Goal: Task Accomplishment & Management: Manage account settings

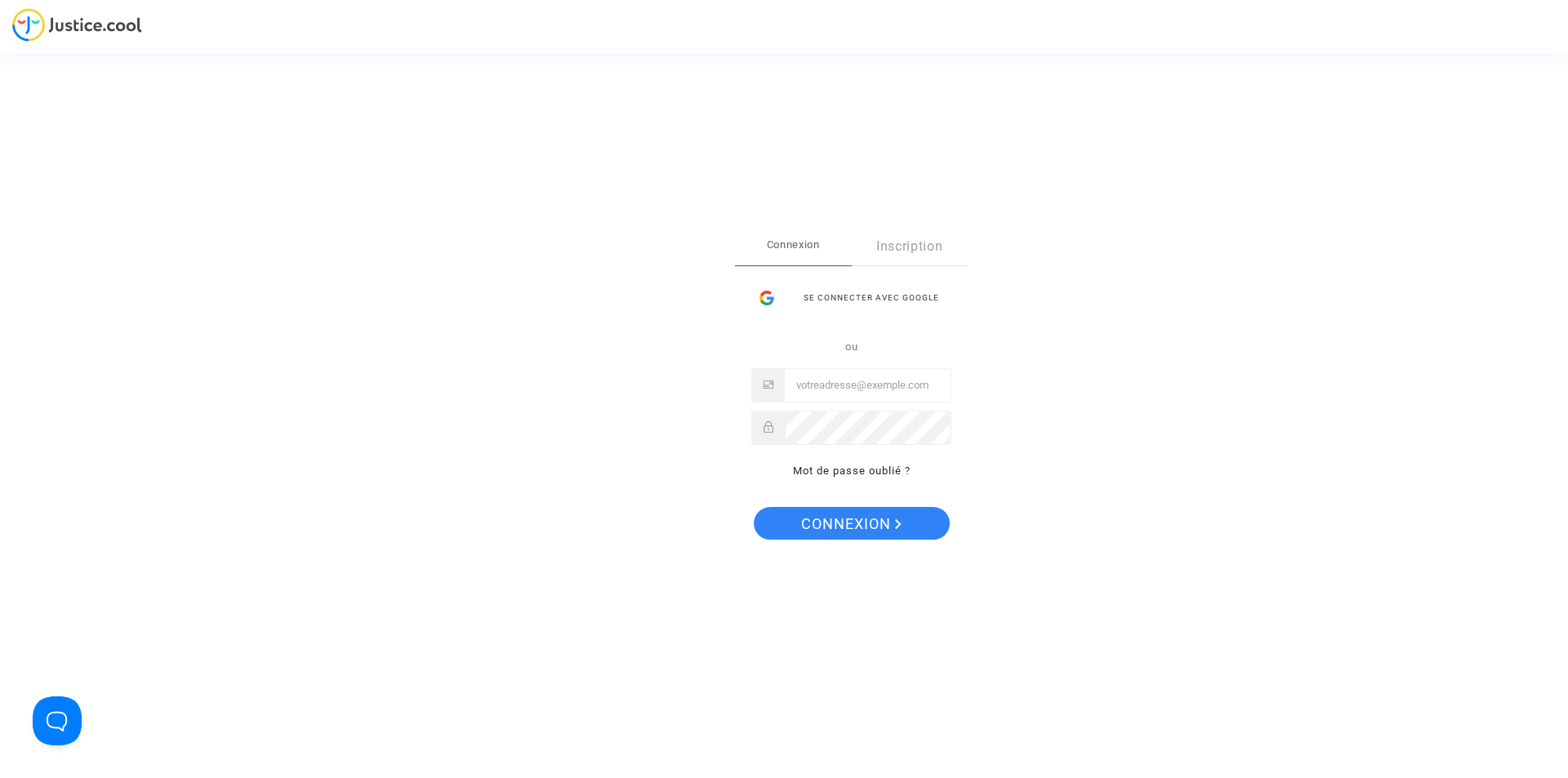
type input "[EMAIL_ADDRESS][DOMAIN_NAME]"
click at [865, 529] on span "Connexion" at bounding box center [851, 523] width 100 height 34
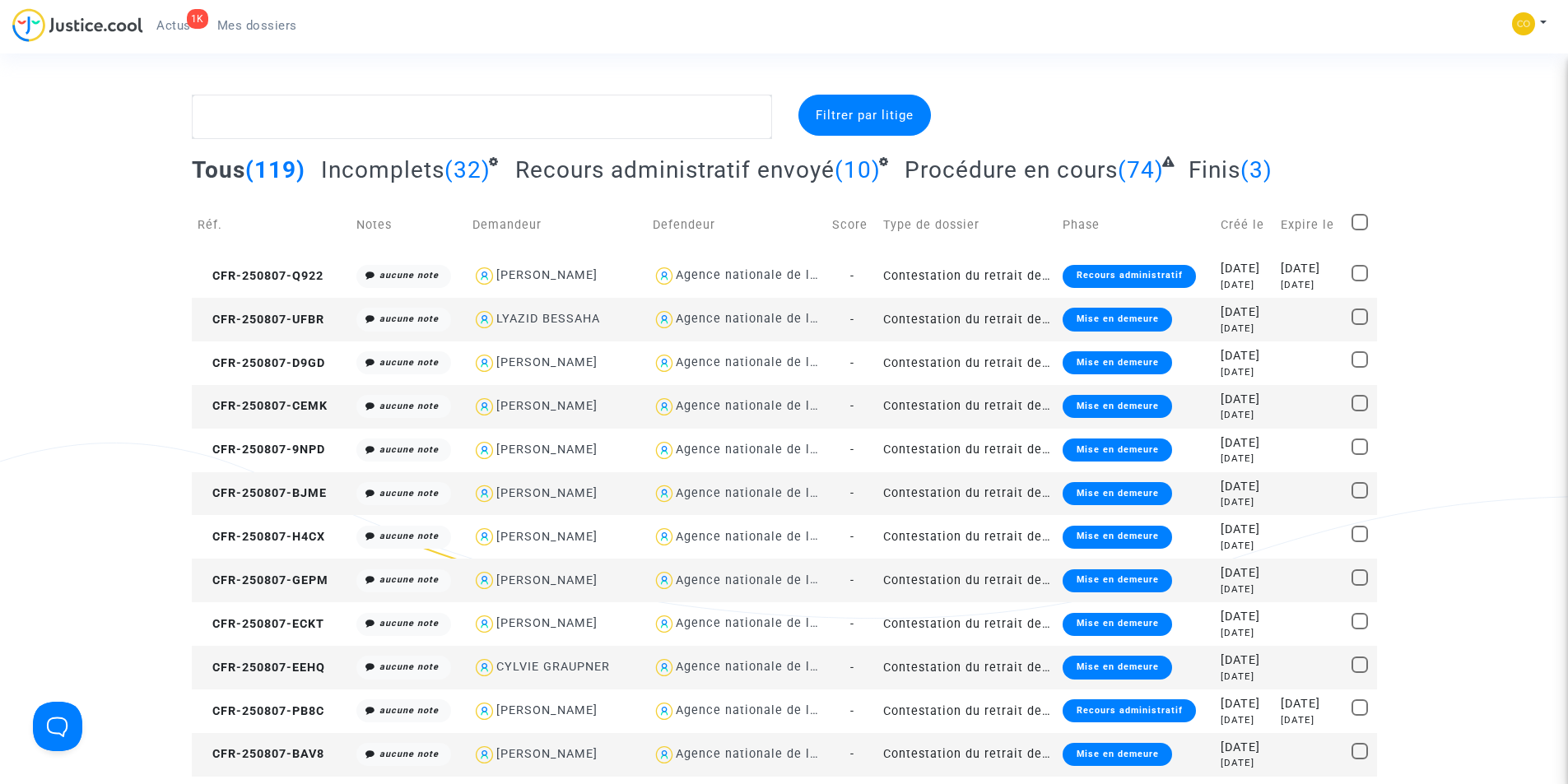
click at [1071, 323] on div "Mise en demeure" at bounding box center [1117, 319] width 109 height 23
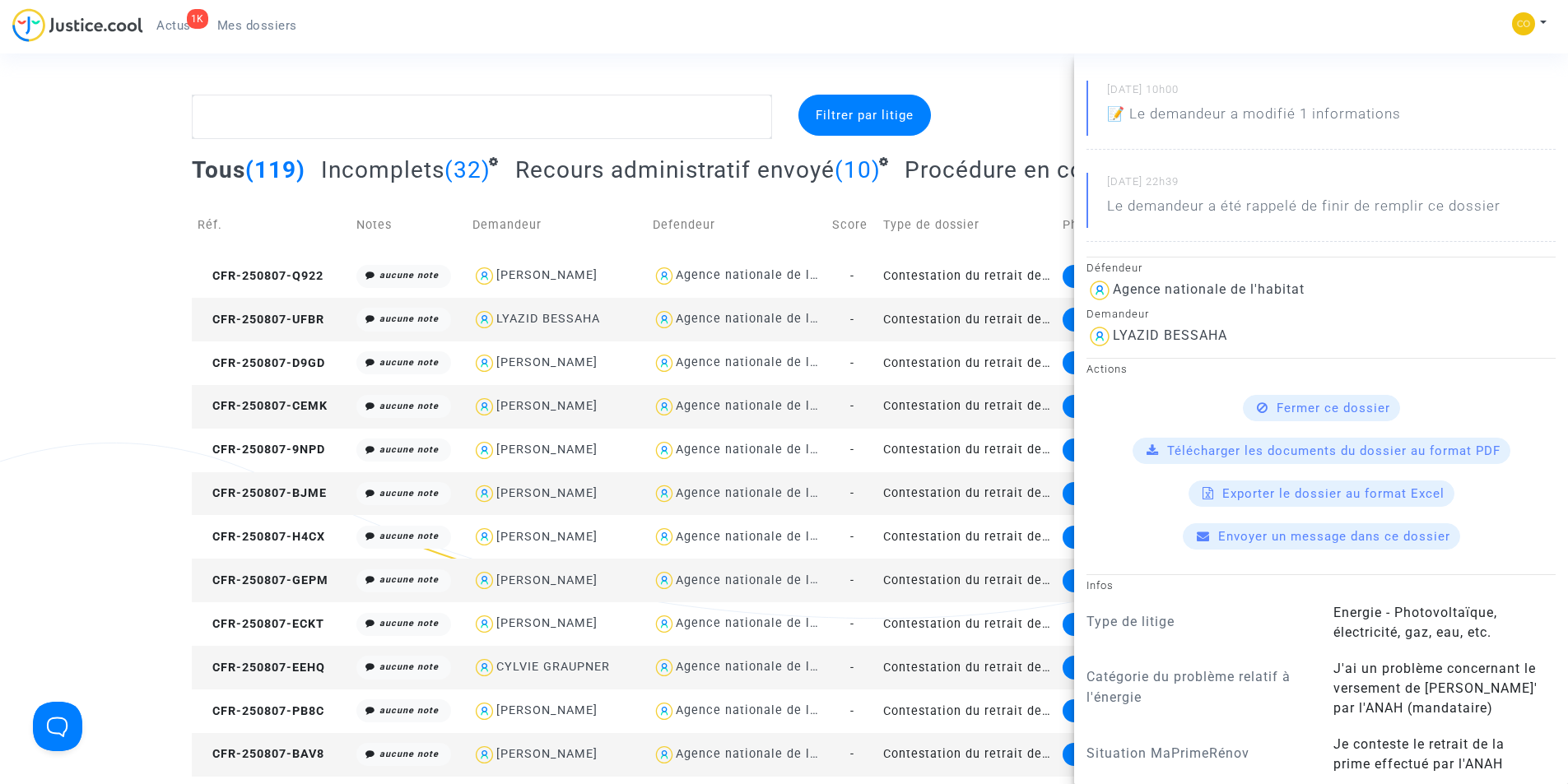
scroll to position [247, 0]
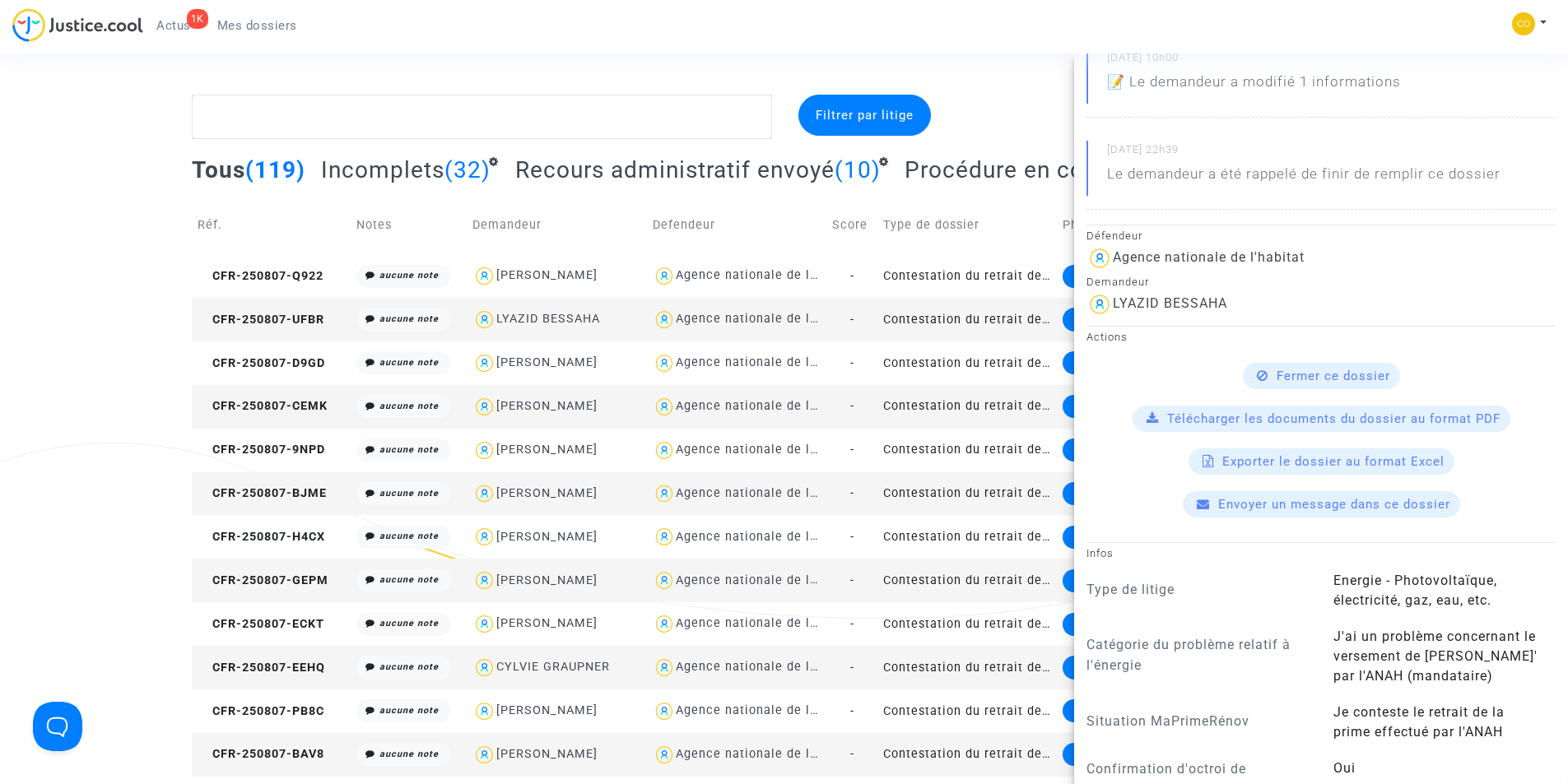
click at [1203, 77] on p "📝 Le demandeur a modifié 1 informations" at bounding box center [1254, 86] width 294 height 28
click at [1119, 87] on p "📝 Le demandeur a modifié 1 informations" at bounding box center [1254, 86] width 294 height 28
click at [1117, 80] on p "📝 Le demandeur a modifié 1 informations" at bounding box center [1254, 86] width 294 height 28
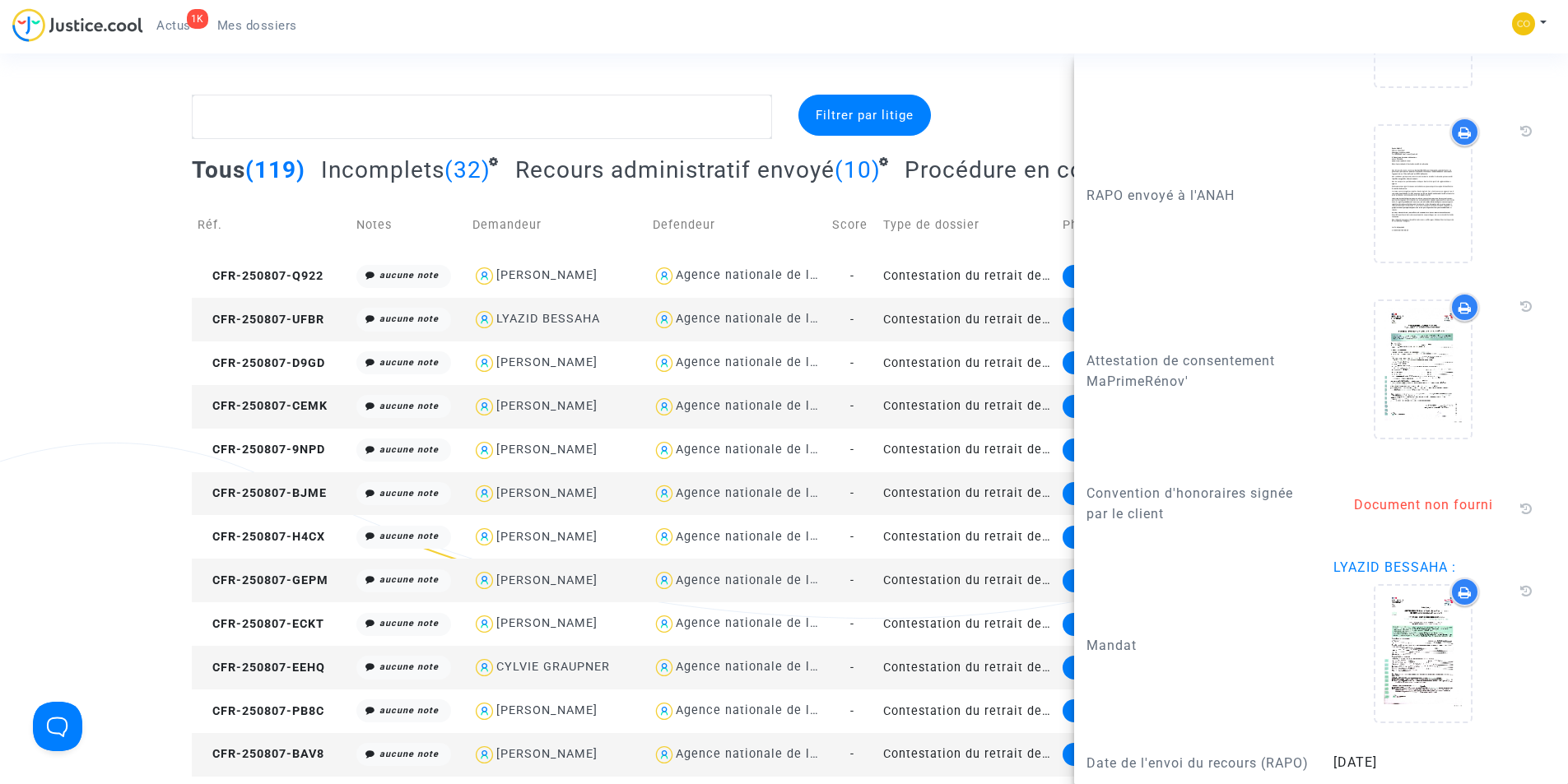
scroll to position [2599, 0]
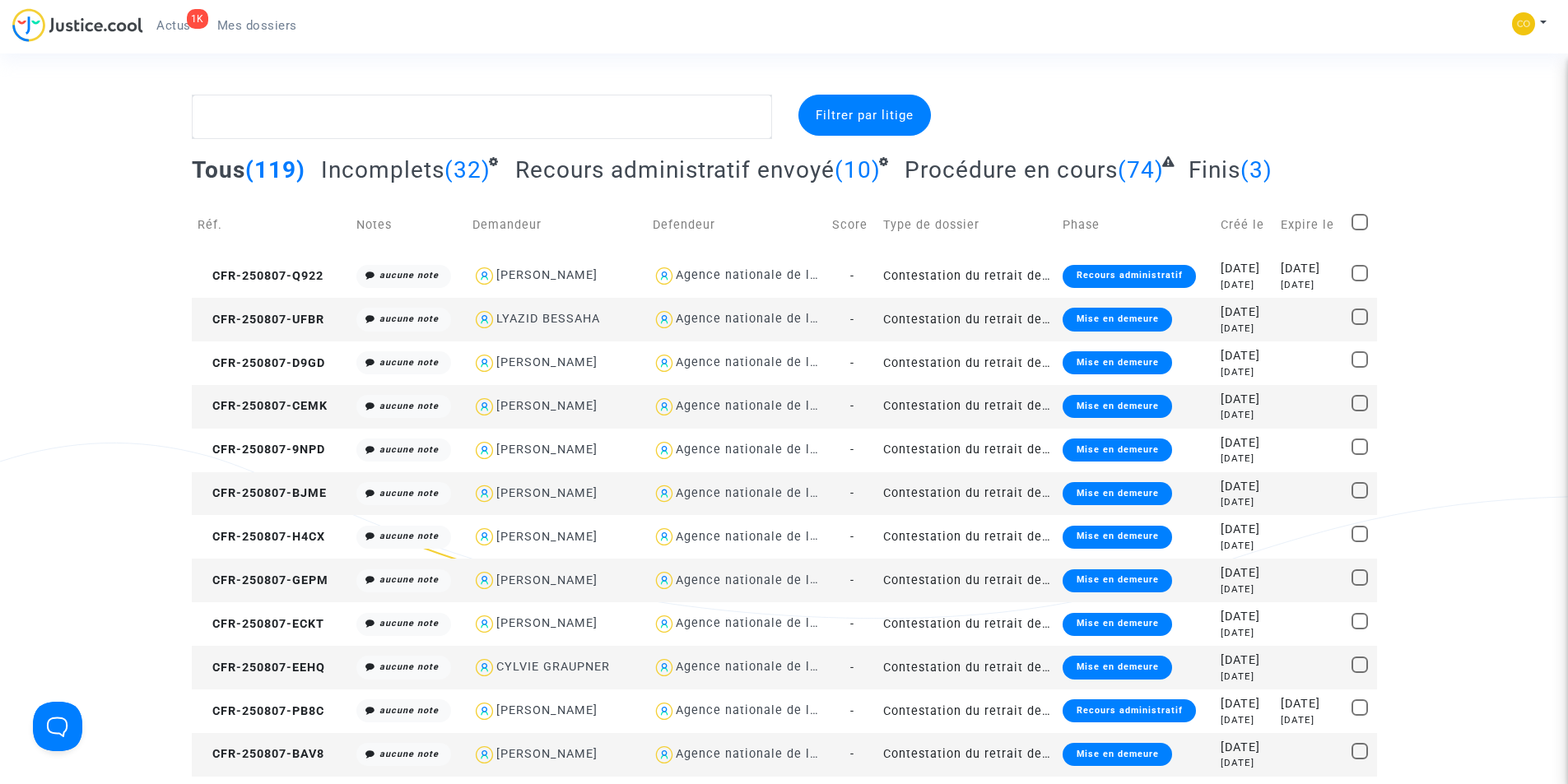
scroll to position [0, 0]
click at [1110, 319] on div "Mise en demeure" at bounding box center [1117, 319] width 109 height 23
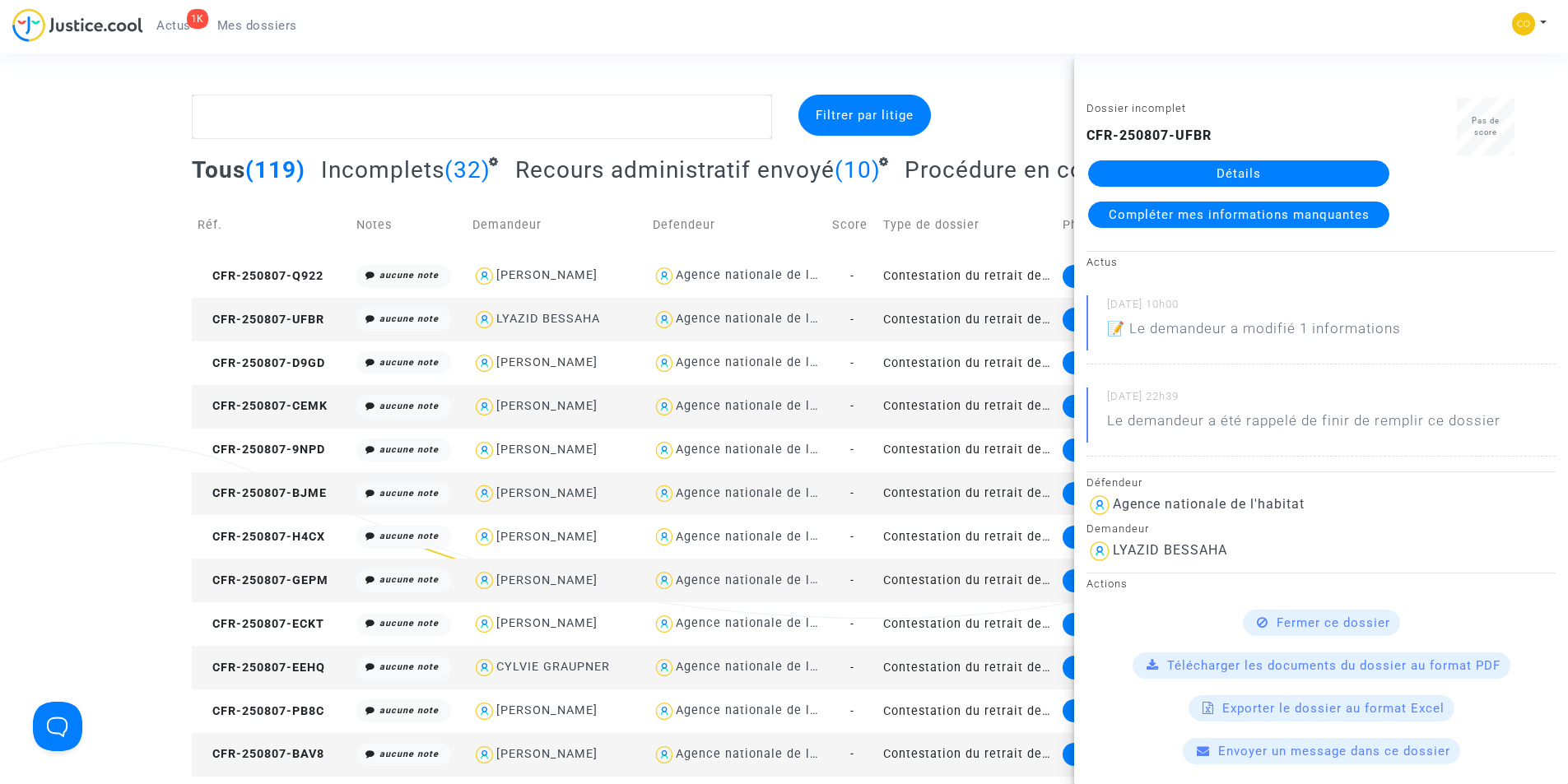
click at [1227, 328] on p "📝 Le demandeur a modifié 1 informations" at bounding box center [1254, 333] width 294 height 28
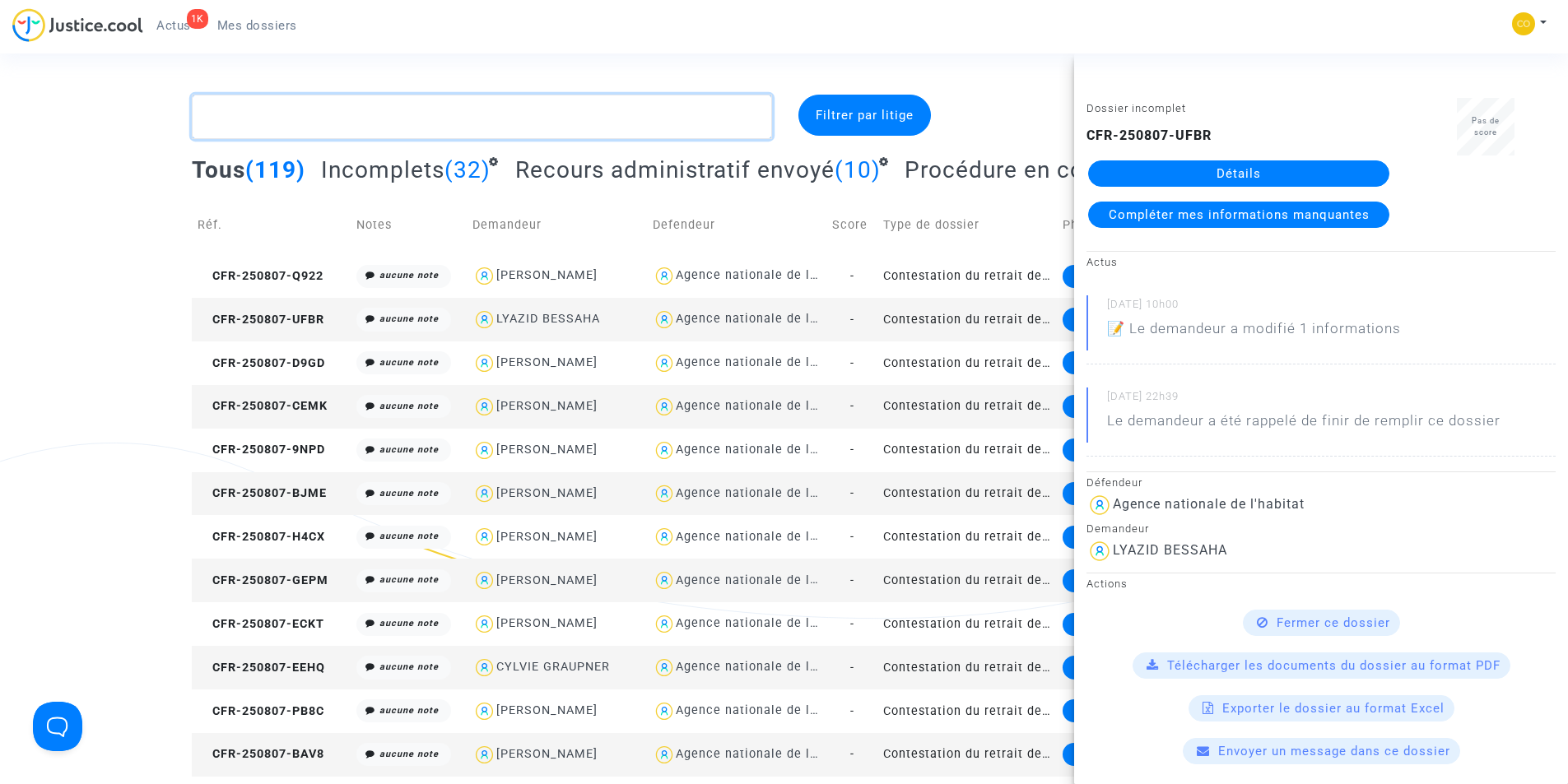
click at [455, 122] on textarea at bounding box center [481, 116] width 580 height 44
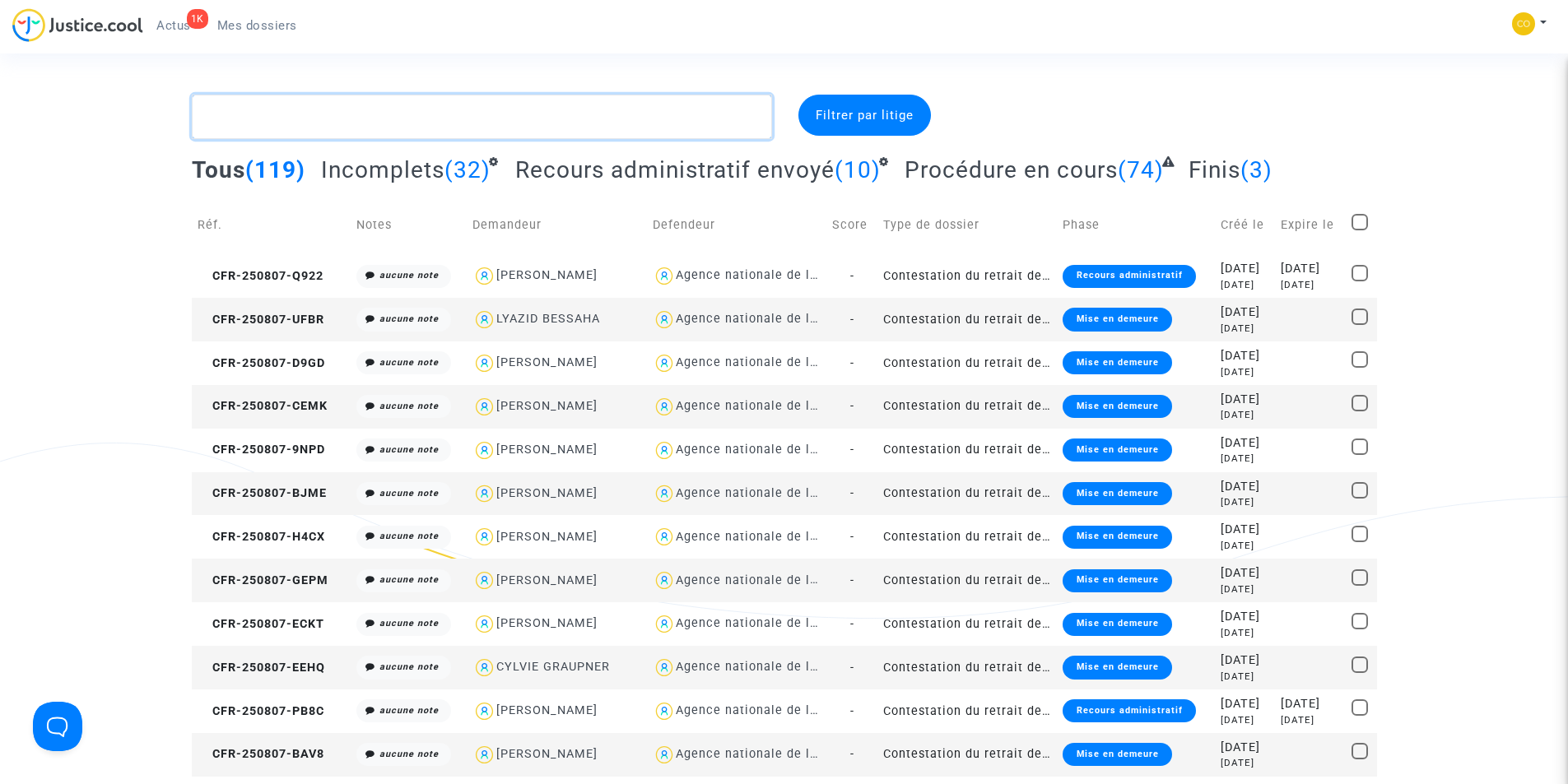
paste textarea "PIERRE GUNTHER"
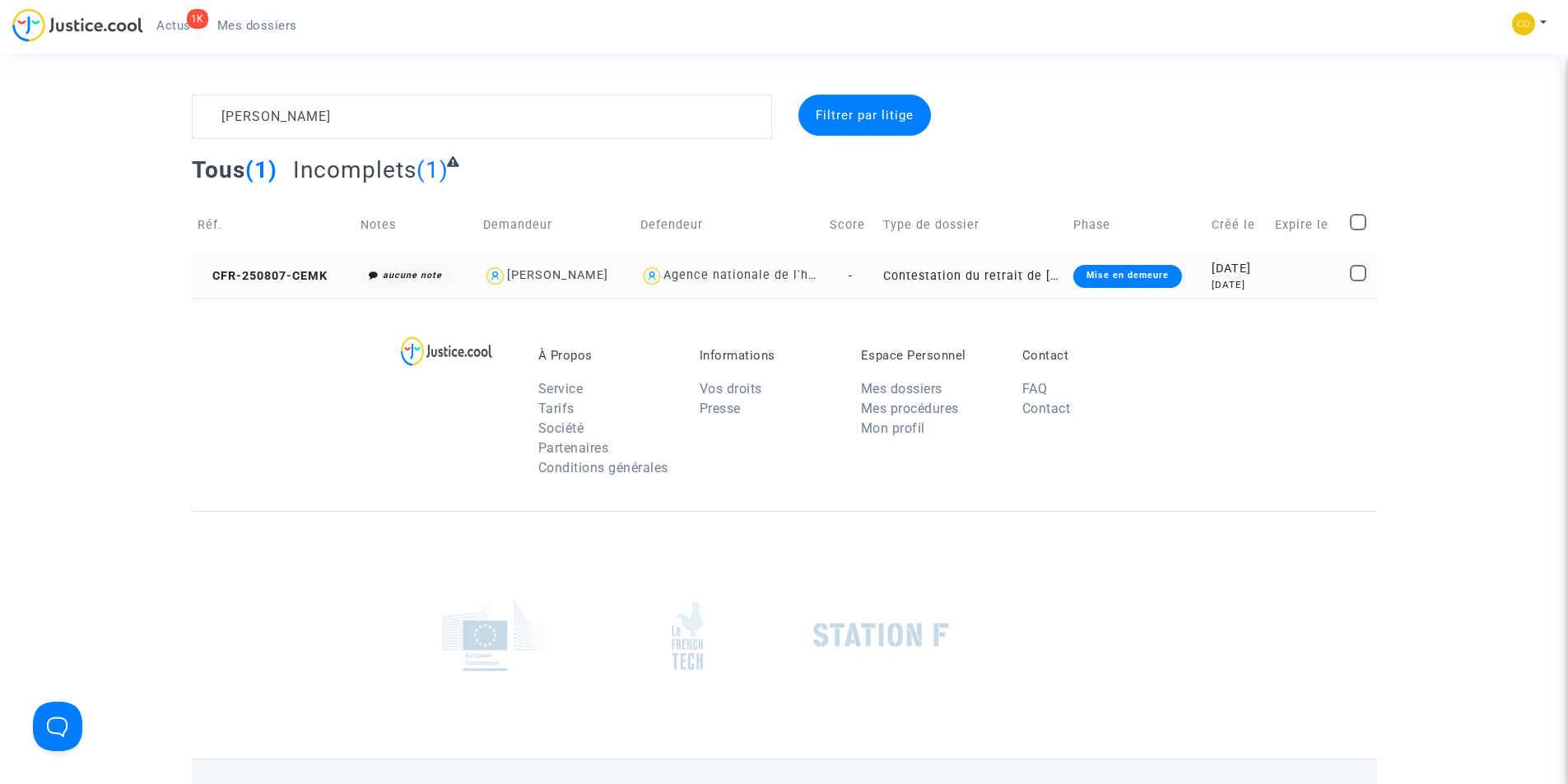
click at [1148, 282] on div "Mise en demeure" at bounding box center [1128, 277] width 109 height 23
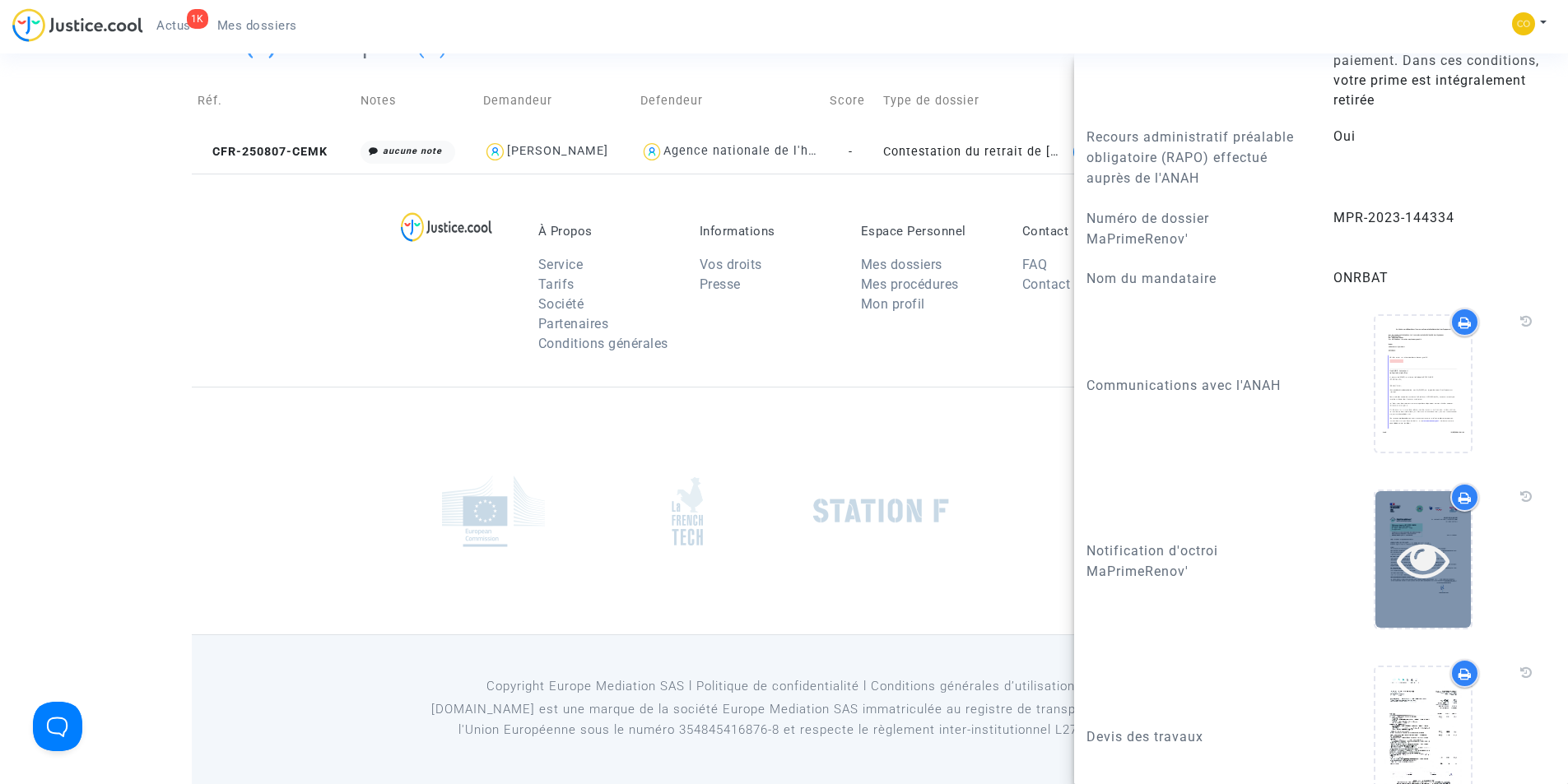
scroll to position [1367, 0]
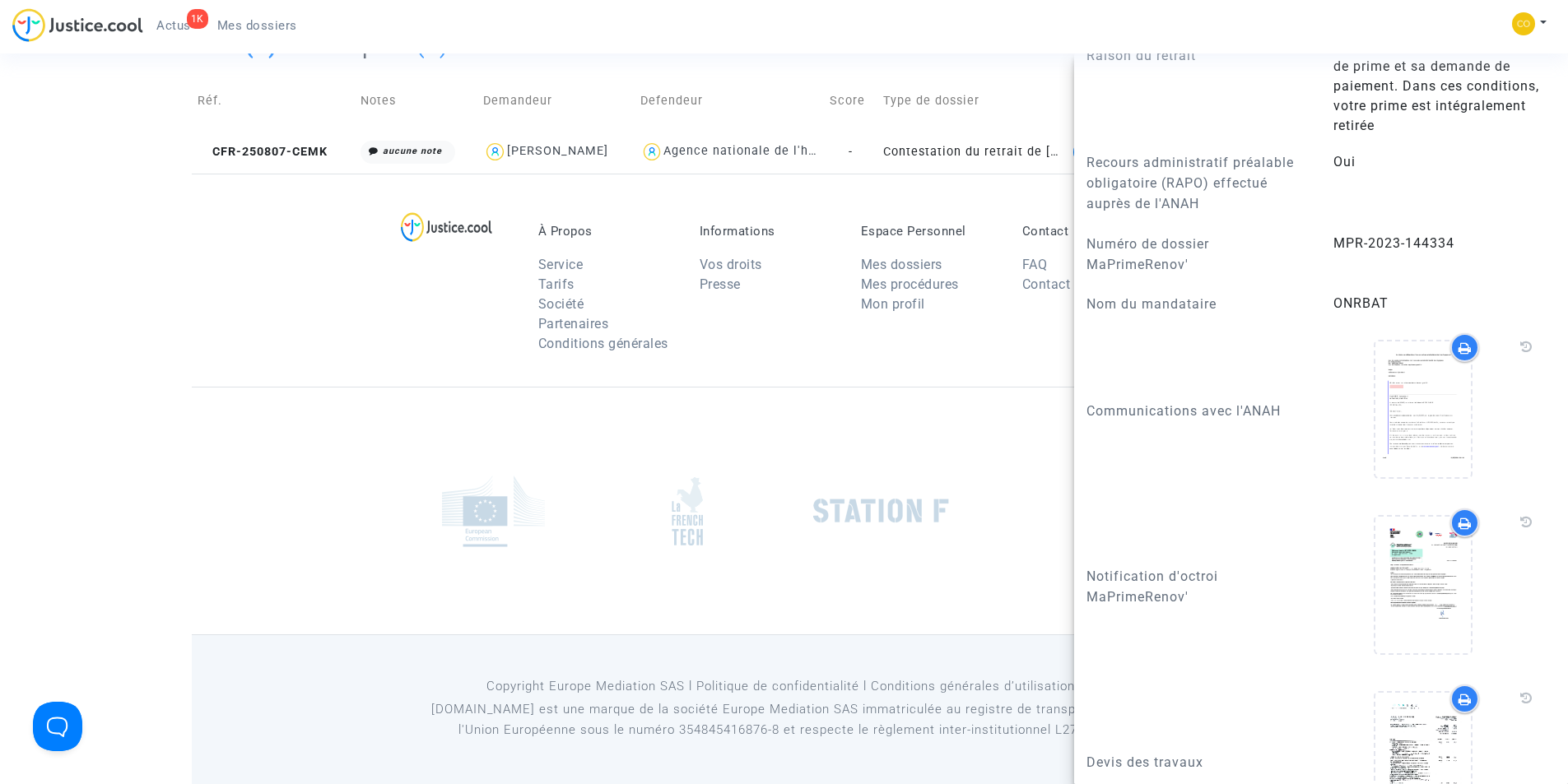
click at [191, 317] on div "À Propos Service Tarifs Société Partenaires Conditions générales Informations V…" at bounding box center [784, 280] width 1185 height 213
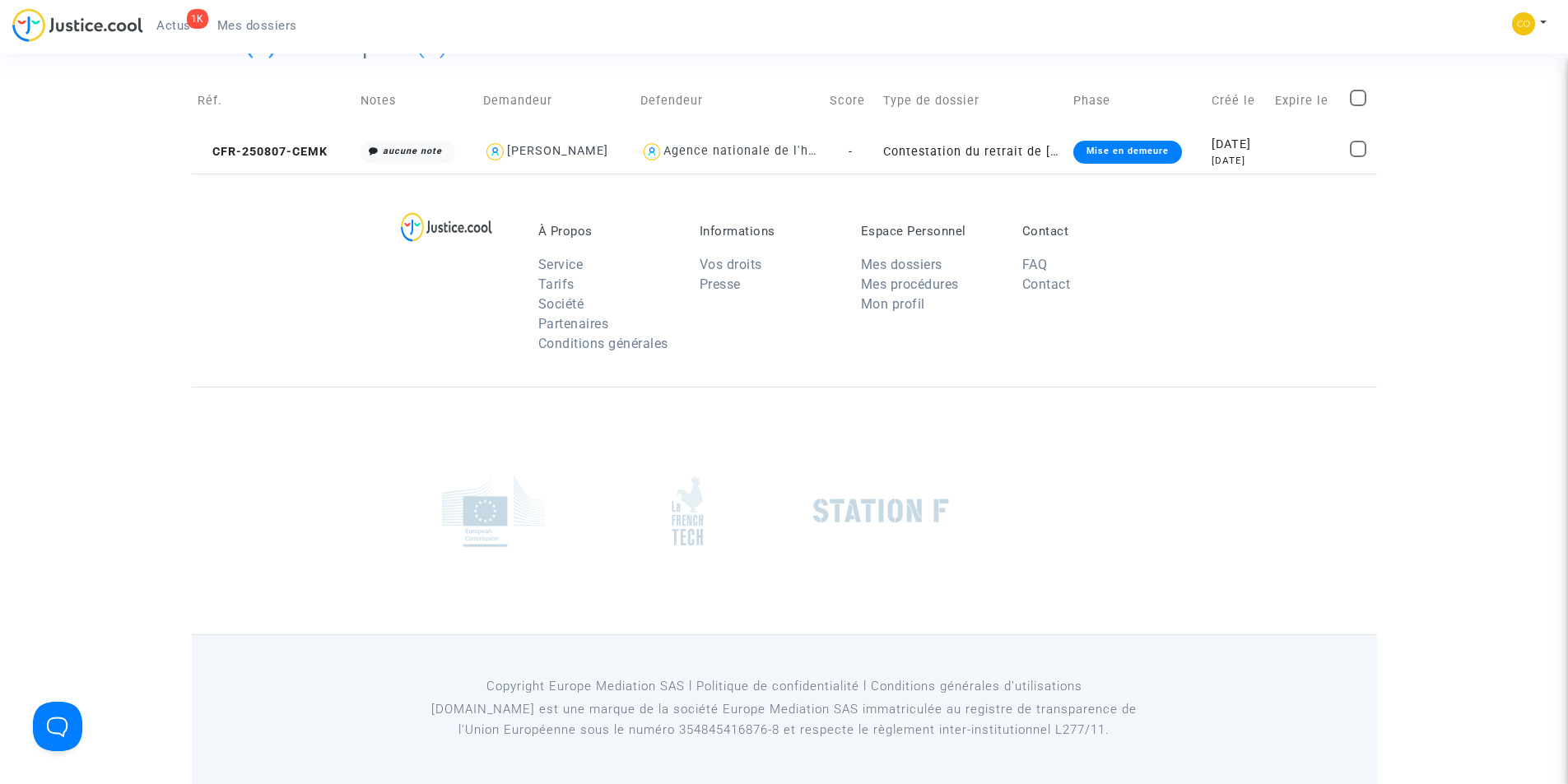
scroll to position [0, 0]
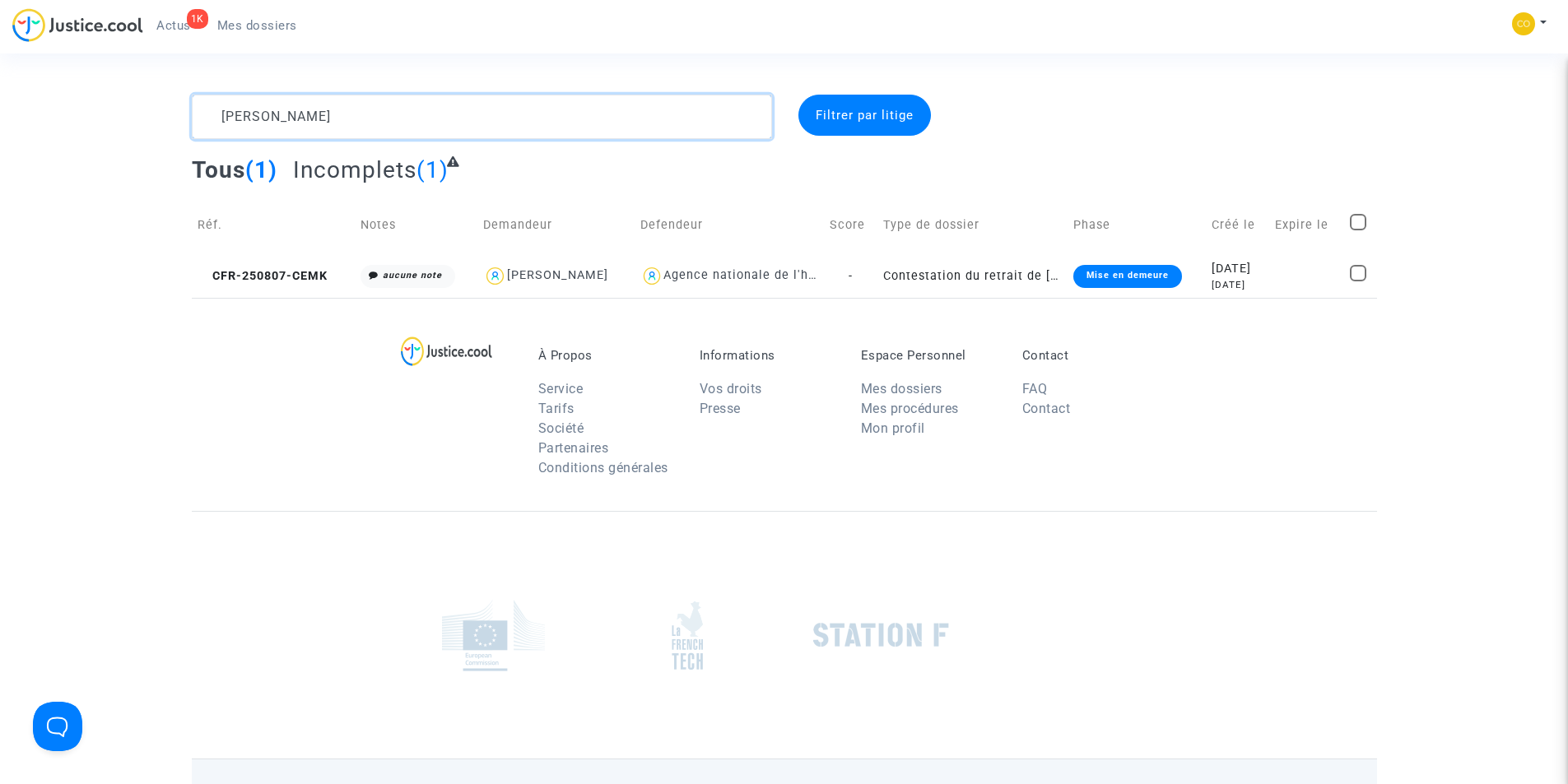
click at [404, 110] on textarea at bounding box center [481, 116] width 580 height 44
drag, startPoint x: 404, startPoint y: 110, endPoint x: 147, endPoint y: 109, distance: 257.0
click at [147, 109] on div "PIERRE GUNTHER Filtrer par litige Tous (1) Incomplets (1) Réf. Notes Demandeur …" at bounding box center [784, 196] width 1568 height 203
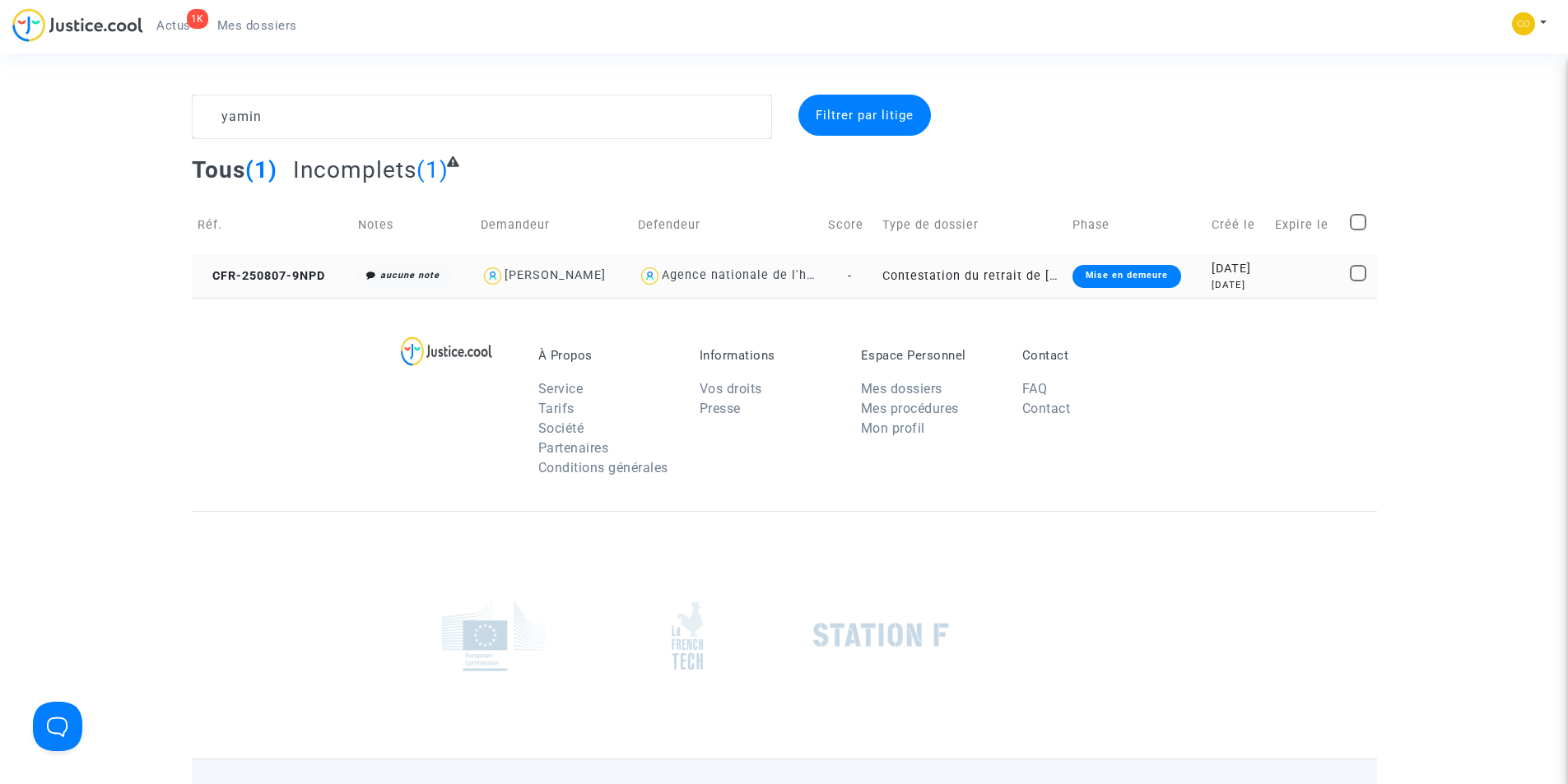
click at [1119, 282] on div "Mise en demeure" at bounding box center [1127, 277] width 109 height 23
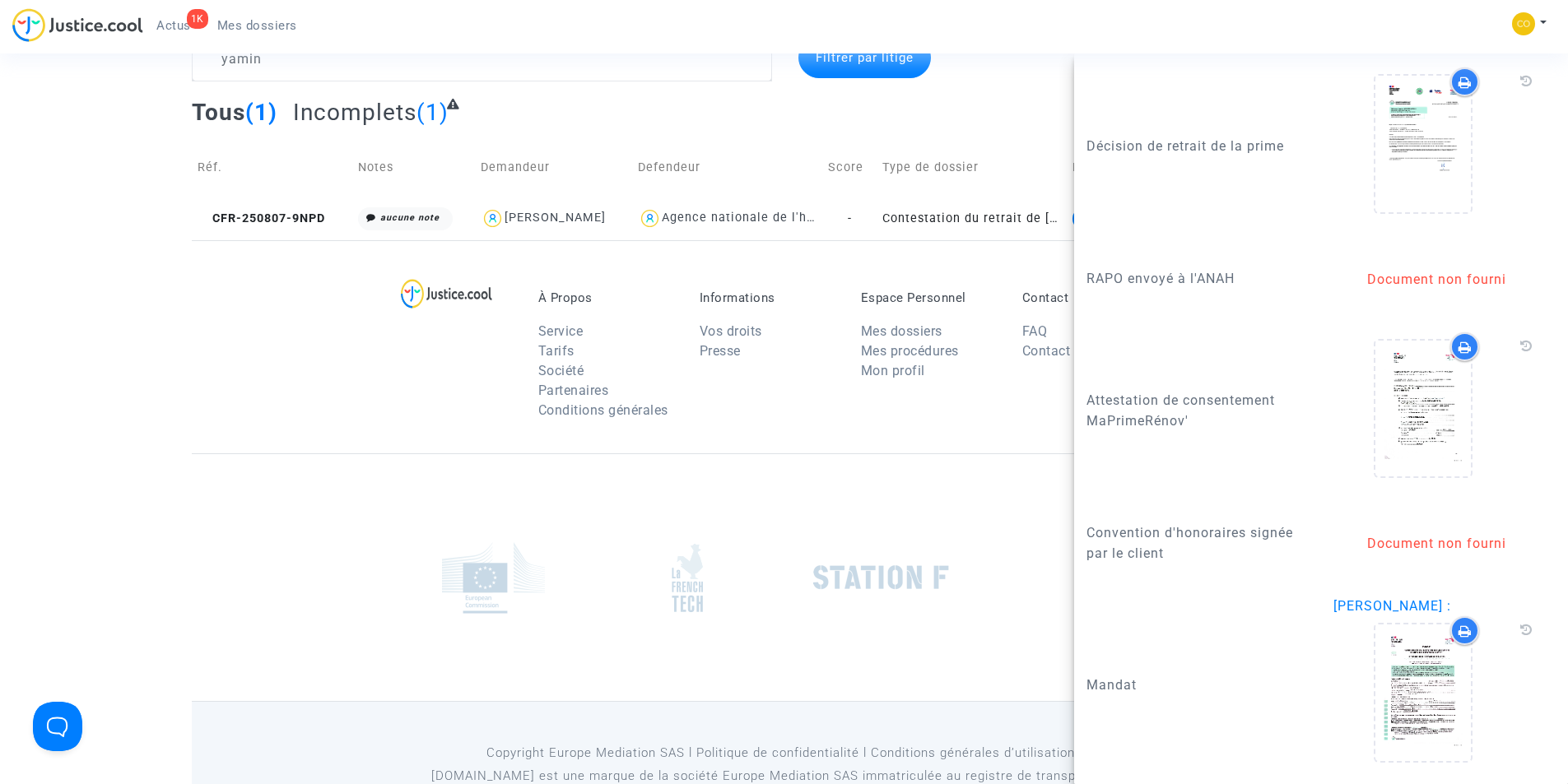
scroll to position [125, 0]
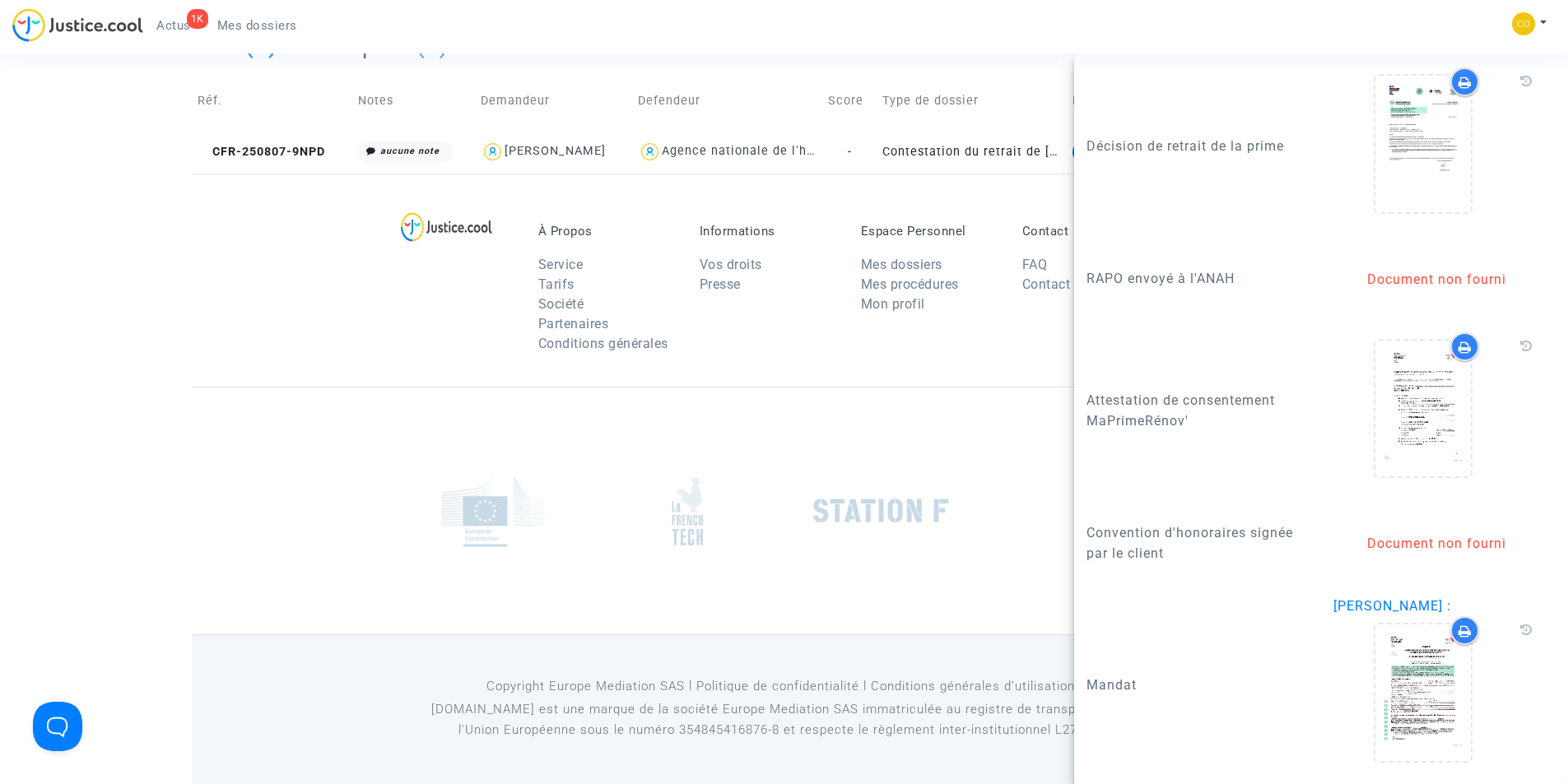
click at [206, 370] on div "À Propos Service Tarifs Société Partenaires Conditions générales Informations V…" at bounding box center [784, 280] width 1185 height 213
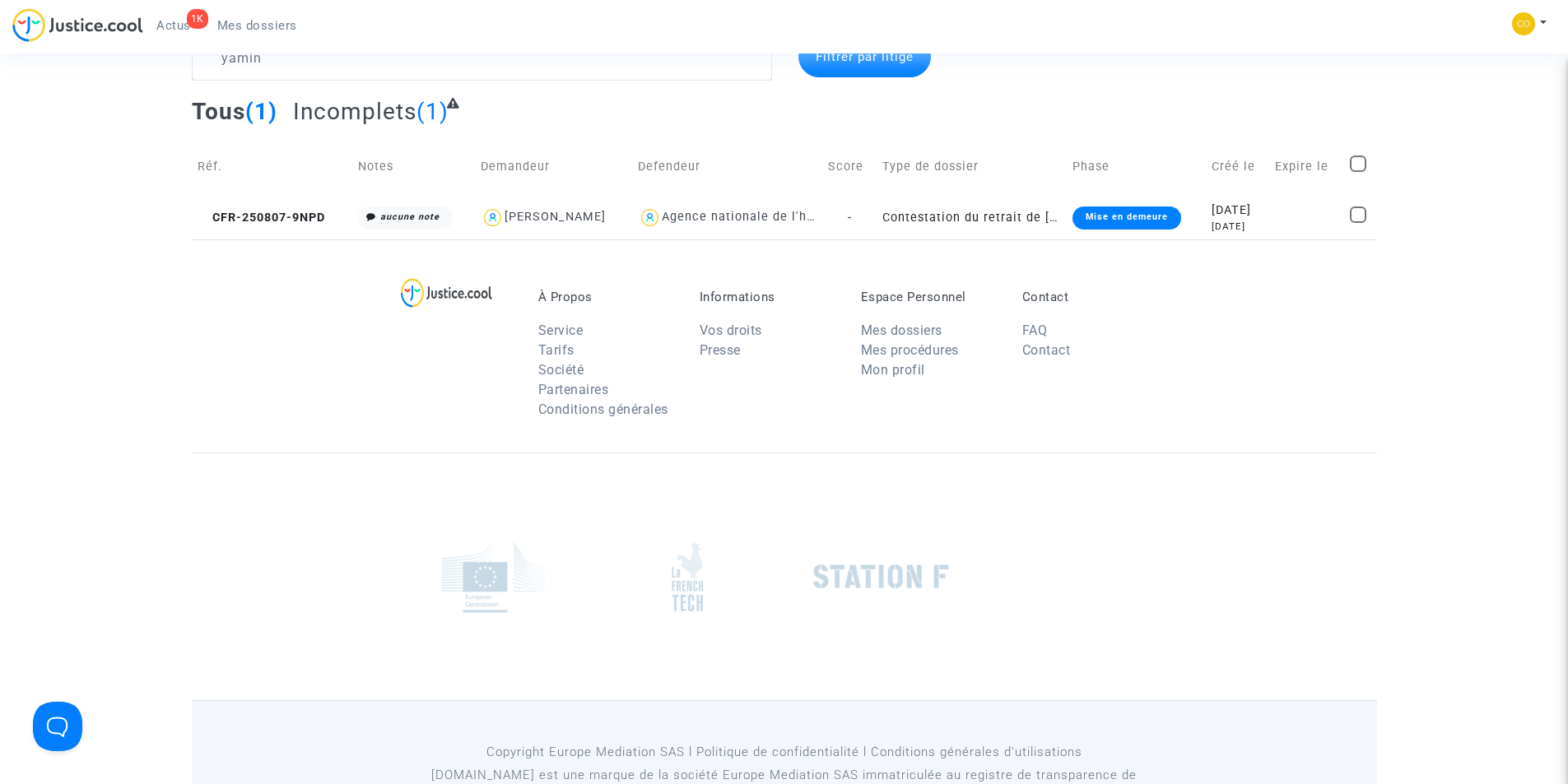
scroll to position [0, 0]
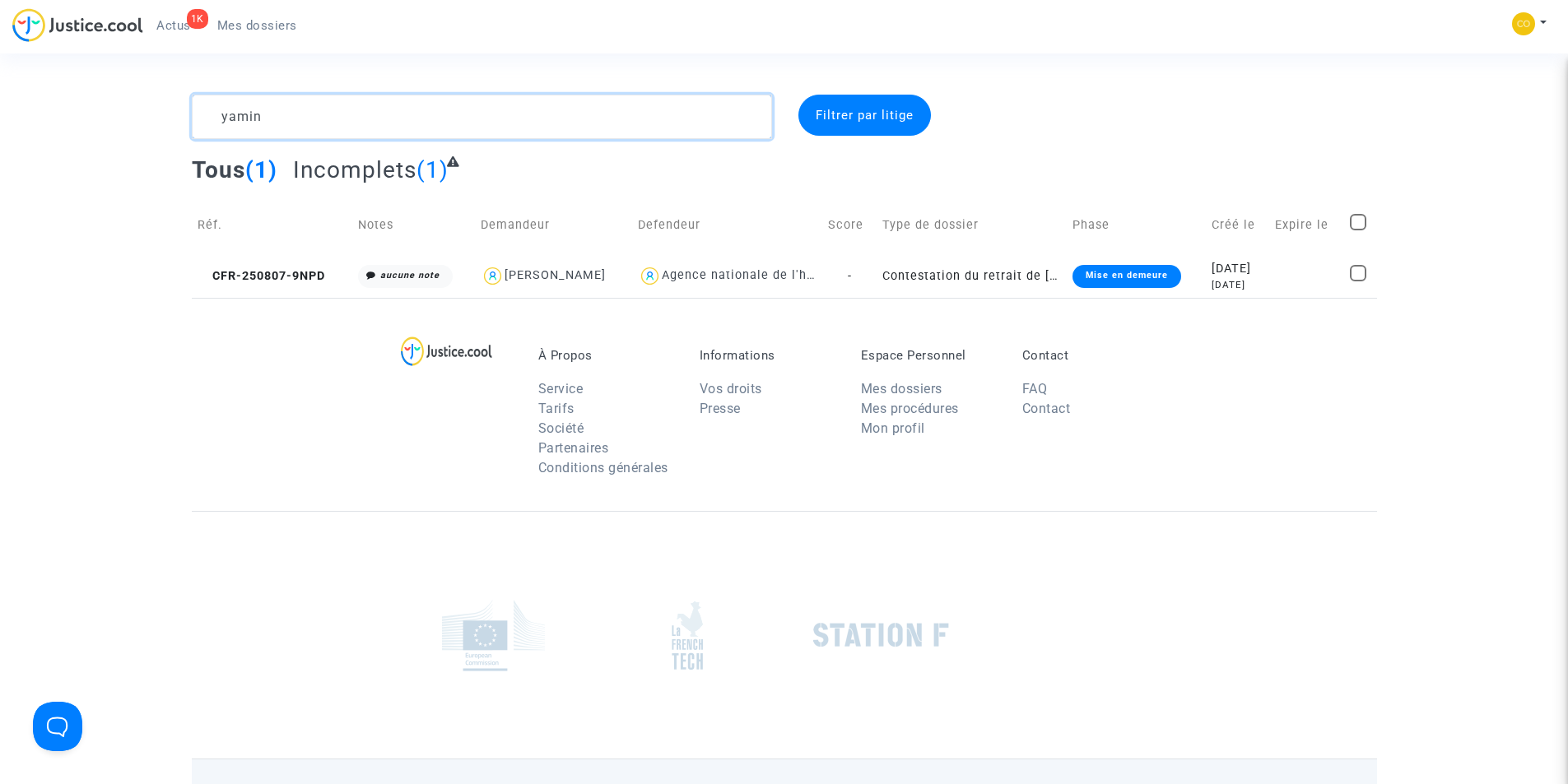
click at [466, 115] on textarea at bounding box center [481, 116] width 580 height 44
paste textarea "SEBASTIEN DI PIETRANTONIO"
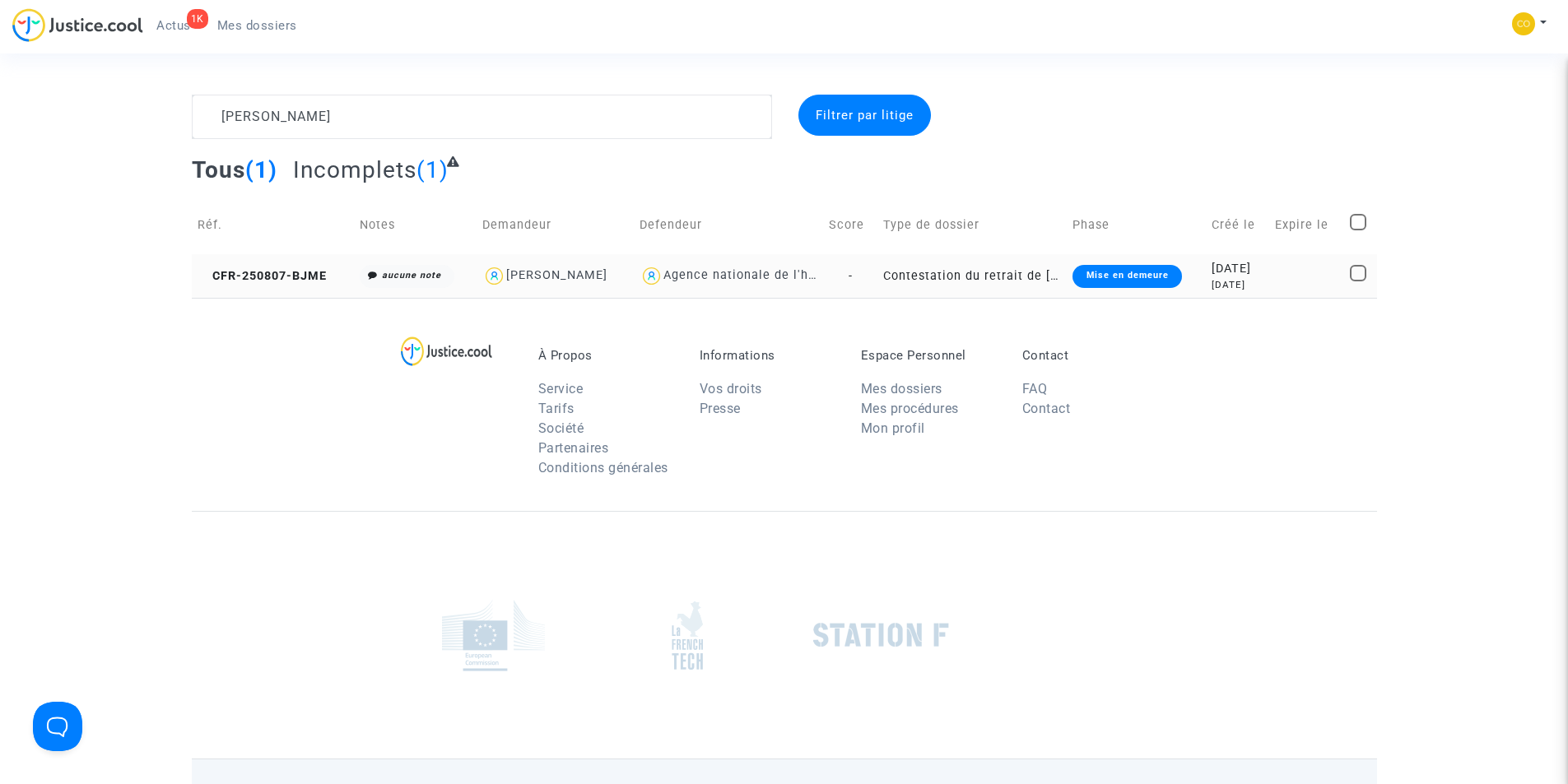
click at [1109, 267] on div "Mise en demeure" at bounding box center [1127, 277] width 109 height 23
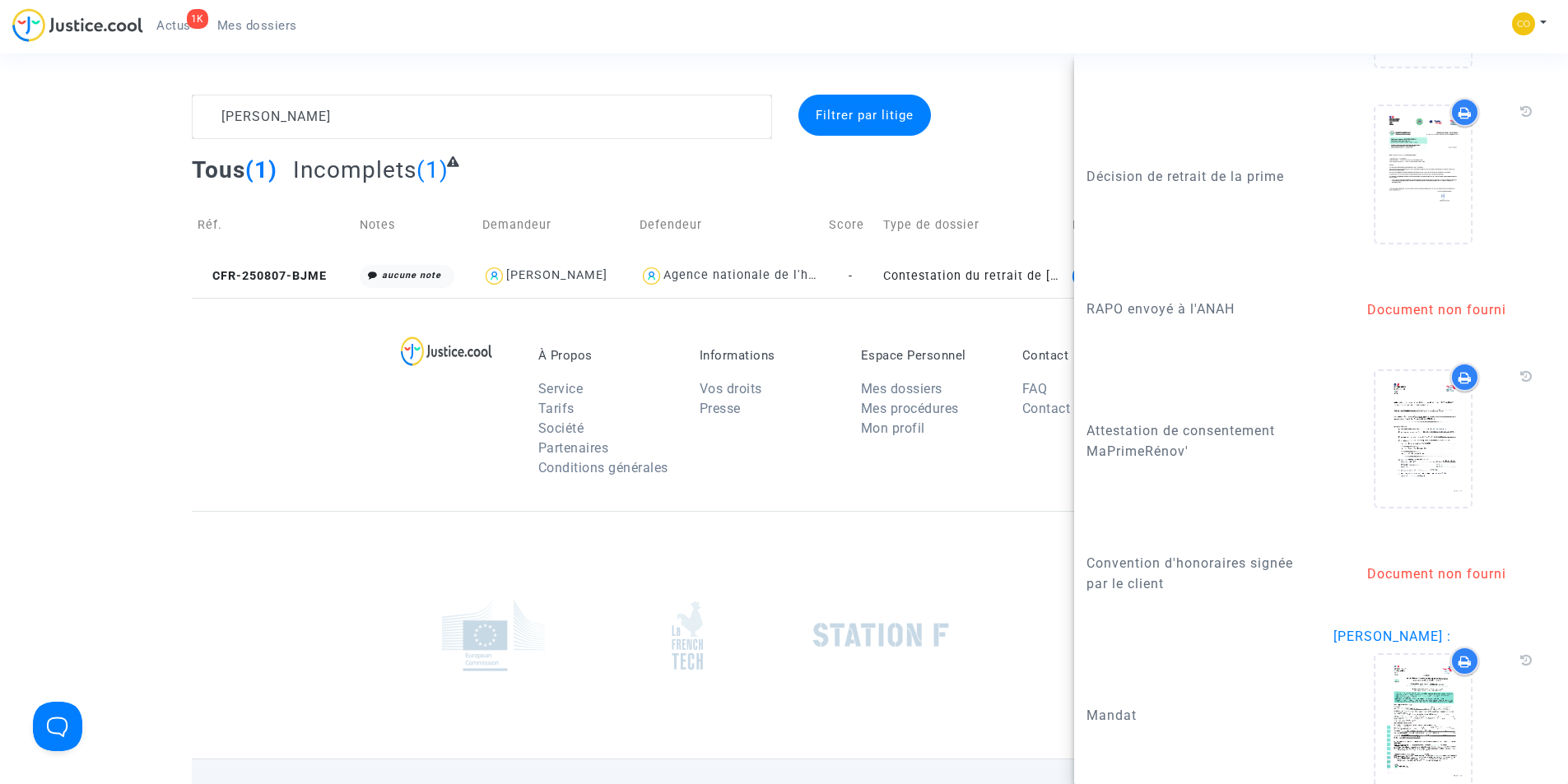
scroll to position [2355, 0]
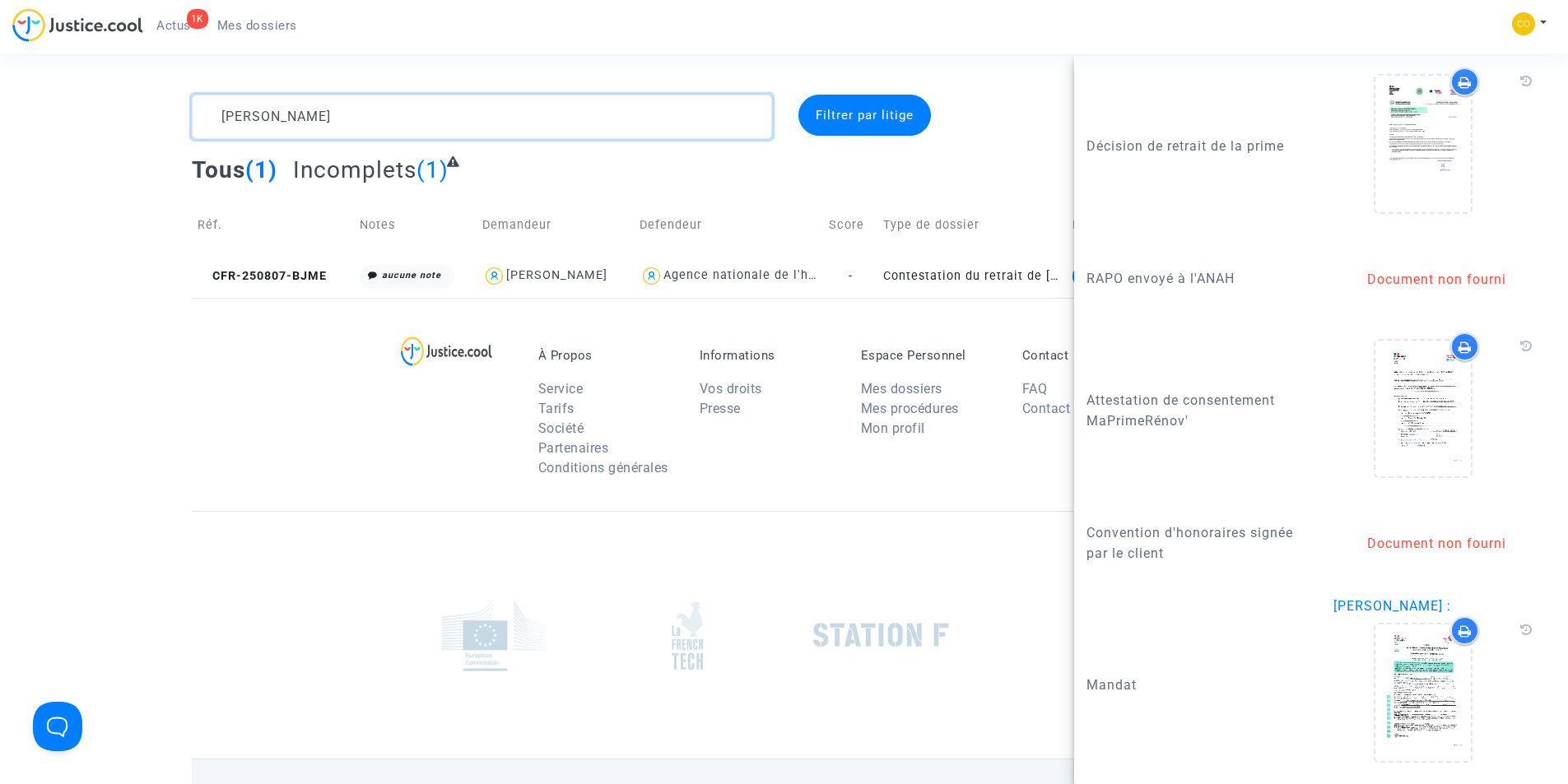
click at [491, 115] on textarea at bounding box center [481, 116] width 580 height 44
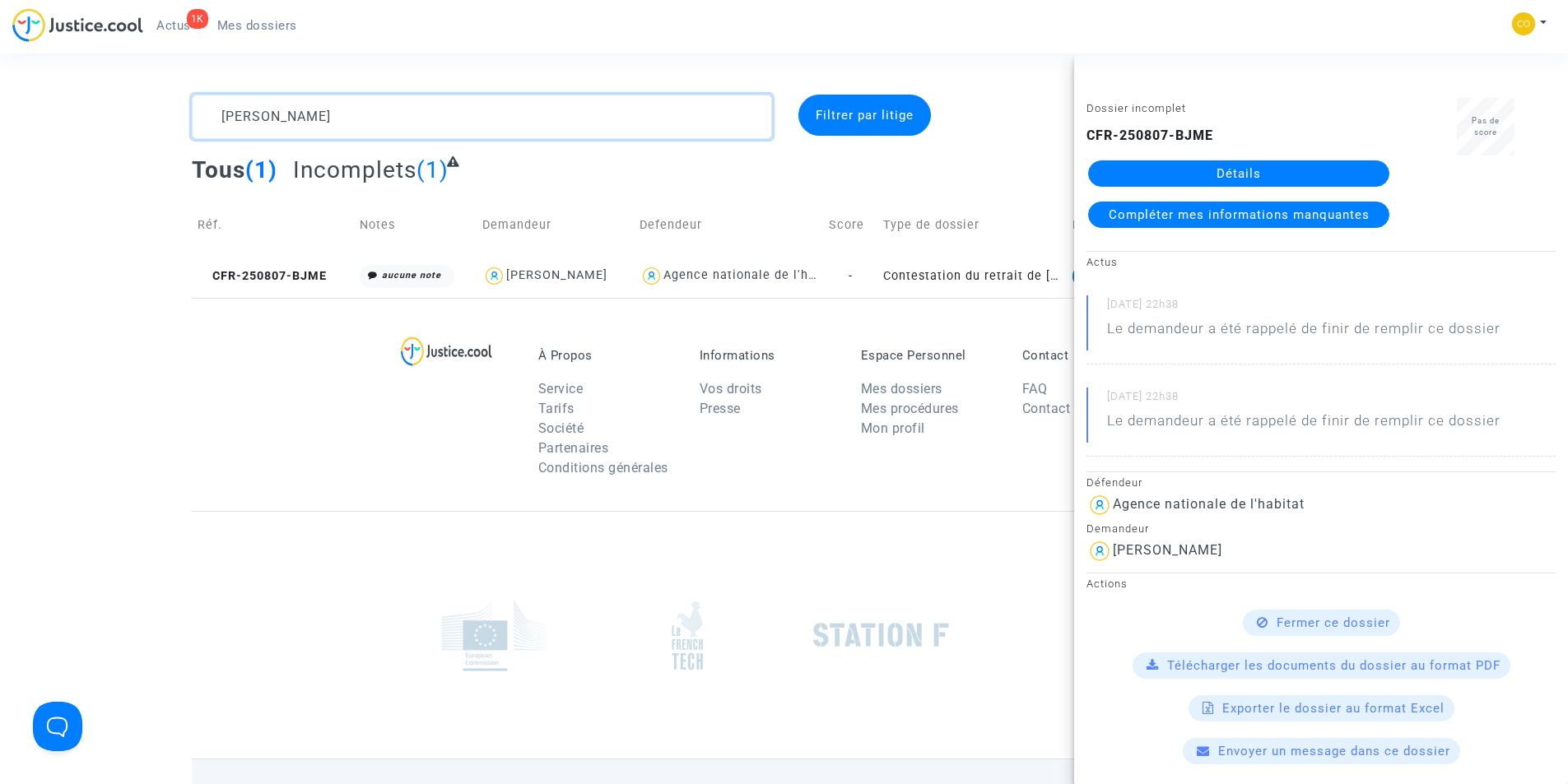
click at [491, 115] on textarea at bounding box center [481, 116] width 580 height 44
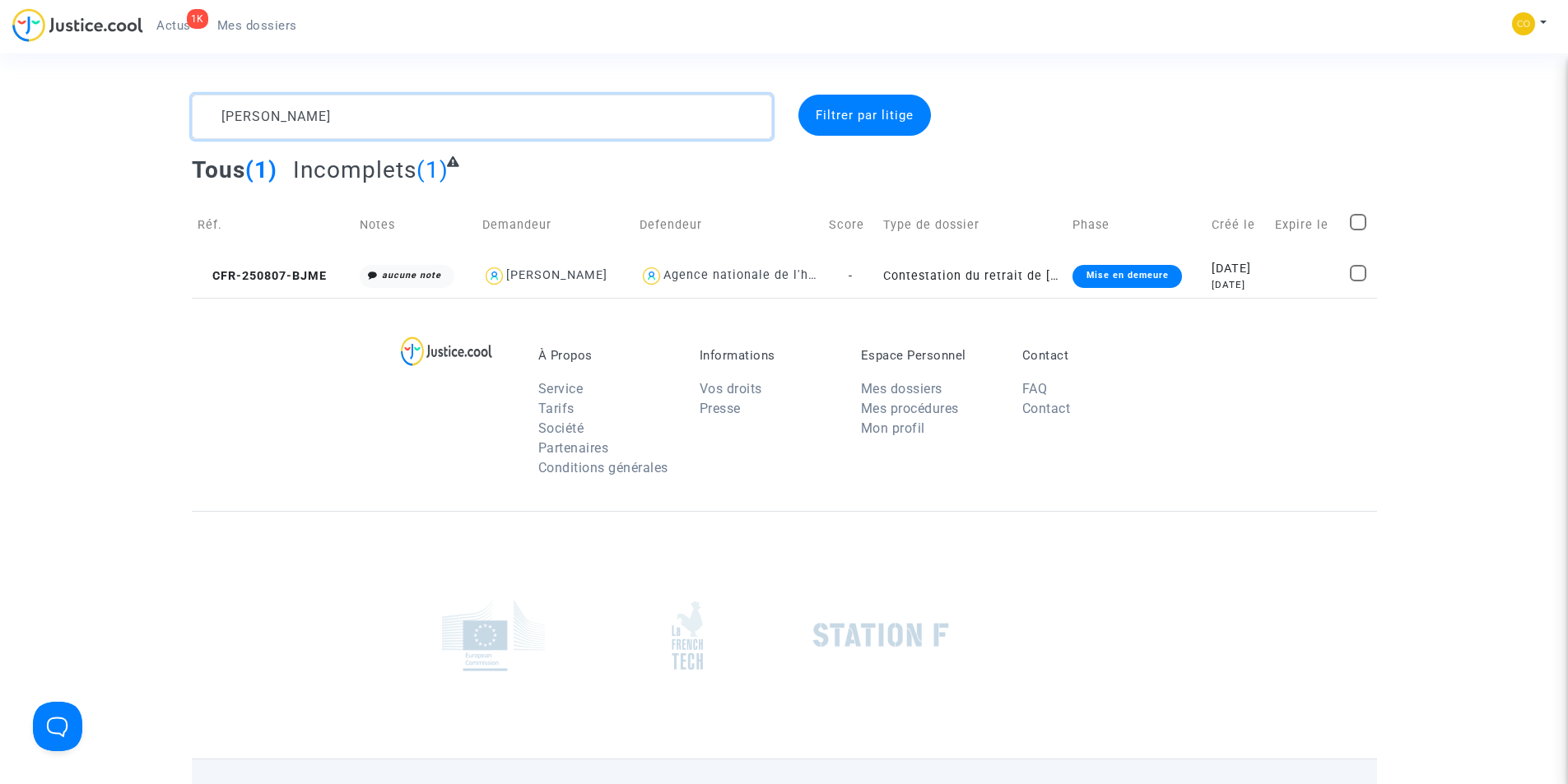
click at [491, 115] on textarea at bounding box center [481, 116] width 580 height 44
paste textarea "BRAHIM CHETOUANI"
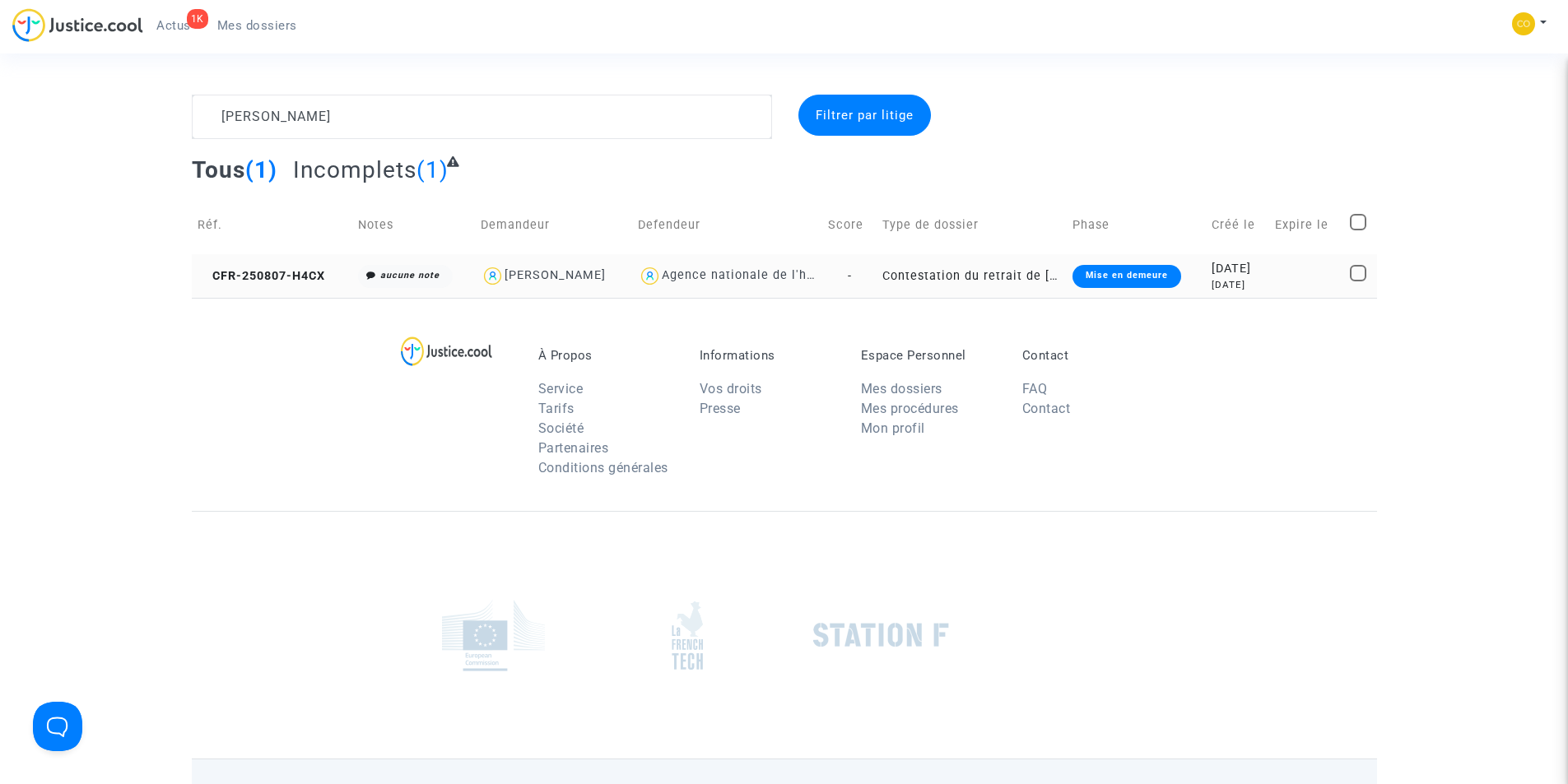
click at [1093, 283] on div "Mise en demeure" at bounding box center [1127, 277] width 109 height 23
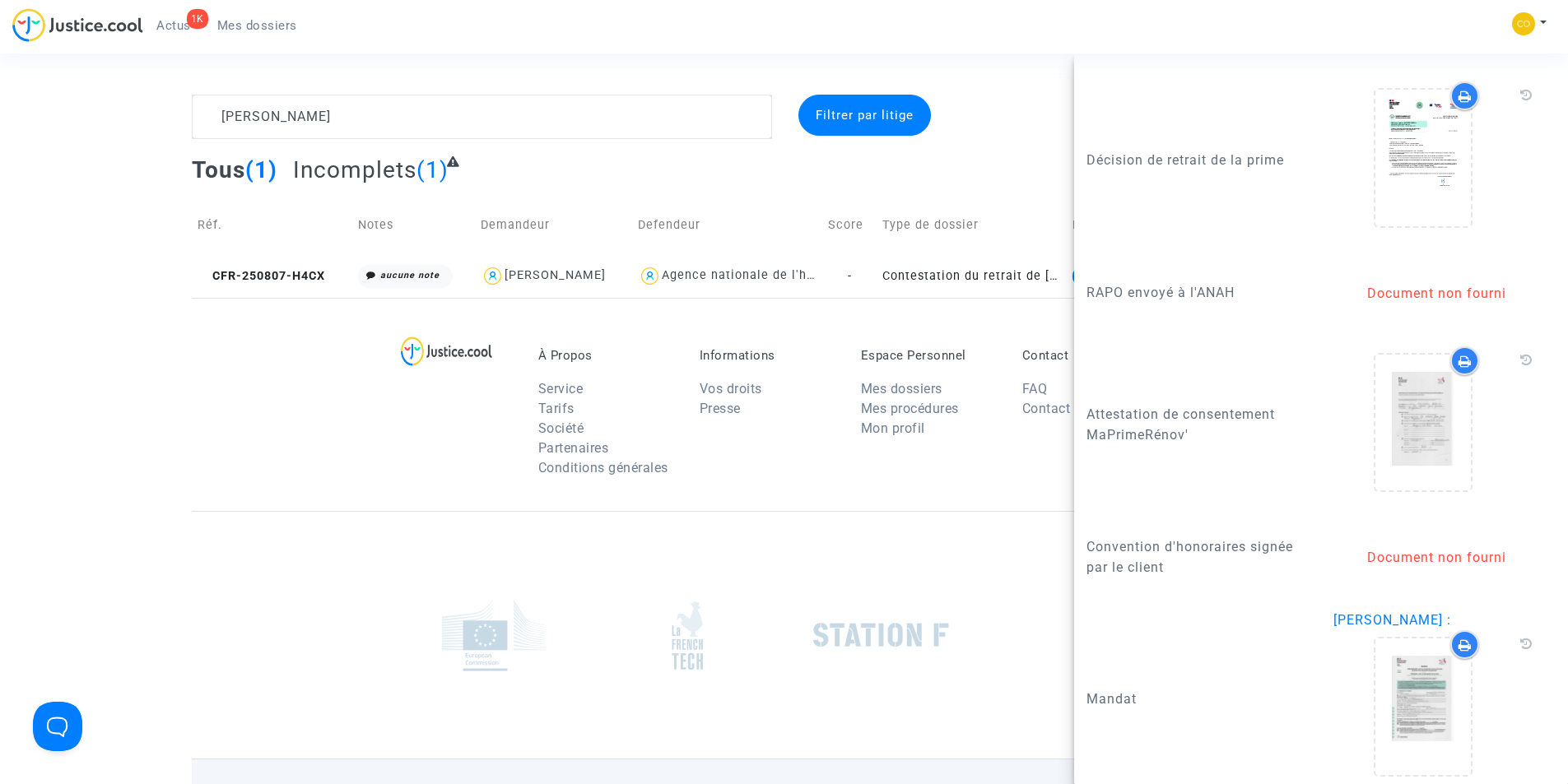
scroll to position [2256, 0]
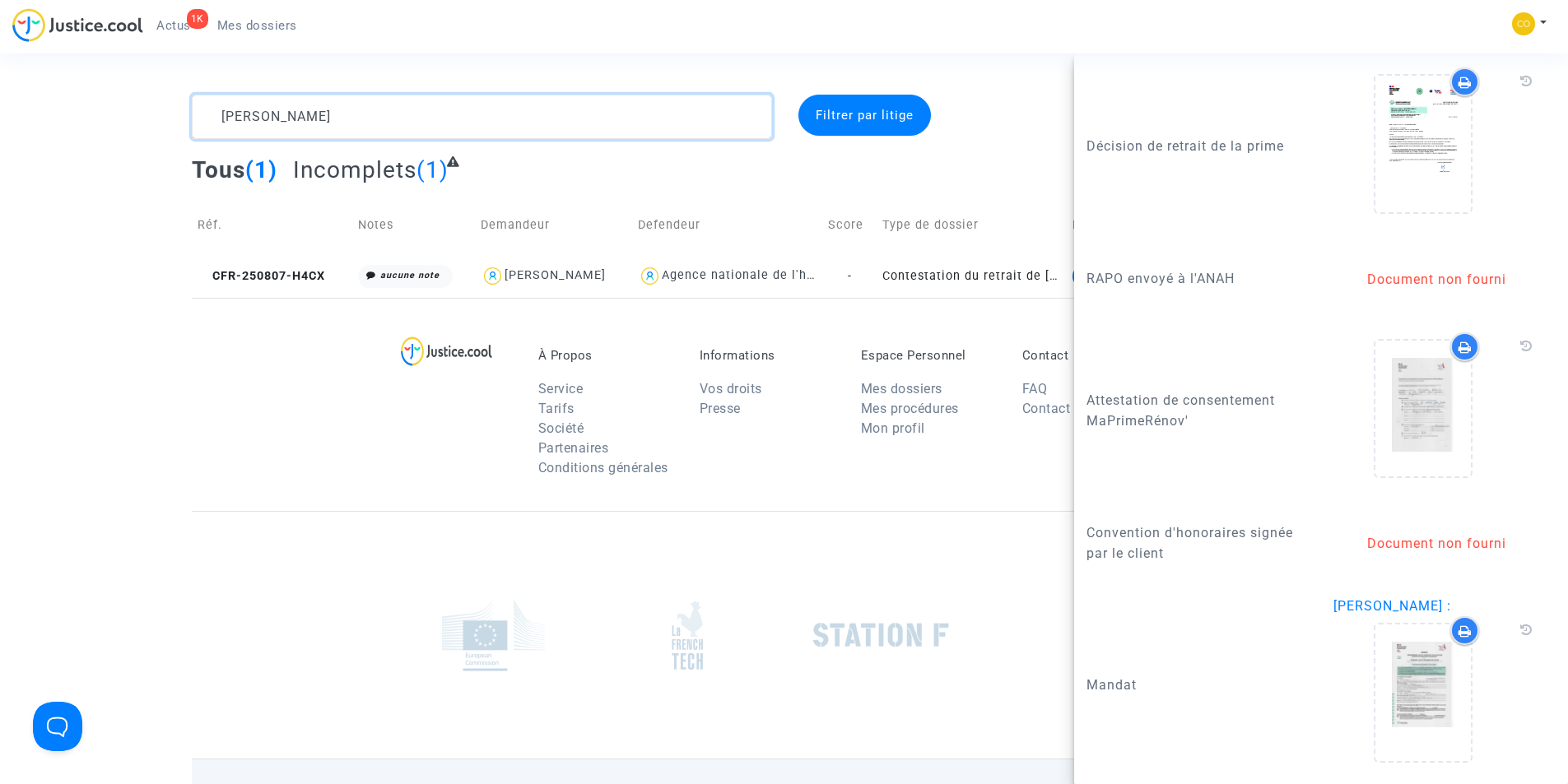
click at [432, 125] on textarea at bounding box center [481, 116] width 580 height 44
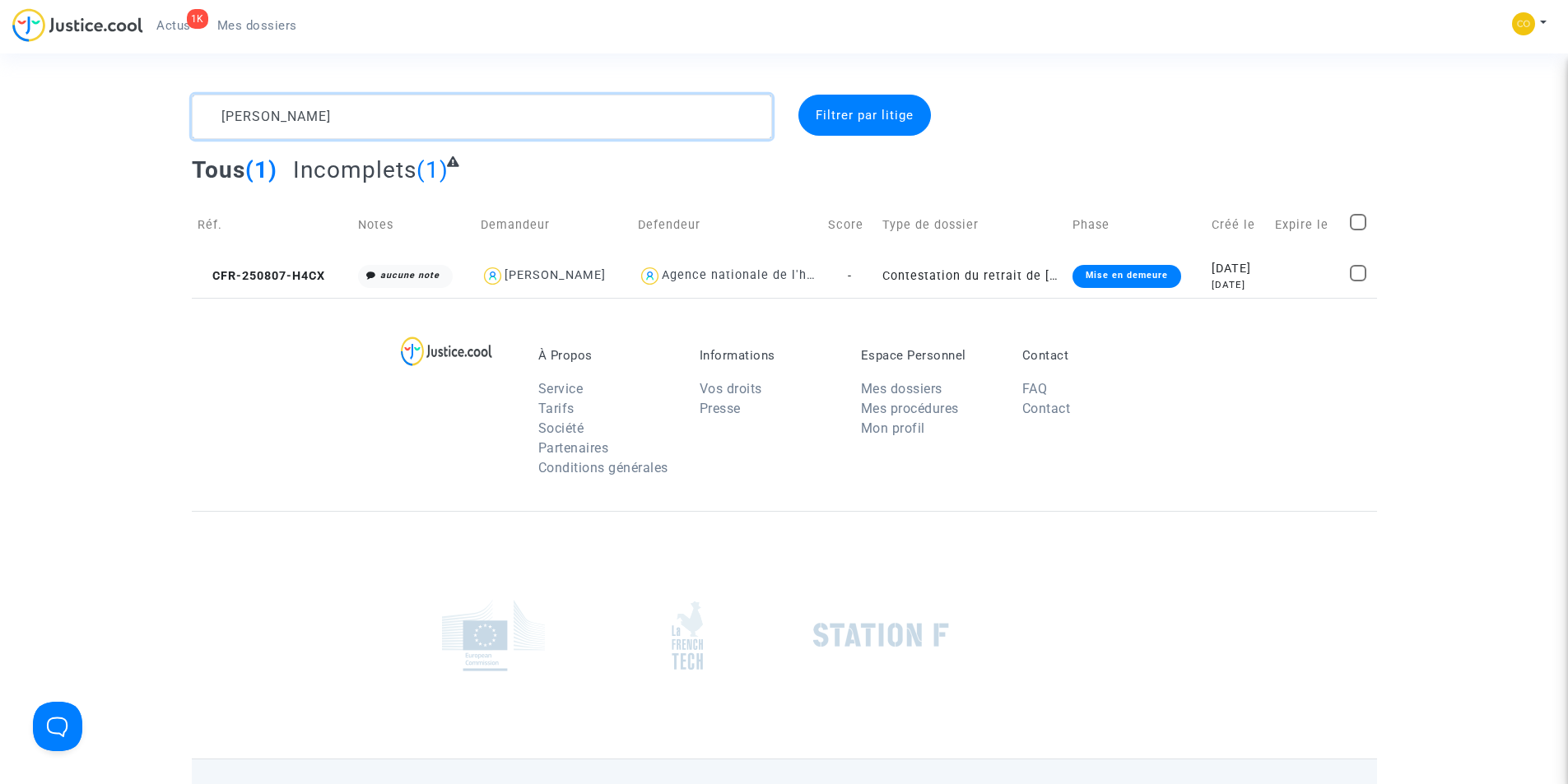
click at [432, 125] on textarea at bounding box center [481, 116] width 580 height 44
paste textarea "ZULMIRO PEREIRA LAMBRANCA"
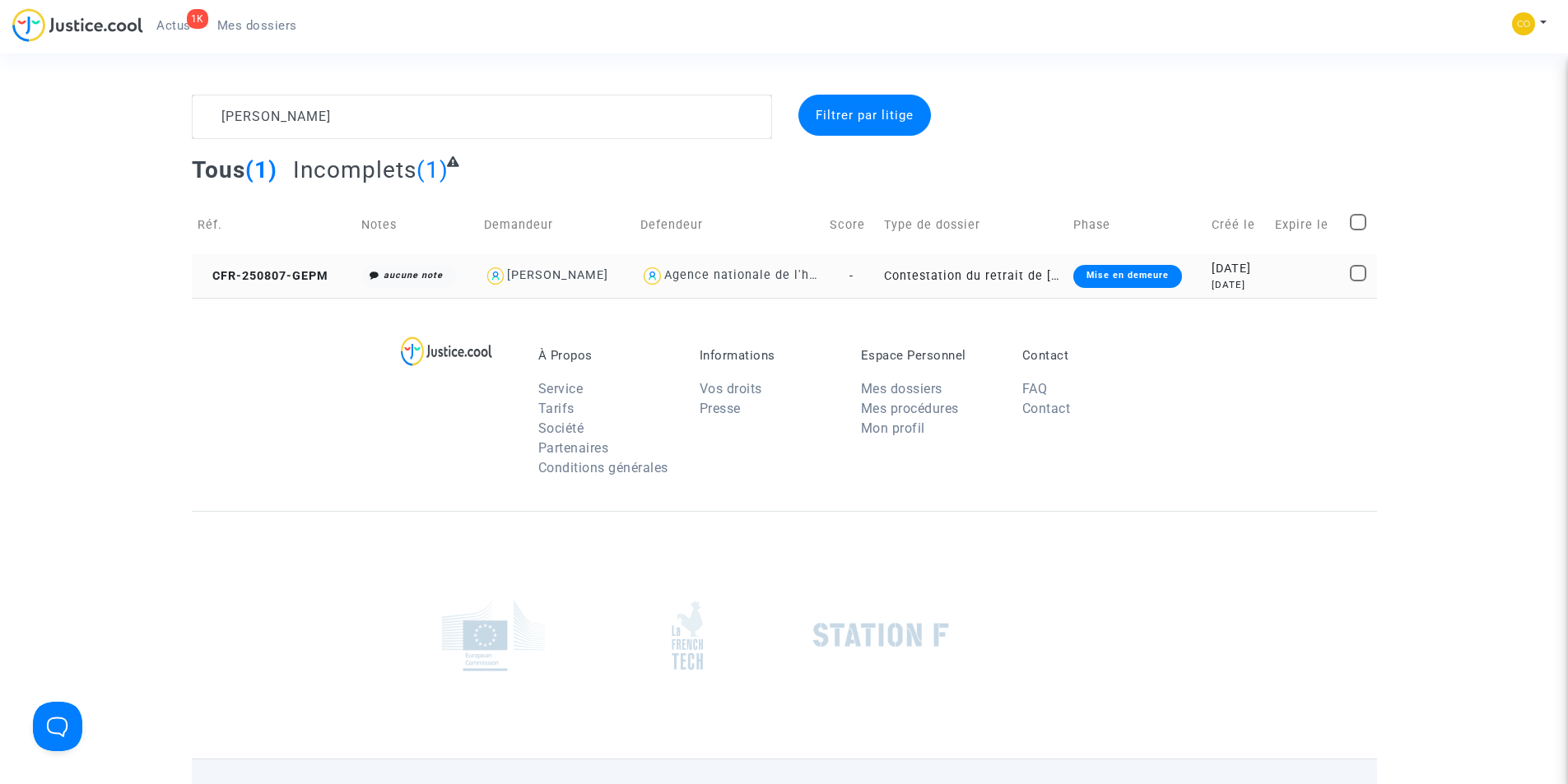
click at [1127, 275] on div "Mise en demeure" at bounding box center [1128, 277] width 109 height 23
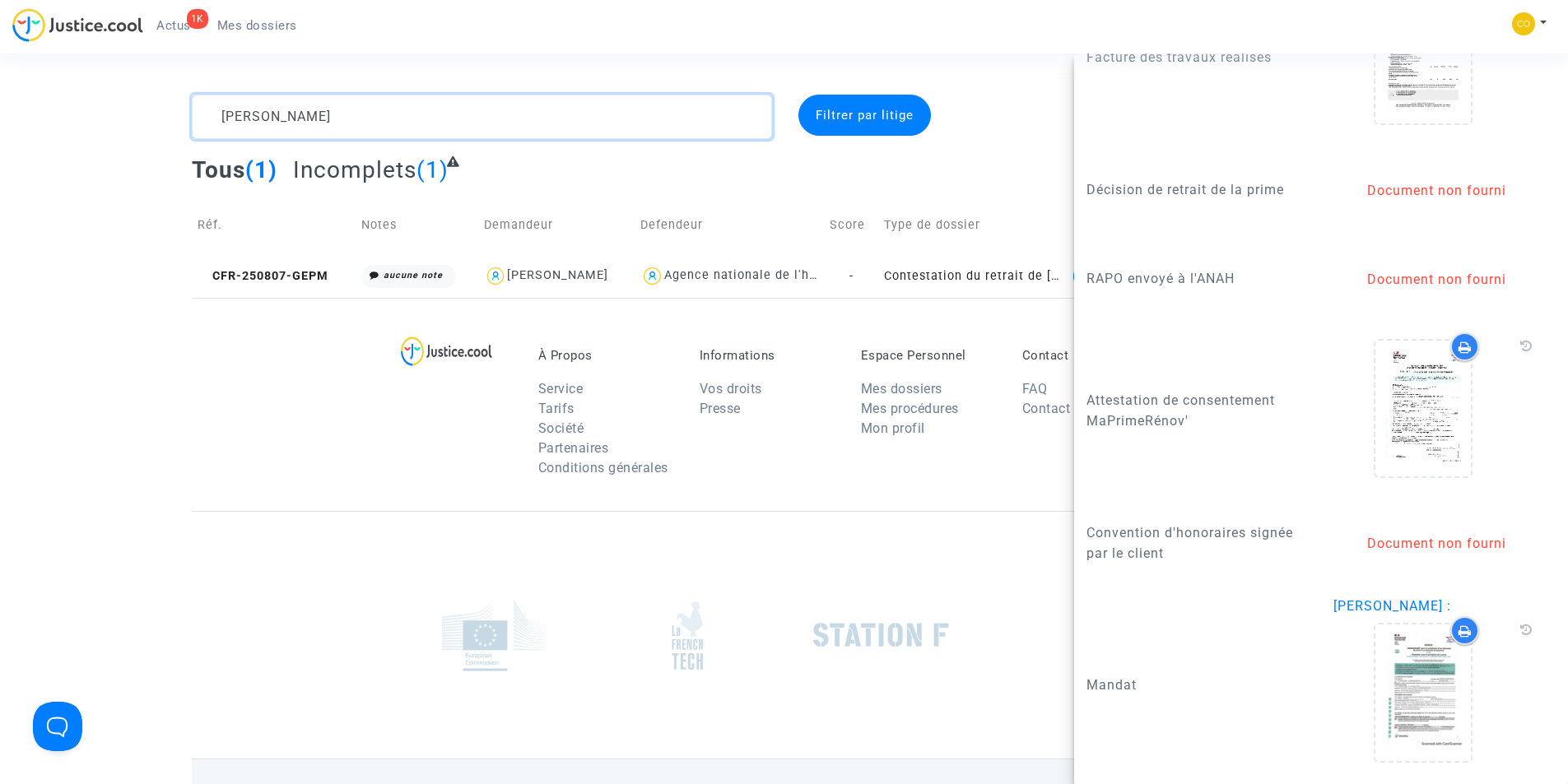
click at [402, 120] on textarea at bounding box center [481, 116] width 580 height 44
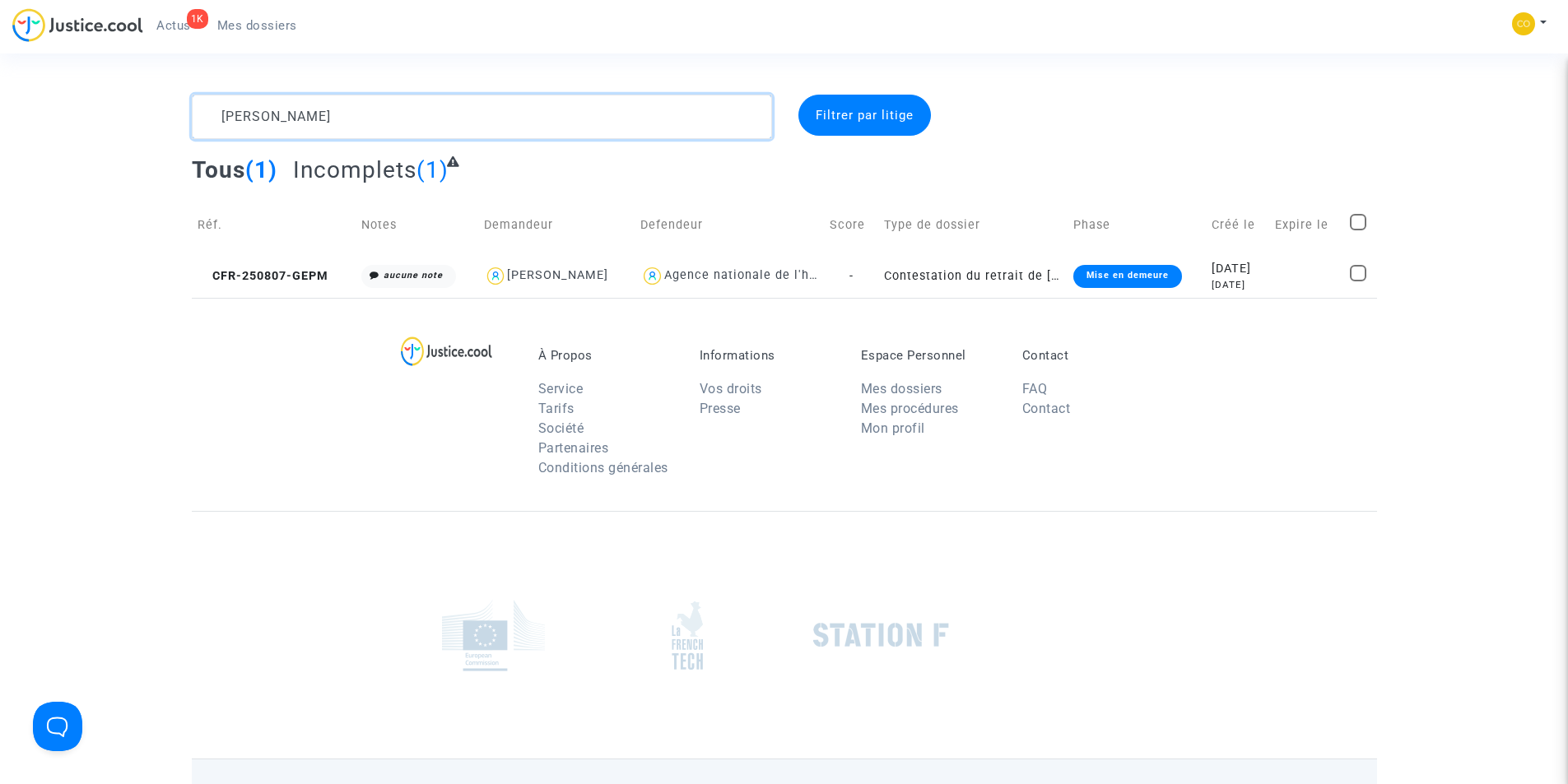
click at [402, 120] on textarea at bounding box center [481, 116] width 580 height 44
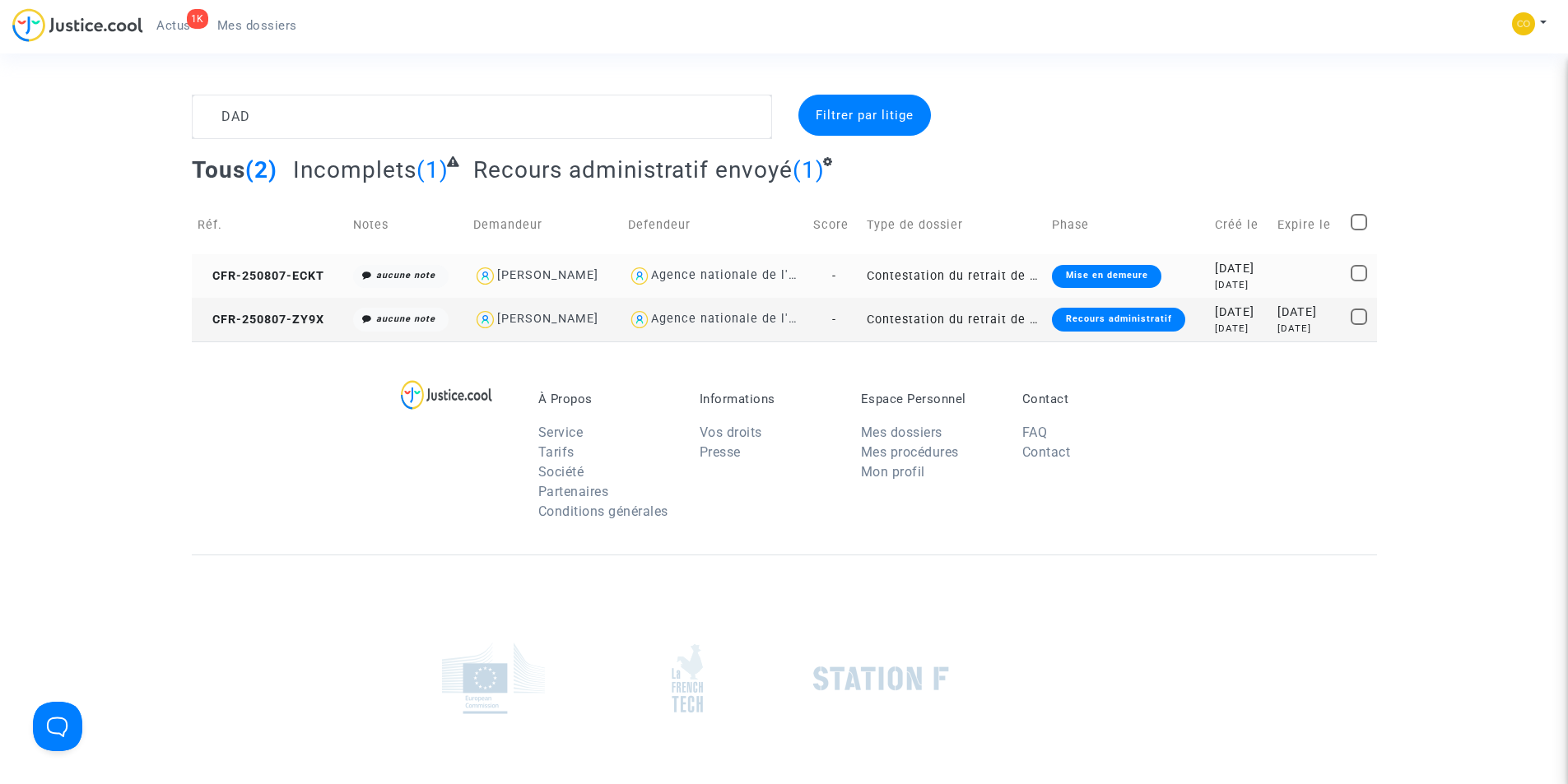
click at [1067, 272] on div "Mise en demeure" at bounding box center [1106, 277] width 109 height 23
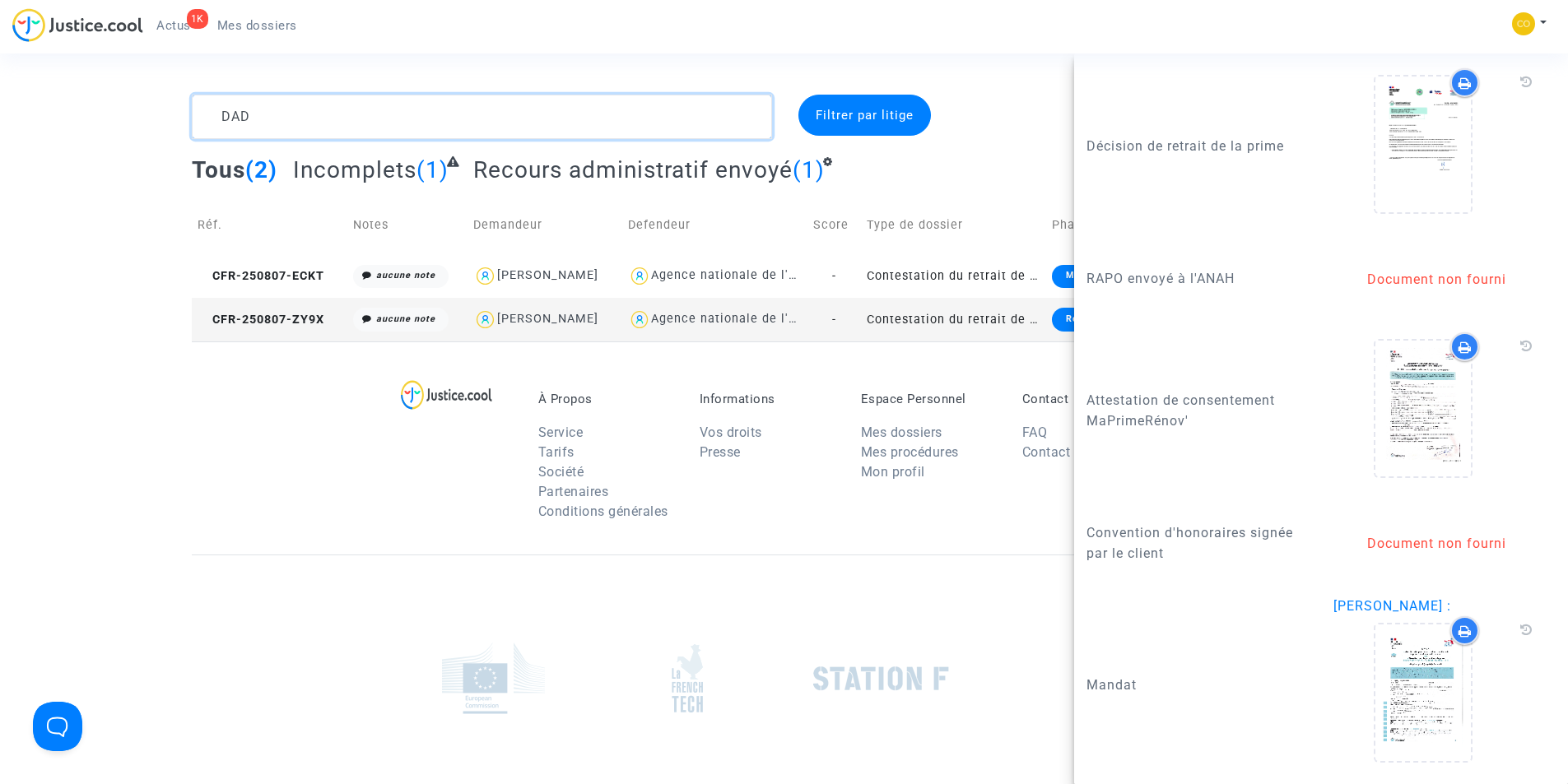
click at [329, 121] on textarea at bounding box center [481, 116] width 580 height 44
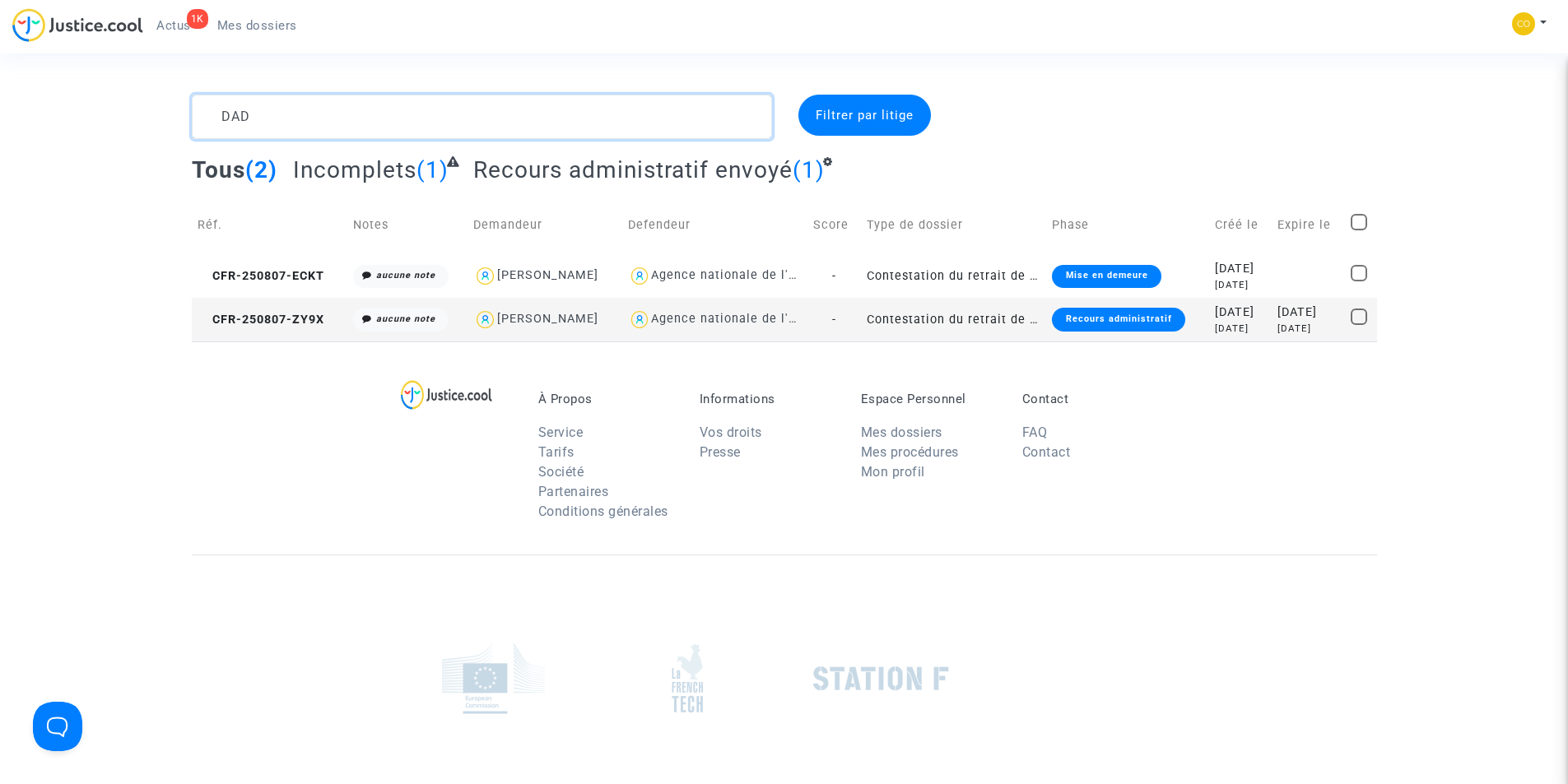
click at [329, 121] on textarea at bounding box center [481, 116] width 580 height 44
paste textarea "CYLVIE GRAUPNER"
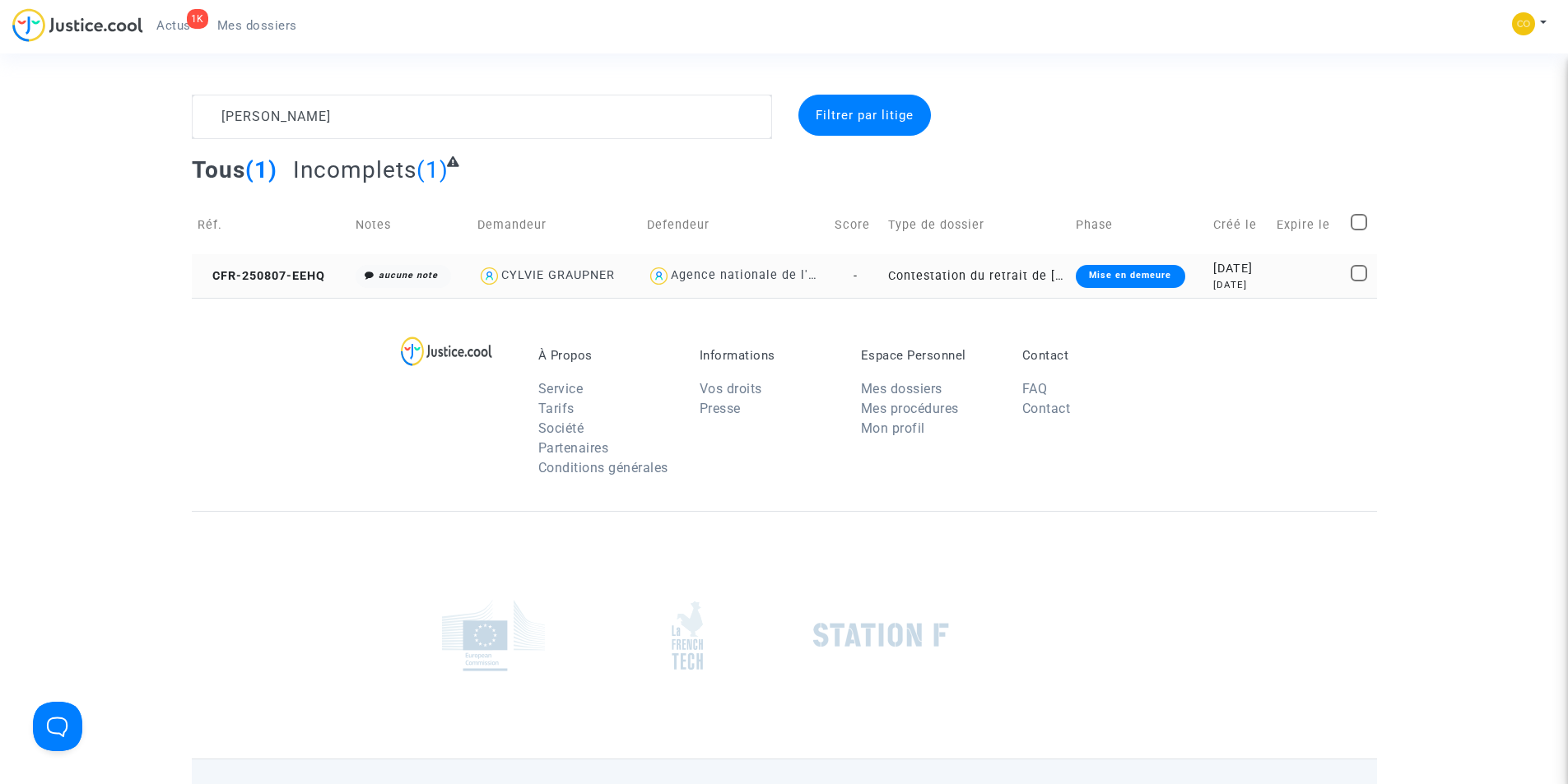
click at [1104, 273] on div "Mise en demeure" at bounding box center [1130, 277] width 109 height 23
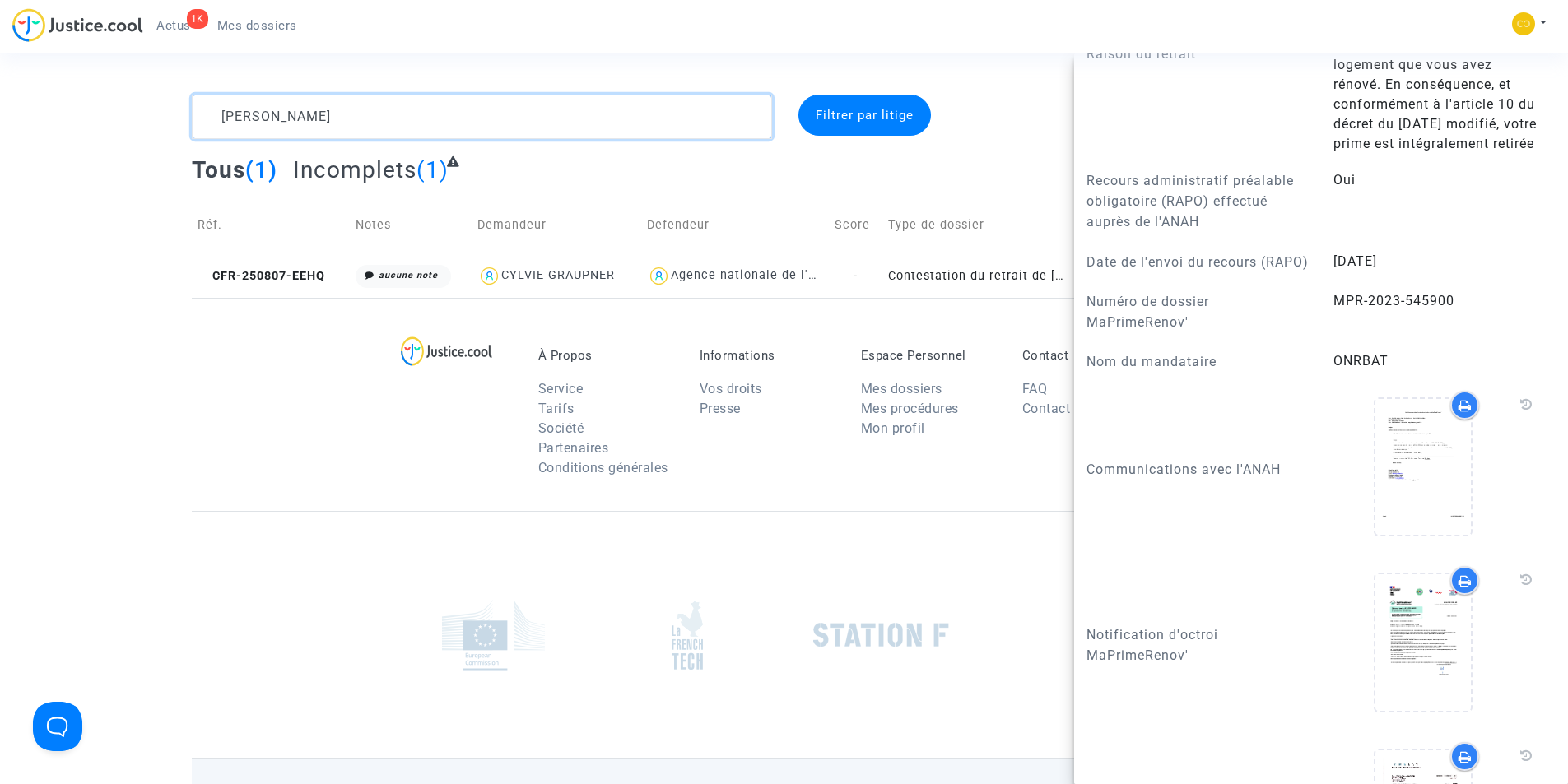
click at [419, 120] on textarea at bounding box center [481, 116] width 580 height 44
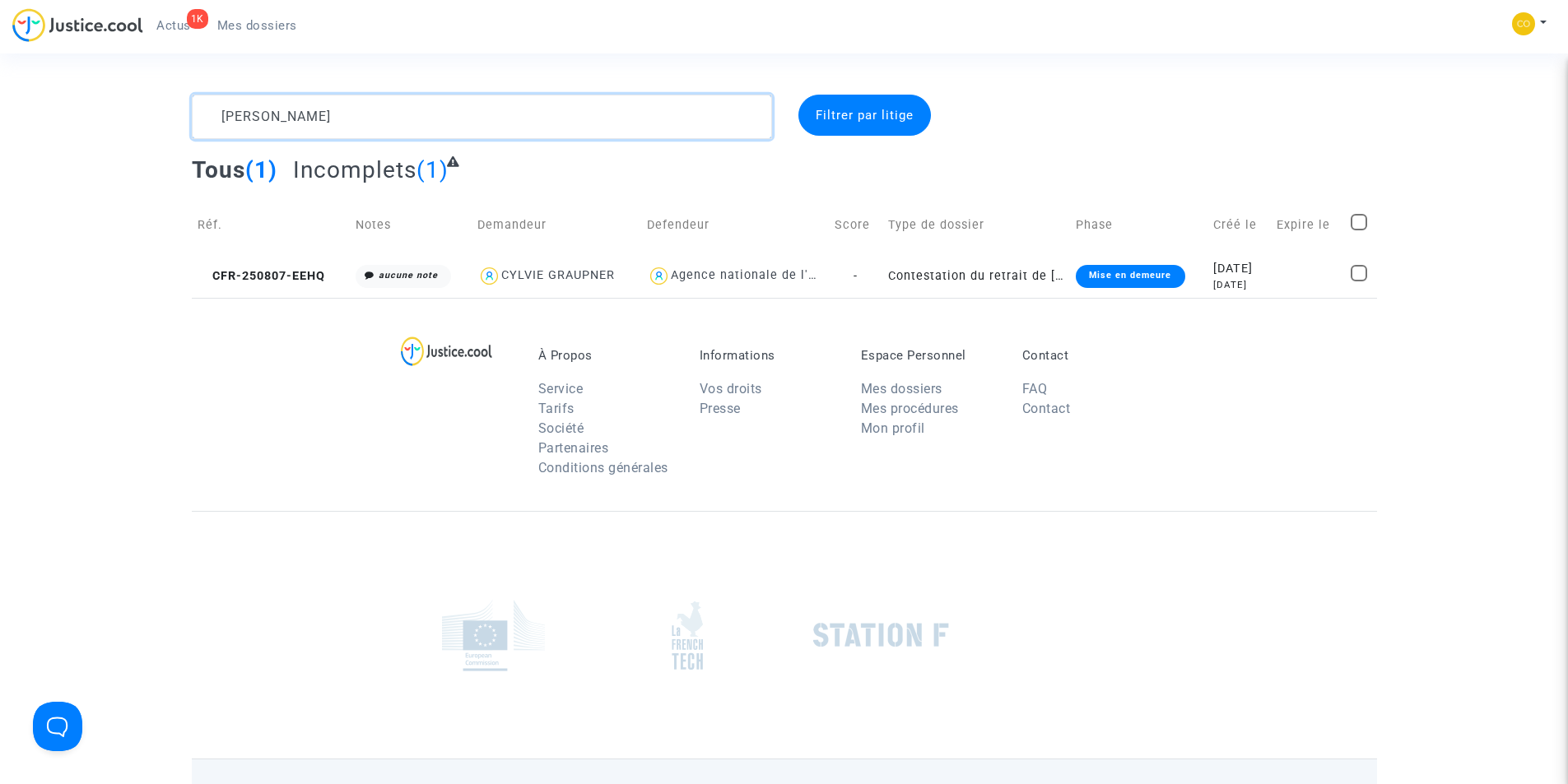
click at [419, 120] on textarea at bounding box center [481, 116] width 580 height 44
paste textarea "FATIMA BOUROUMIA"
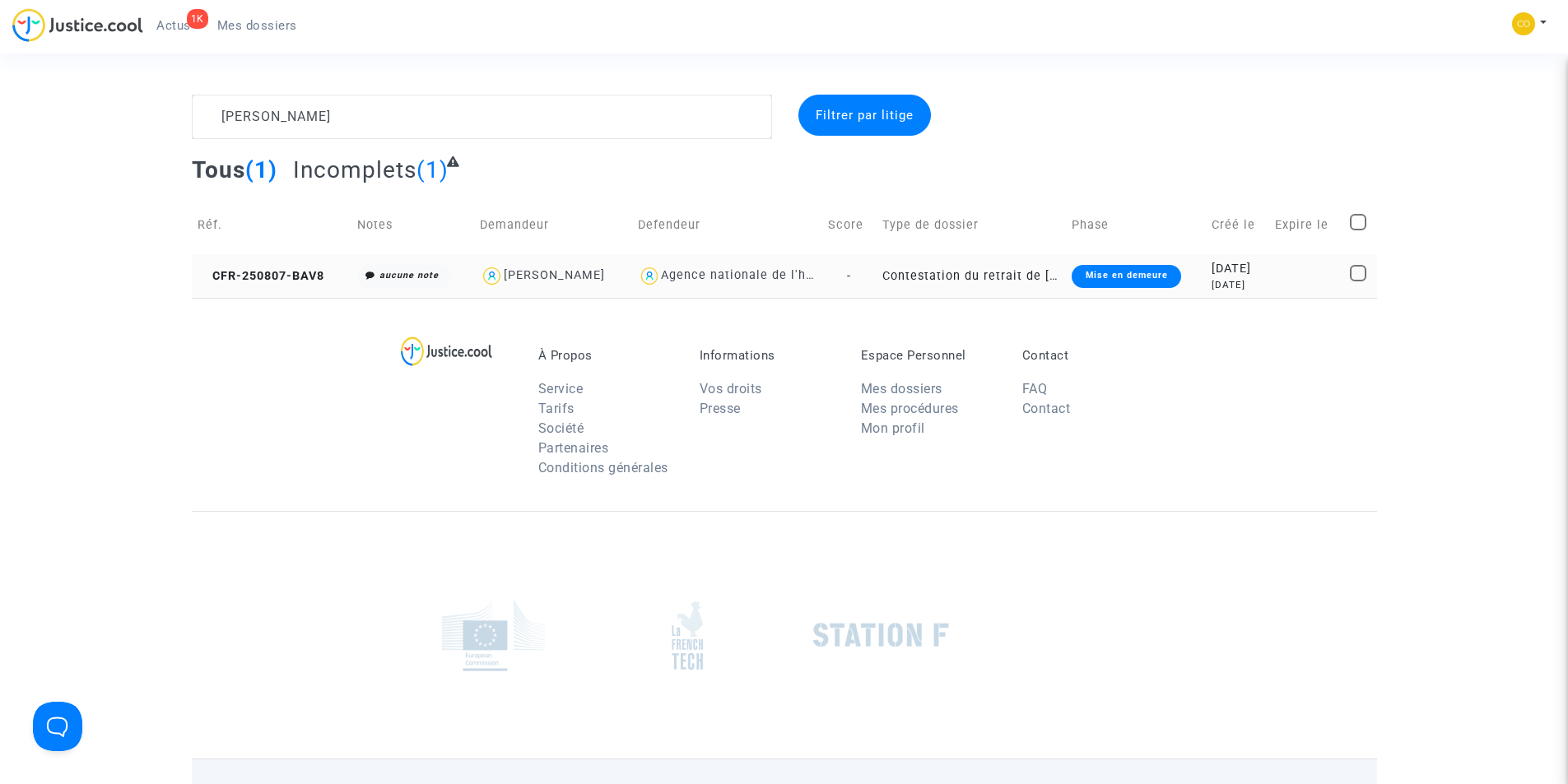
click at [1133, 277] on div "Mise en demeure" at bounding box center [1126, 277] width 109 height 23
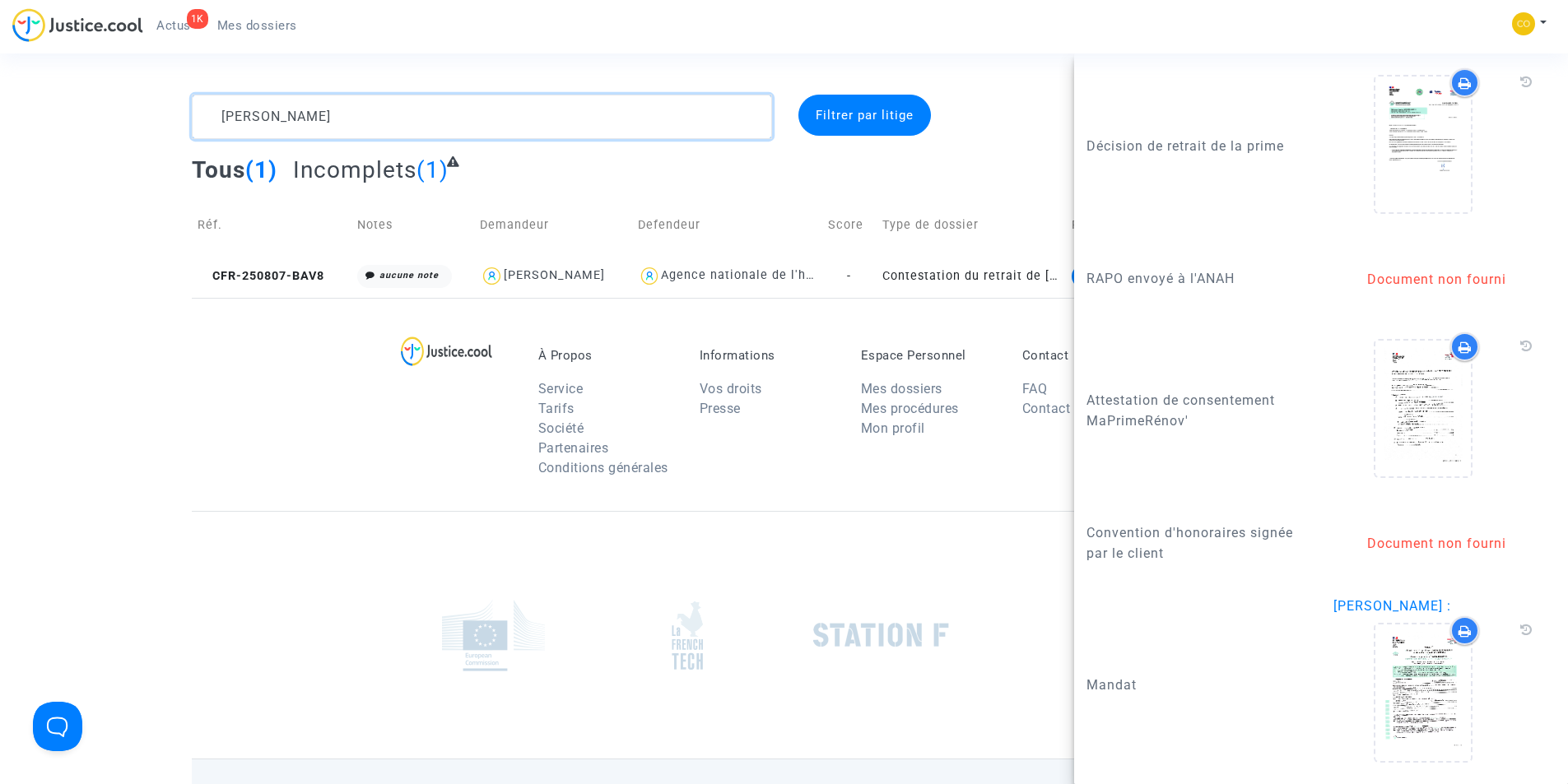
click at [398, 119] on textarea at bounding box center [481, 116] width 580 height 44
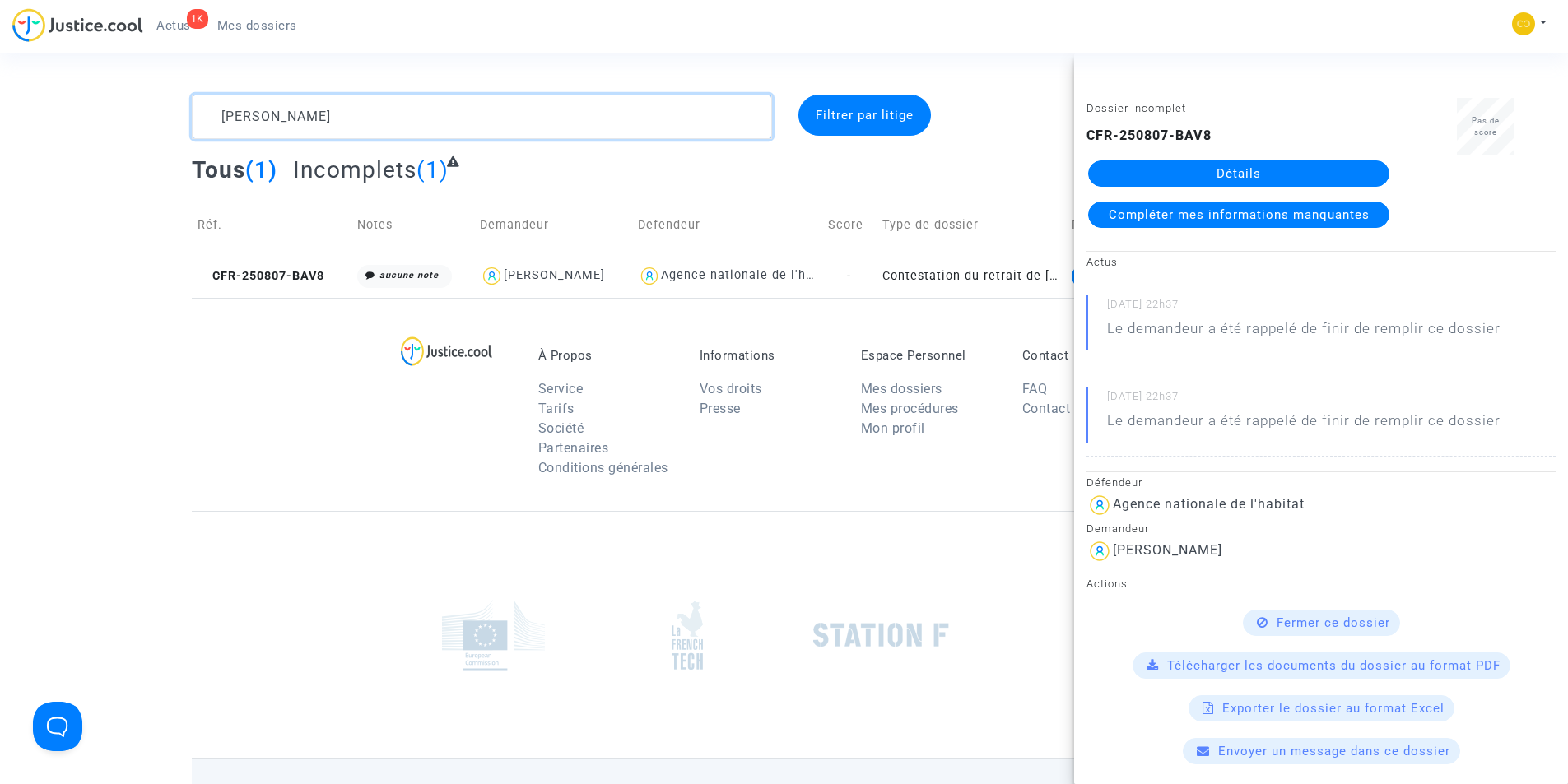
click at [398, 119] on textarea at bounding box center [481, 116] width 580 height 44
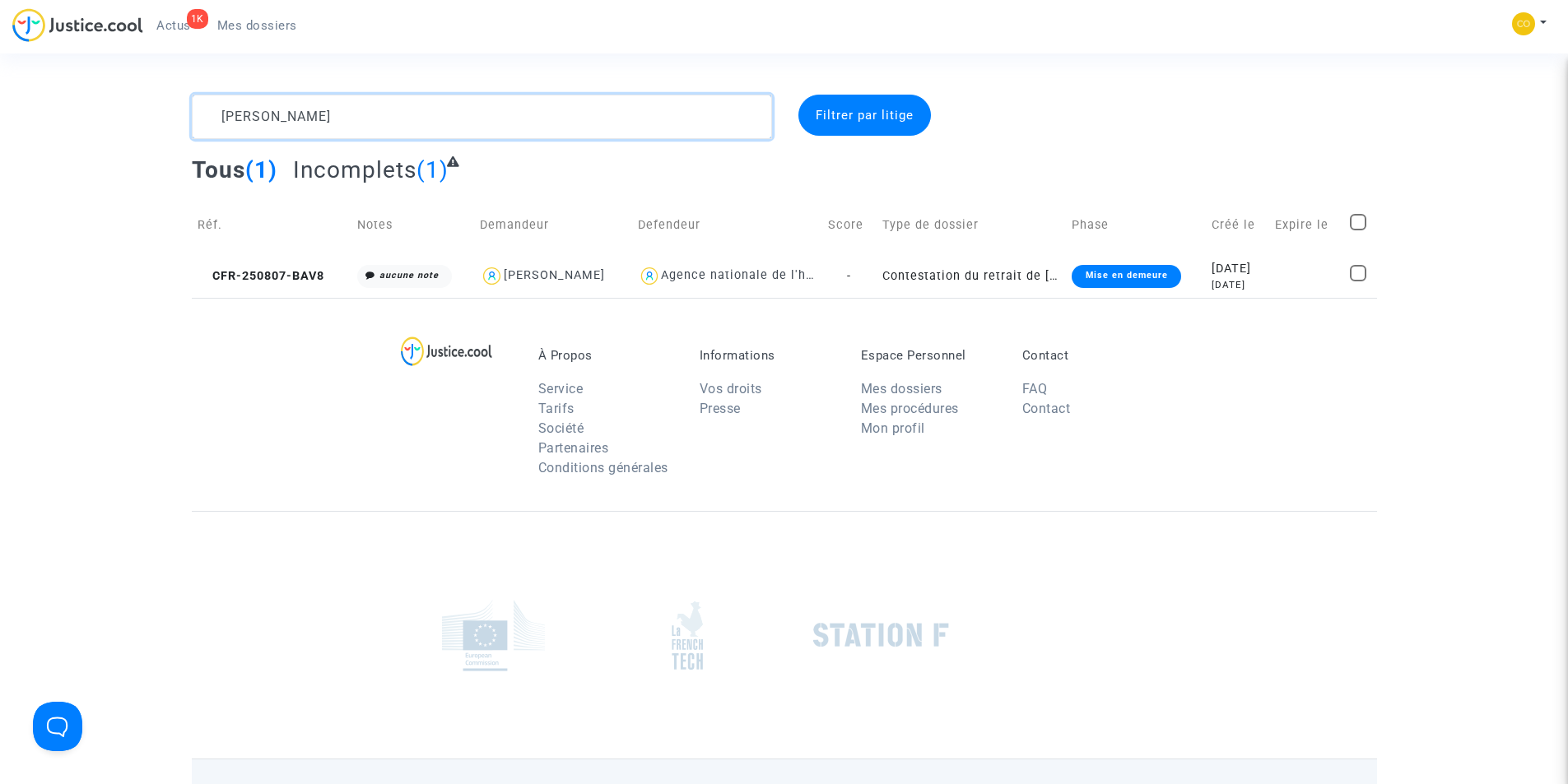
click at [398, 119] on textarea at bounding box center [481, 116] width 580 height 44
paste textarea "HAYRETTIN KAR"
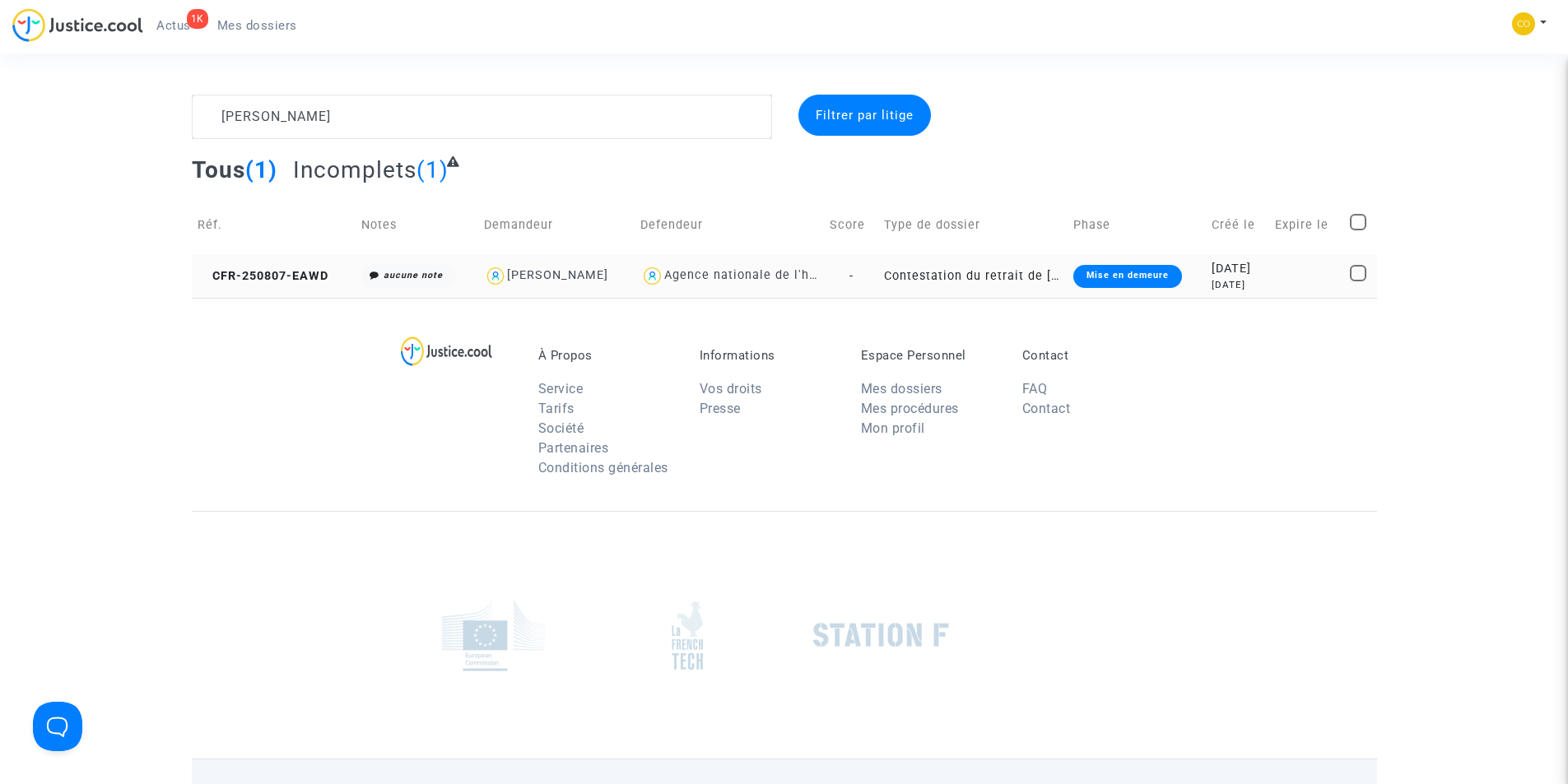
click at [1117, 276] on div "Mise en demeure" at bounding box center [1128, 277] width 109 height 23
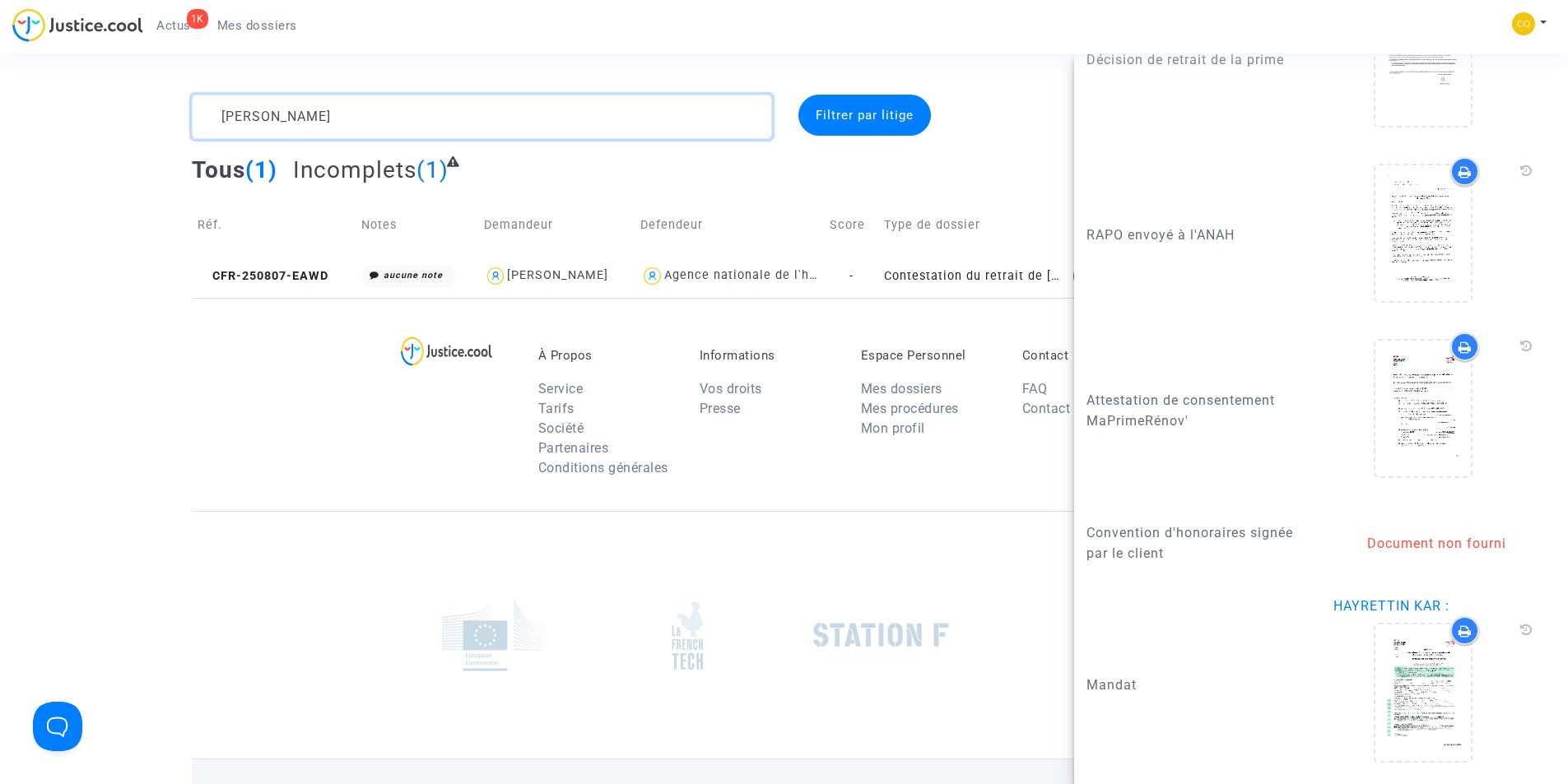
click at [340, 125] on textarea at bounding box center [481, 116] width 580 height 44
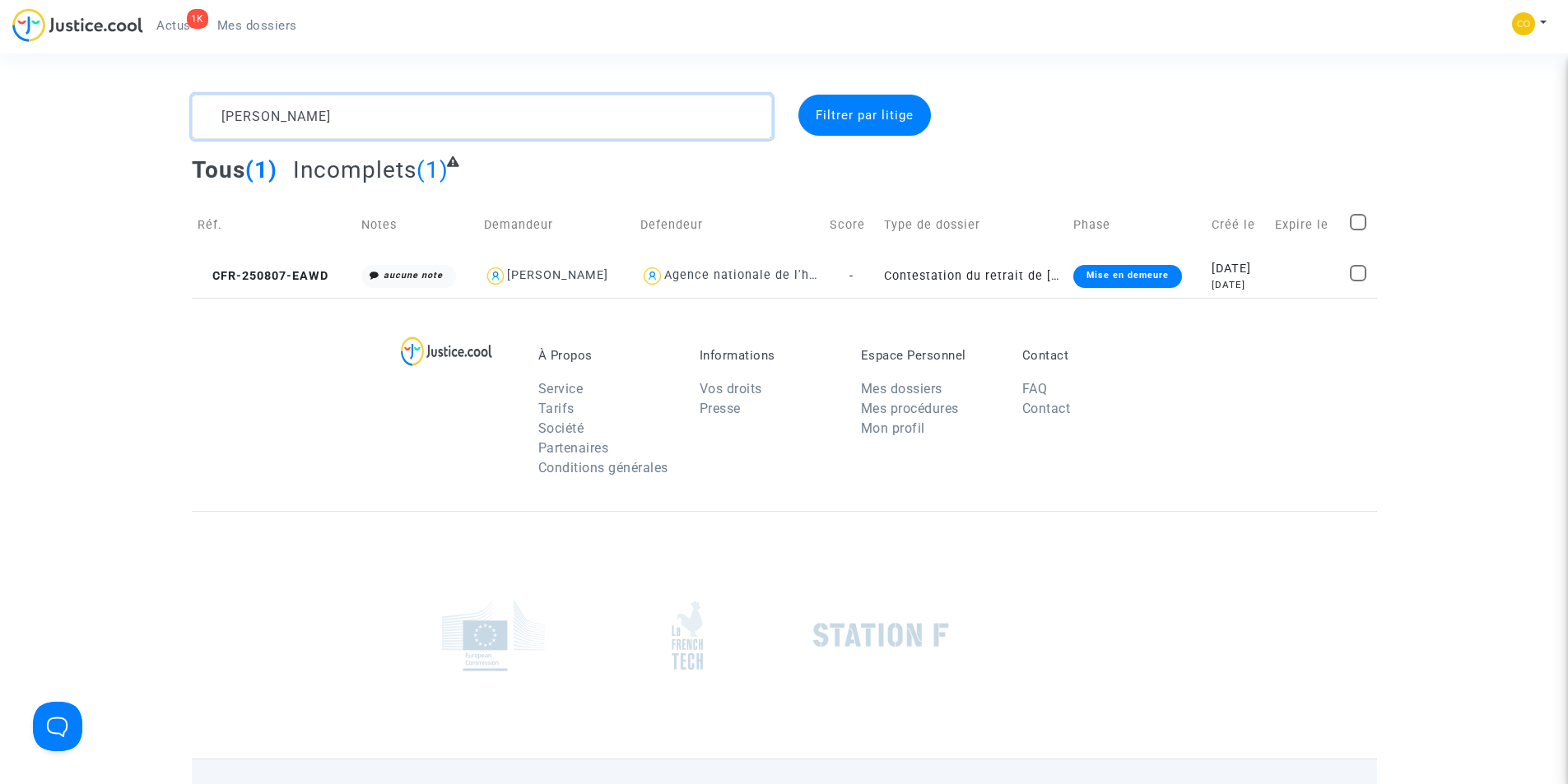
click at [340, 125] on textarea at bounding box center [481, 116] width 580 height 44
paste textarea "RAMY BOTROS"
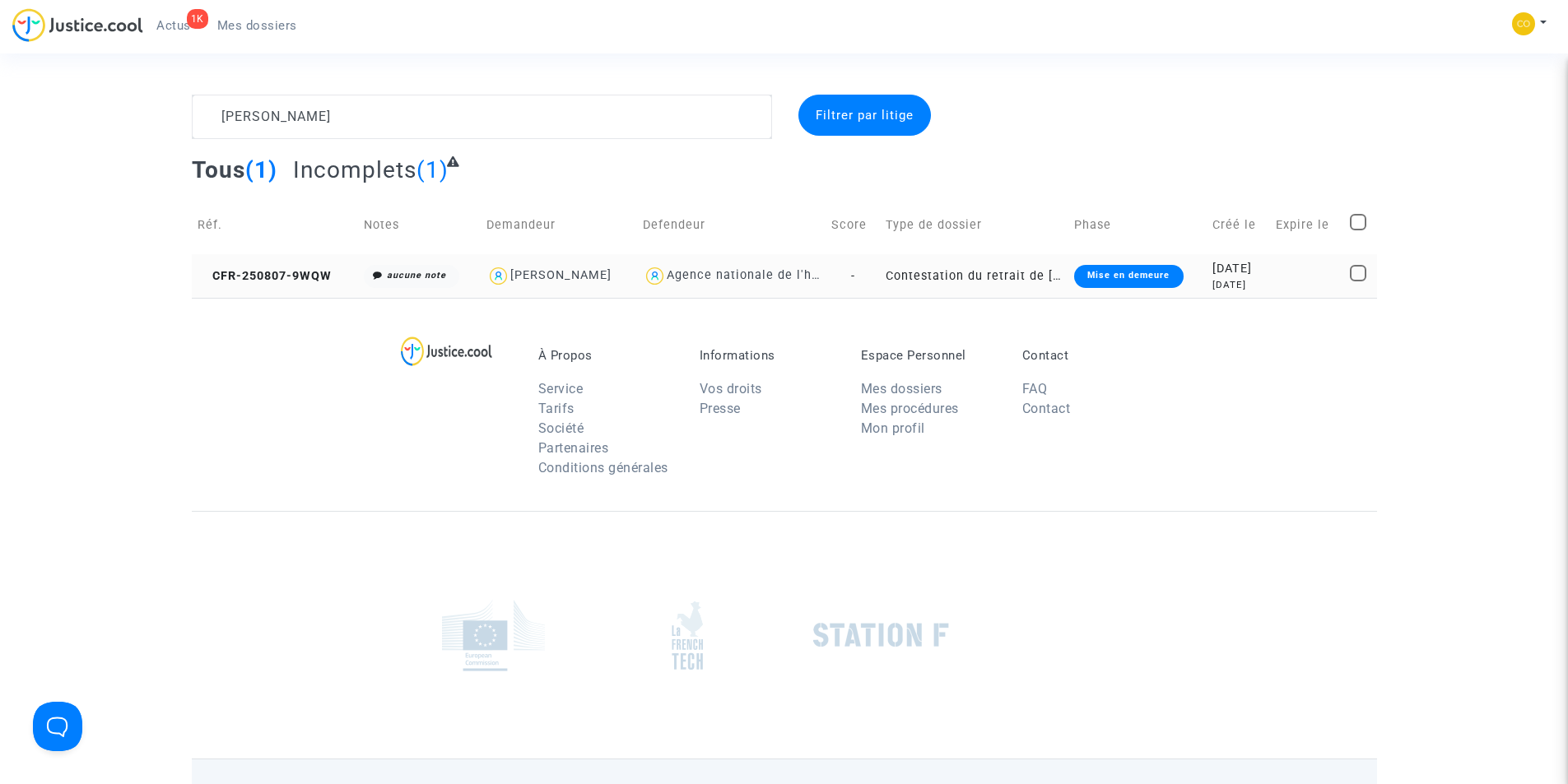
click at [1092, 274] on div "Mise en demeure" at bounding box center [1128, 277] width 109 height 23
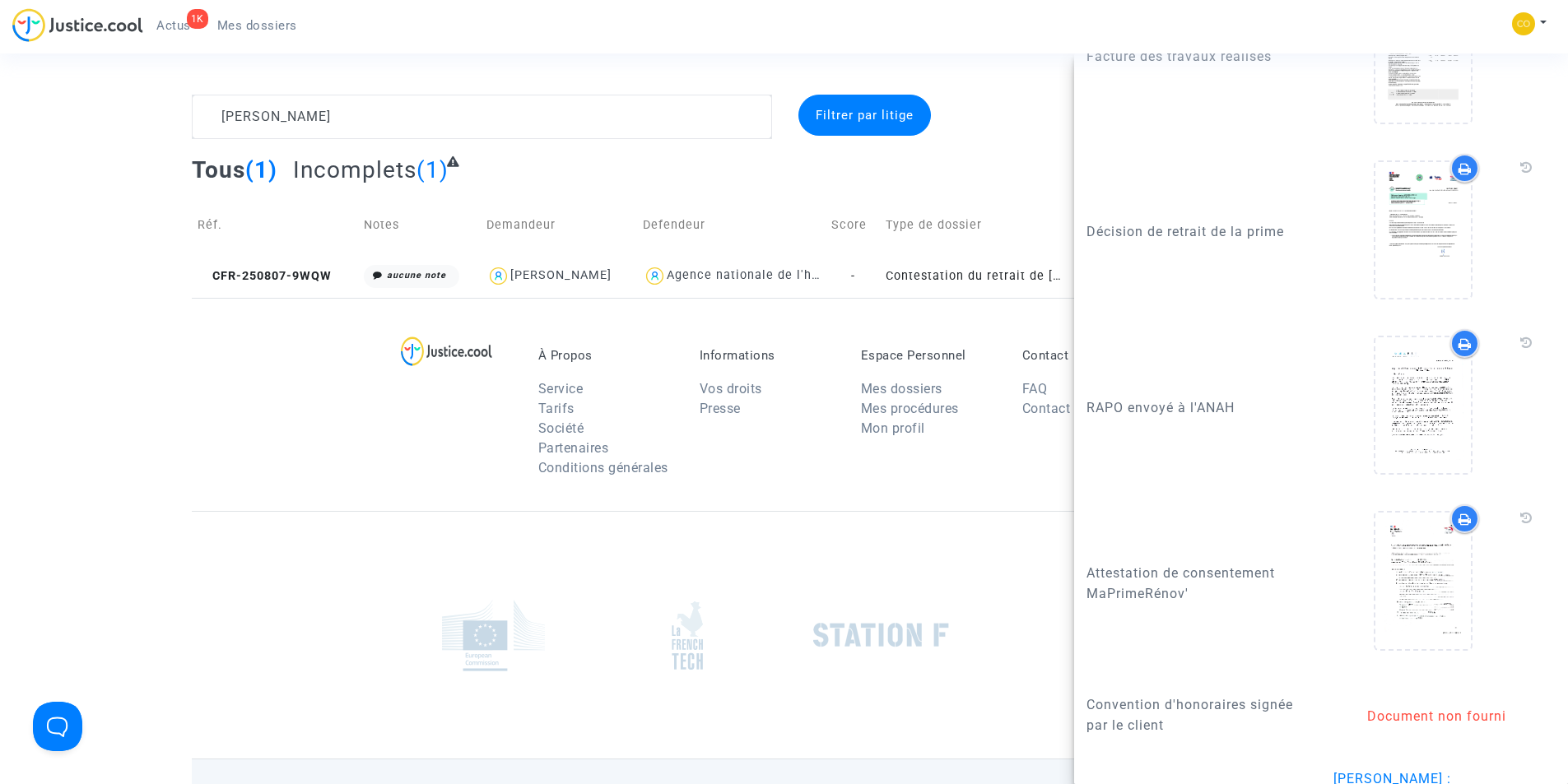
scroll to position [2386, 0]
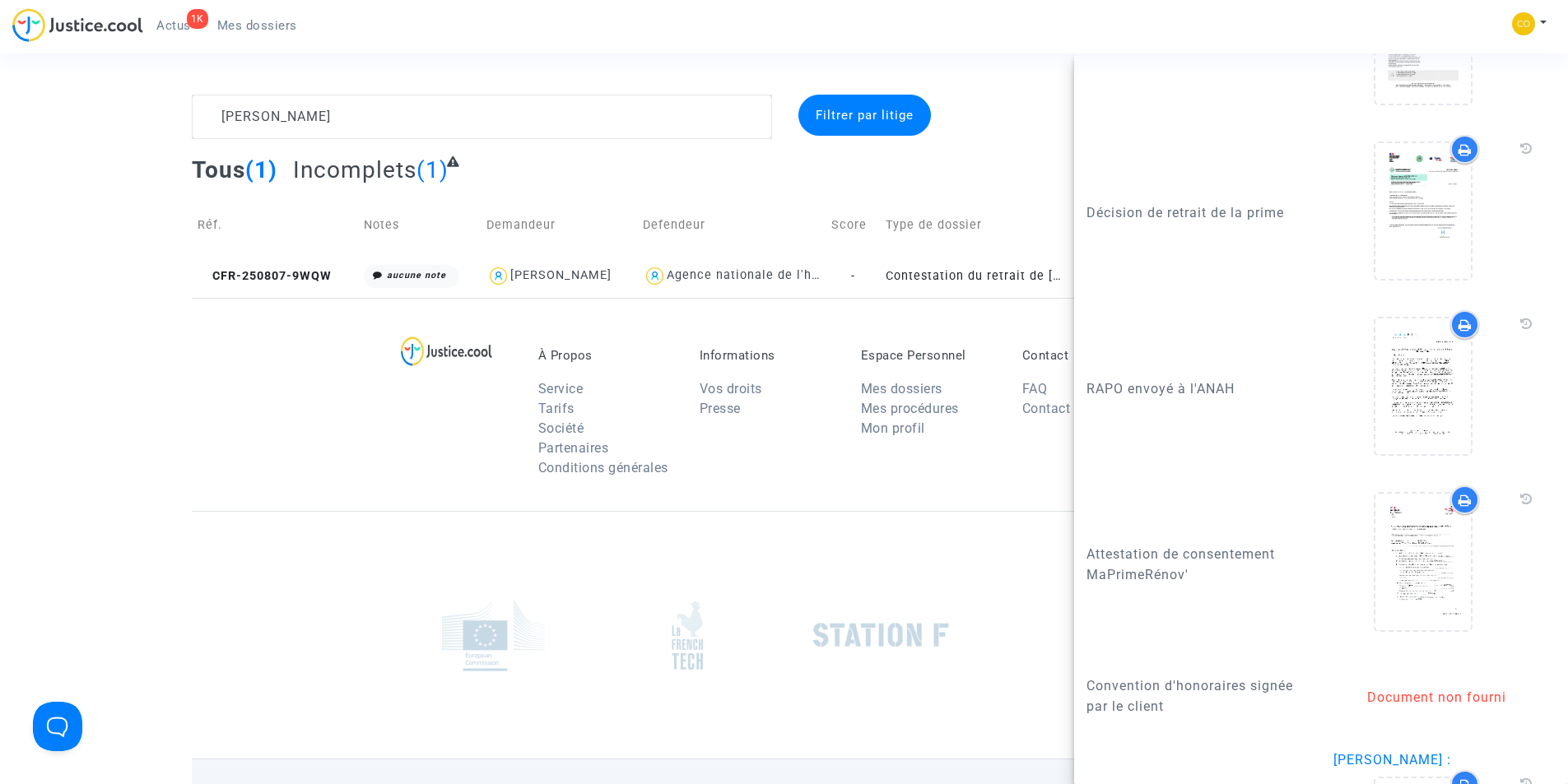
click at [167, 445] on footerbar "À Propos Service Tarifs Société Partenaires Conditions générales Informations V…" at bounding box center [784, 603] width 1568 height 611
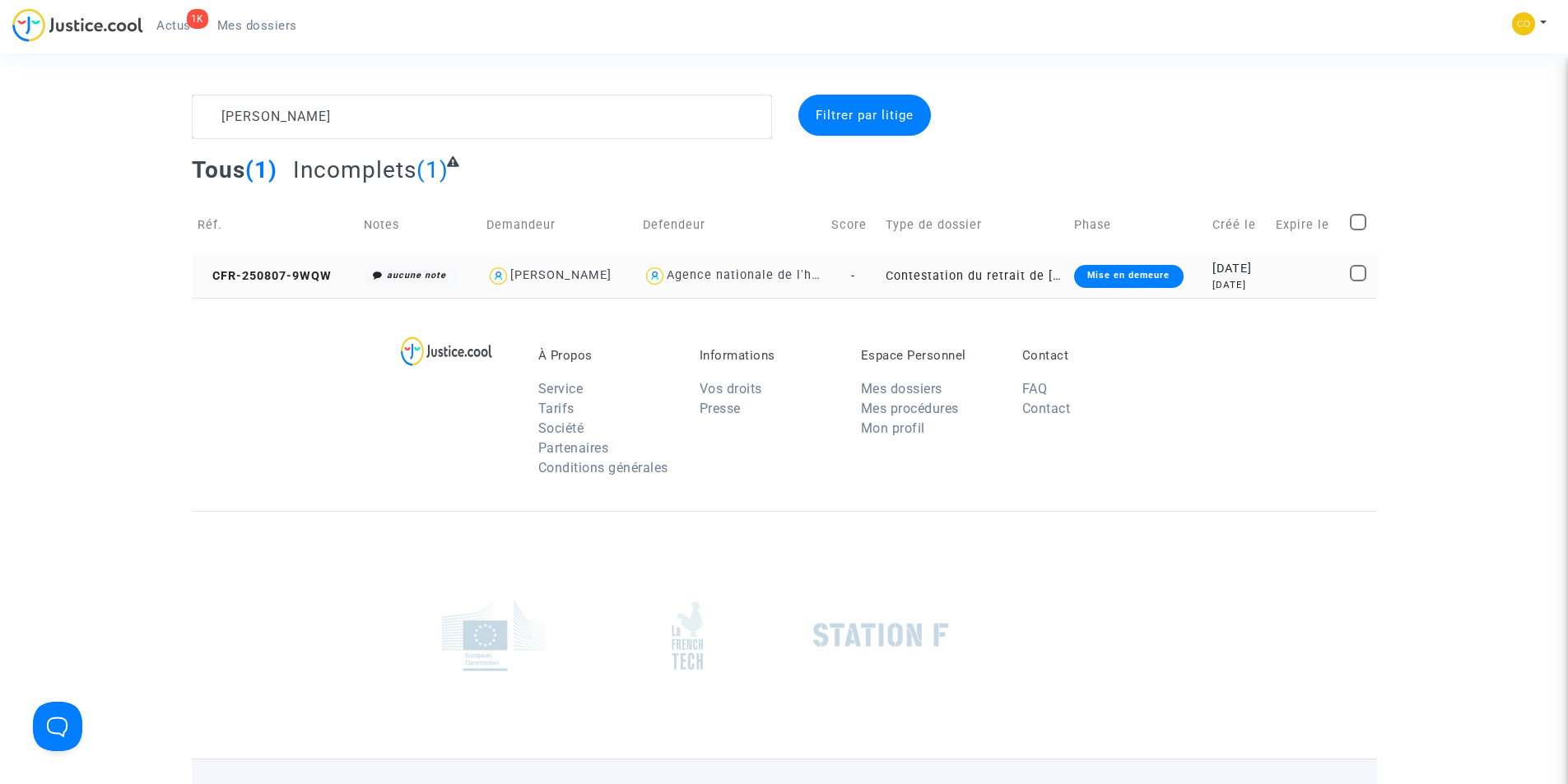
click at [1102, 282] on div "Mise en demeure" at bounding box center [1128, 277] width 109 height 23
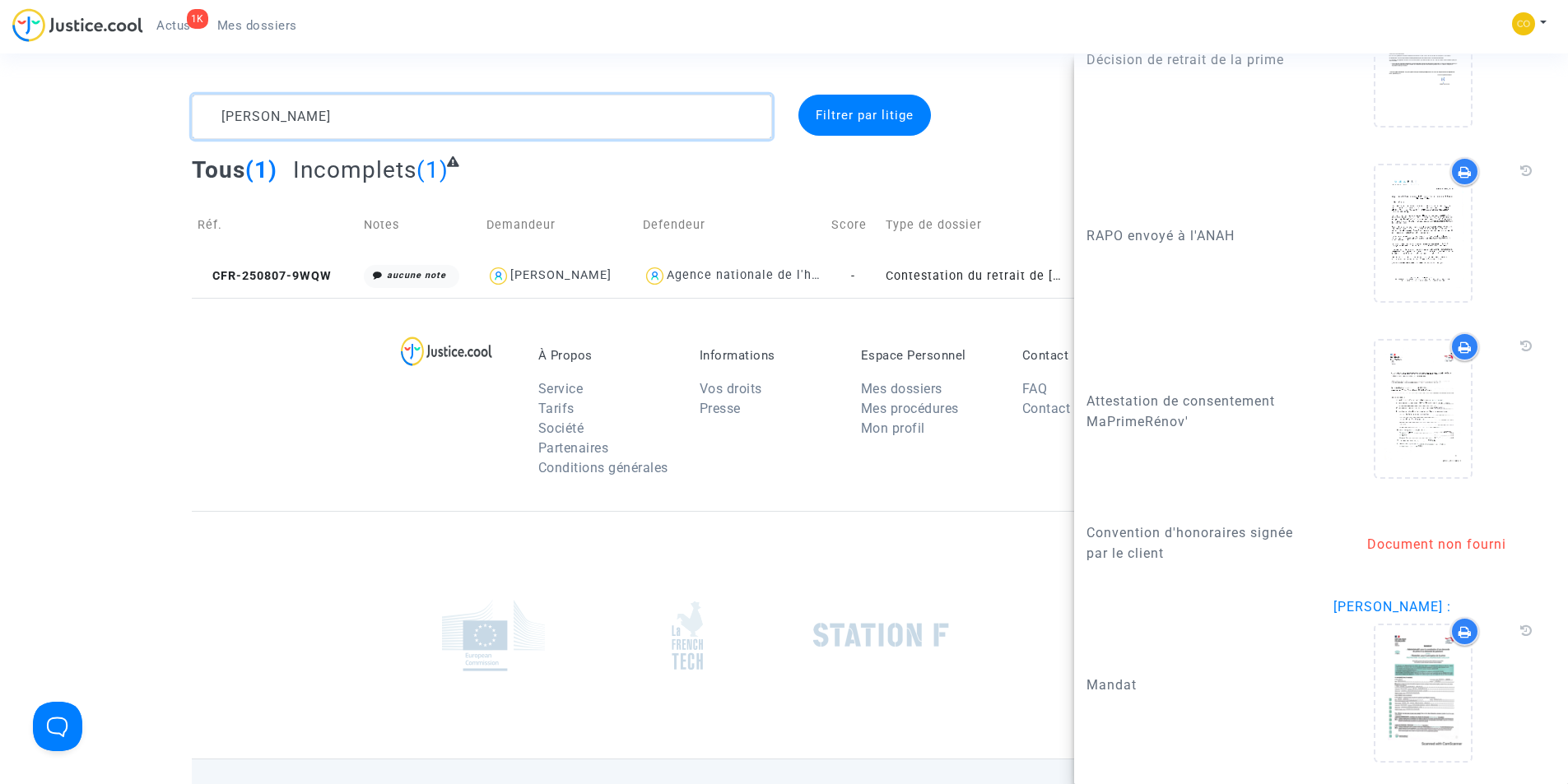
click at [338, 115] on textarea at bounding box center [481, 116] width 580 height 44
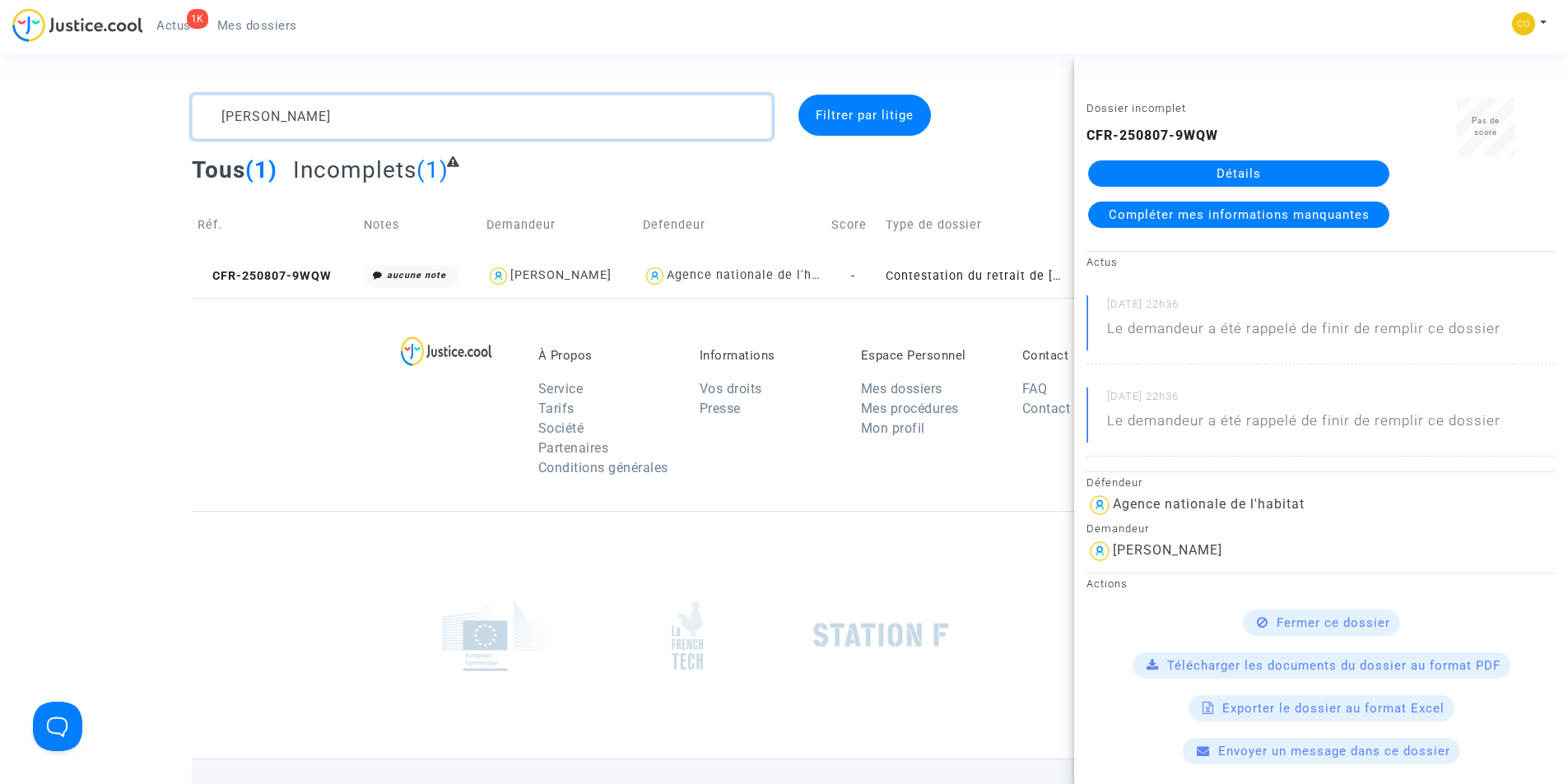
click at [338, 115] on textarea at bounding box center [481, 116] width 580 height 44
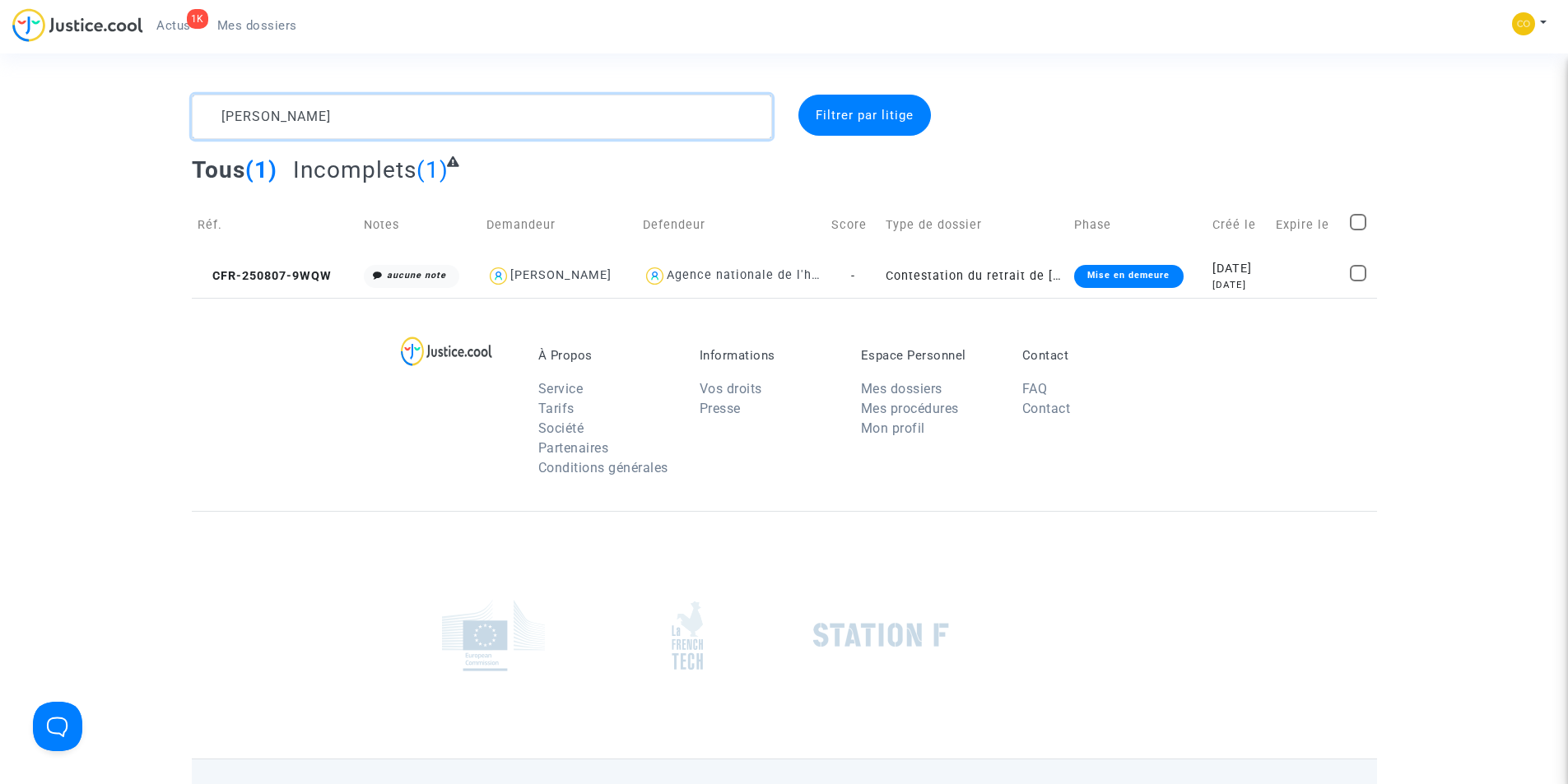
click at [338, 115] on textarea at bounding box center [481, 116] width 580 height 44
paste textarea "FRANCISCO ESTEVEZ"
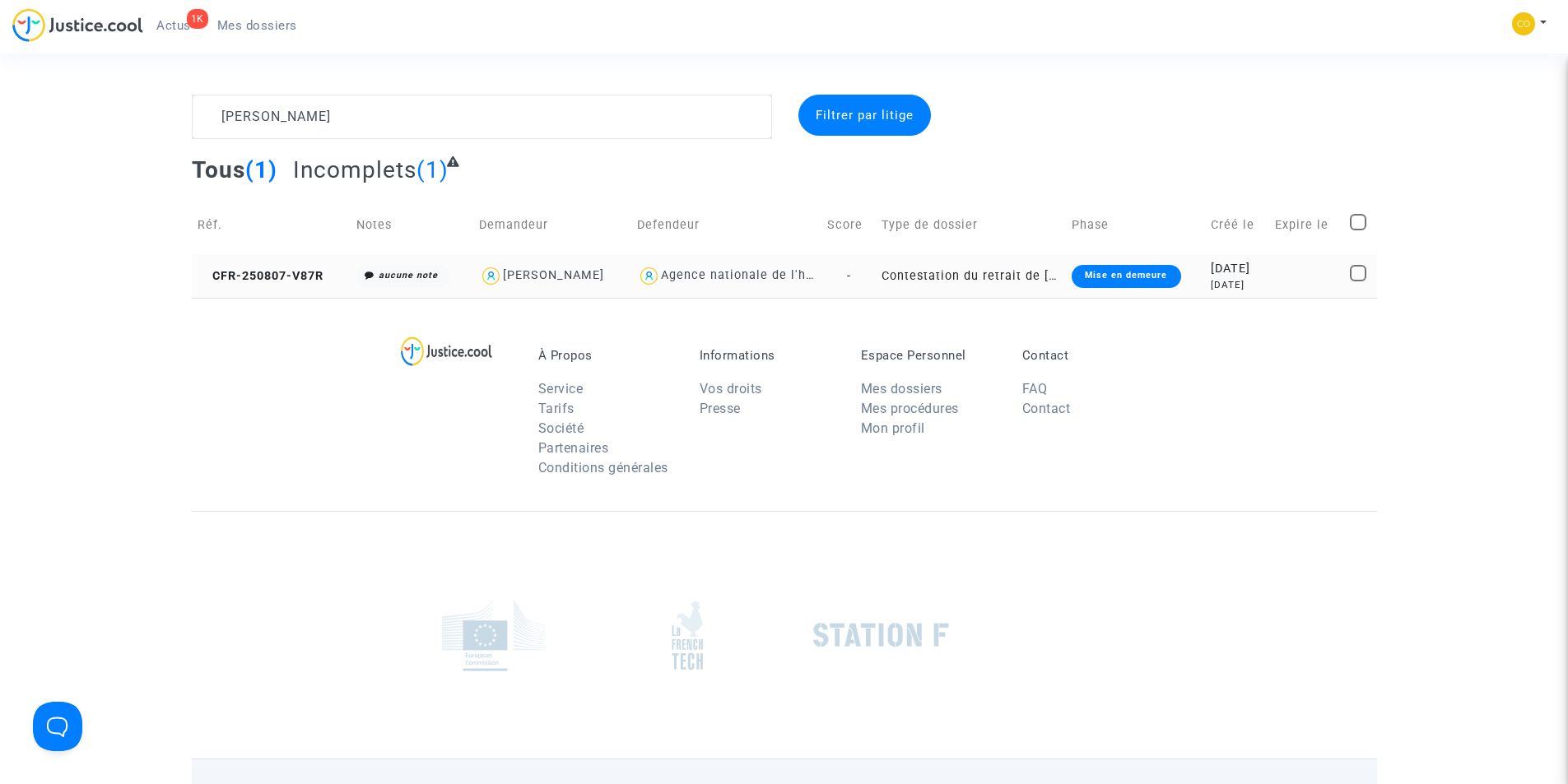
click at [1122, 280] on div "Mise en demeure" at bounding box center [1126, 277] width 109 height 23
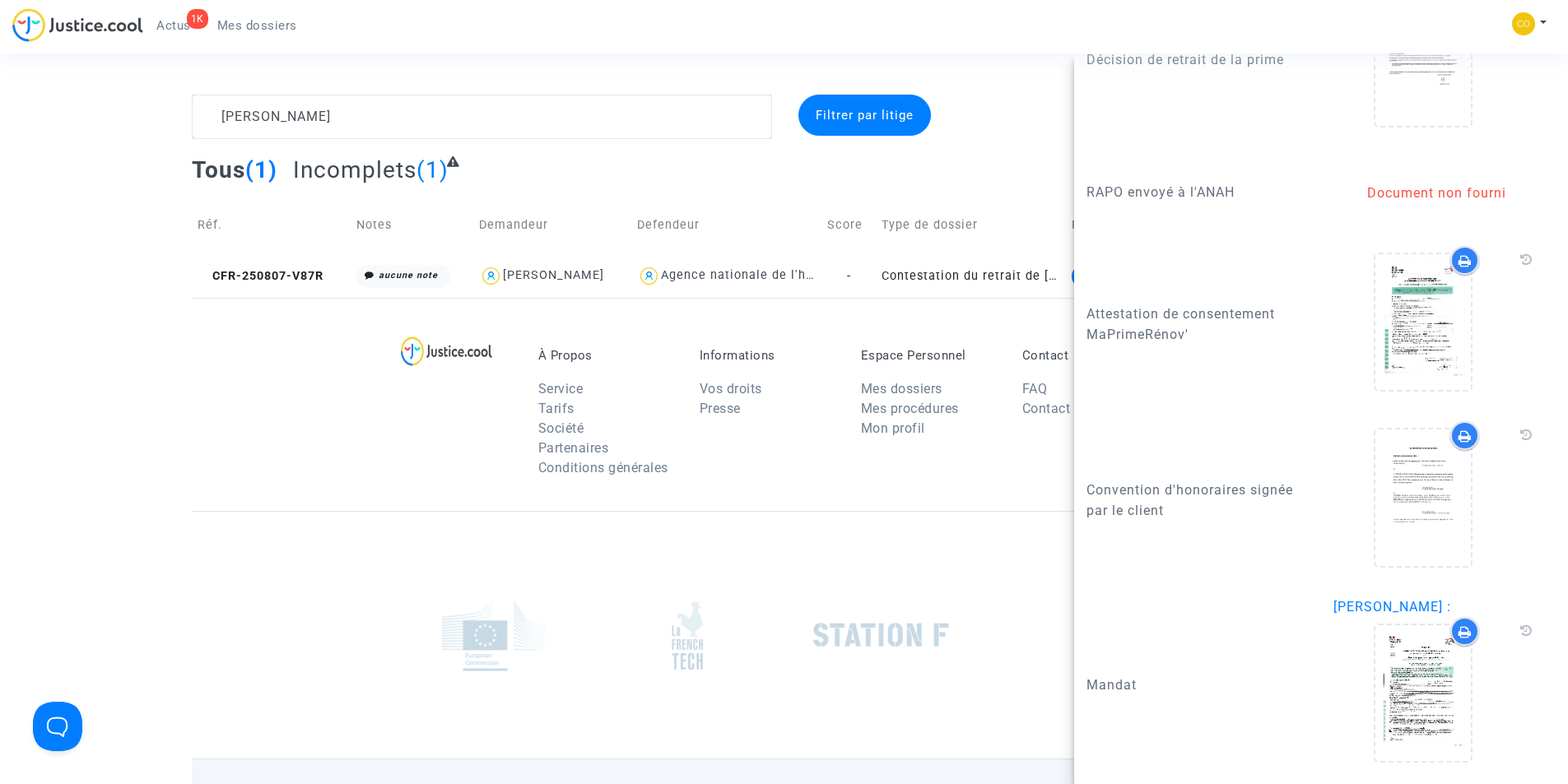
scroll to position [2580, 0]
click at [1423, 502] on icon at bounding box center [1423, 497] width 53 height 53
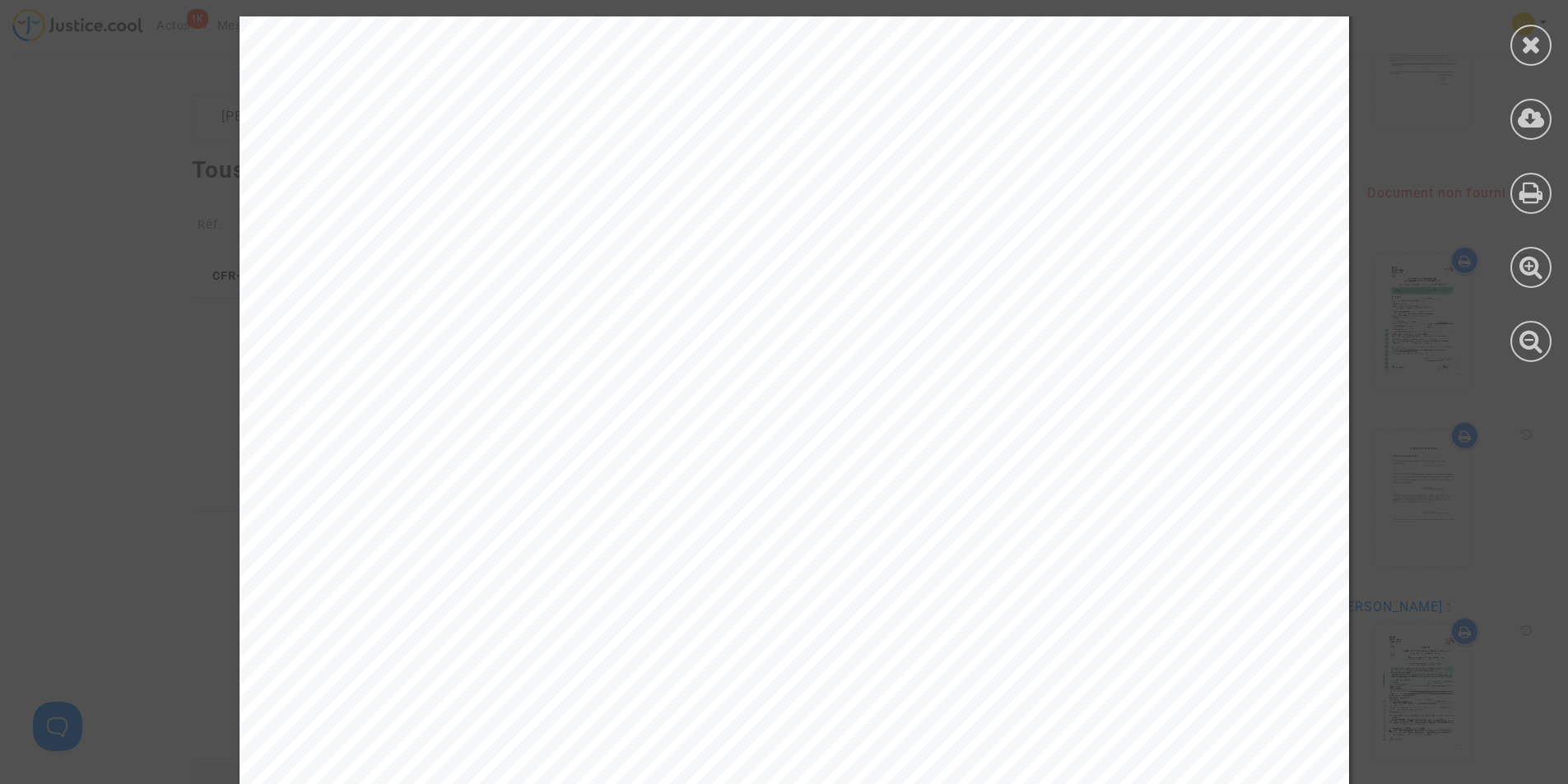
scroll to position [10294, 0]
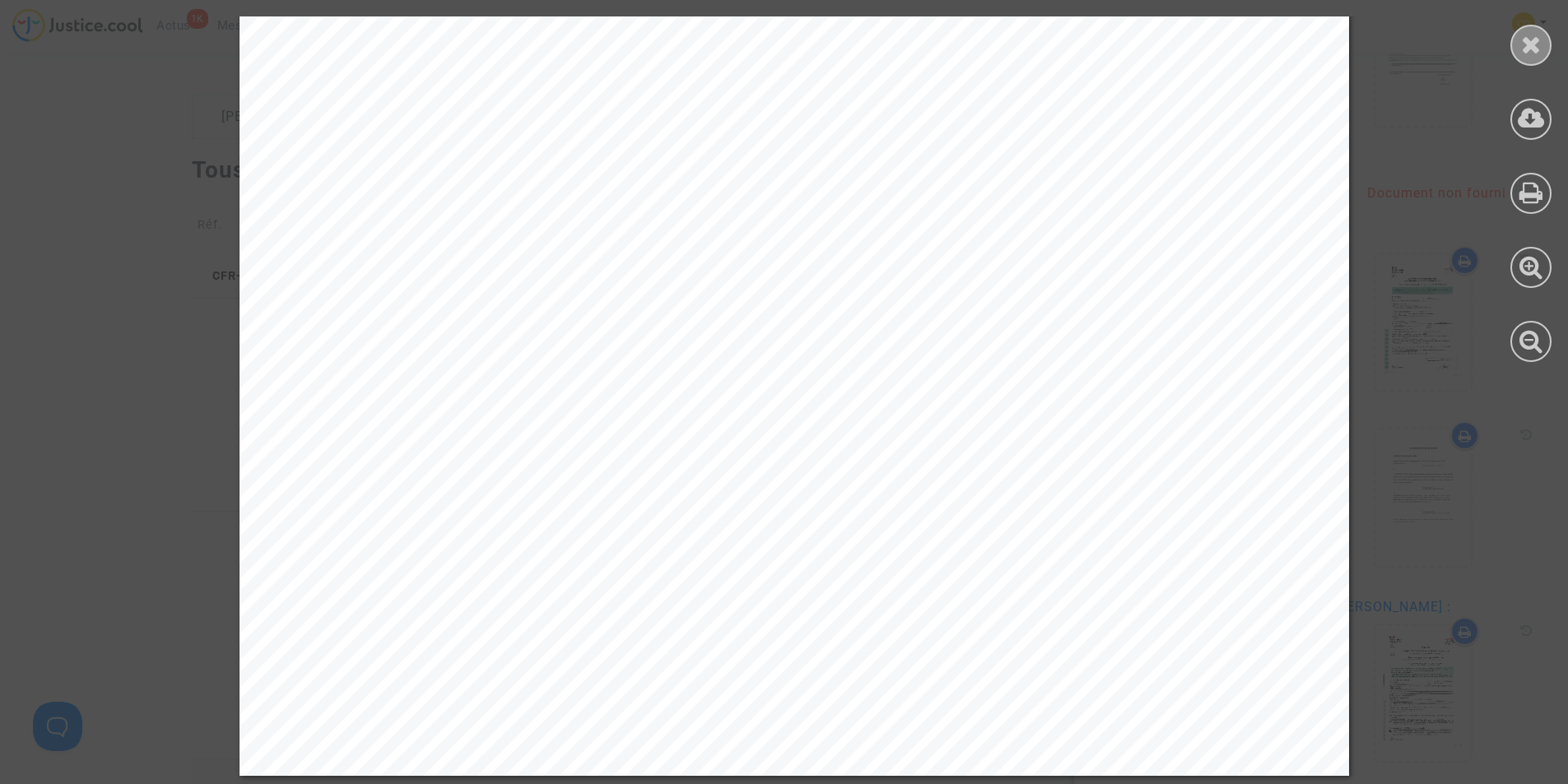
click at [1534, 50] on icon at bounding box center [1531, 44] width 21 height 25
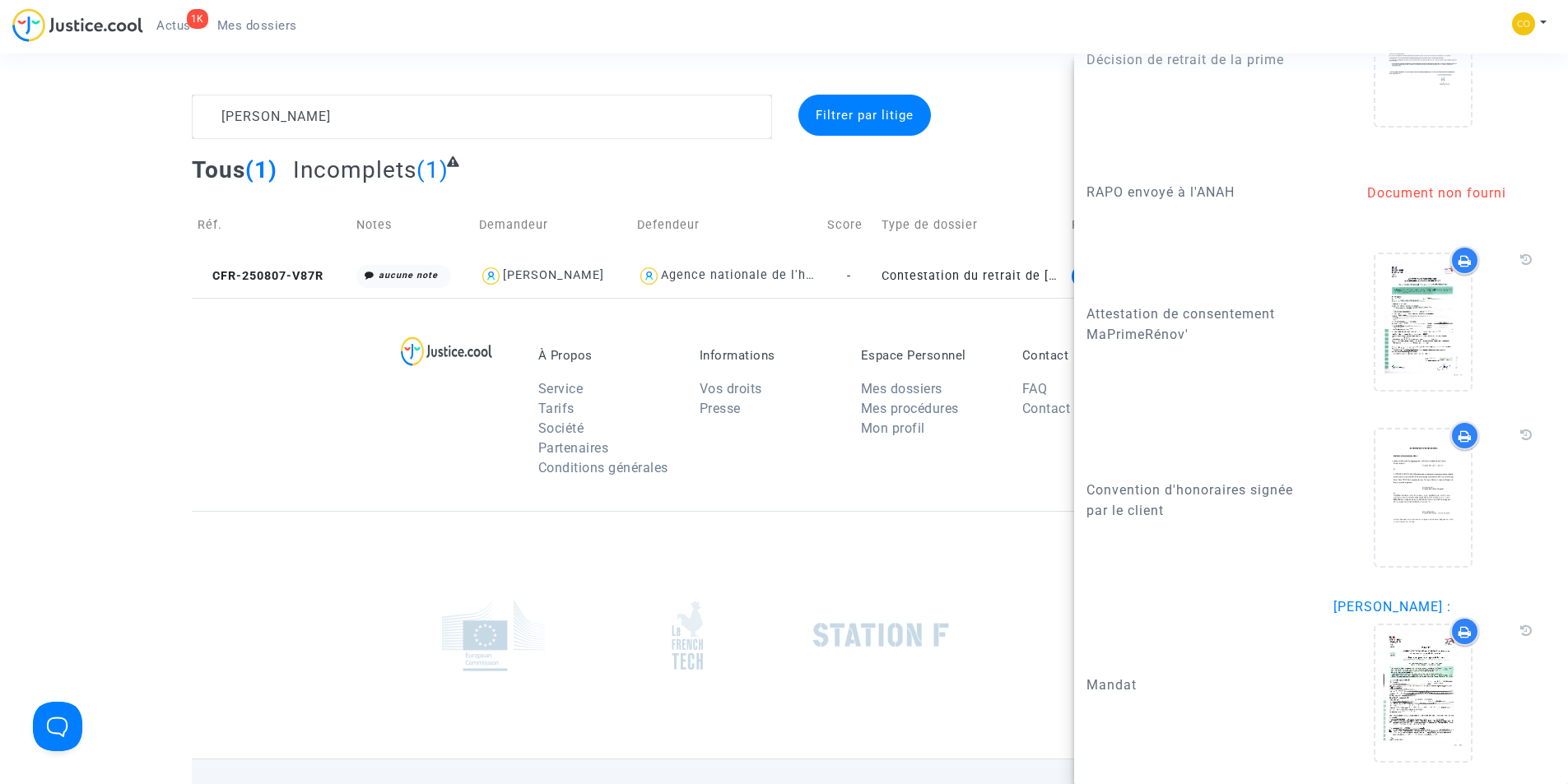
drag, startPoint x: 1243, startPoint y: 191, endPoint x: 1089, endPoint y: 201, distance: 154.3
click at [1089, 201] on p "RAPO envoyé à l'ANAH" at bounding box center [1198, 192] width 222 height 21
copy p "RAPO envoyé à l'ANAH"
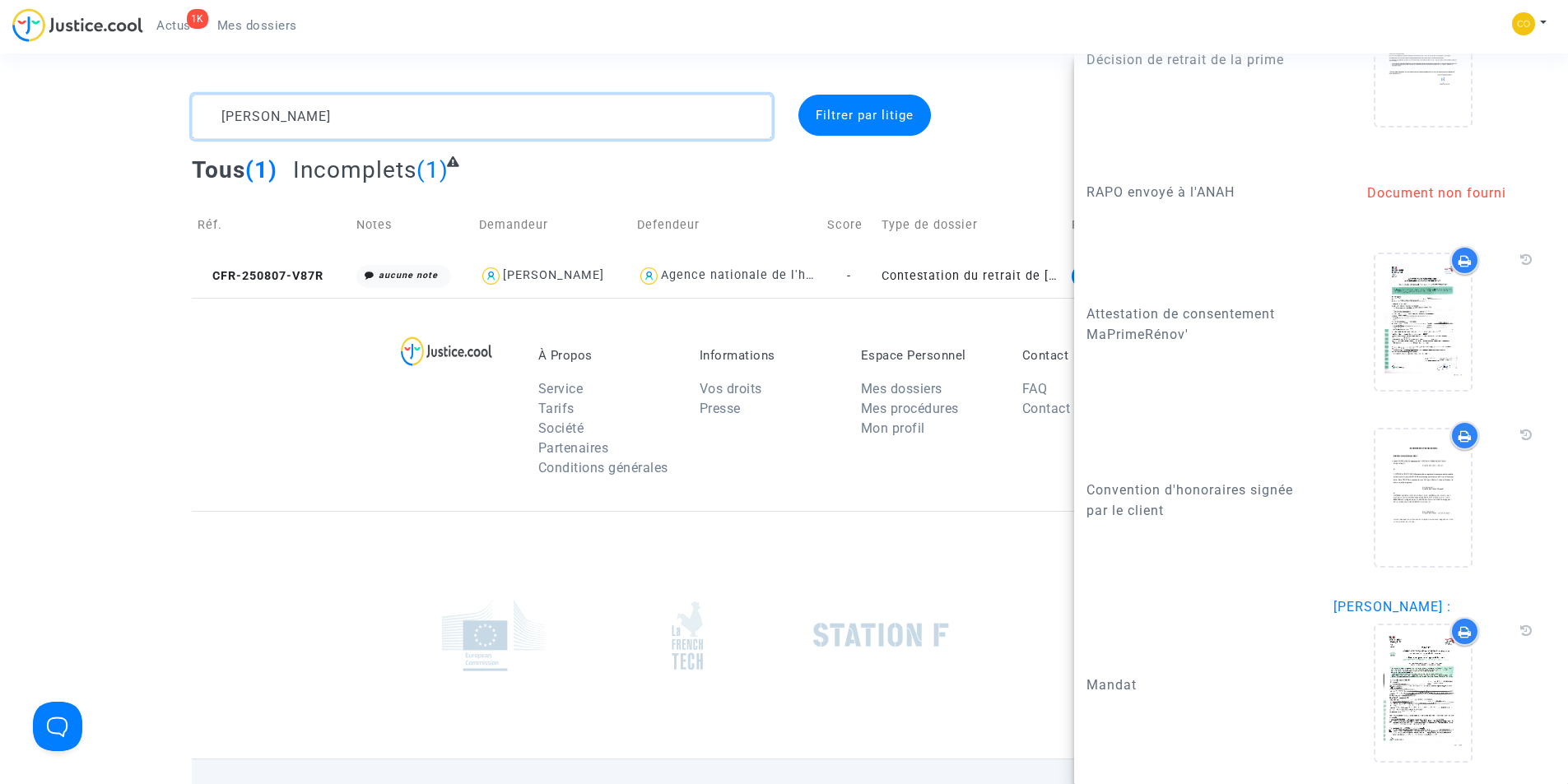
click at [527, 111] on textarea at bounding box center [481, 116] width 580 height 44
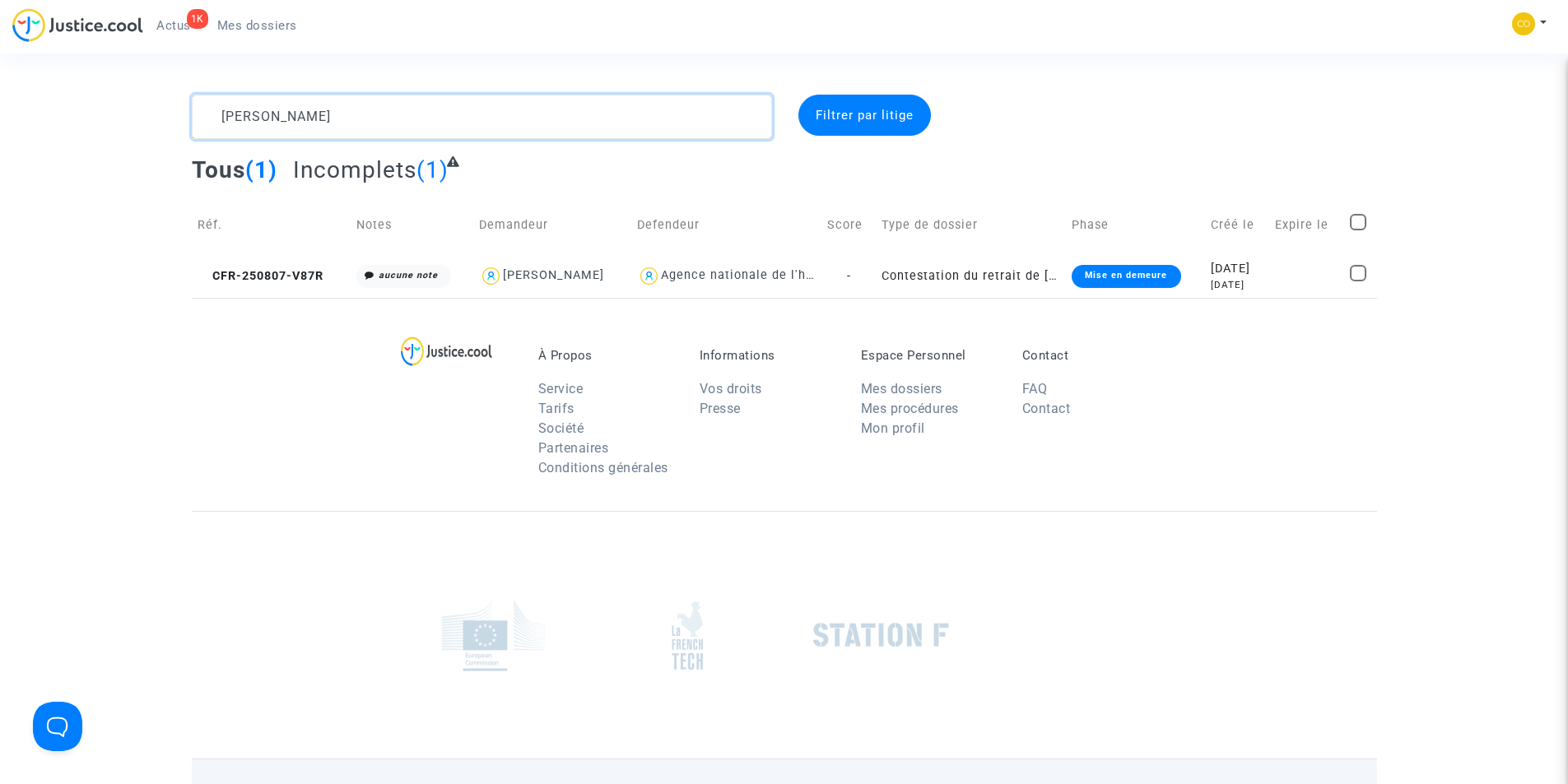
scroll to position [0, 0]
click at [527, 111] on textarea at bounding box center [481, 116] width 580 height 44
paste textarea "MANUEL FERREIRA PINTO"
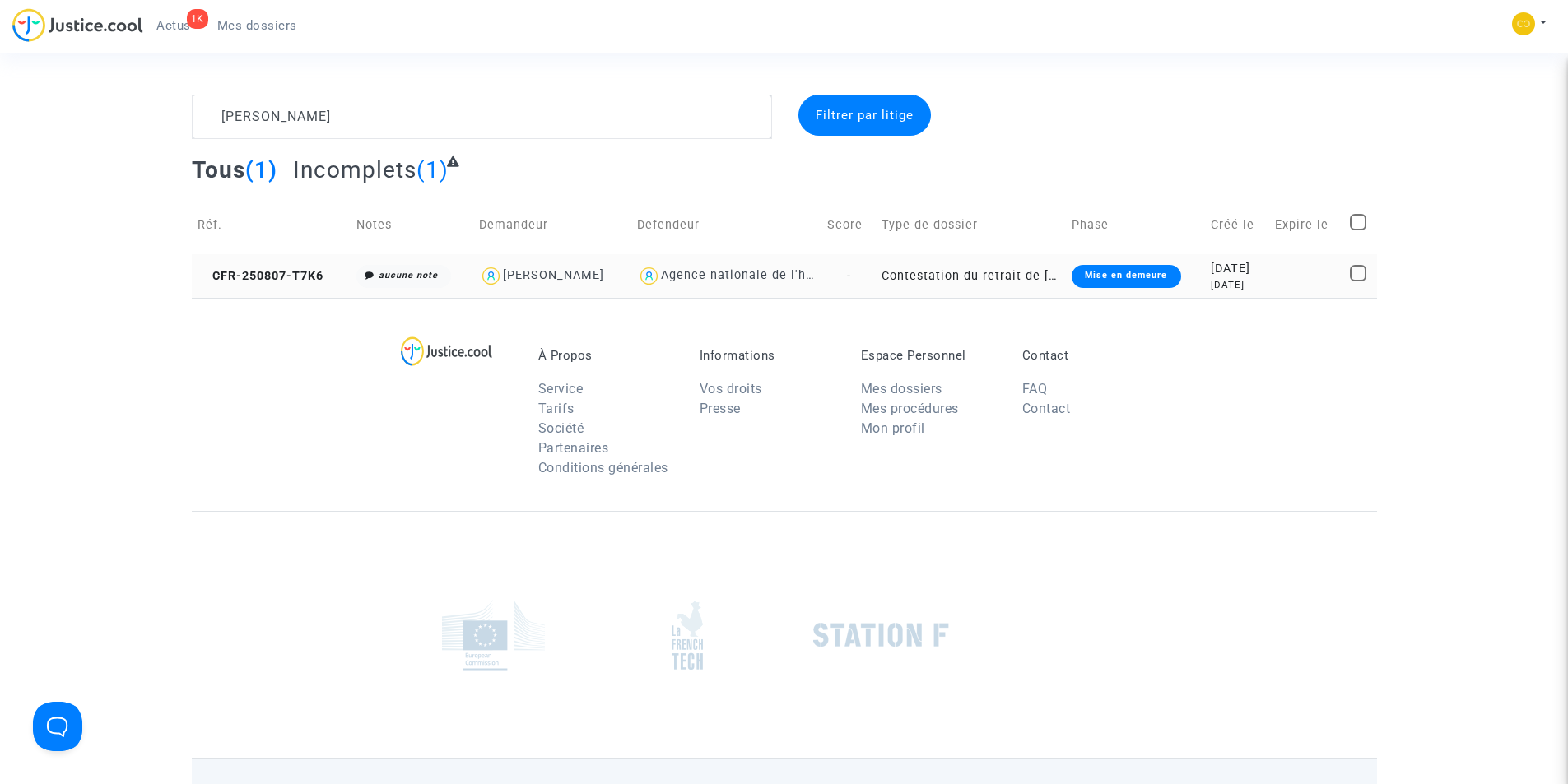
click at [1082, 277] on div "Mise en demeure" at bounding box center [1126, 277] width 109 height 23
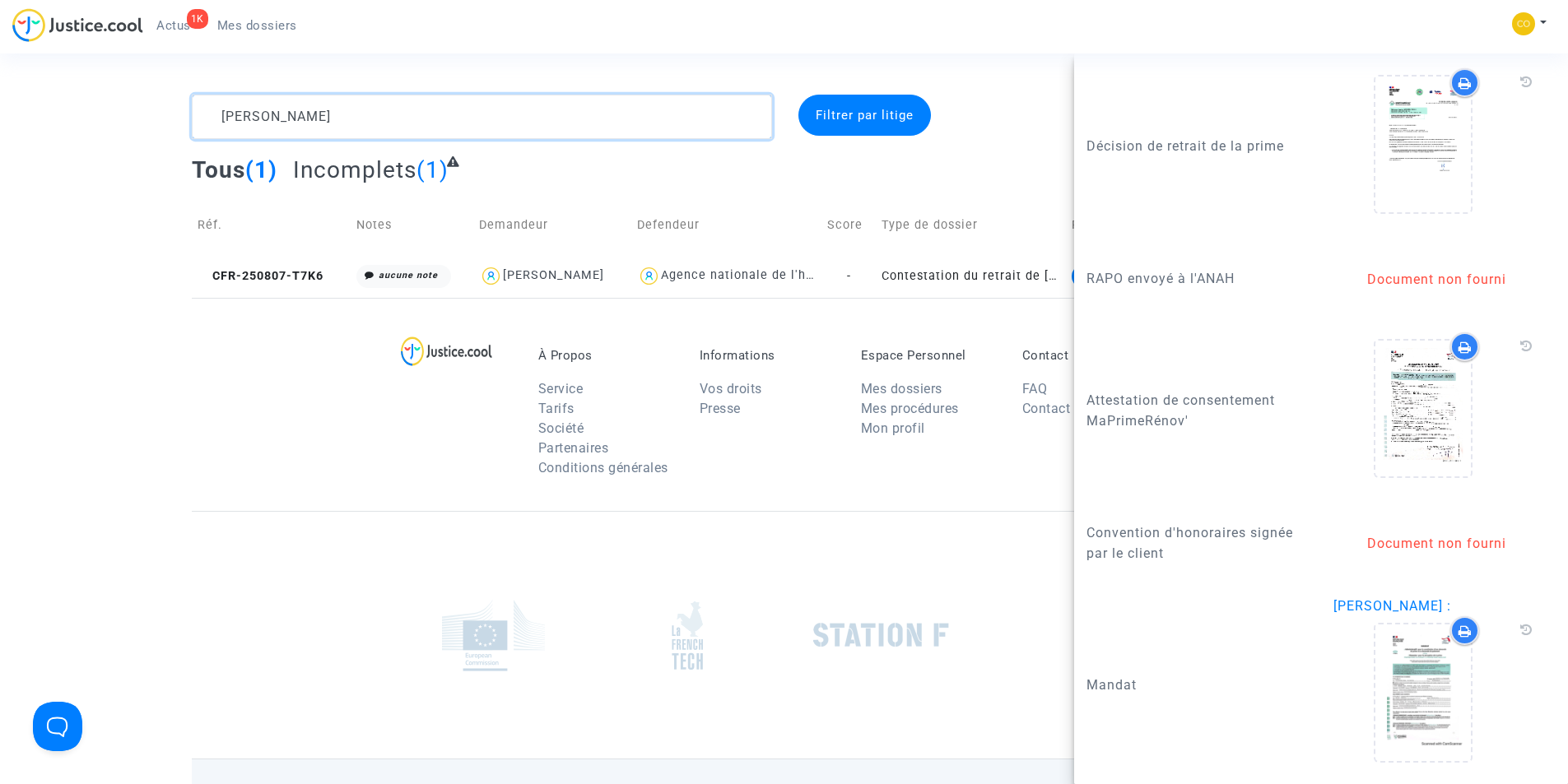
click at [416, 107] on textarea at bounding box center [481, 116] width 580 height 44
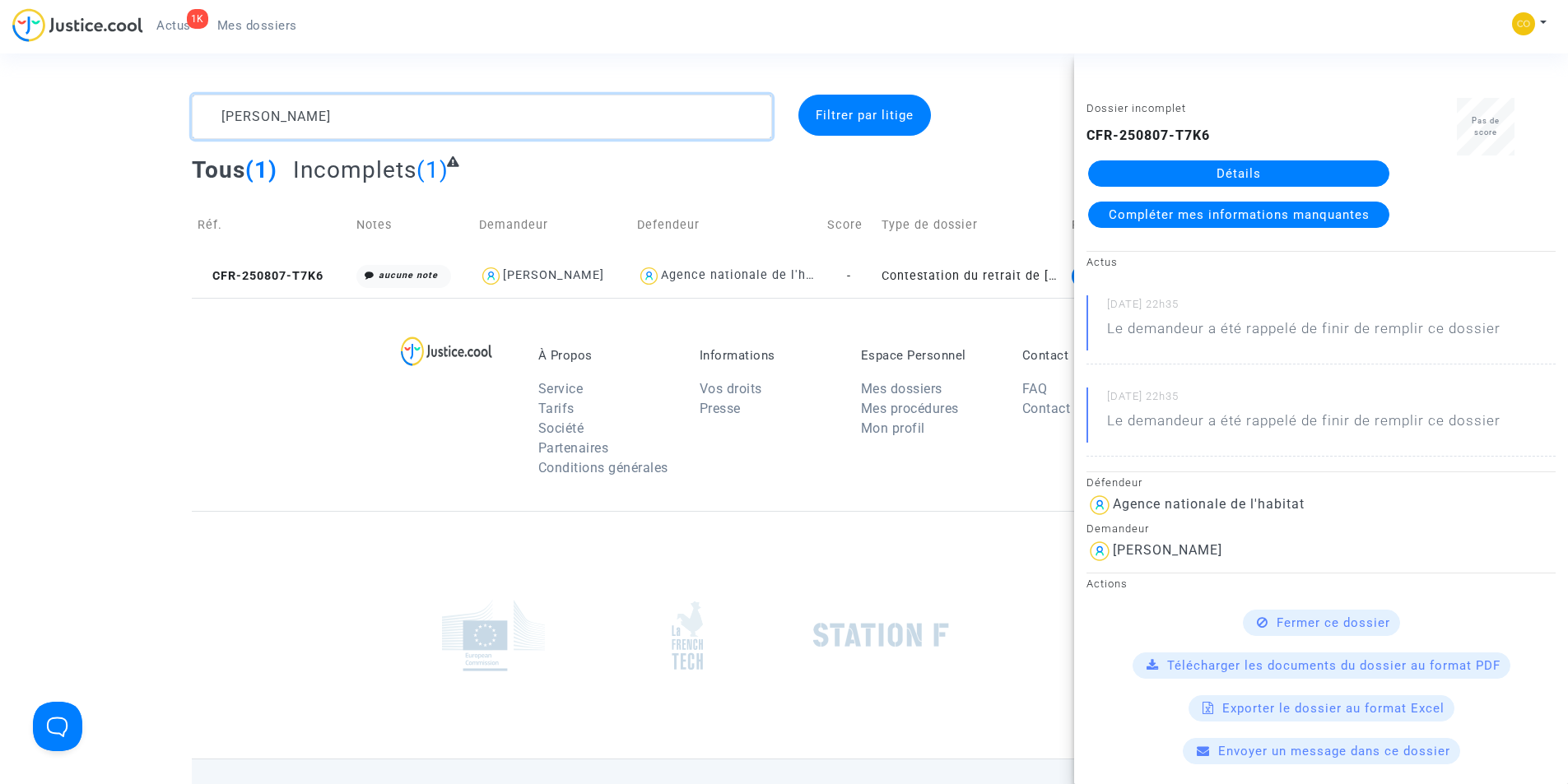
click at [416, 107] on textarea at bounding box center [481, 116] width 580 height 44
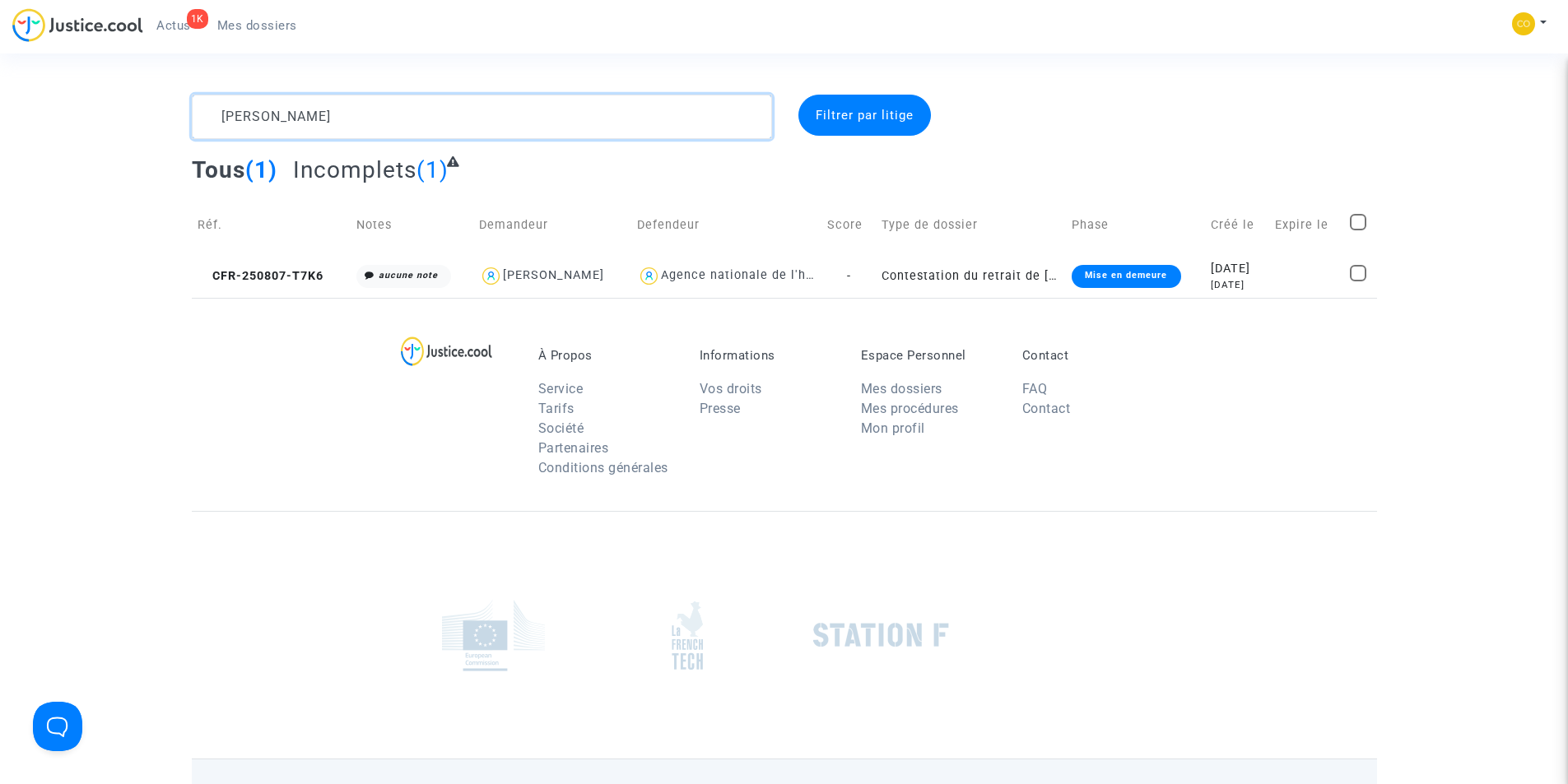
click at [416, 107] on textarea at bounding box center [481, 116] width 580 height 44
paste textarea "KAMEL AYADE"
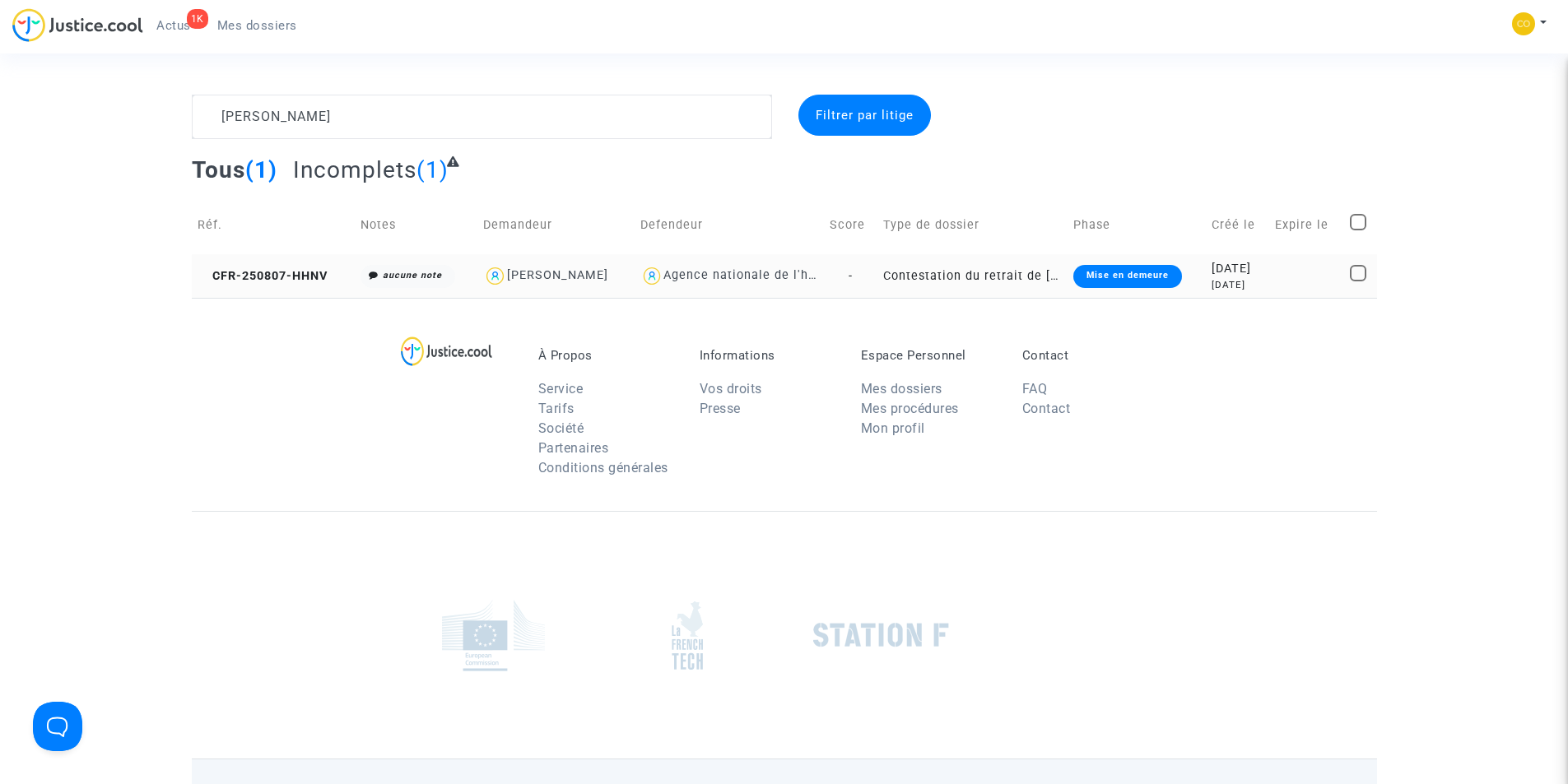
click at [1124, 279] on div "Mise en demeure" at bounding box center [1128, 277] width 109 height 23
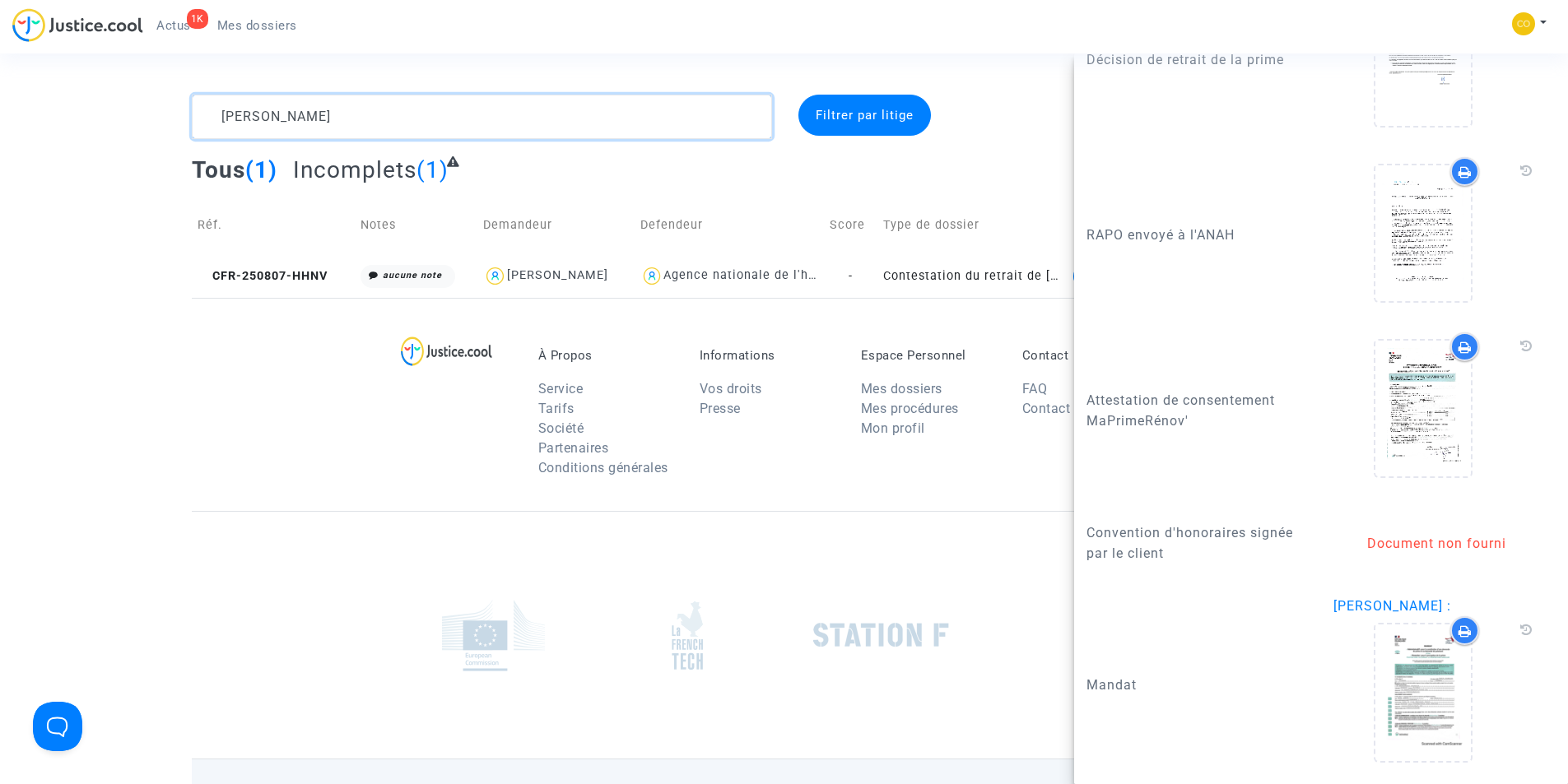
click at [448, 126] on textarea at bounding box center [481, 116] width 580 height 44
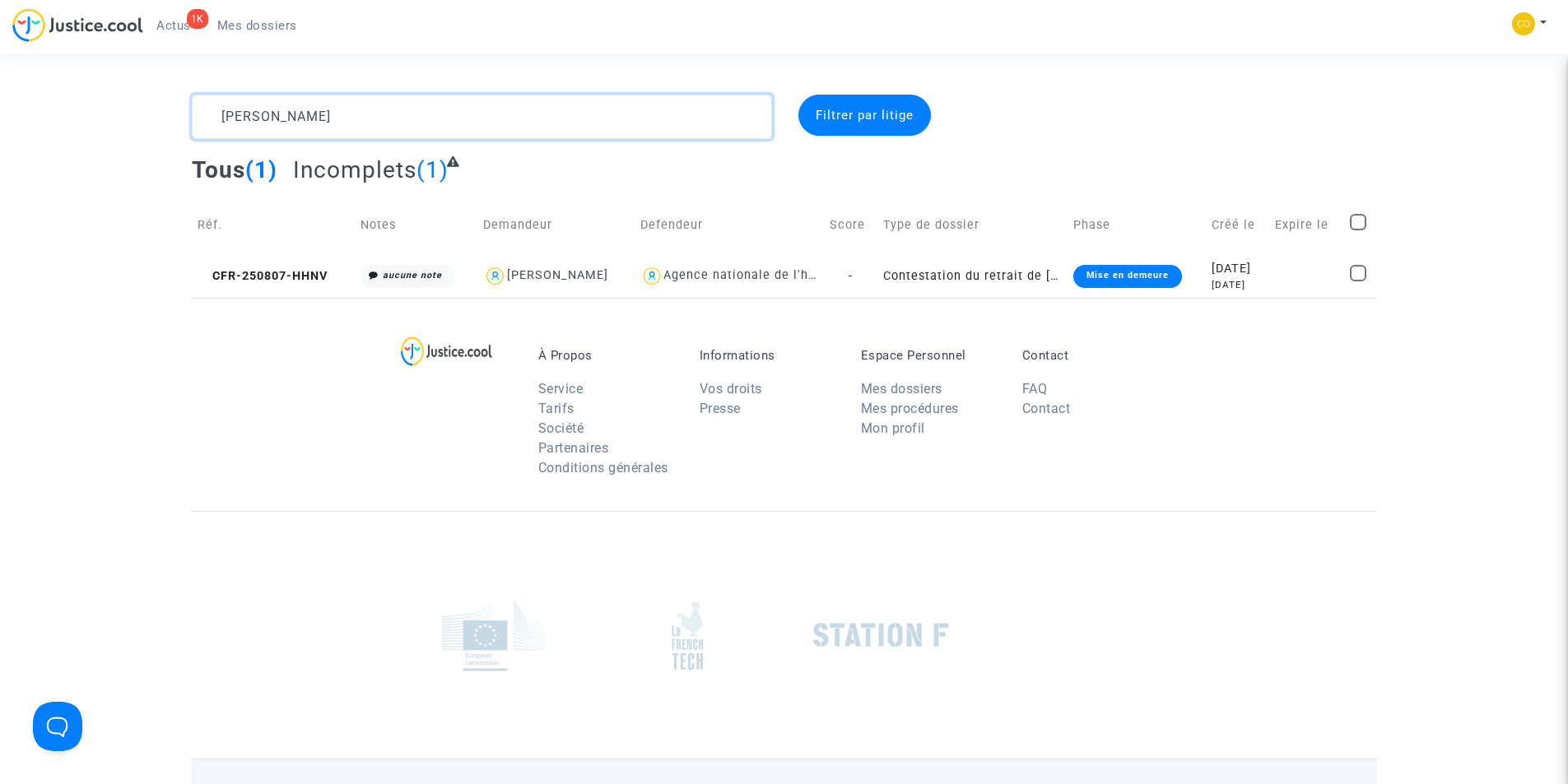
click at [448, 126] on textarea at bounding box center [481, 116] width 580 height 44
paste textarea "AXEL ARNAUD DUTHILLEUL"
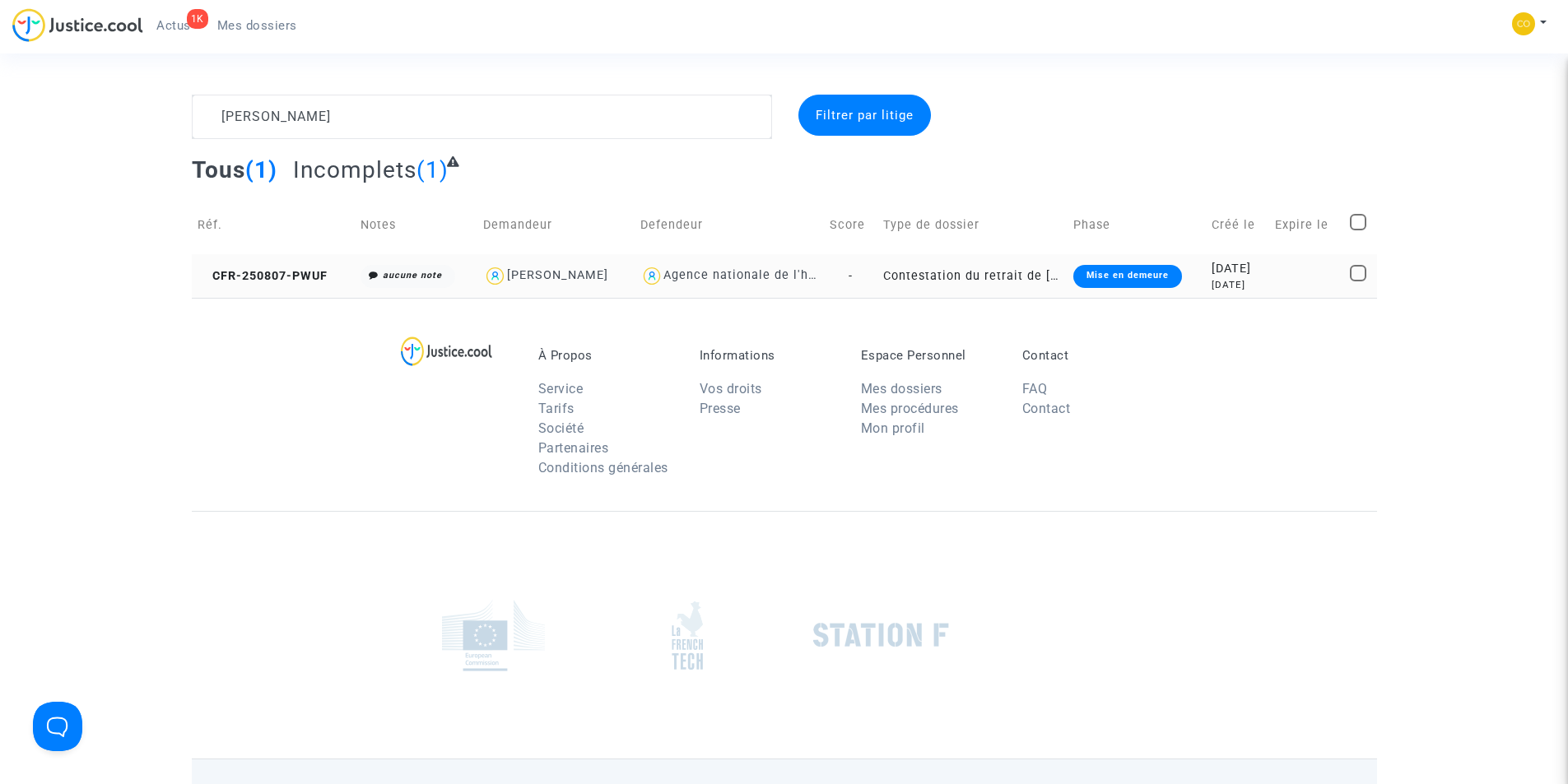
click at [1126, 279] on div "Mise en demeure" at bounding box center [1128, 277] width 109 height 23
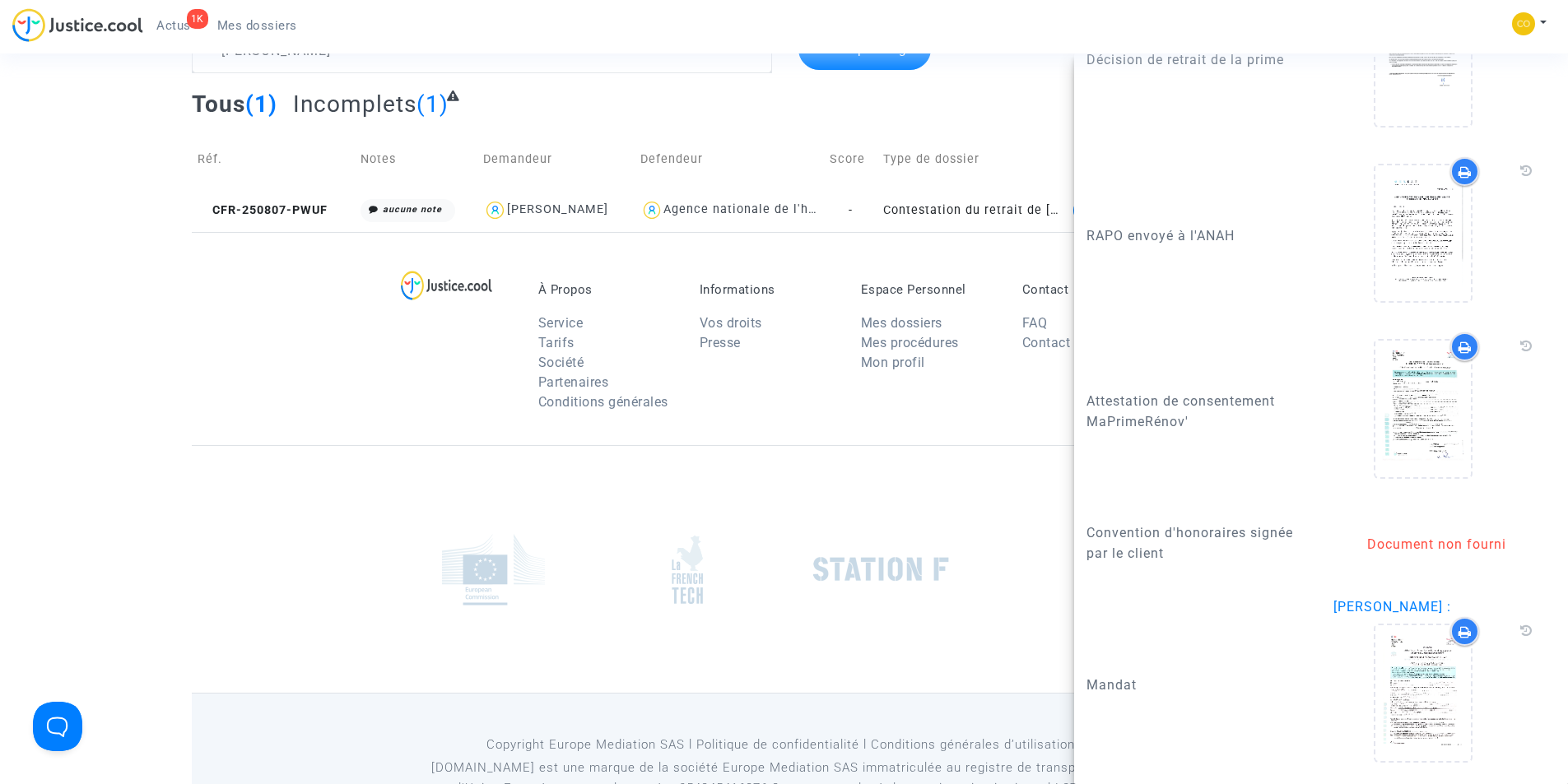
scroll to position [125, 0]
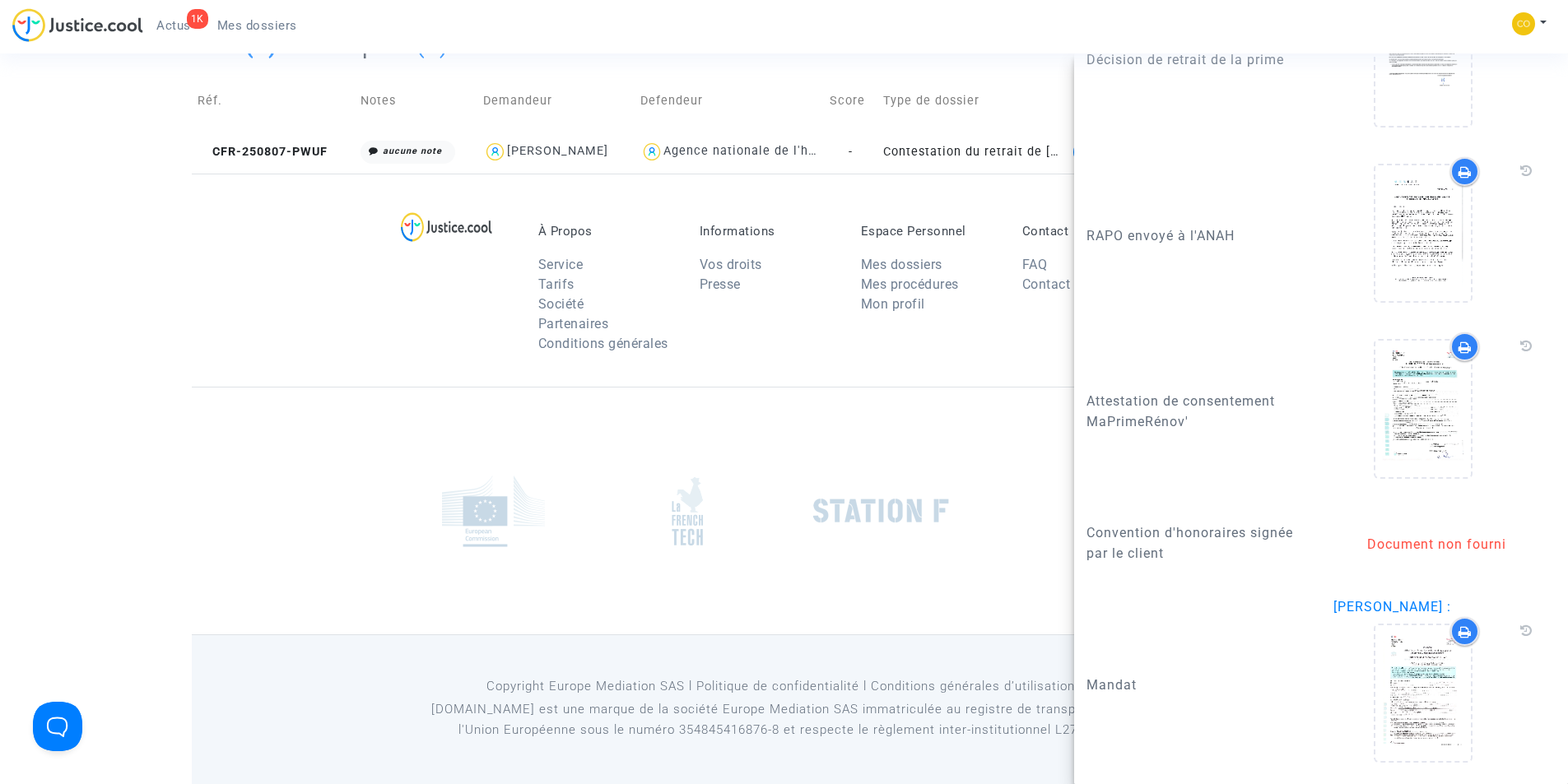
click at [172, 388] on footerbar "À Propos Service Tarifs Société Partenaires Conditions générales Informations V…" at bounding box center [784, 479] width 1568 height 611
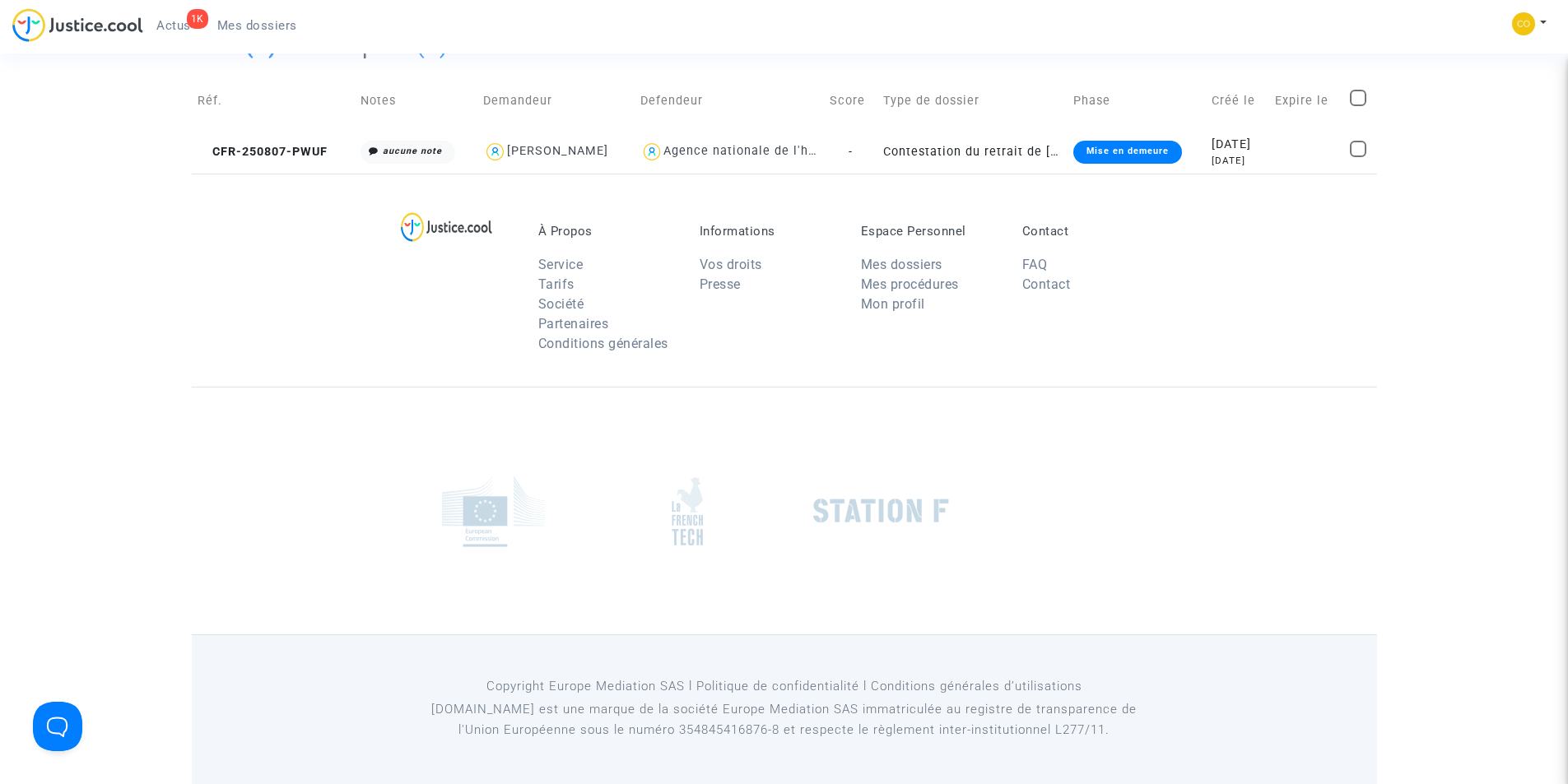
scroll to position [0, 0]
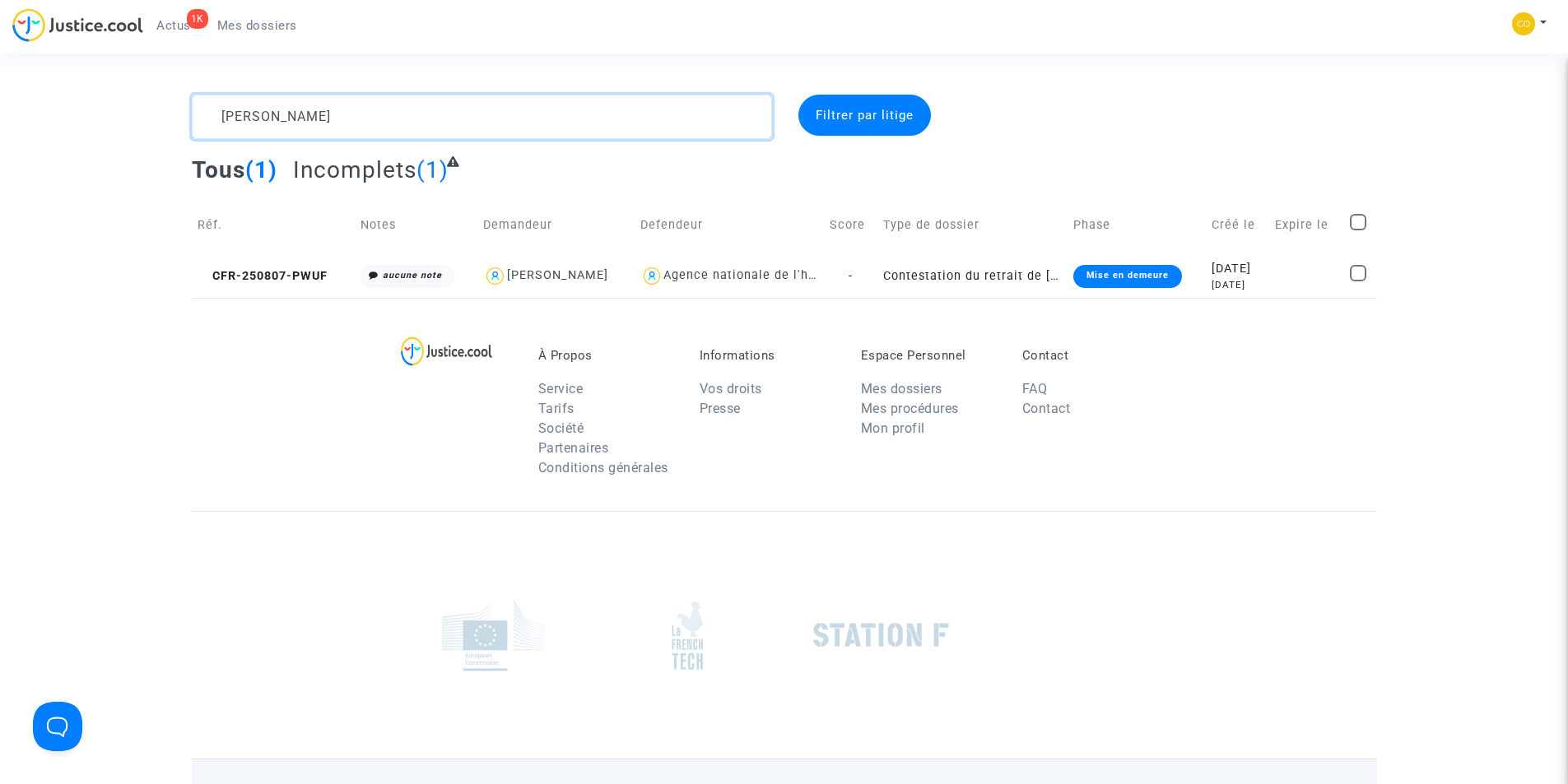
click at [465, 135] on textarea at bounding box center [481, 116] width 580 height 44
click at [462, 135] on textarea at bounding box center [481, 116] width 580 height 44
click at [464, 132] on textarea at bounding box center [481, 116] width 580 height 44
click at [466, 131] on textarea at bounding box center [481, 116] width 580 height 44
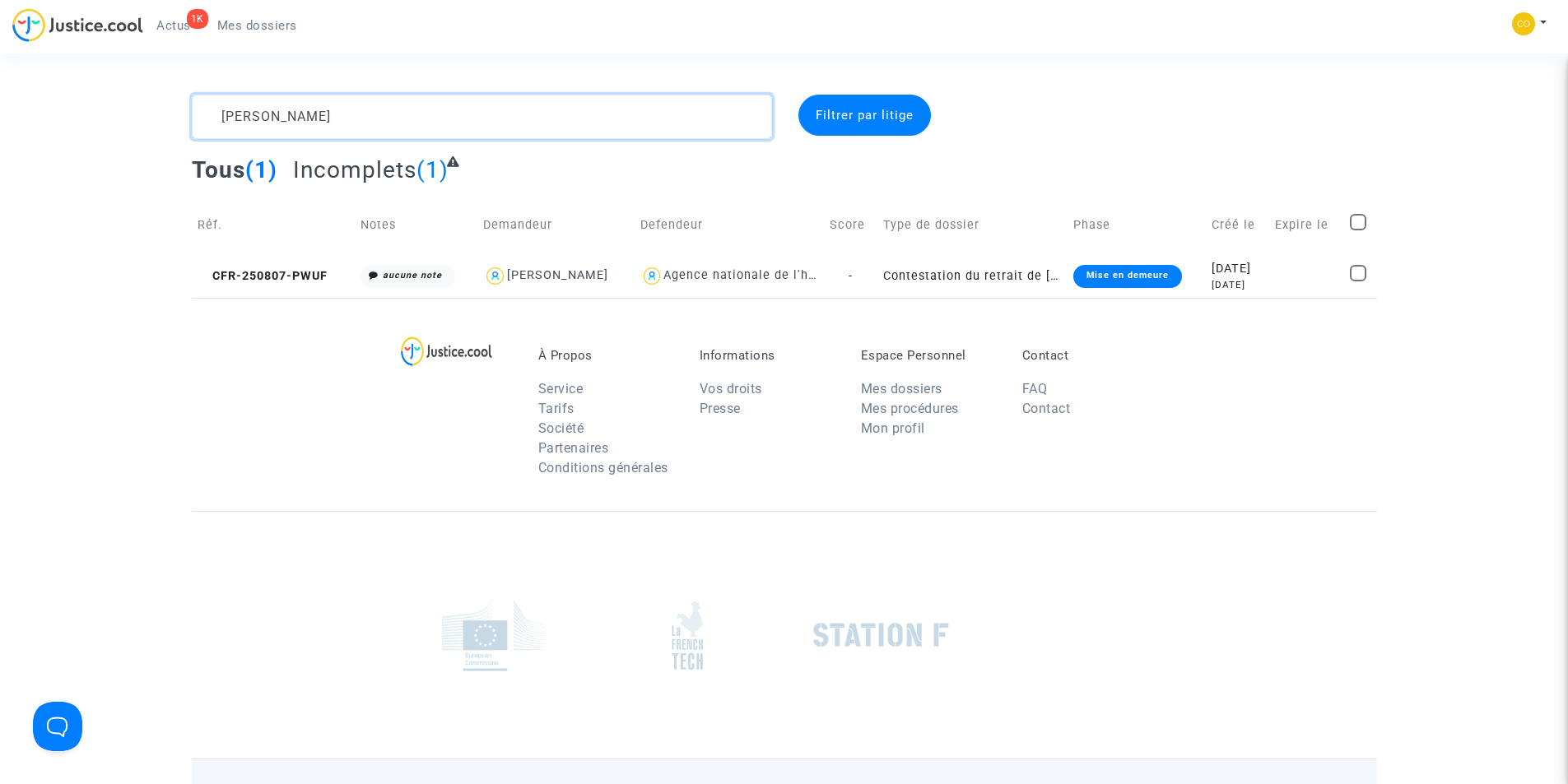
click at [466, 131] on textarea at bounding box center [481, 116] width 580 height 44
paste textarea "SALAH DAOUDI"
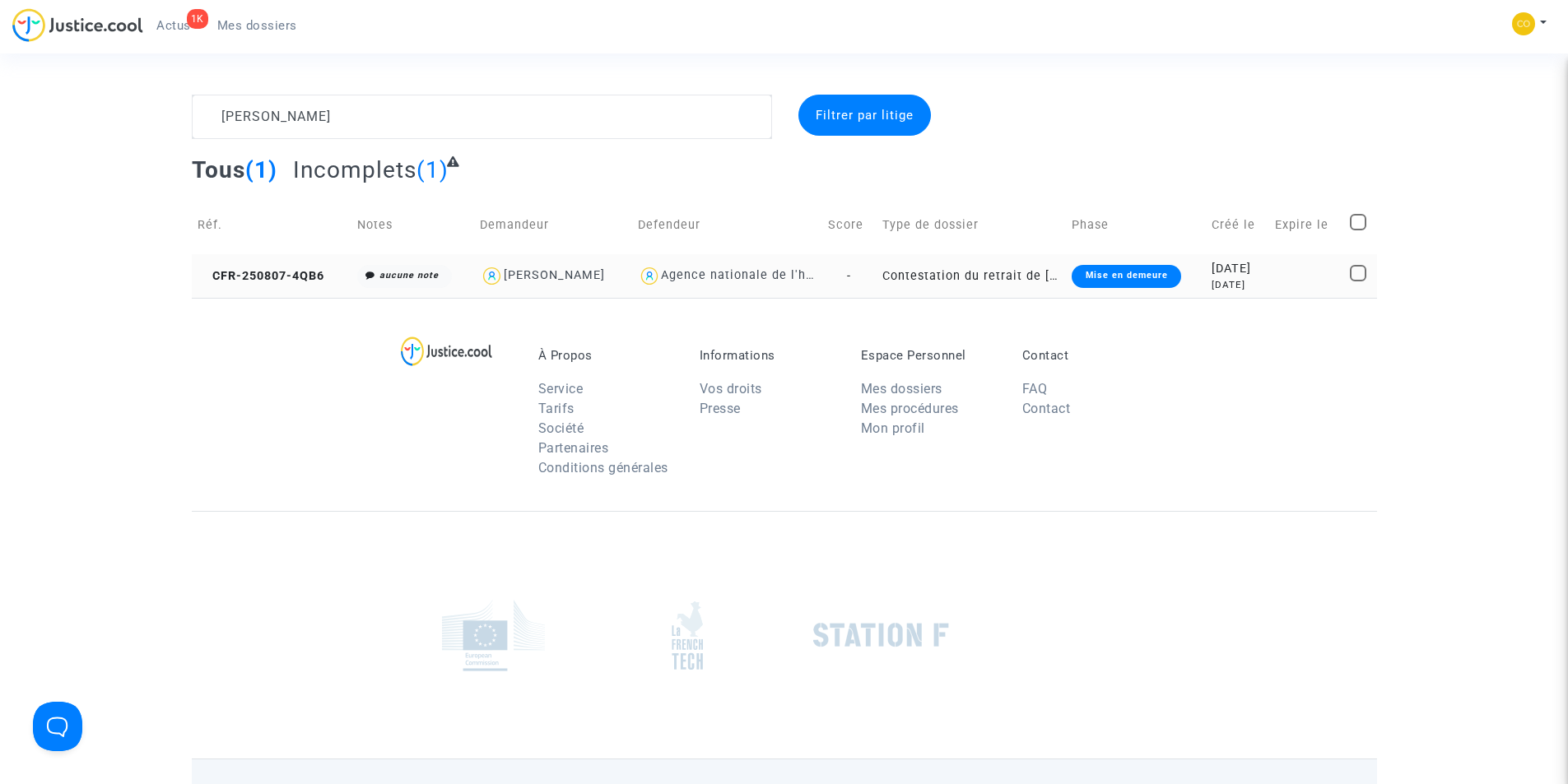
click at [1131, 275] on div "Mise en demeure" at bounding box center [1126, 277] width 109 height 23
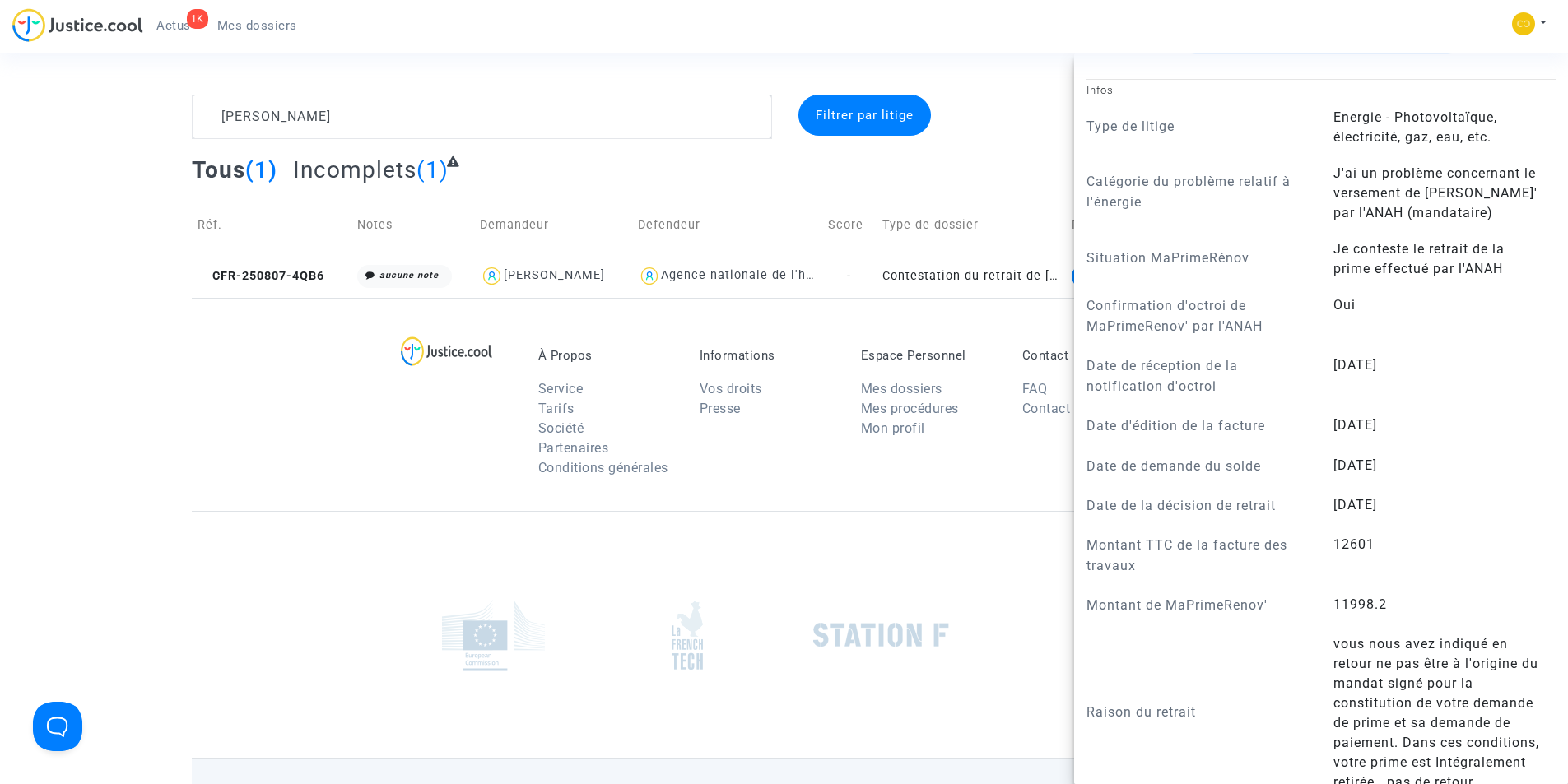
scroll to position [381, 0]
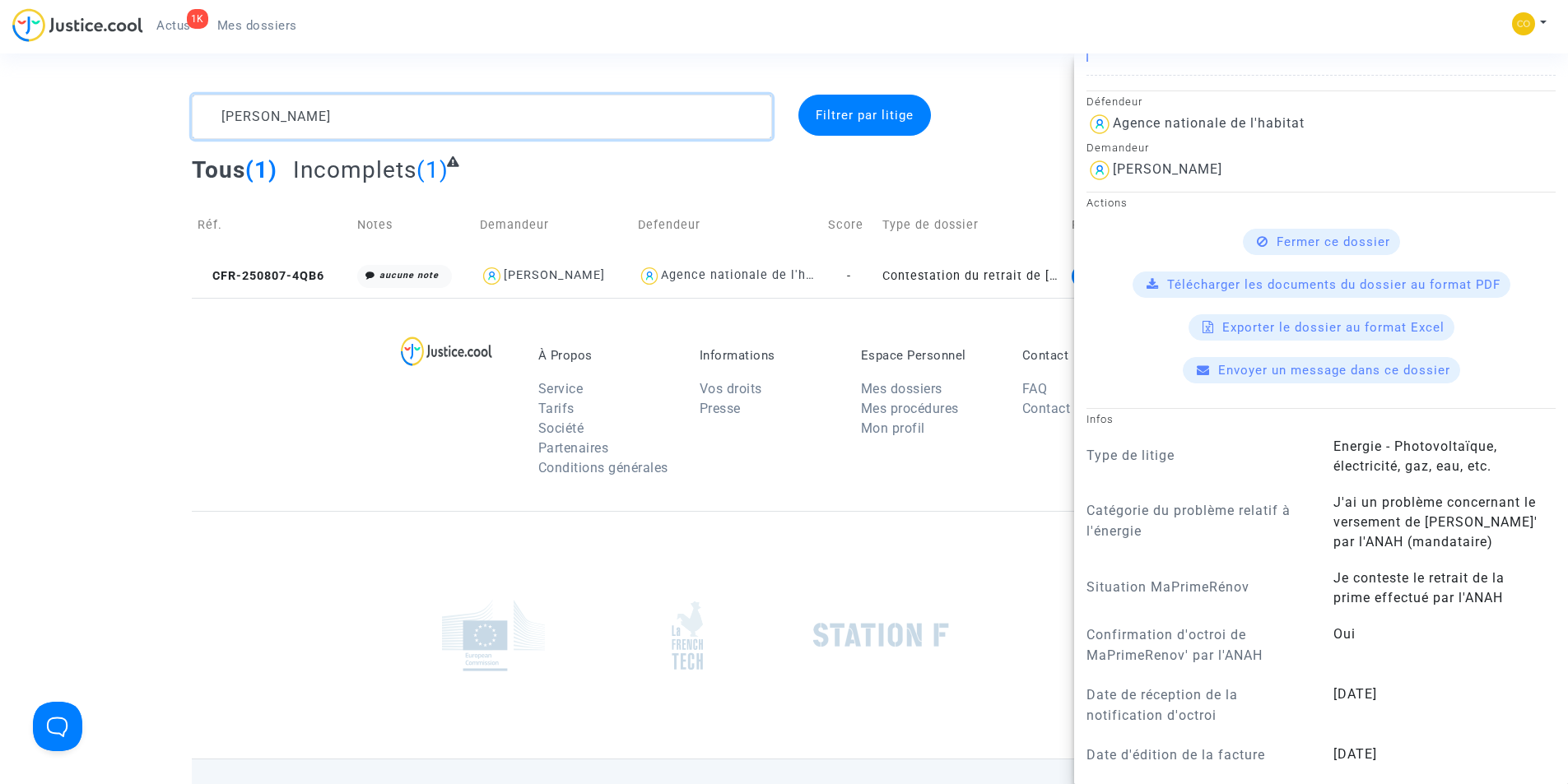
click at [382, 112] on textarea at bounding box center [481, 116] width 580 height 44
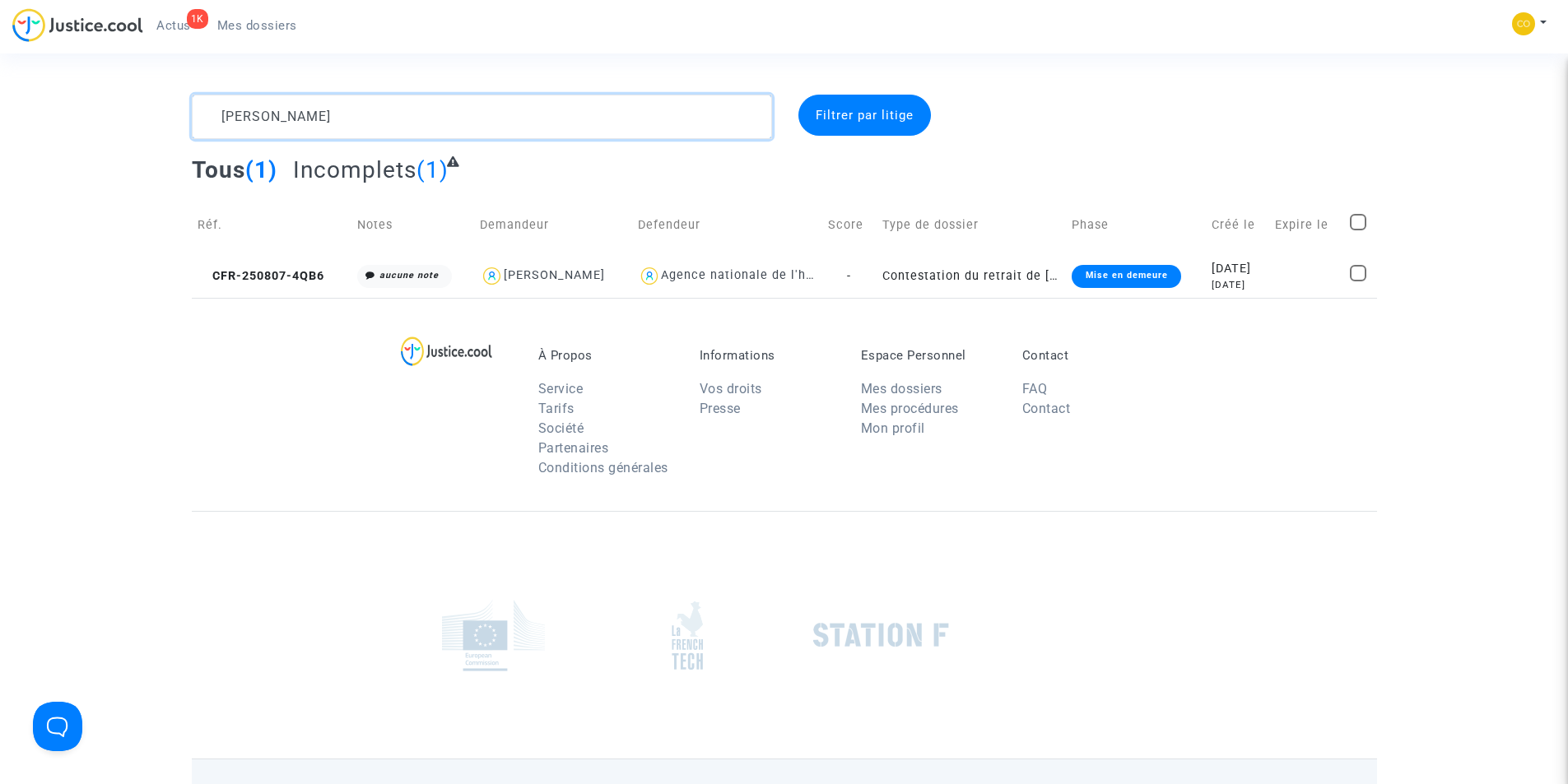
click at [378, 112] on textarea at bounding box center [481, 116] width 580 height 44
click at [378, 113] on textarea at bounding box center [481, 116] width 580 height 44
click at [375, 116] on textarea at bounding box center [481, 116] width 580 height 44
click at [369, 116] on textarea at bounding box center [481, 116] width 580 height 44
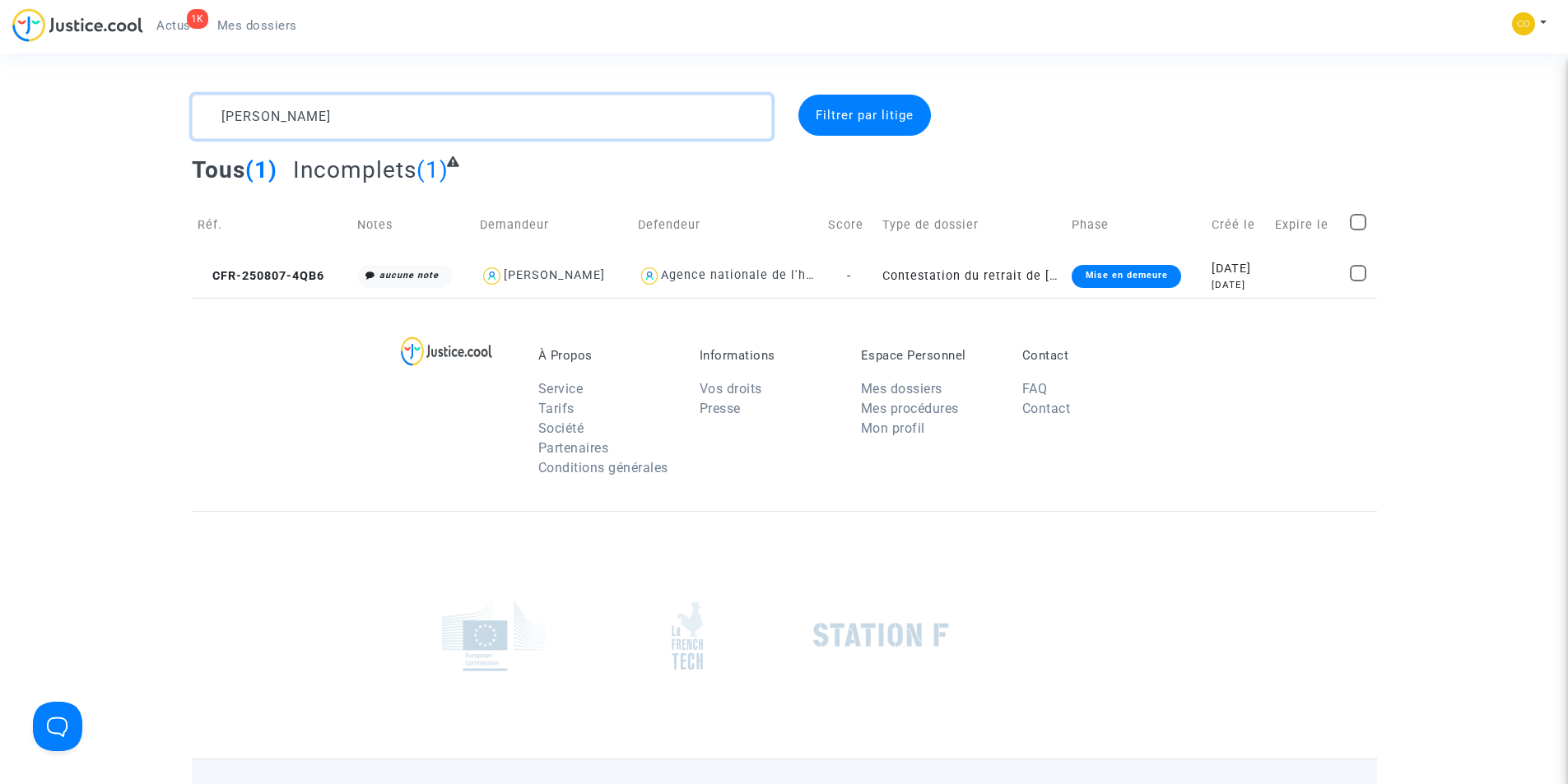
click at [369, 116] on textarea at bounding box center [481, 116] width 580 height 44
paste textarea "BERAMDANE LAROUC"
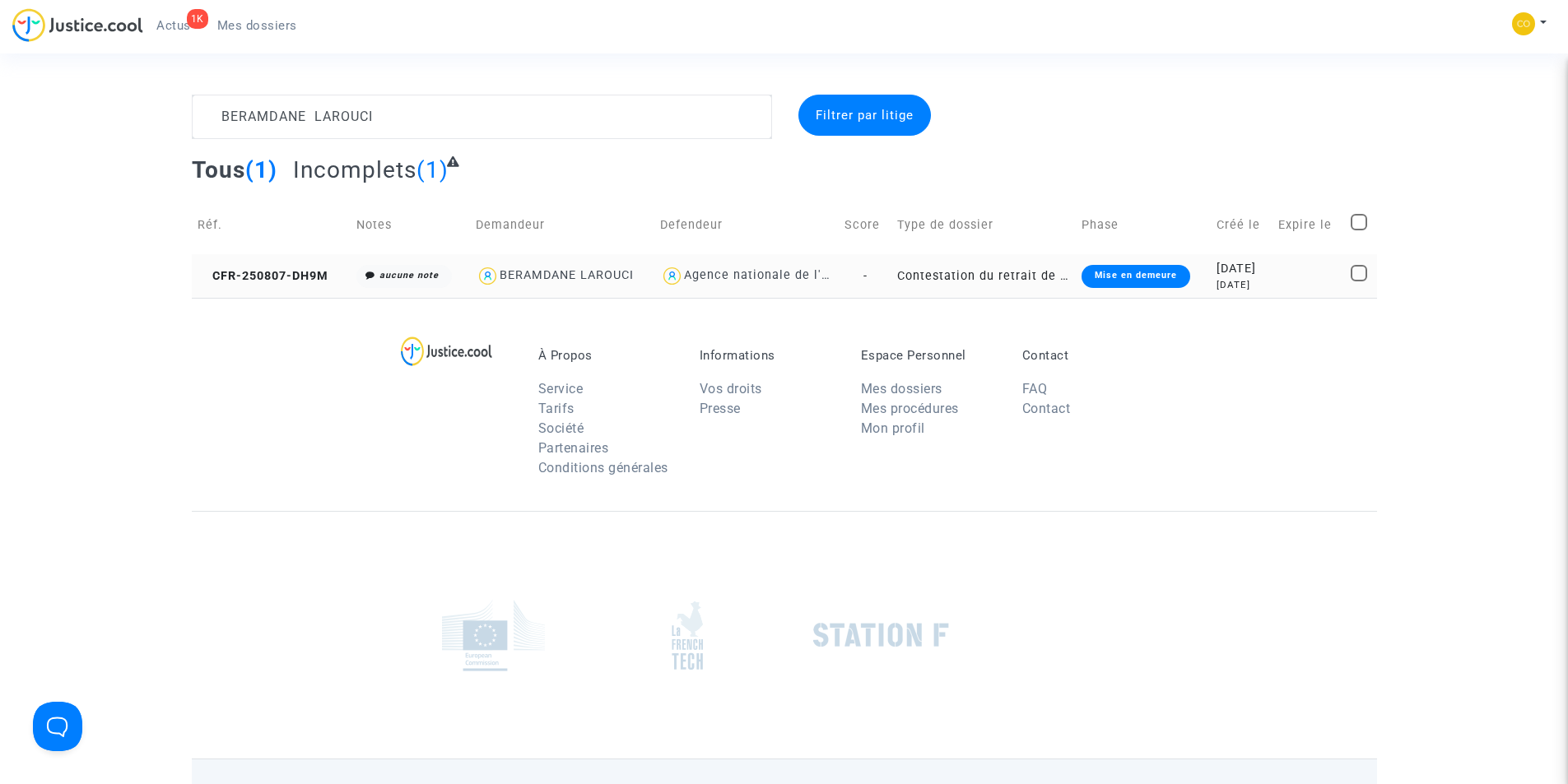
click at [1143, 281] on div "Mise en demeure" at bounding box center [1136, 277] width 109 height 23
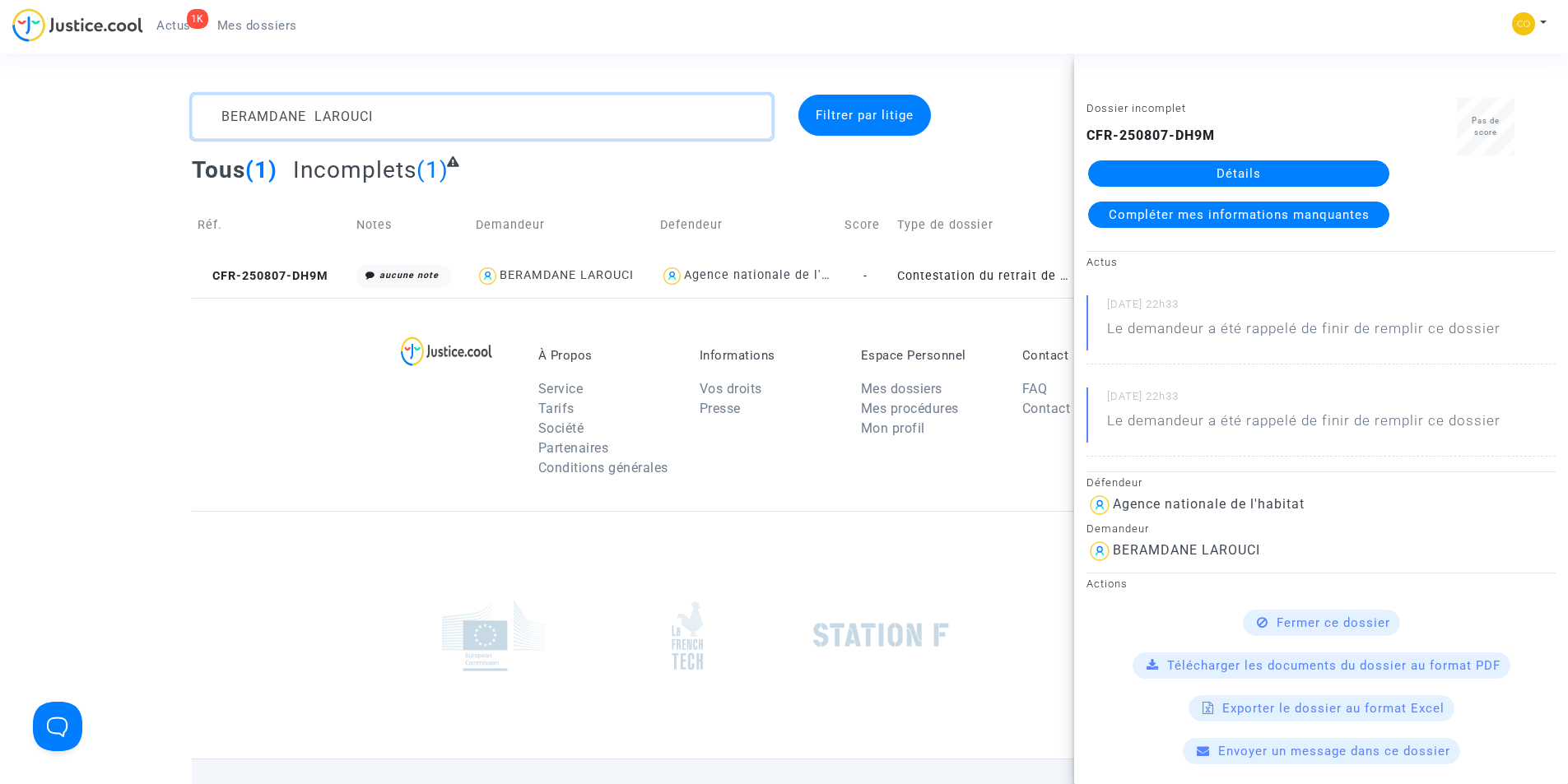
click at [410, 117] on textarea at bounding box center [481, 116] width 580 height 44
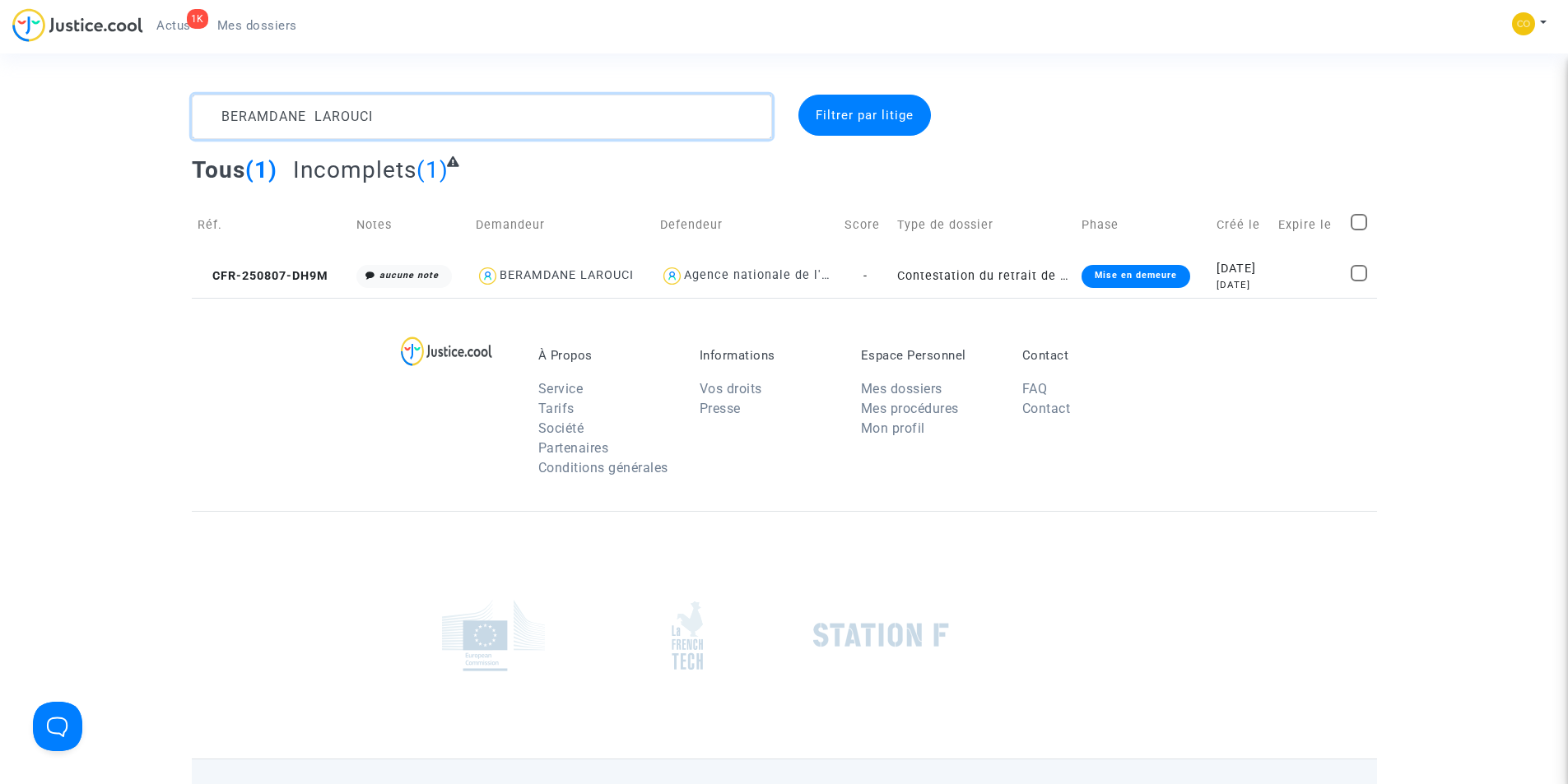
click at [410, 117] on textarea at bounding box center [481, 116] width 580 height 44
paste textarea "ABDEL MOUNIM MOUMAN"
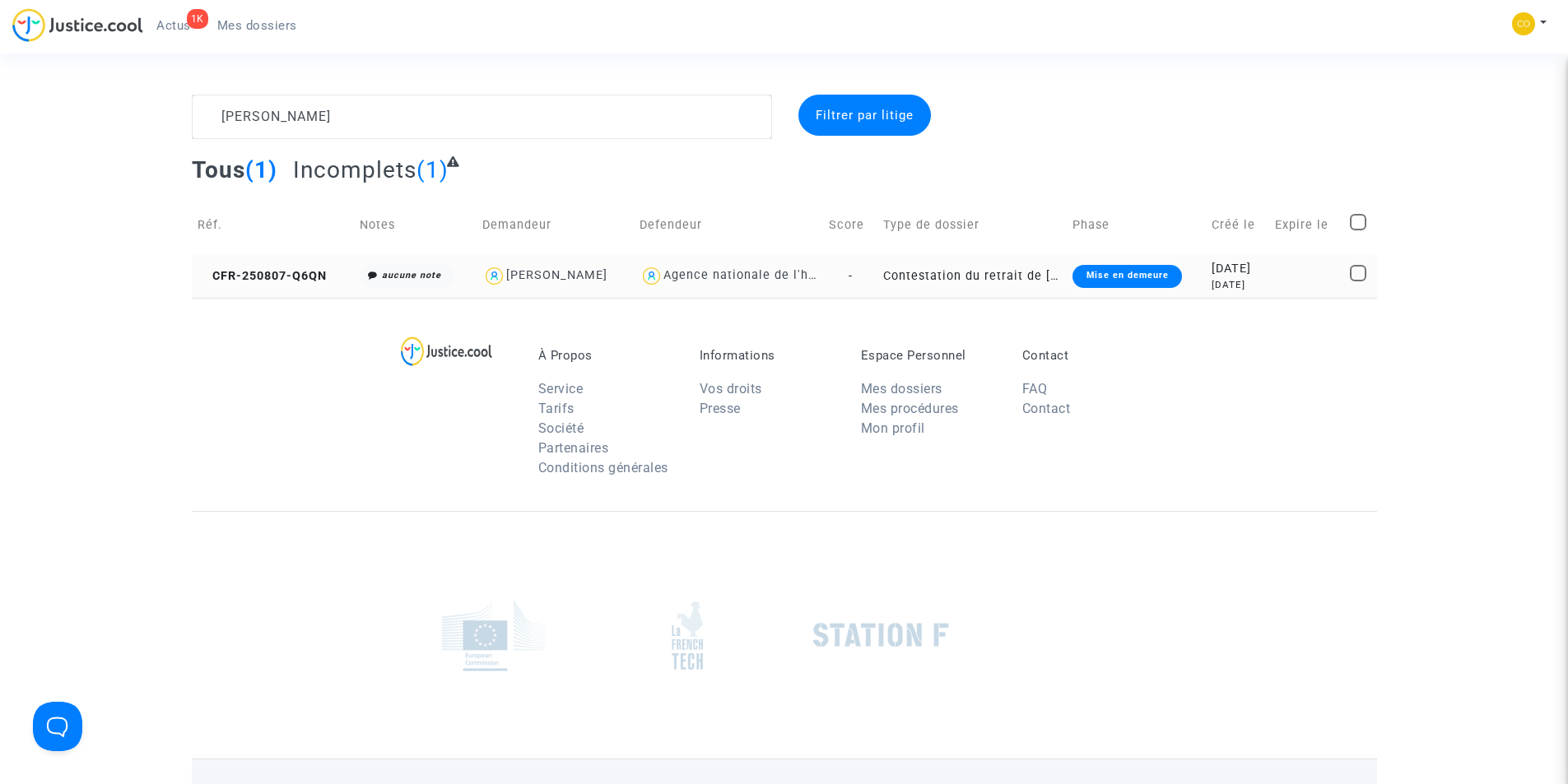
click at [1129, 271] on div "Mise en demeure" at bounding box center [1127, 277] width 109 height 23
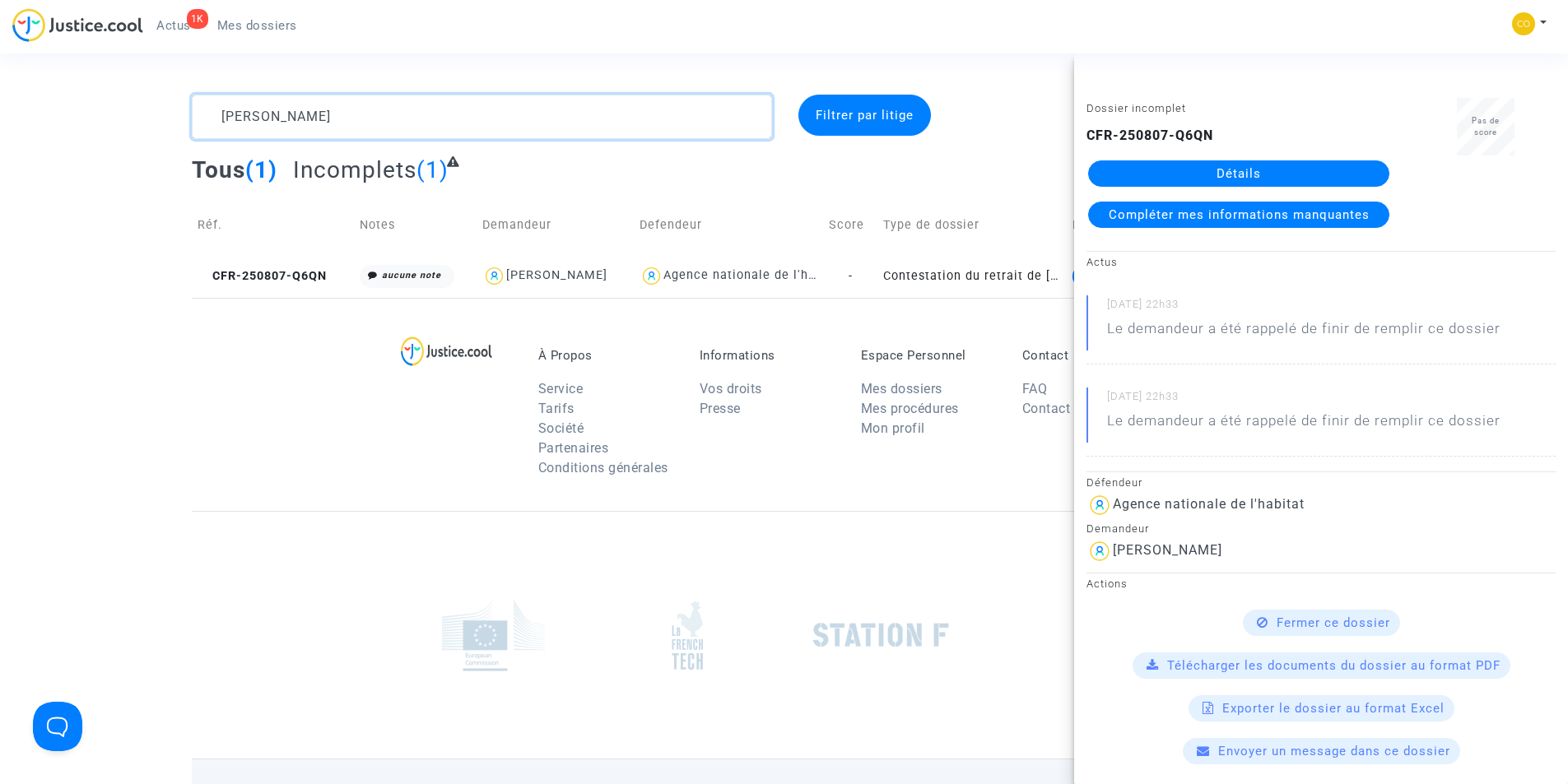
click at [512, 114] on textarea at bounding box center [481, 116] width 580 height 44
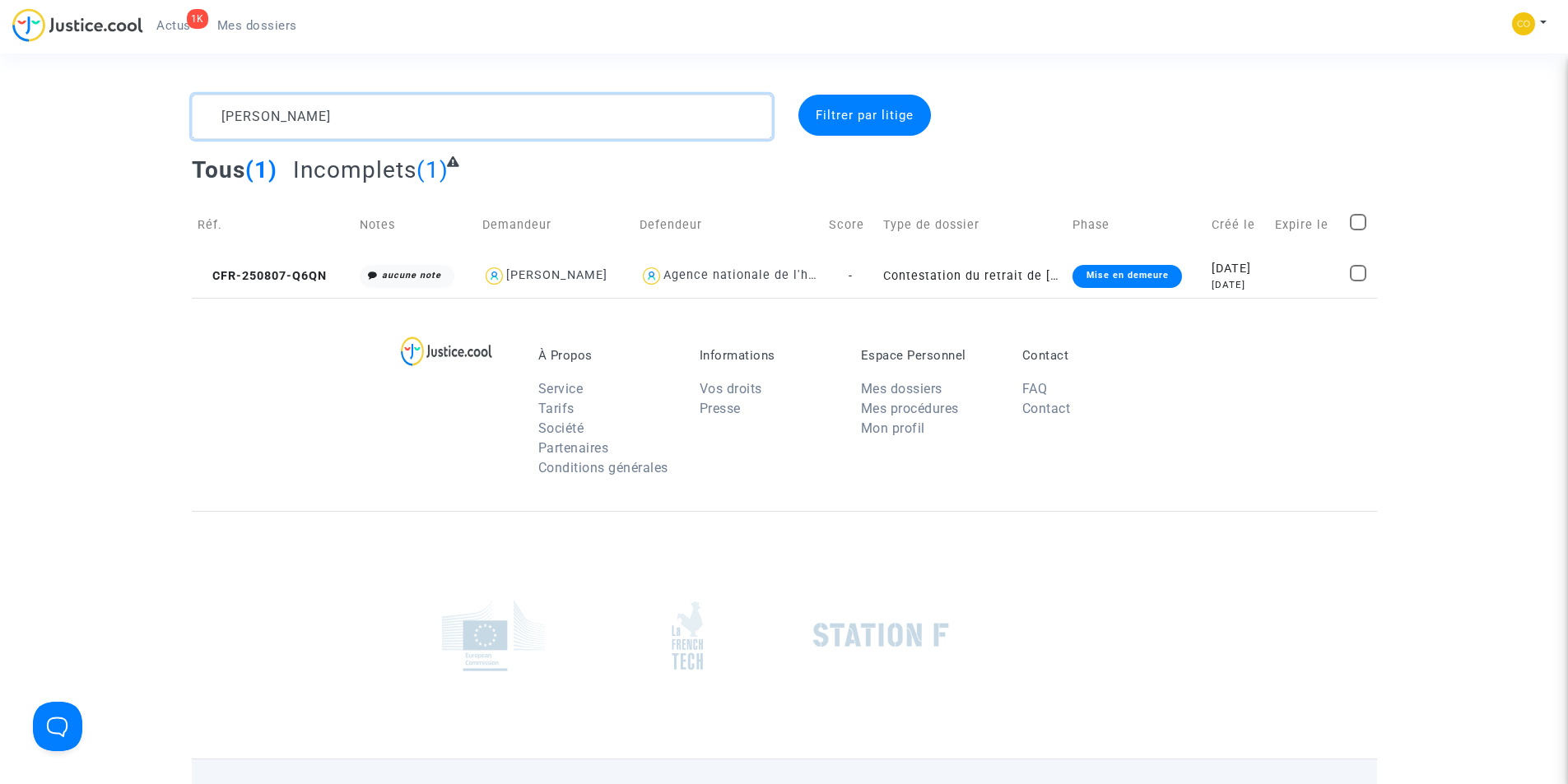
click at [509, 115] on textarea at bounding box center [481, 116] width 580 height 44
click at [508, 115] on textarea at bounding box center [481, 116] width 580 height 44
paste textarea "SEBASTIEN MARIE-MAGDELAINE"
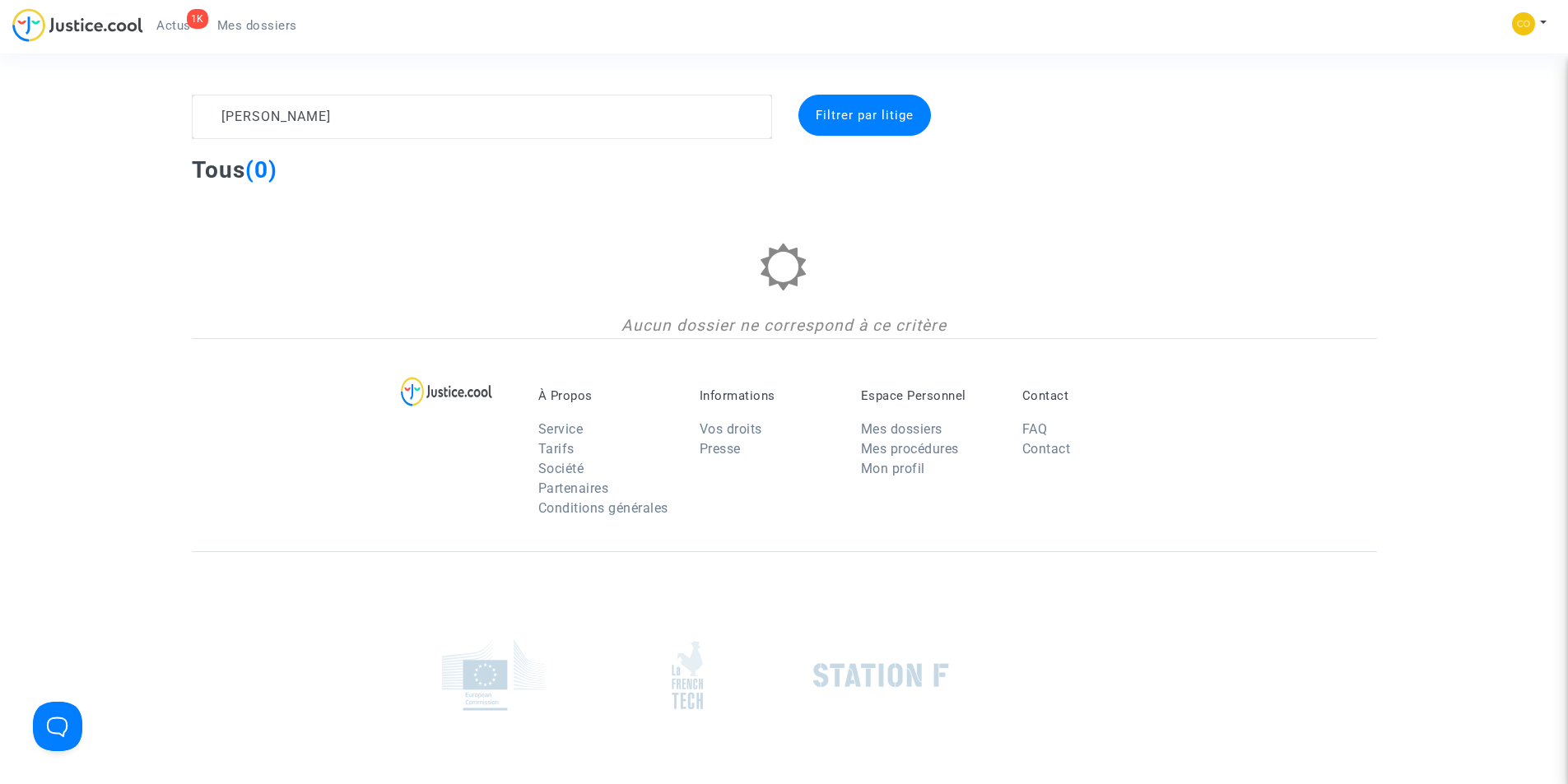
click at [878, 130] on div "Filtrer par litige" at bounding box center [864, 115] width 133 height 41
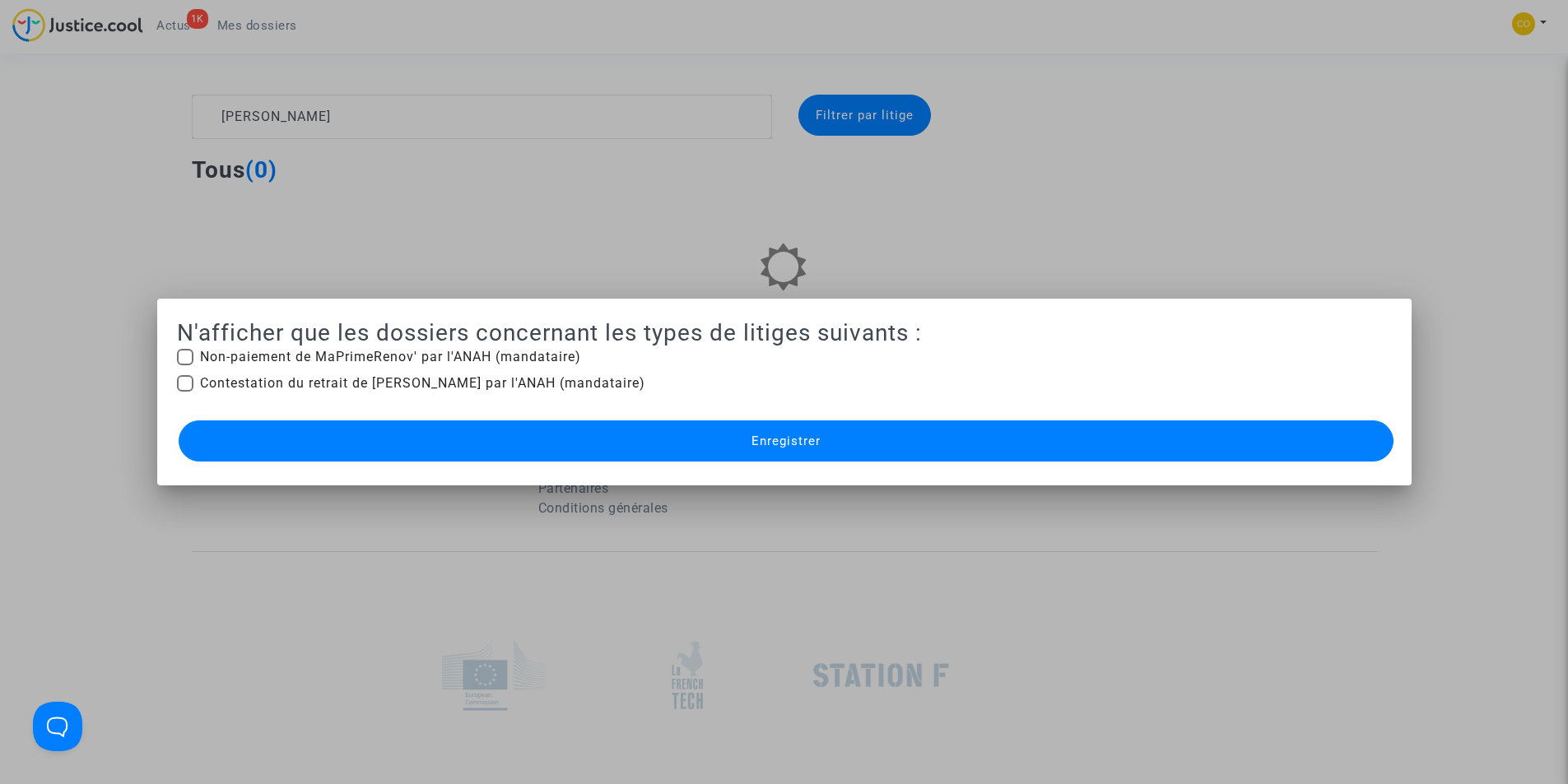
click at [965, 125] on div at bounding box center [784, 392] width 1568 height 784
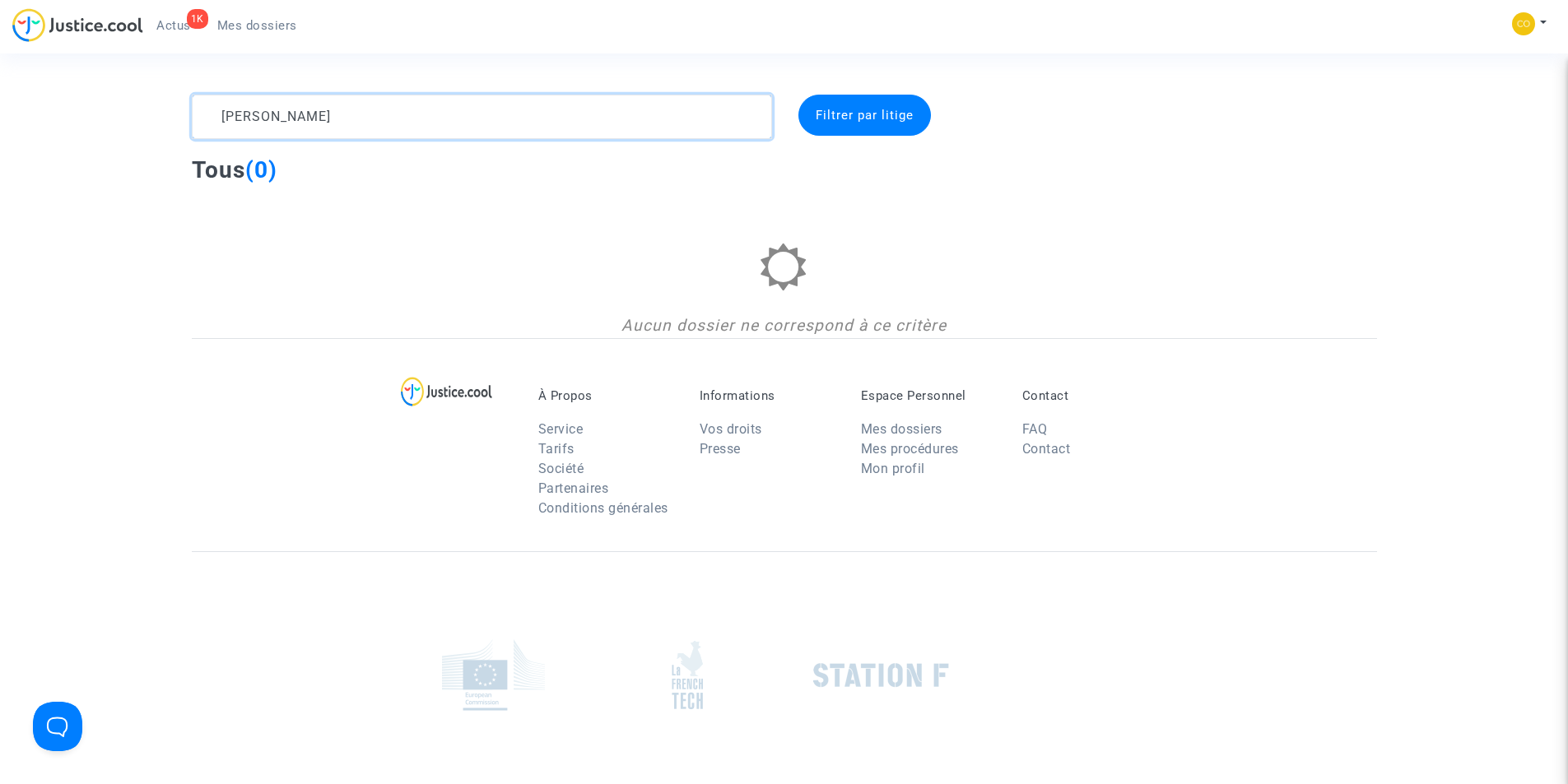
click at [507, 123] on textarea at bounding box center [481, 116] width 580 height 44
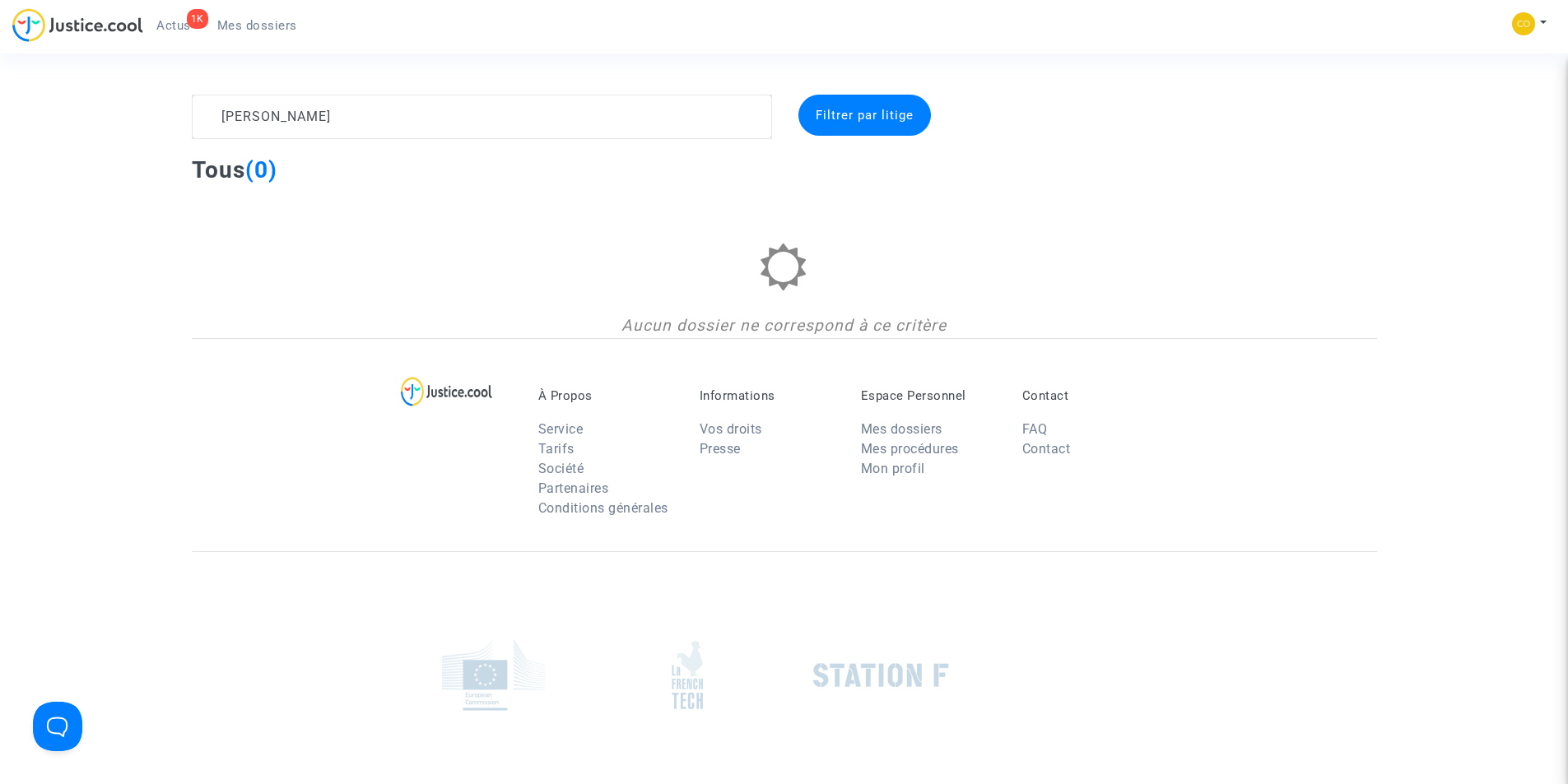
click at [850, 104] on div "Filtrer par litige" at bounding box center [864, 115] width 133 height 41
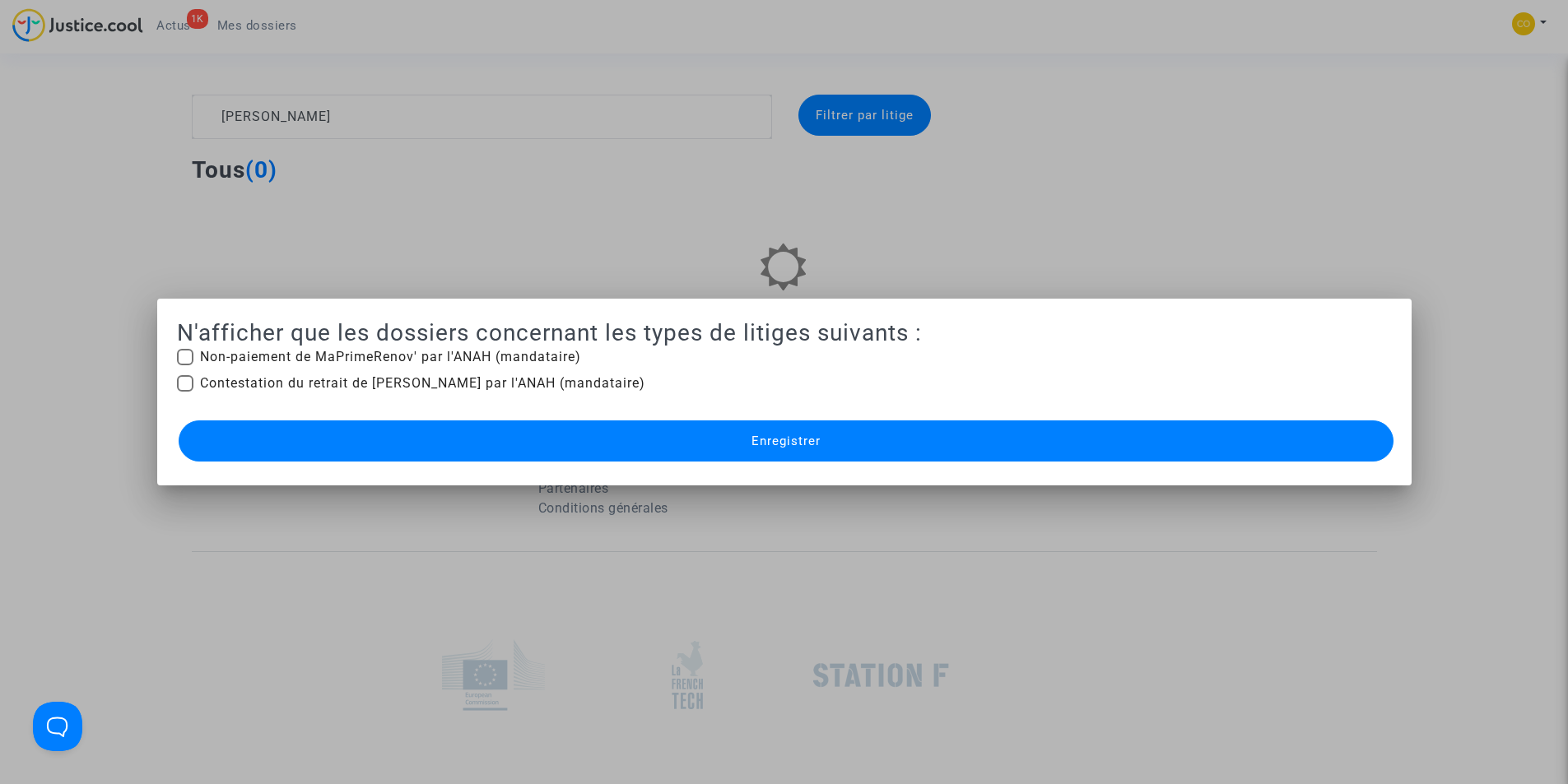
click at [970, 232] on div at bounding box center [784, 392] width 1568 height 784
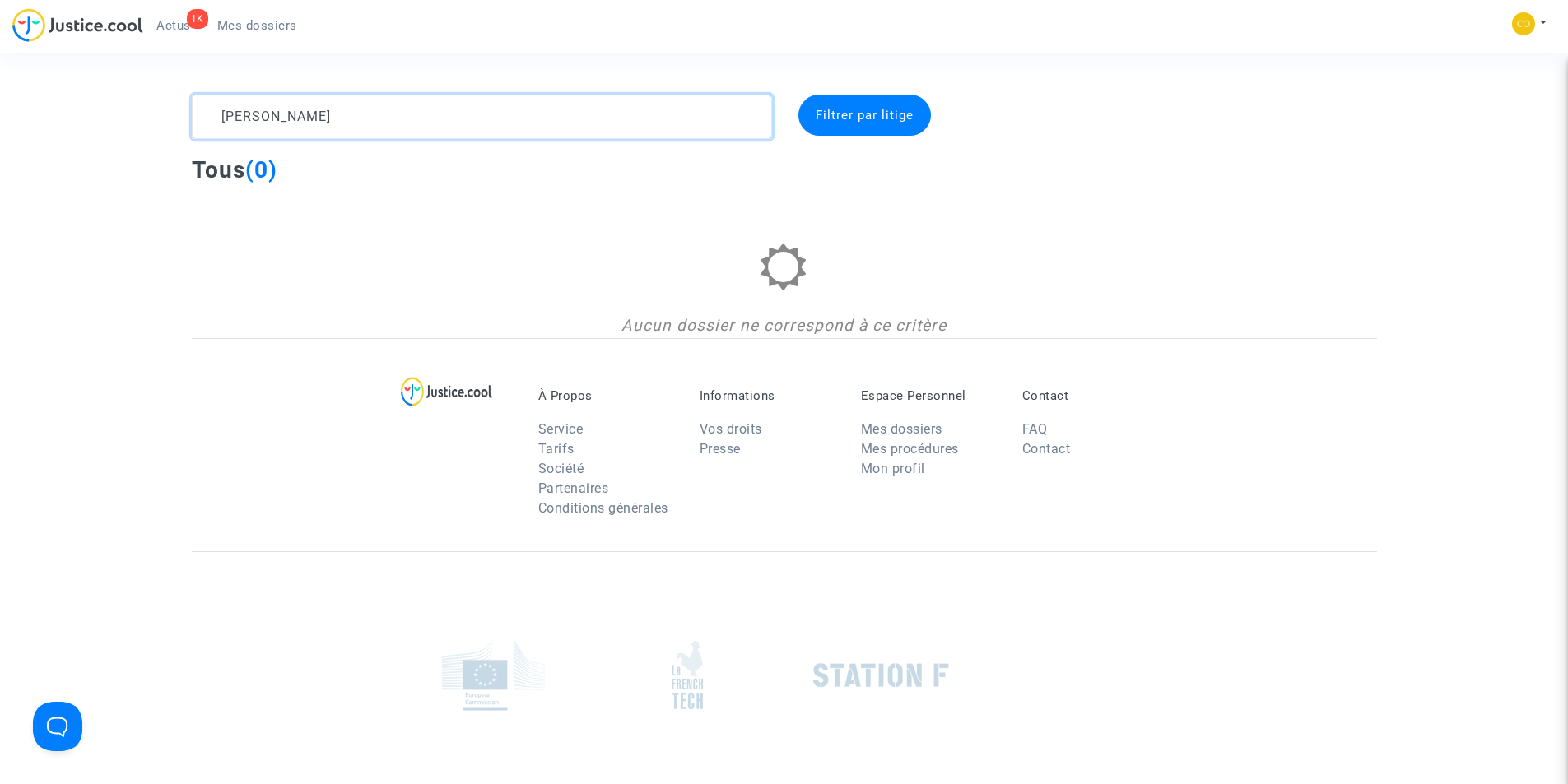
click at [492, 120] on textarea at bounding box center [481, 116] width 580 height 44
drag, startPoint x: 305, startPoint y: 113, endPoint x: 174, endPoint y: 114, distance: 131.0
click at [174, 114] on div "SEBASTIEN MARIE-MAGDELAINE Filtrer par litige Tous (0) Aucun dossier ne corresp…" at bounding box center [784, 216] width 1568 height 243
drag, startPoint x: 405, startPoint y: 118, endPoint x: 175, endPoint y: 110, distance: 230.1
click at [175, 110] on div "MARIE-MAGDELAINE Filtrer par litige Tous (0) Aucun dossier ne correspond à ce c…" at bounding box center [784, 216] width 1568 height 243
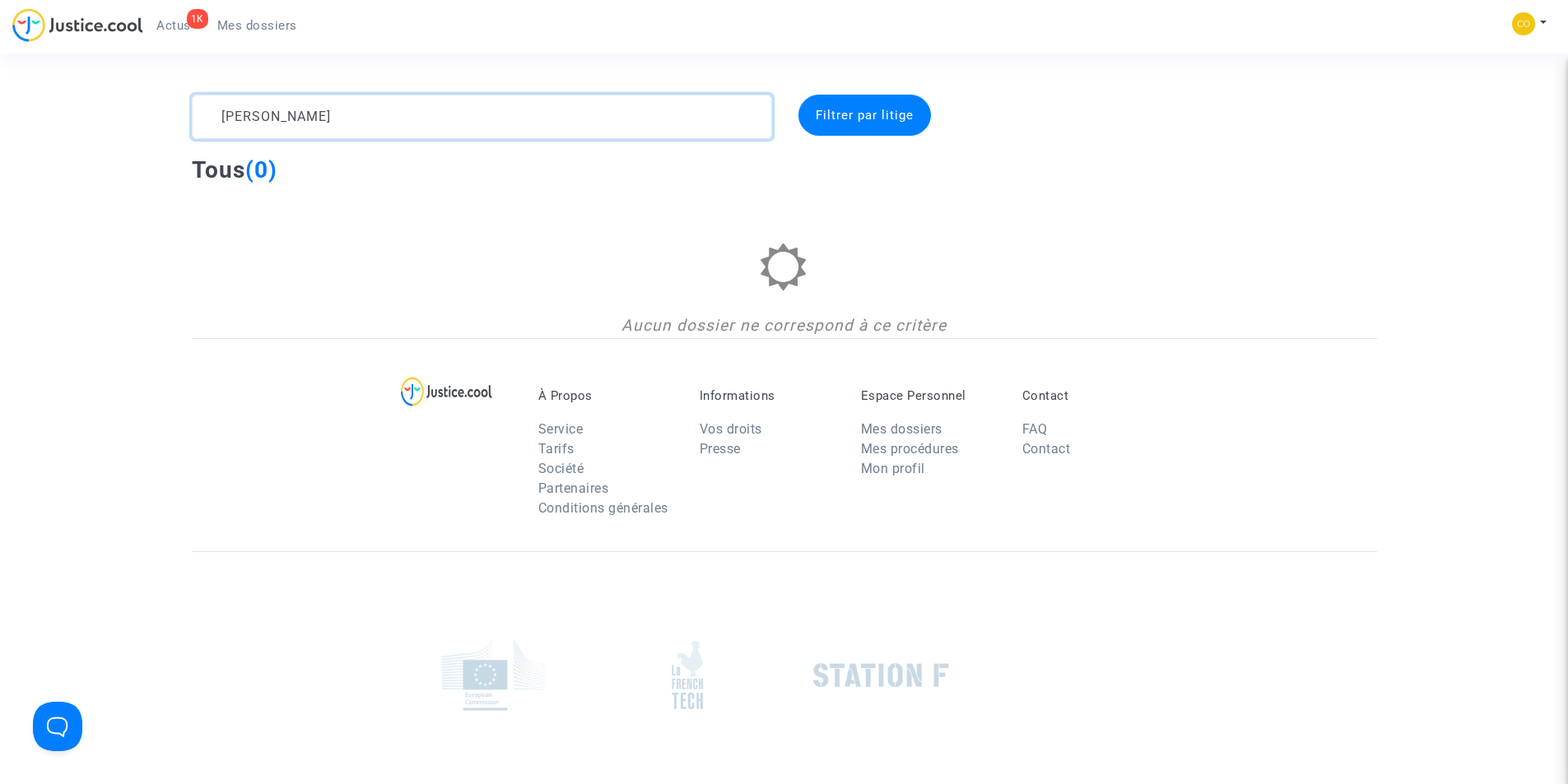
click at [317, 119] on textarea at bounding box center [481, 116] width 580 height 44
drag, startPoint x: 271, startPoint y: 115, endPoint x: 209, endPoint y: 109, distance: 62.3
click at [209, 109] on textarea at bounding box center [481, 116] width 580 height 44
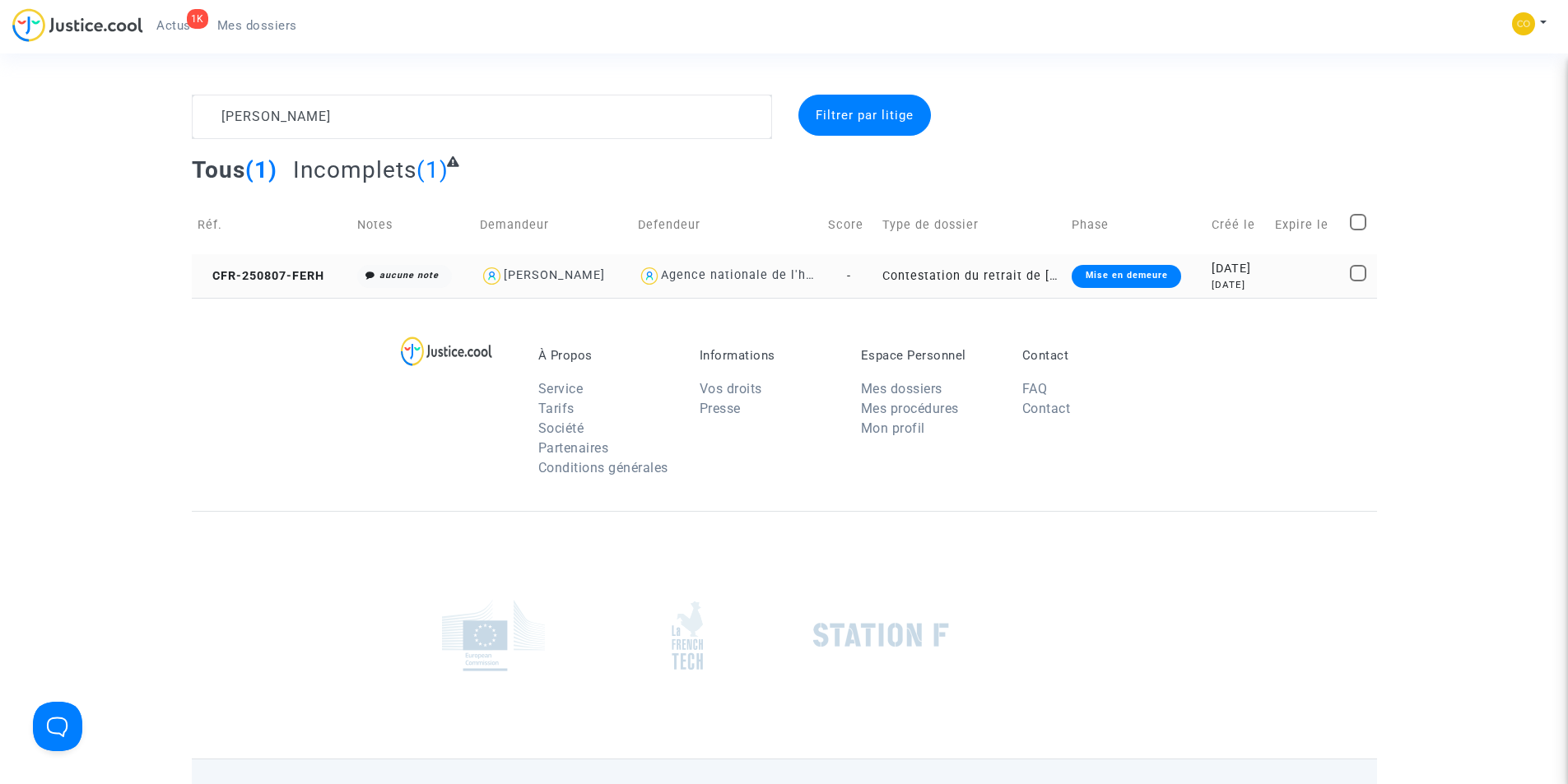
click at [1126, 279] on div "Mise en demeure" at bounding box center [1126, 277] width 109 height 23
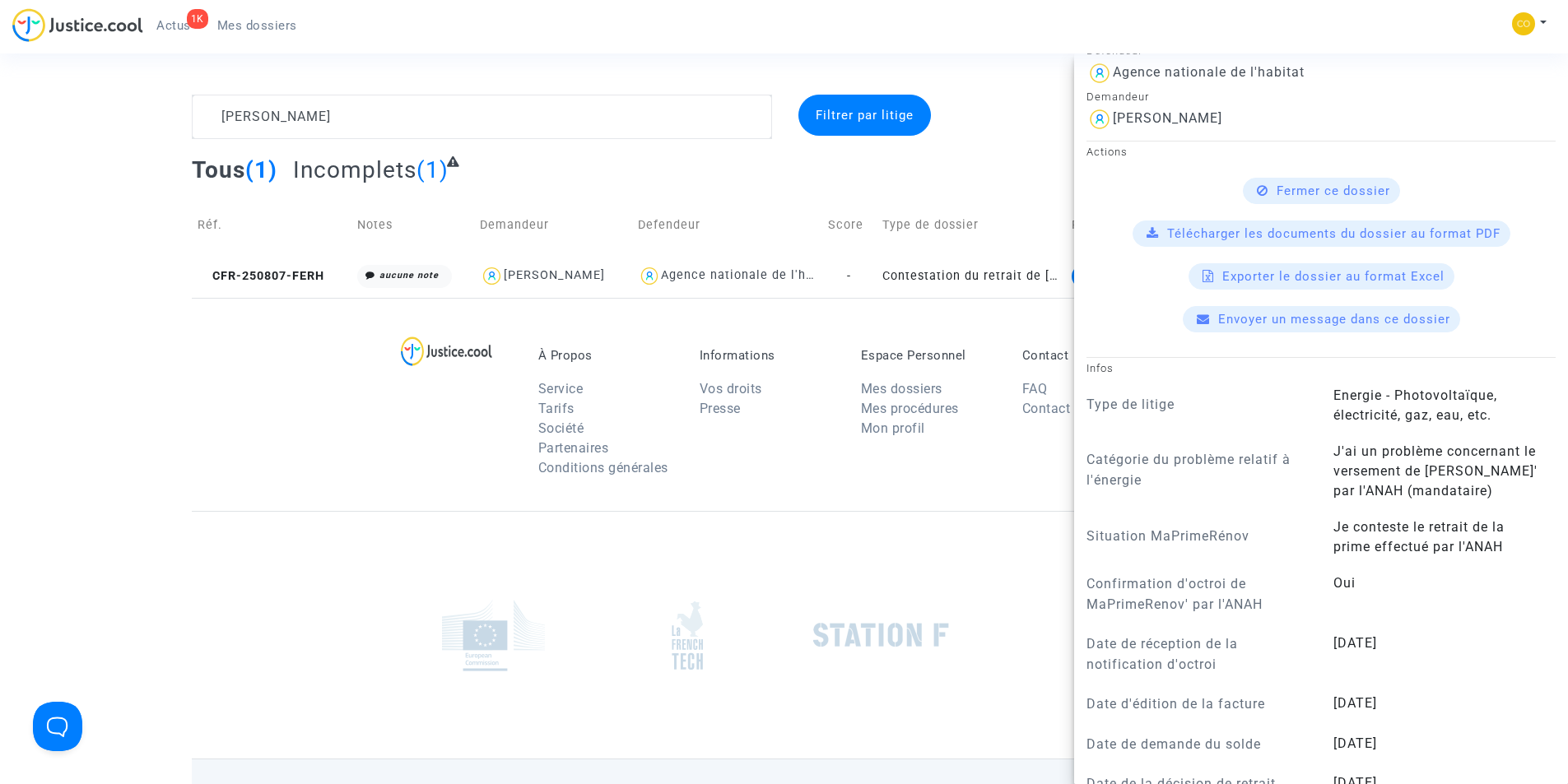
scroll to position [130, 0]
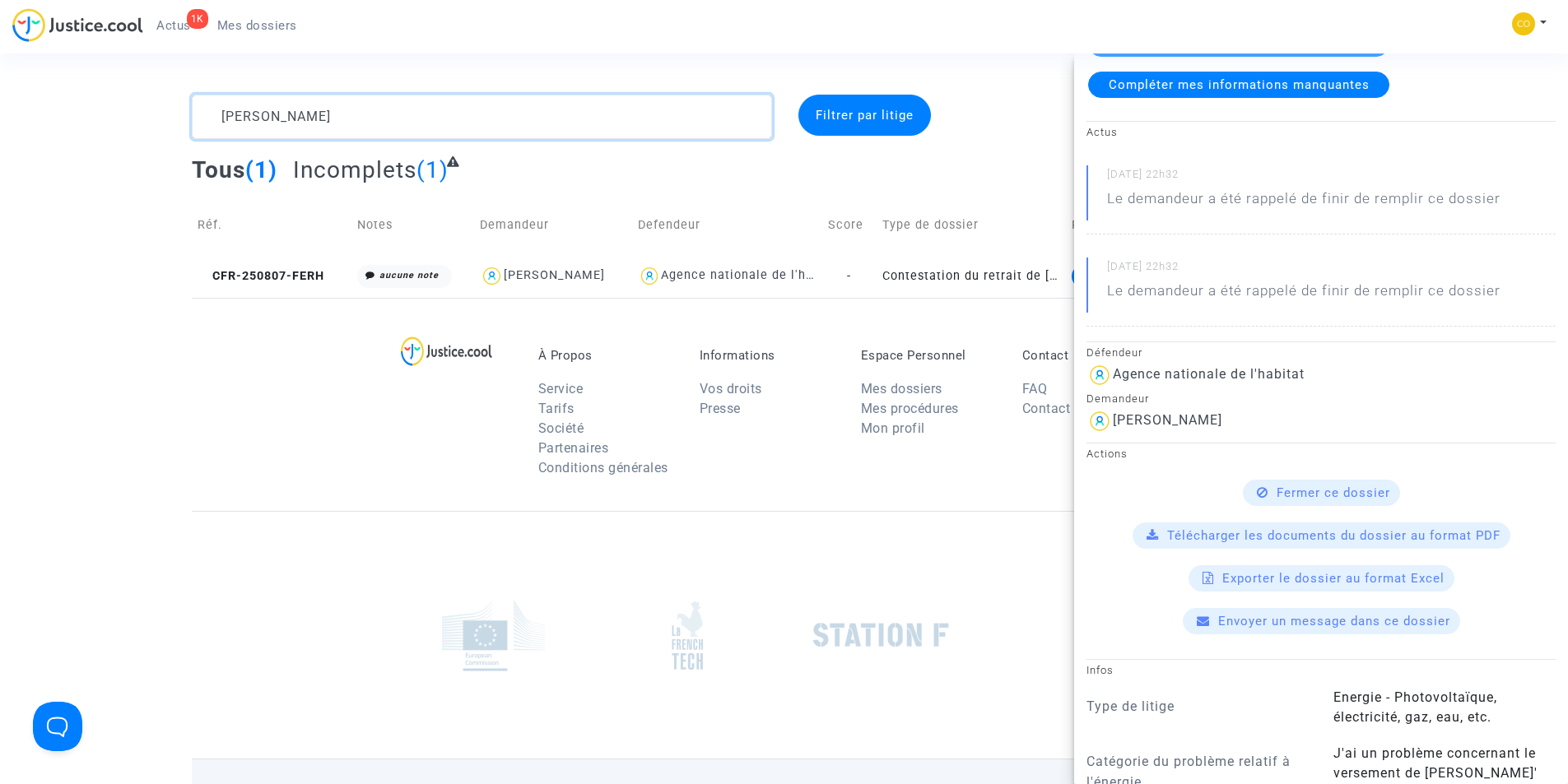
drag, startPoint x: 326, startPoint y: 115, endPoint x: 204, endPoint y: 108, distance: 122.2
click at [204, 108] on textarea at bounding box center [481, 116] width 580 height 44
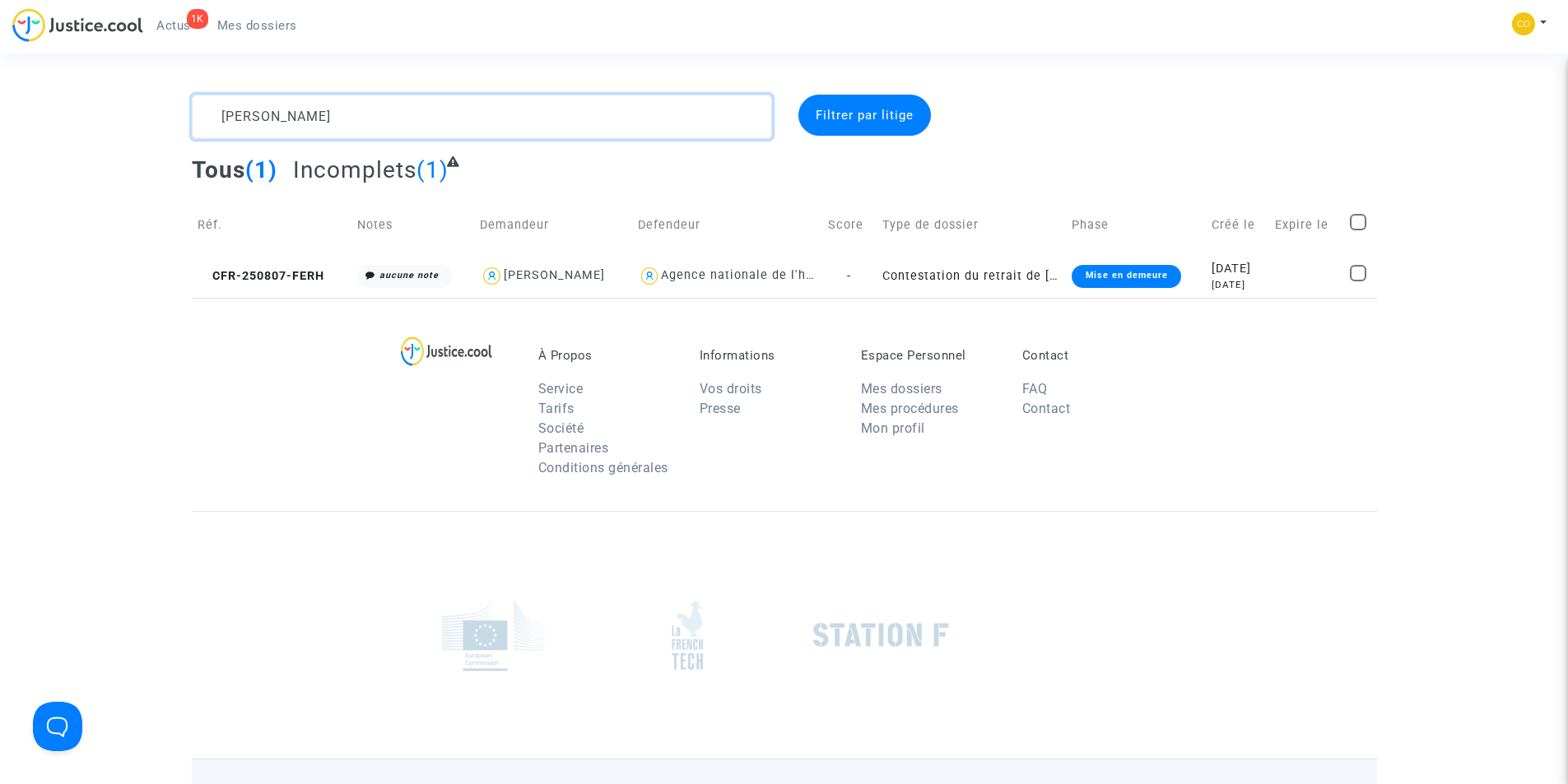
scroll to position [0, 0]
paste textarea "ENZO BALBO"
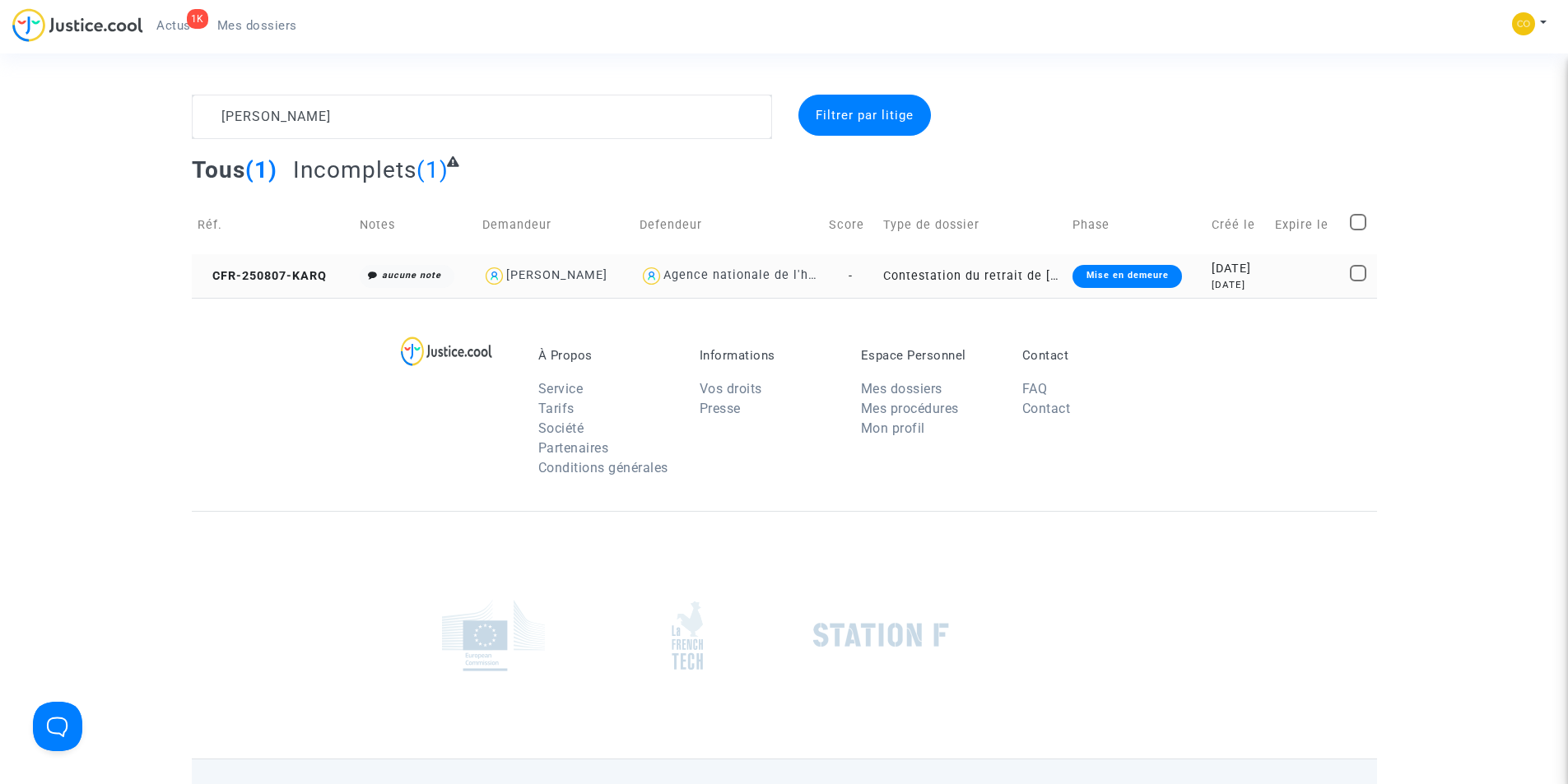
click at [1143, 278] on div "Mise en demeure" at bounding box center [1127, 277] width 109 height 23
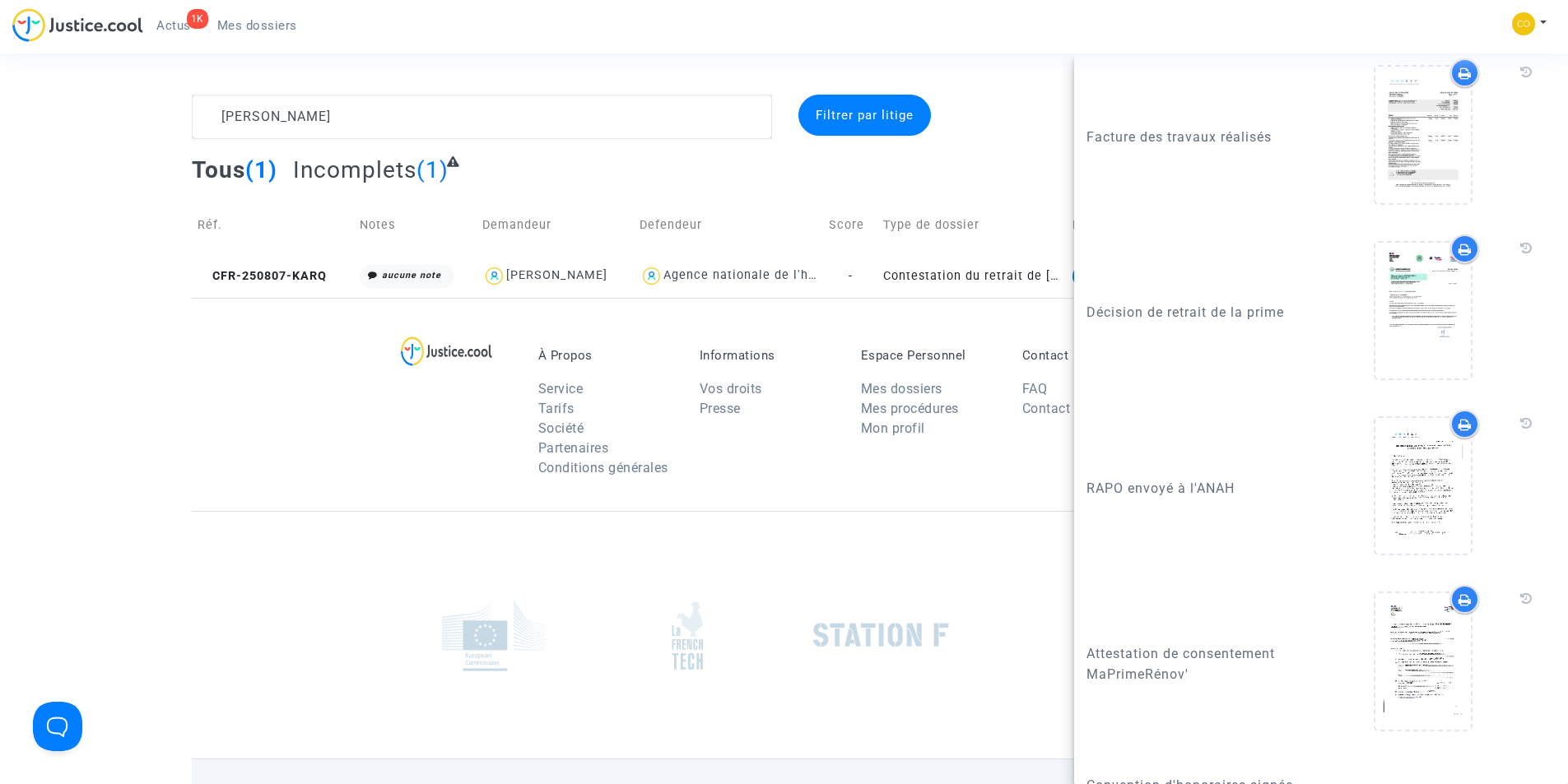
scroll to position [2501, 0]
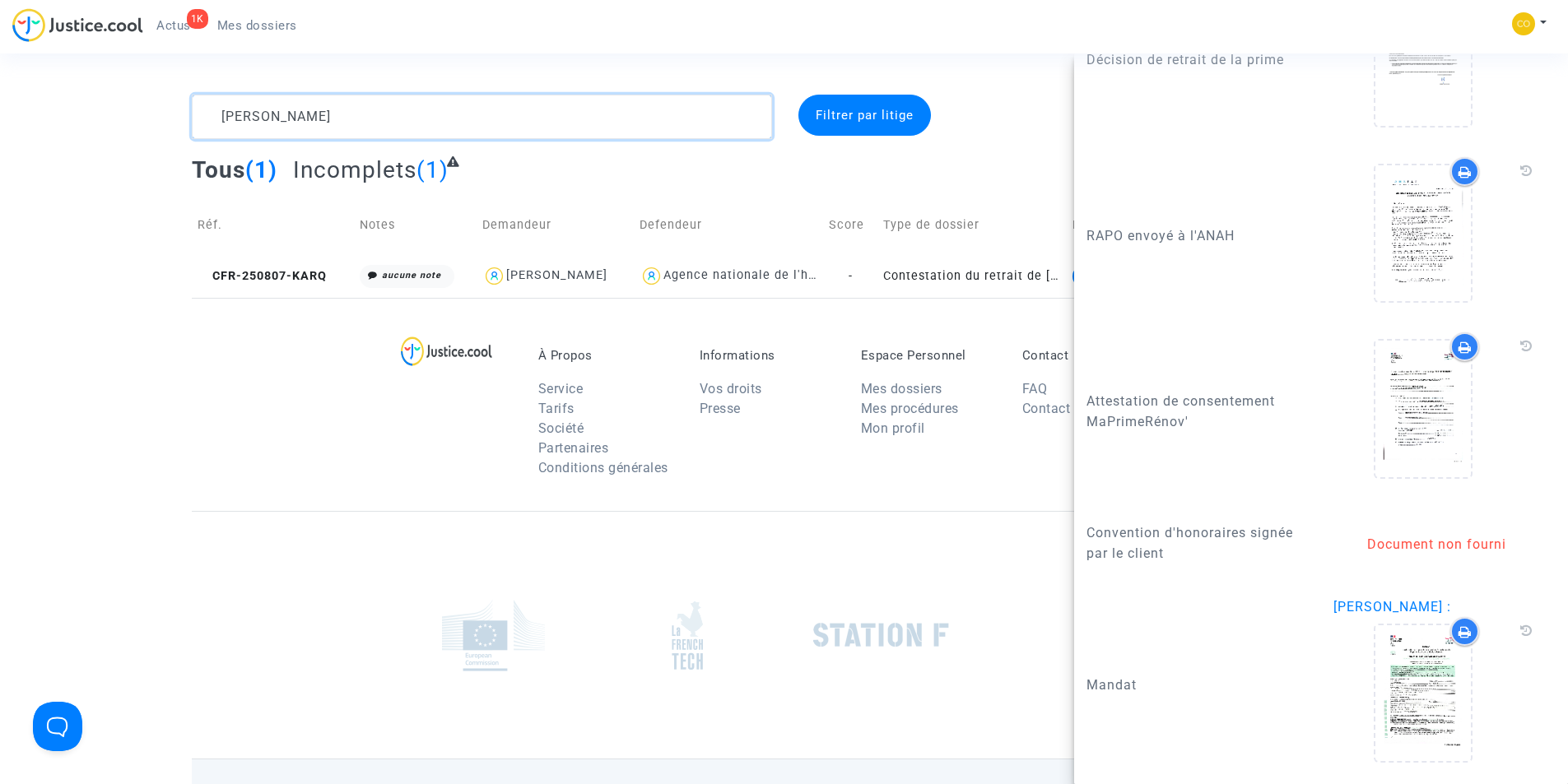
click at [338, 123] on textarea at bounding box center [481, 116] width 580 height 44
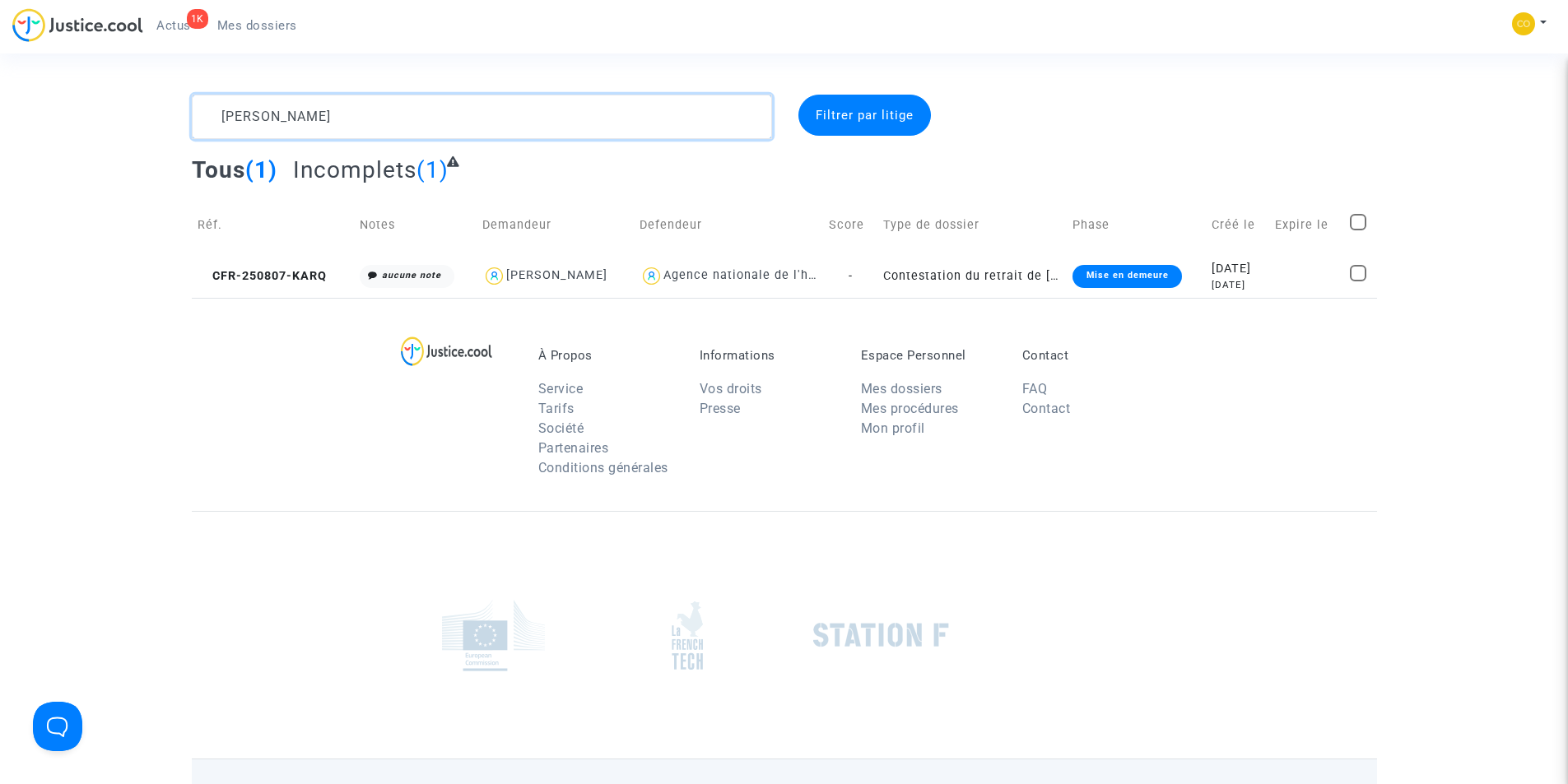
scroll to position [0, 0]
click at [338, 123] on textarea at bounding box center [481, 116] width 580 height 44
paste textarea "ANTONI BALABUCH"
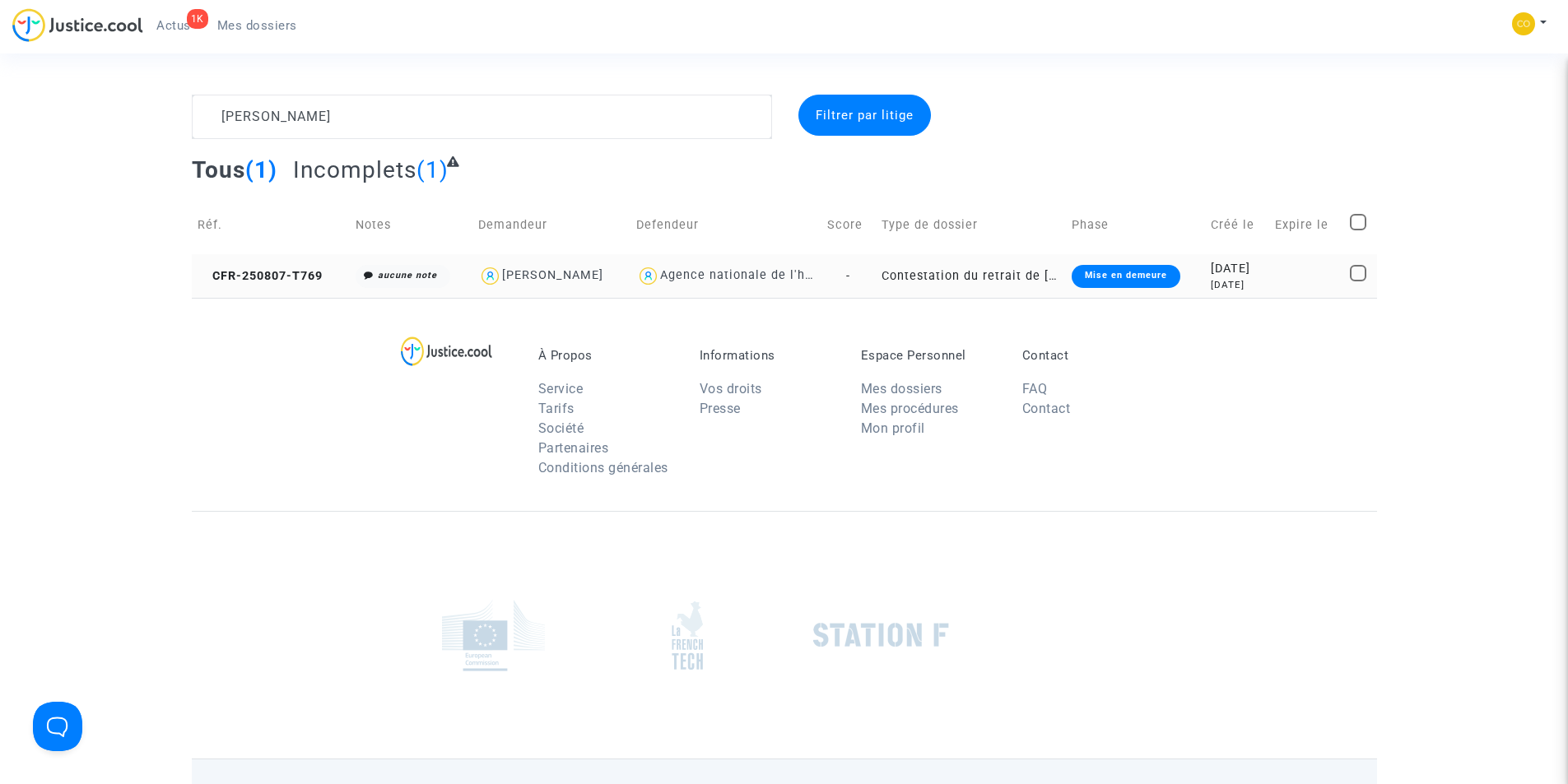
click at [1115, 279] on div "Mise en demeure" at bounding box center [1126, 277] width 109 height 23
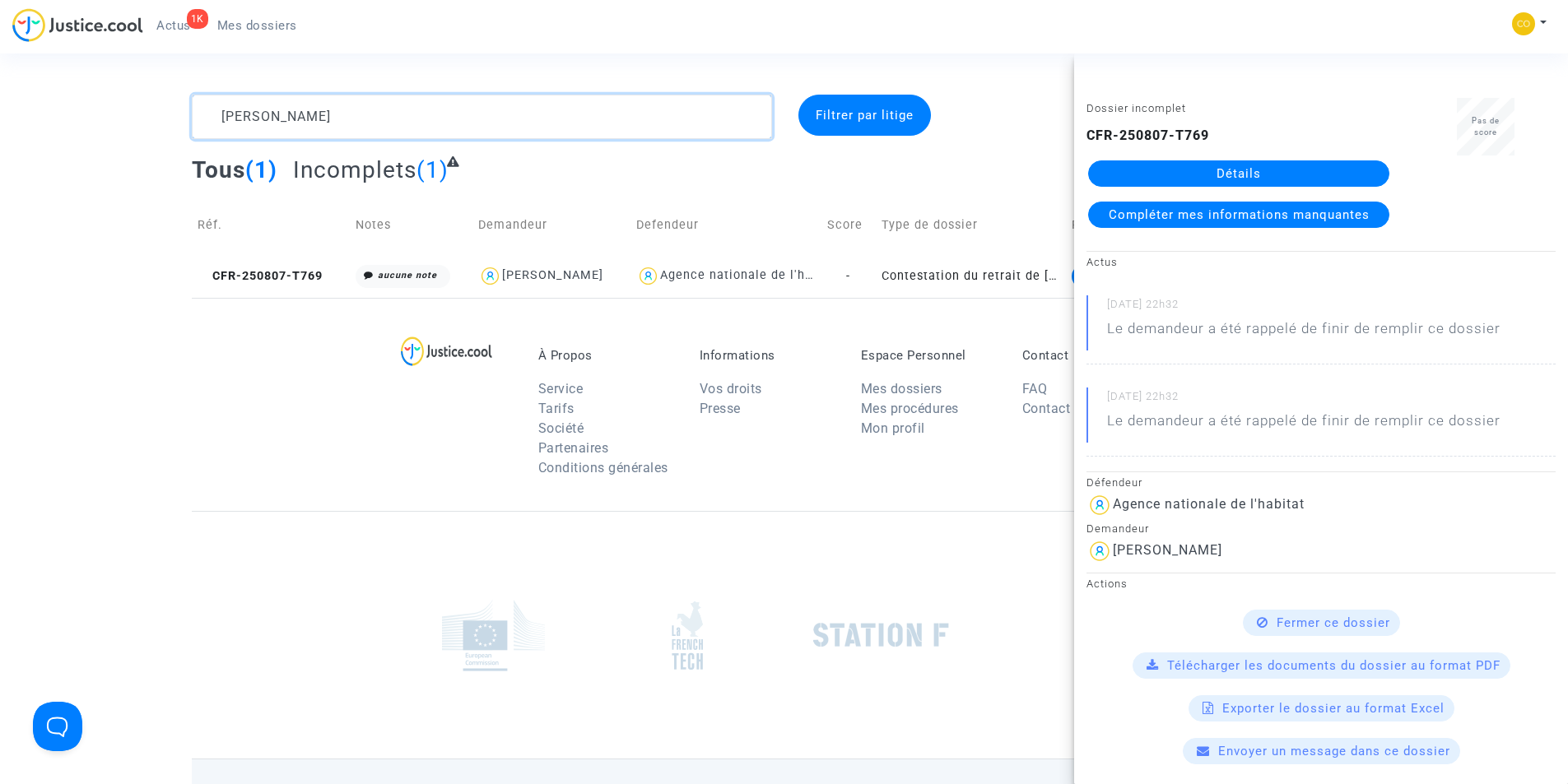
click at [410, 125] on textarea at bounding box center [481, 116] width 580 height 44
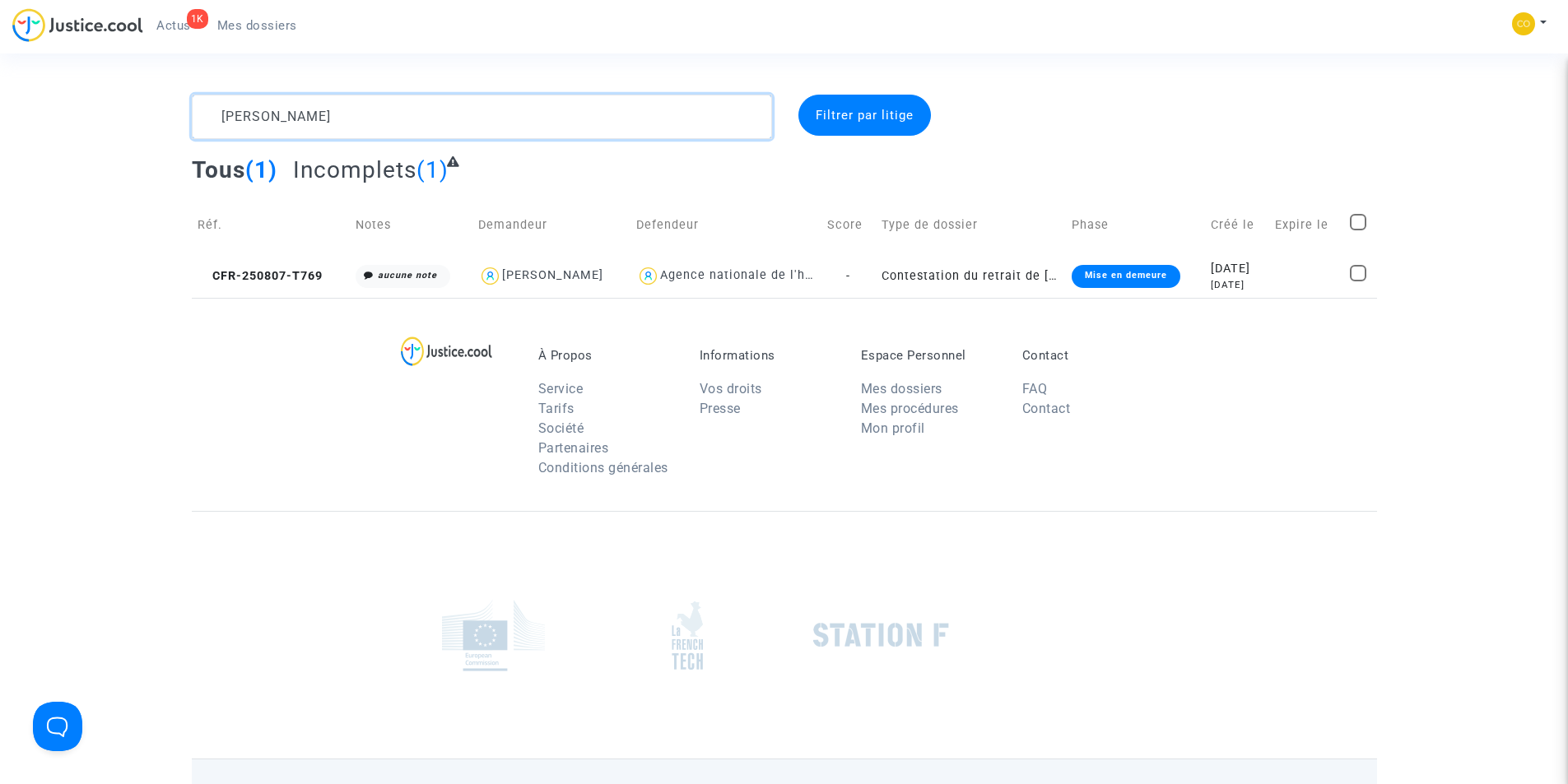
click at [410, 125] on textarea at bounding box center [481, 116] width 580 height 44
paste textarea "SHANMUGAM THAVARAJA"
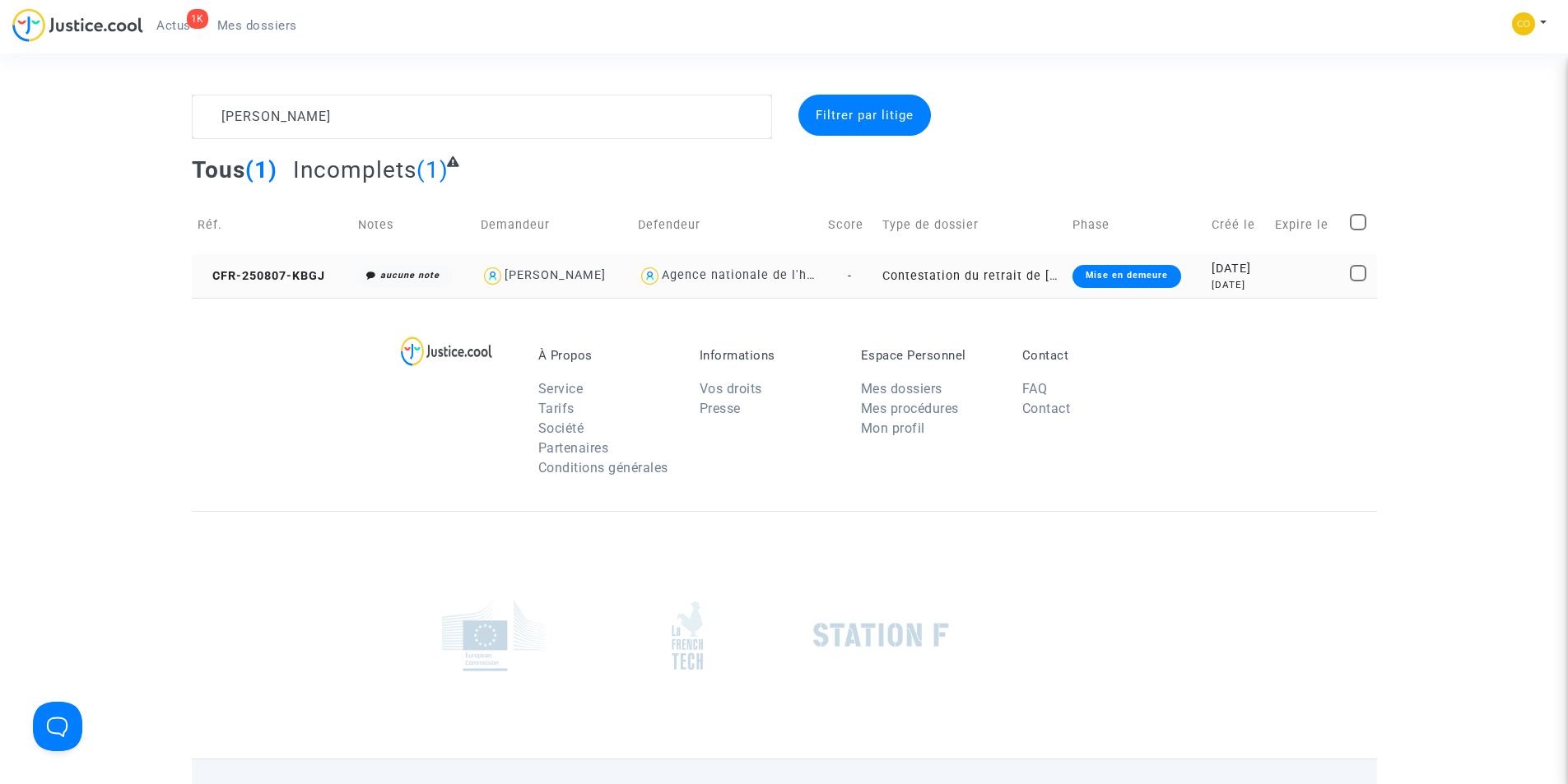
click at [1111, 275] on div "Mise en demeure" at bounding box center [1127, 277] width 109 height 23
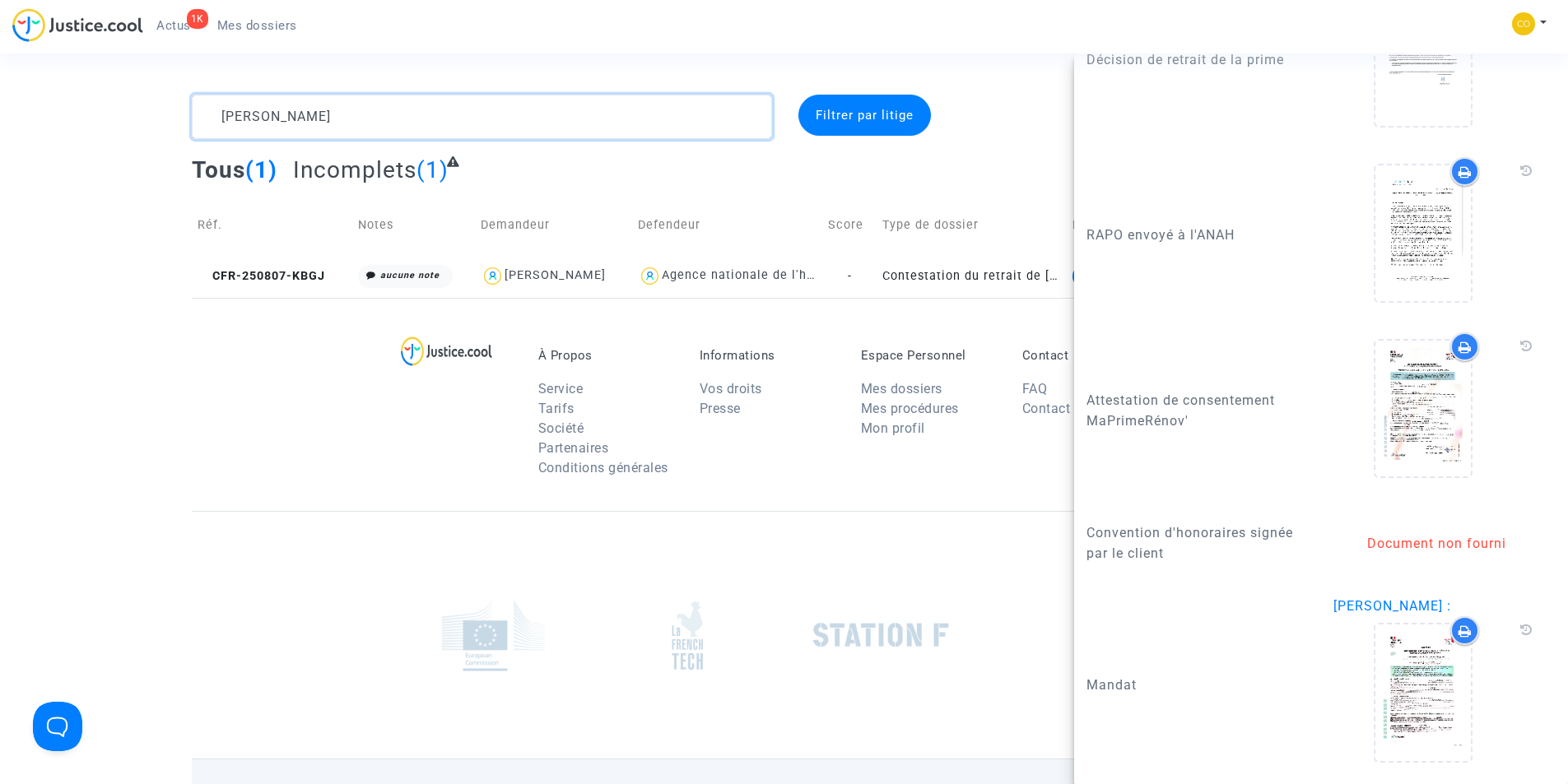
click at [373, 116] on textarea at bounding box center [481, 116] width 580 height 44
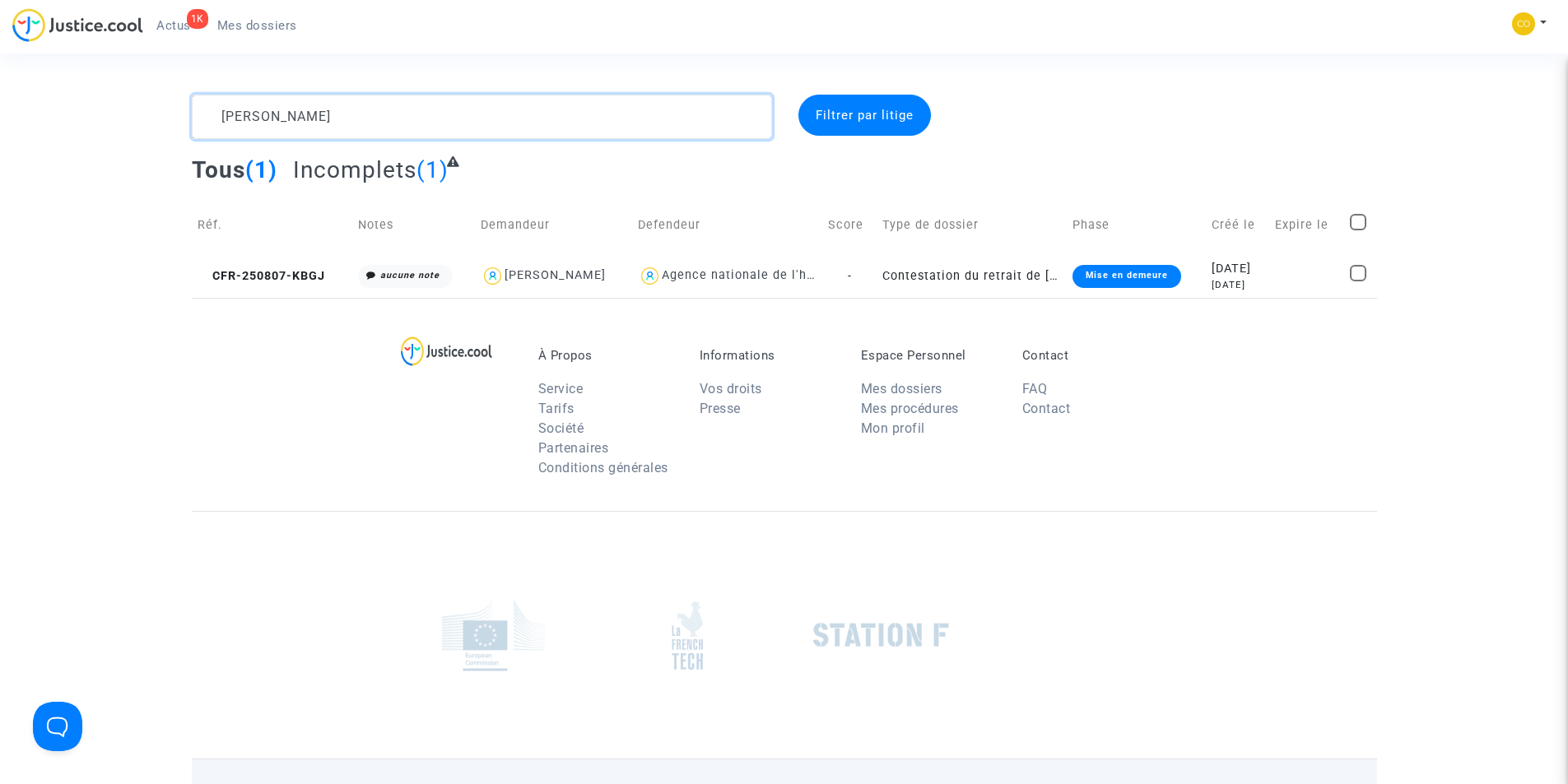
click at [373, 116] on textarea at bounding box center [481, 116] width 580 height 44
paste textarea "MOHAMED EL ACHHAB"
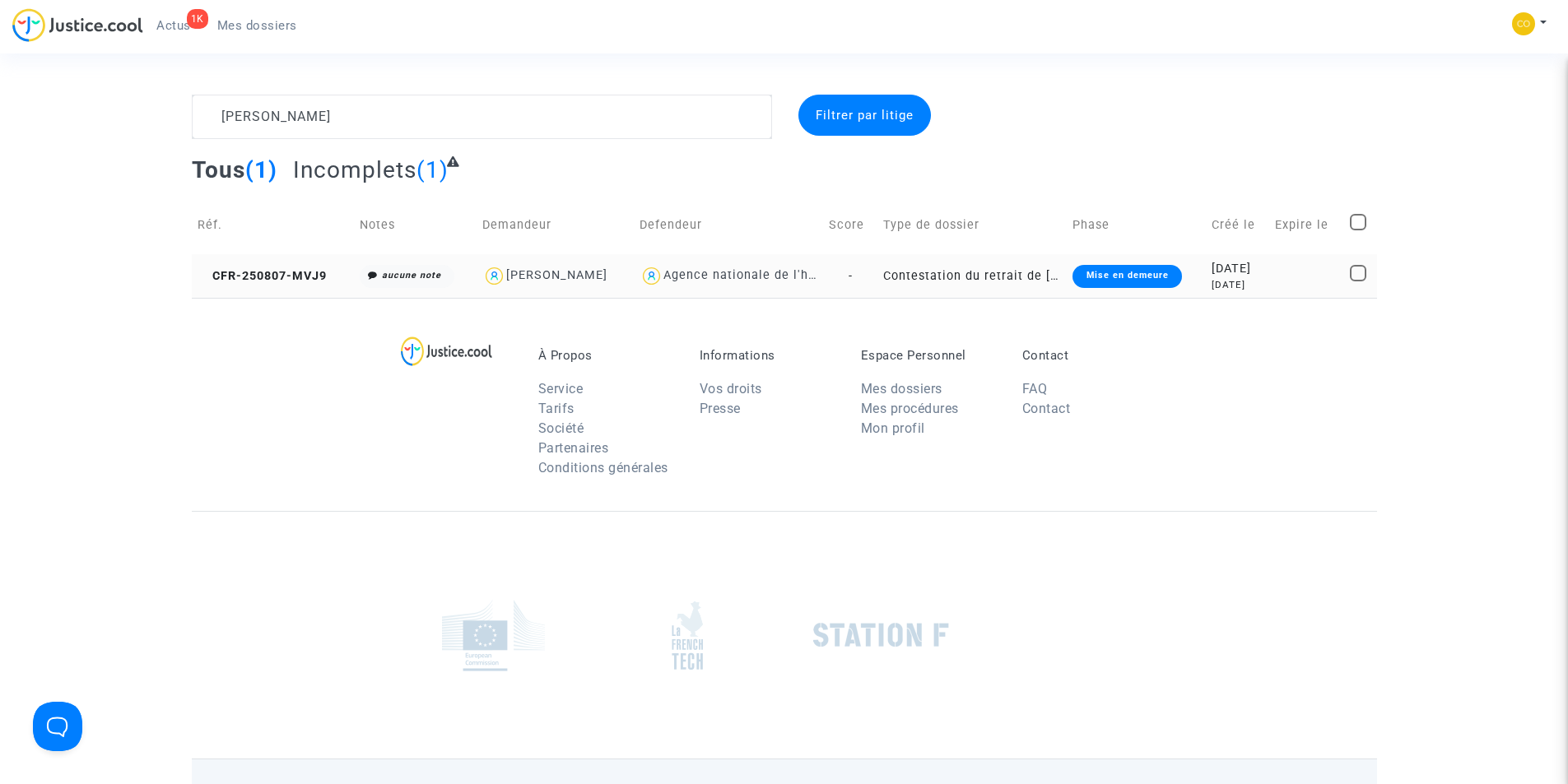
click at [1089, 276] on div "Mise en demeure" at bounding box center [1127, 277] width 109 height 23
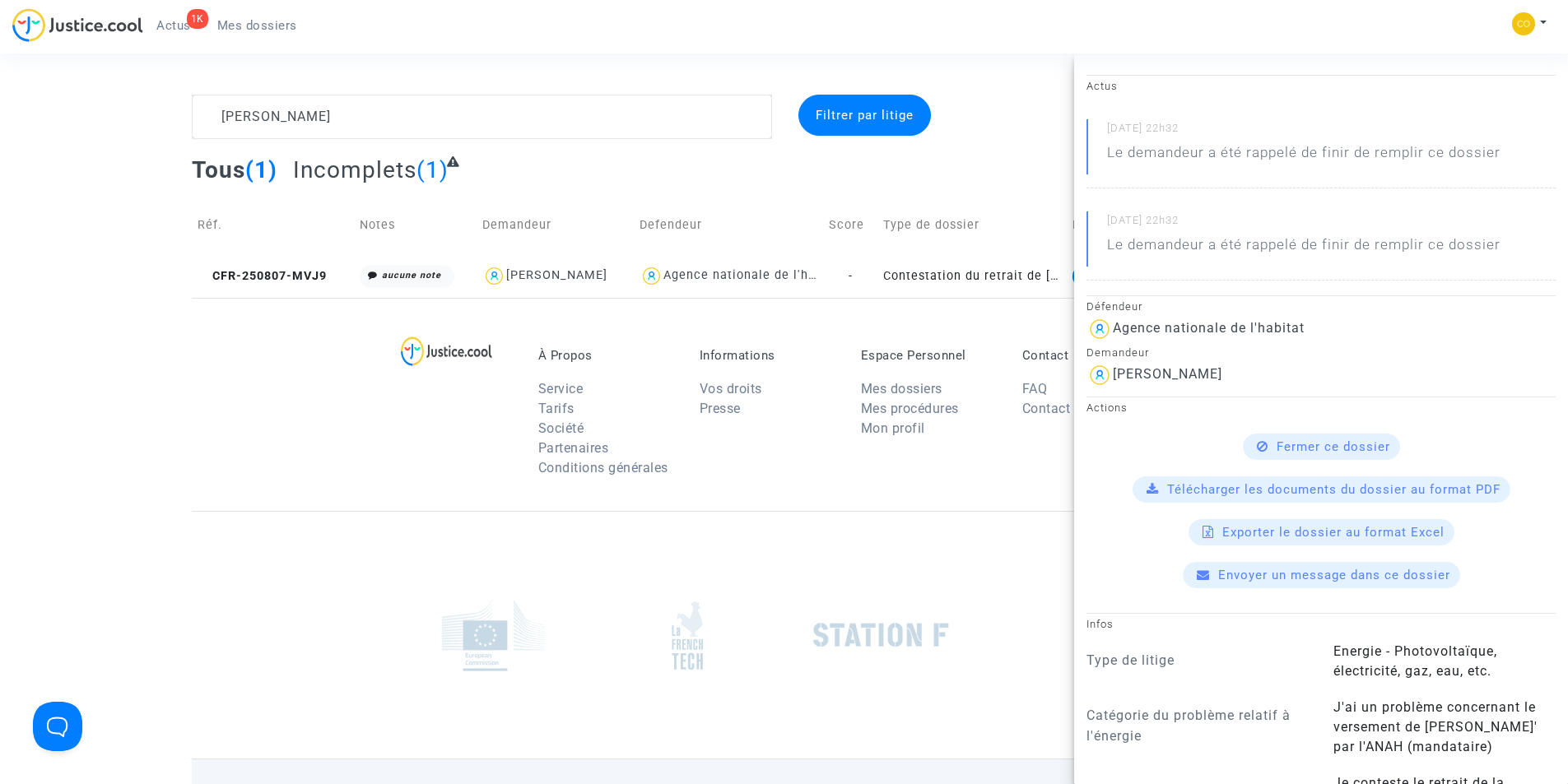
scroll to position [94, 0]
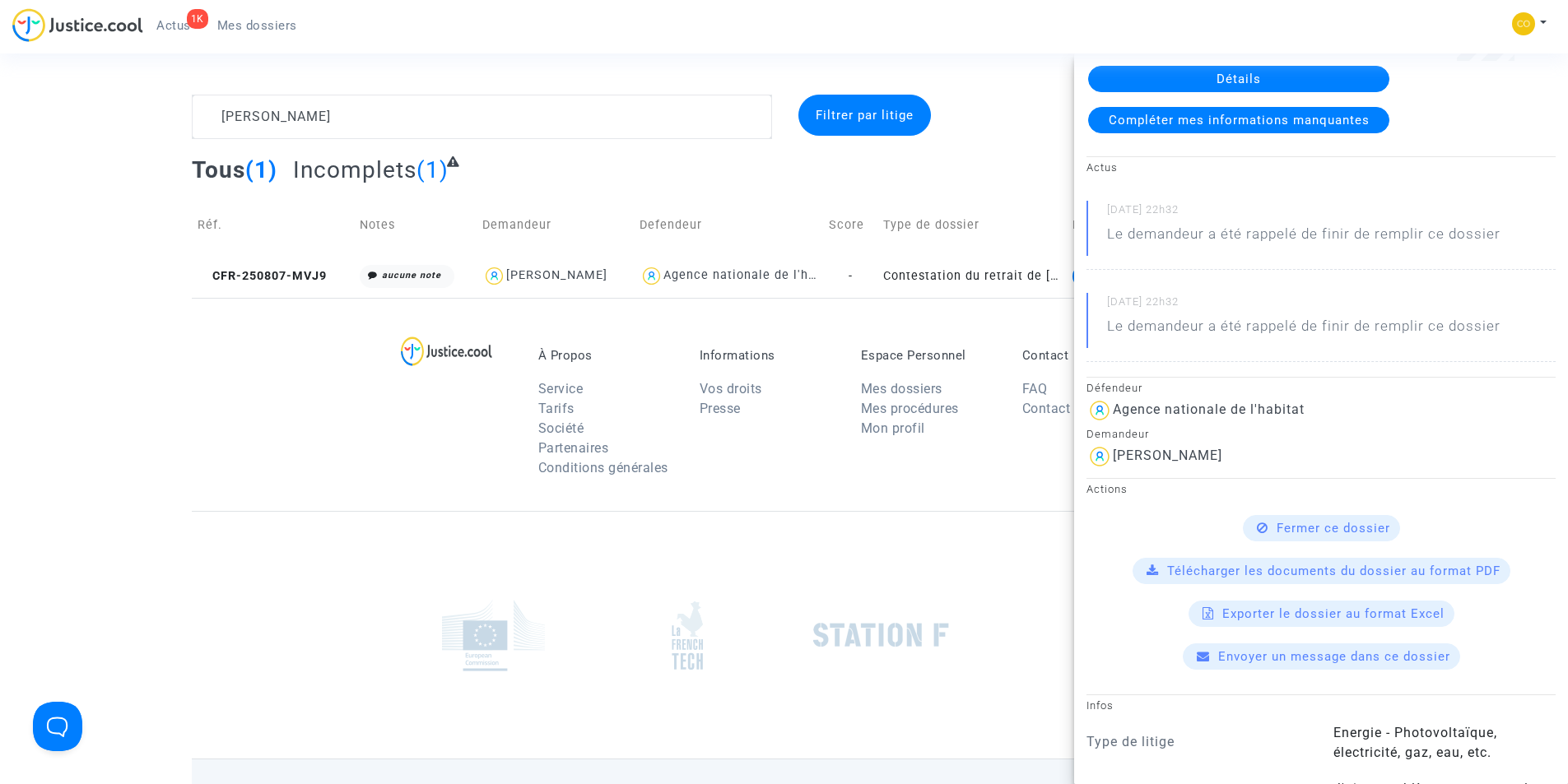
drag, startPoint x: 1270, startPoint y: 456, endPoint x: 1108, endPoint y: 461, distance: 162.1
click at [1108, 461] on div "MOHAMED EL ACHHAB" at bounding box center [1321, 457] width 469 height 27
copy div "MOHAMED EL ACHHAB"
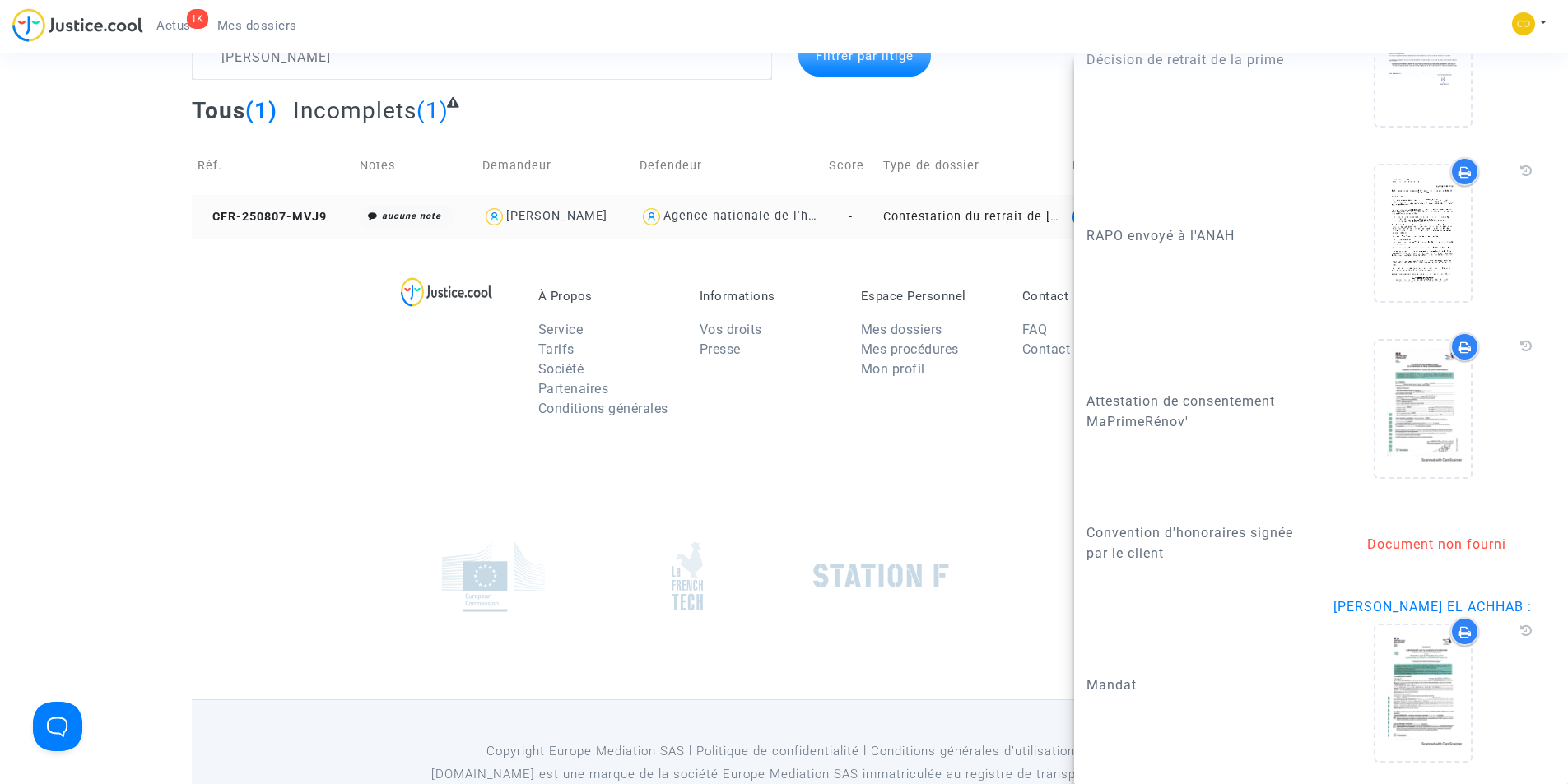
scroll to position [0, 0]
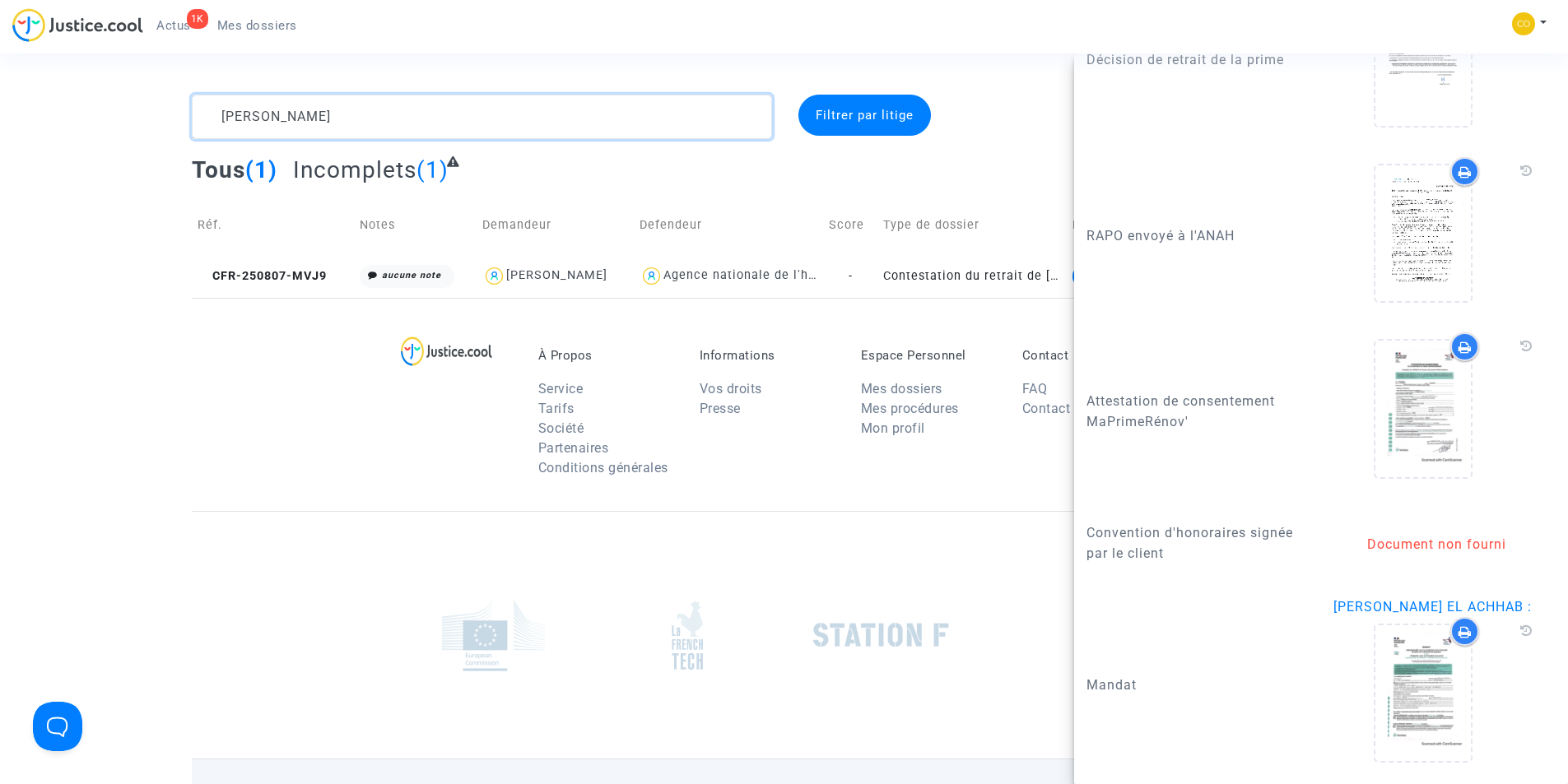
click at [399, 118] on textarea at bounding box center [481, 116] width 580 height 44
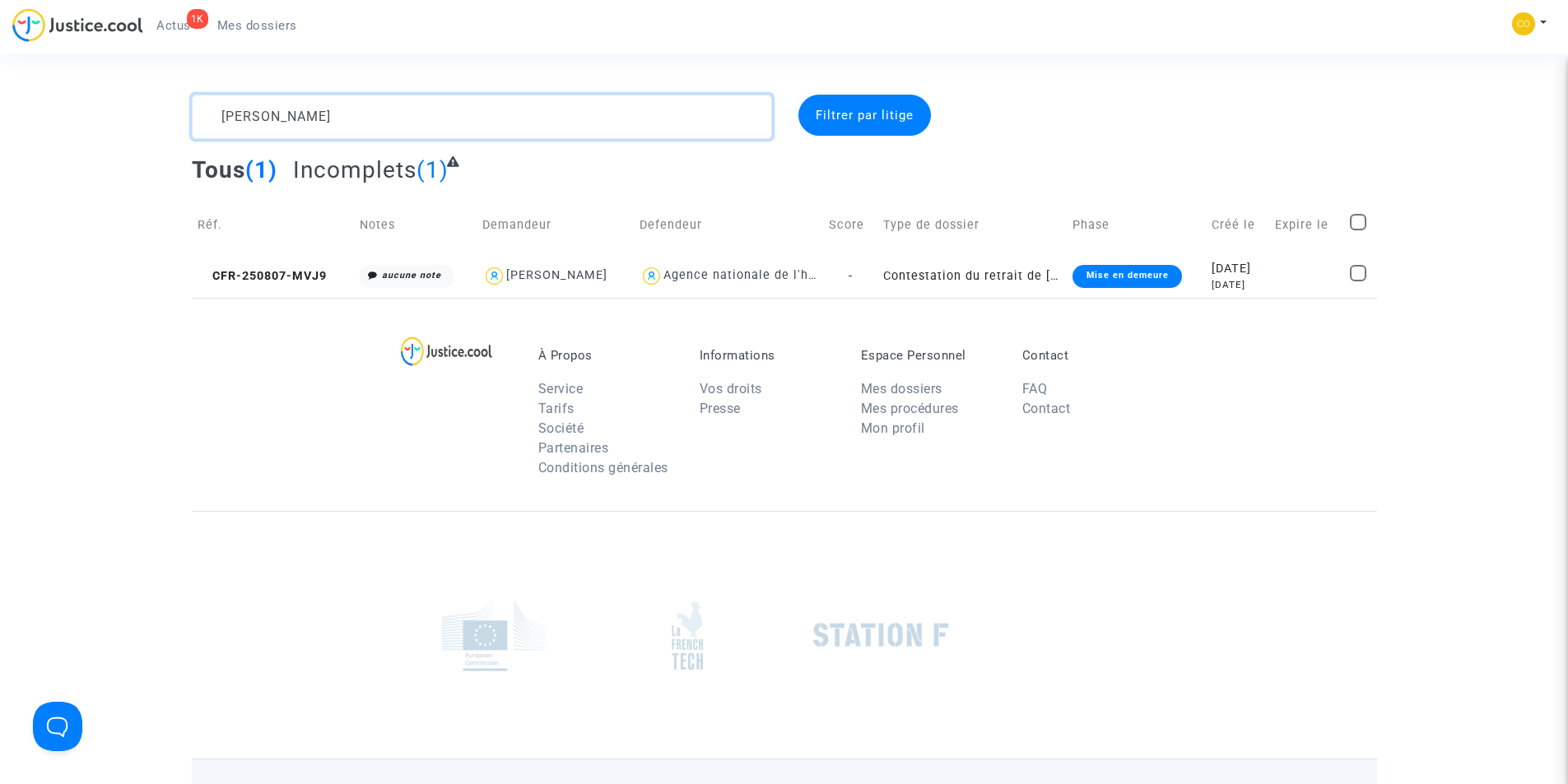
click at [399, 118] on textarea at bounding box center [481, 116] width 580 height 44
paste textarea "THOMAS LUC DEMISTROUVICHE"
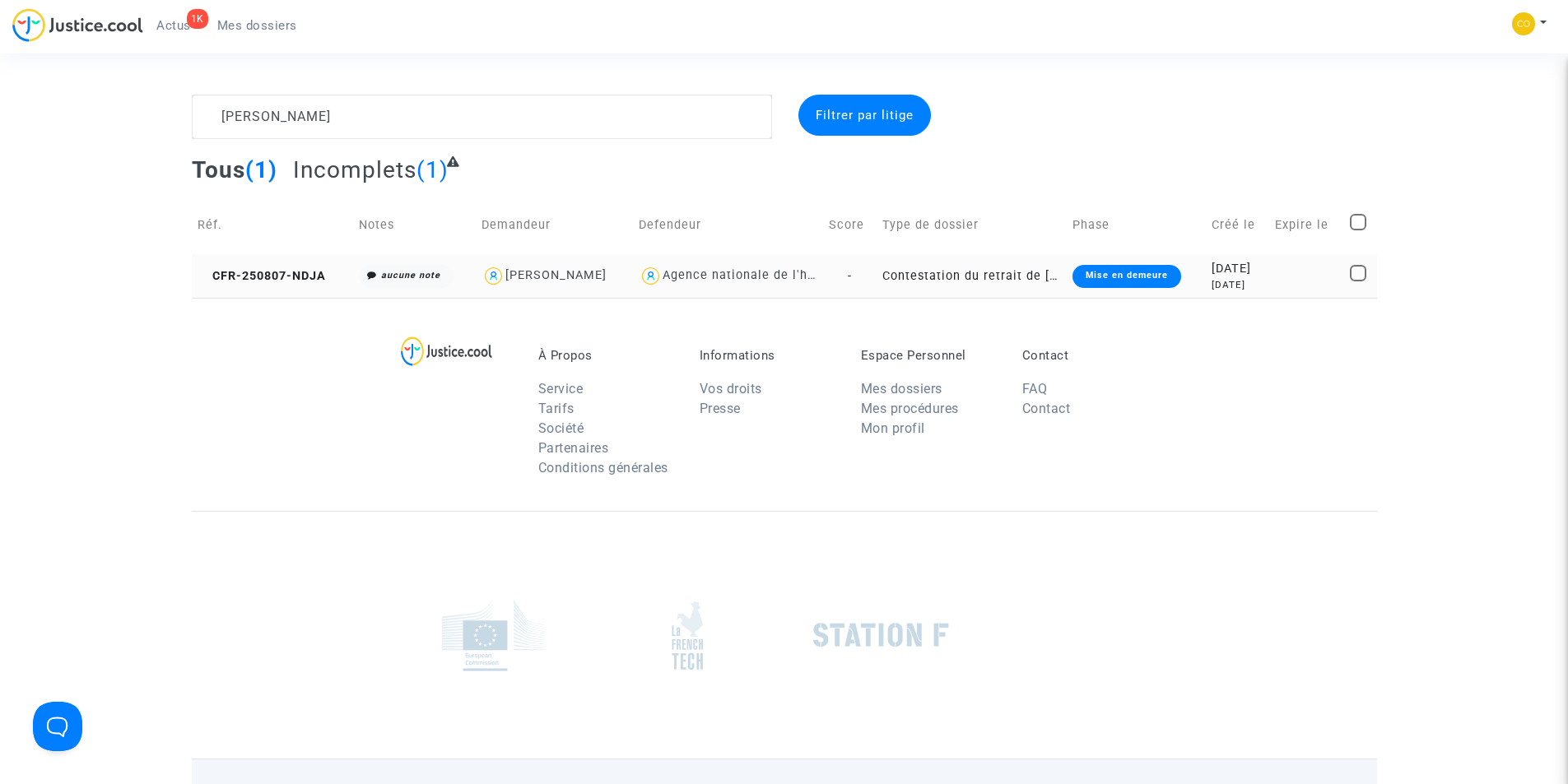
click at [1135, 277] on div "Mise en demeure" at bounding box center [1127, 277] width 109 height 23
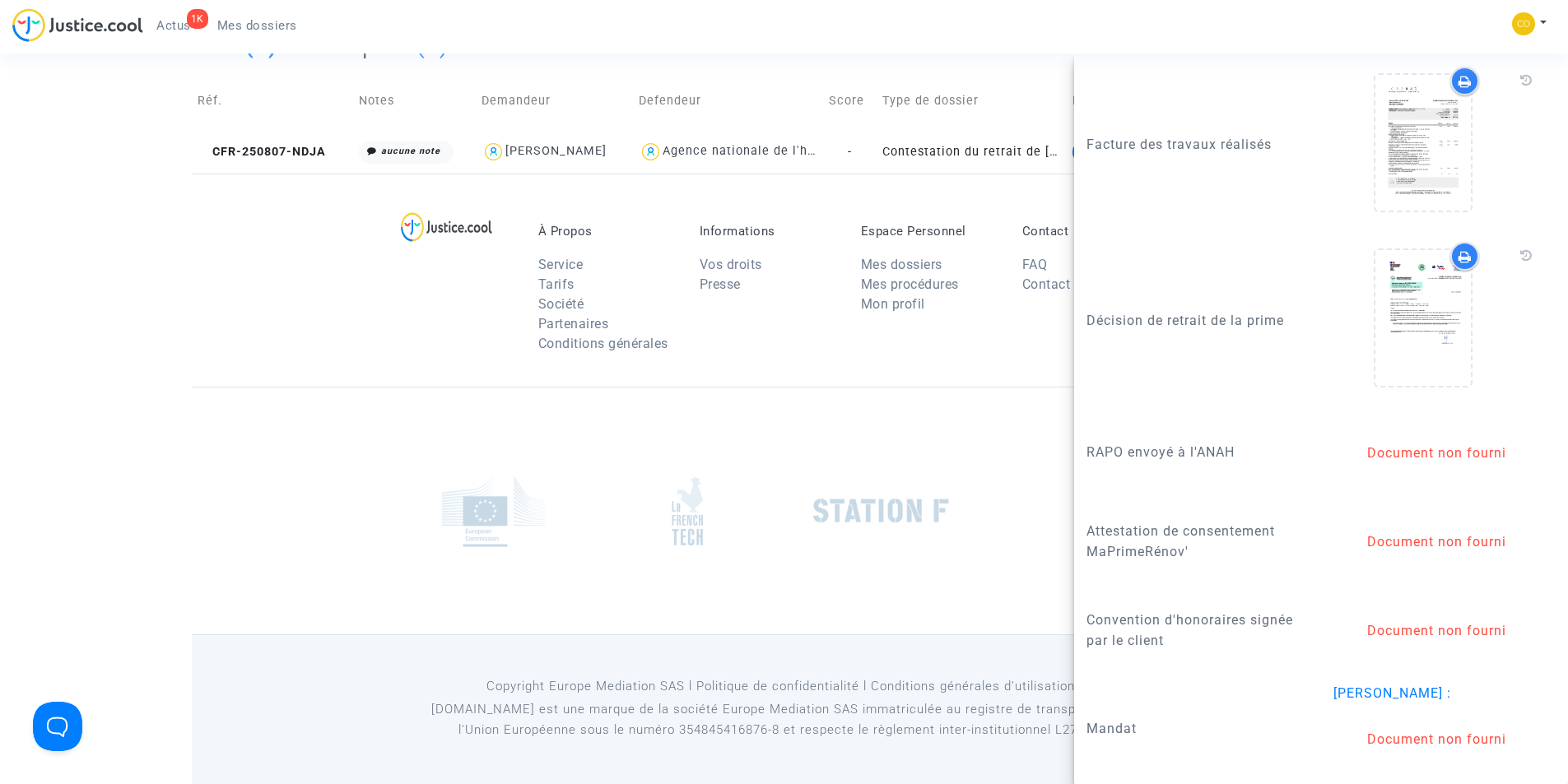
scroll to position [2192, 0]
click at [1429, 120] on icon at bounding box center [1423, 142] width 53 height 53
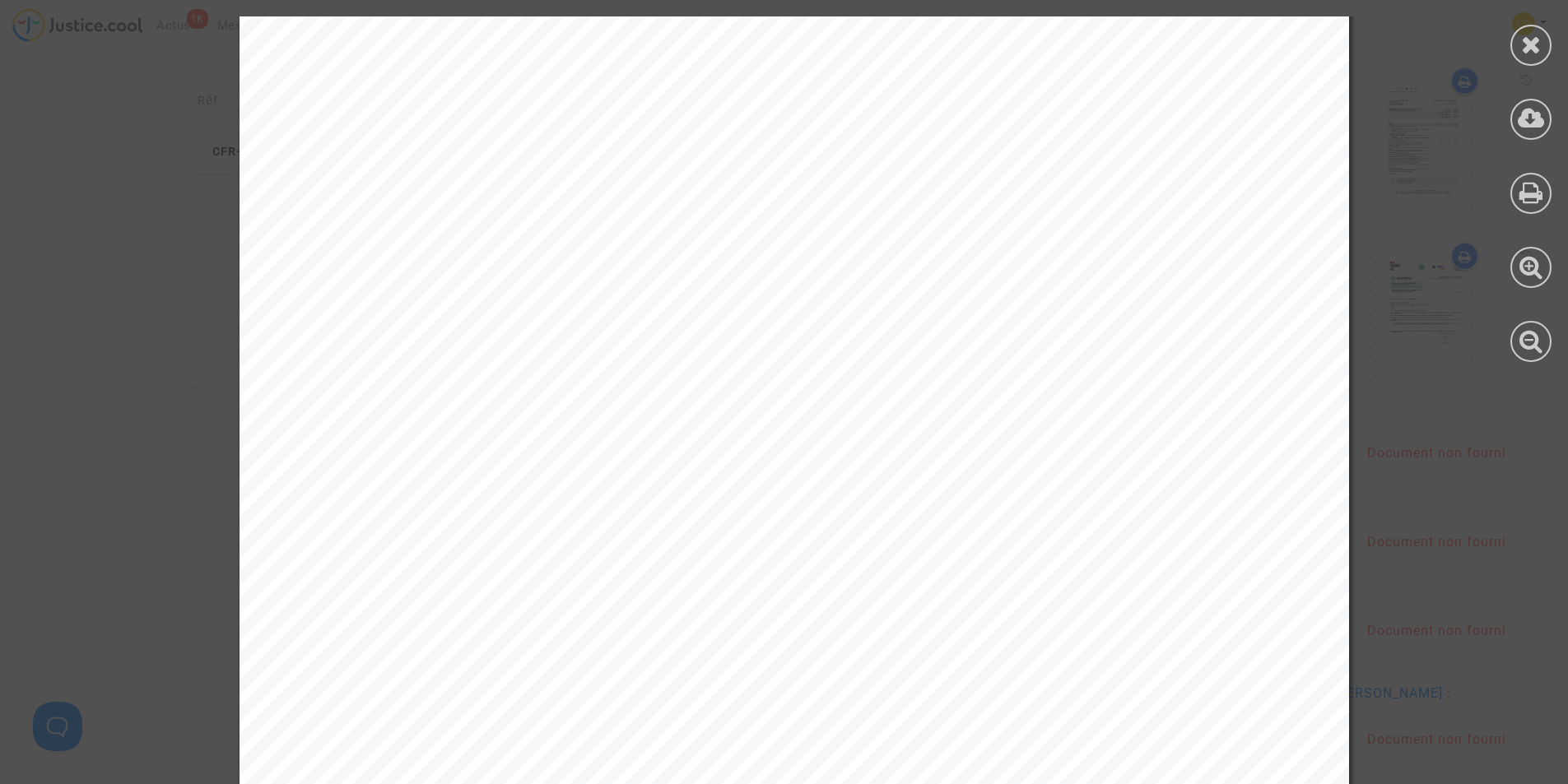
scroll to position [3978, 0]
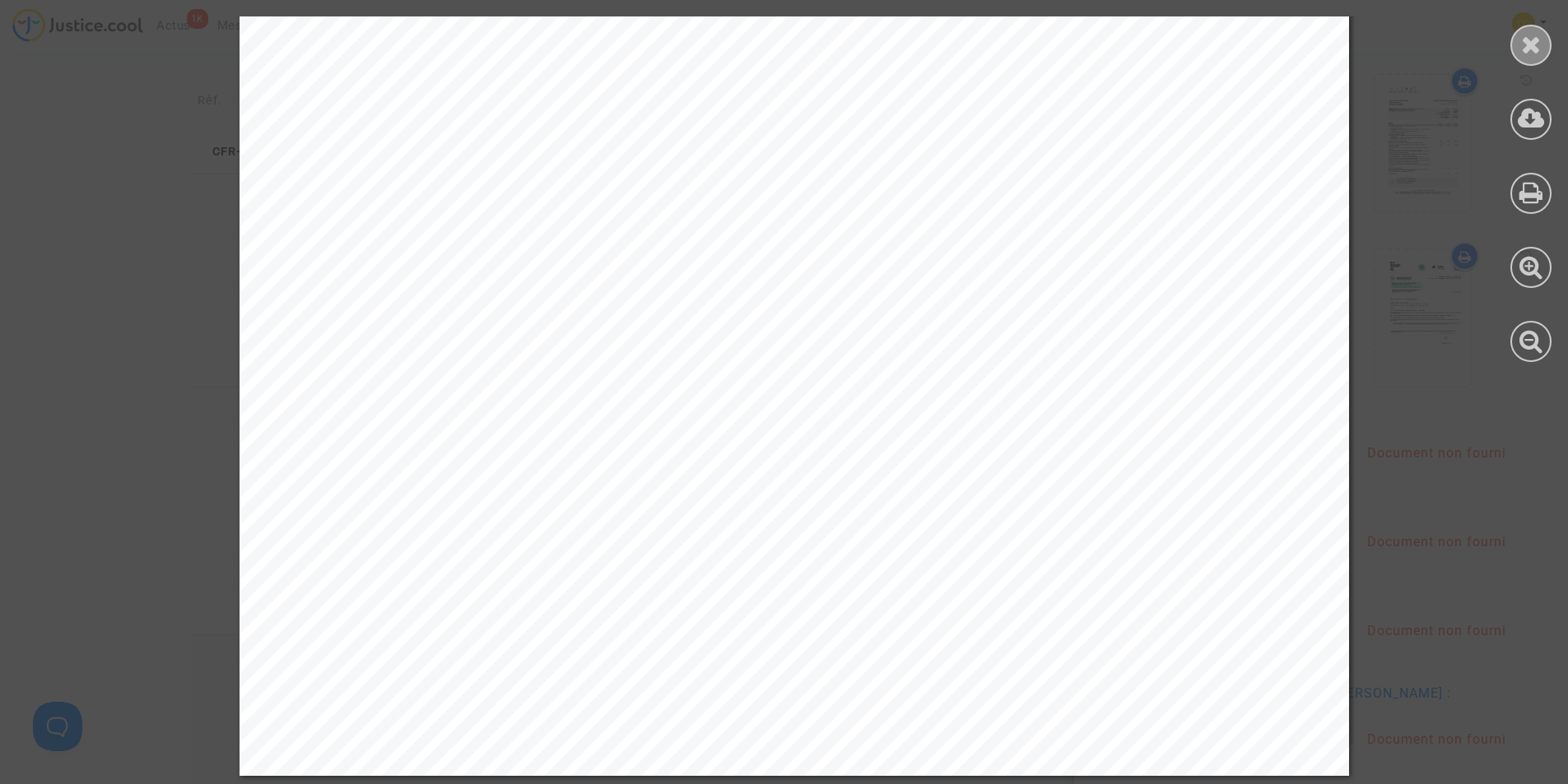
click at [1526, 42] on icon at bounding box center [1531, 44] width 21 height 25
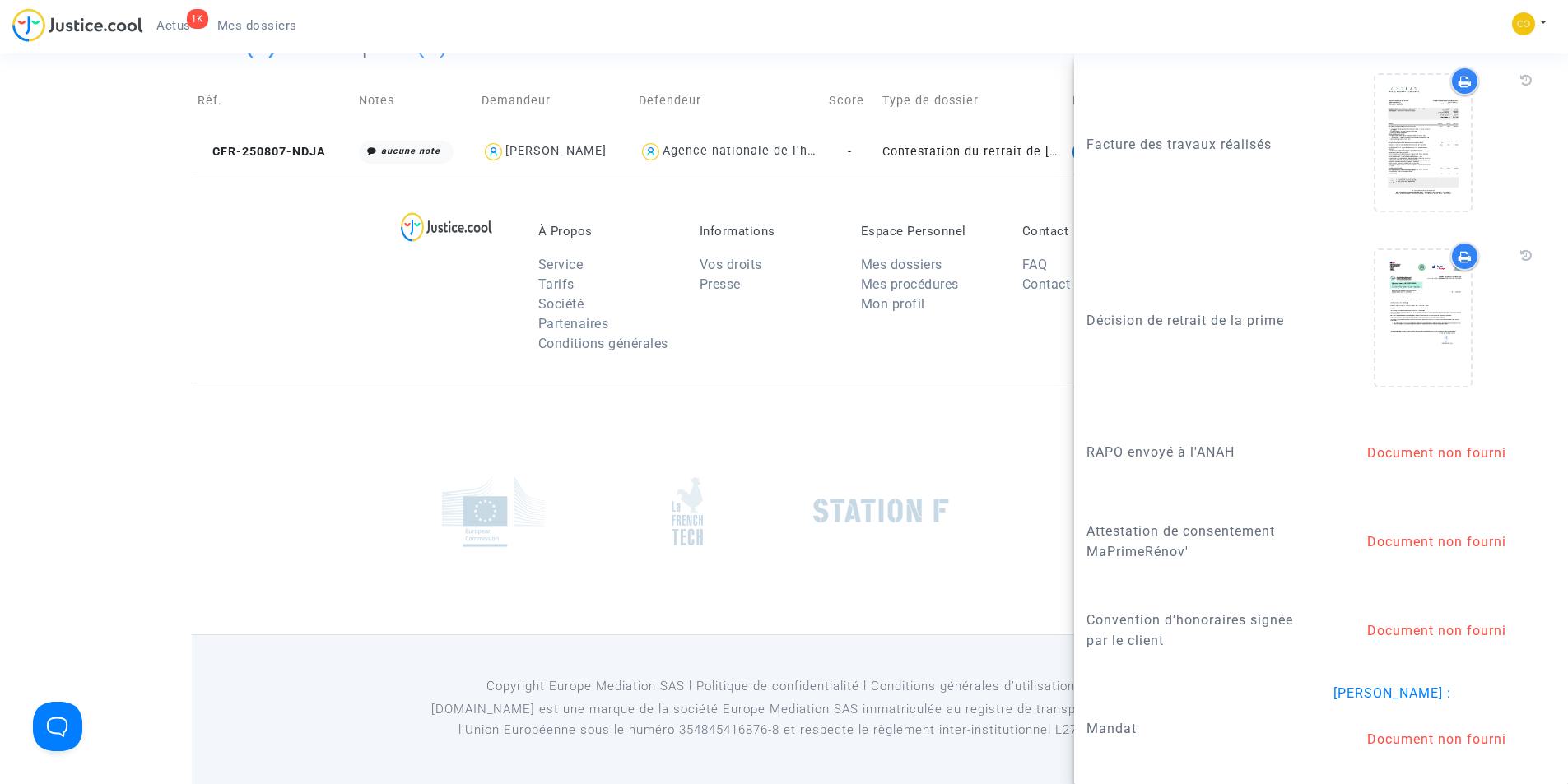
click at [276, 520] on div at bounding box center [784, 511] width 1185 height 247
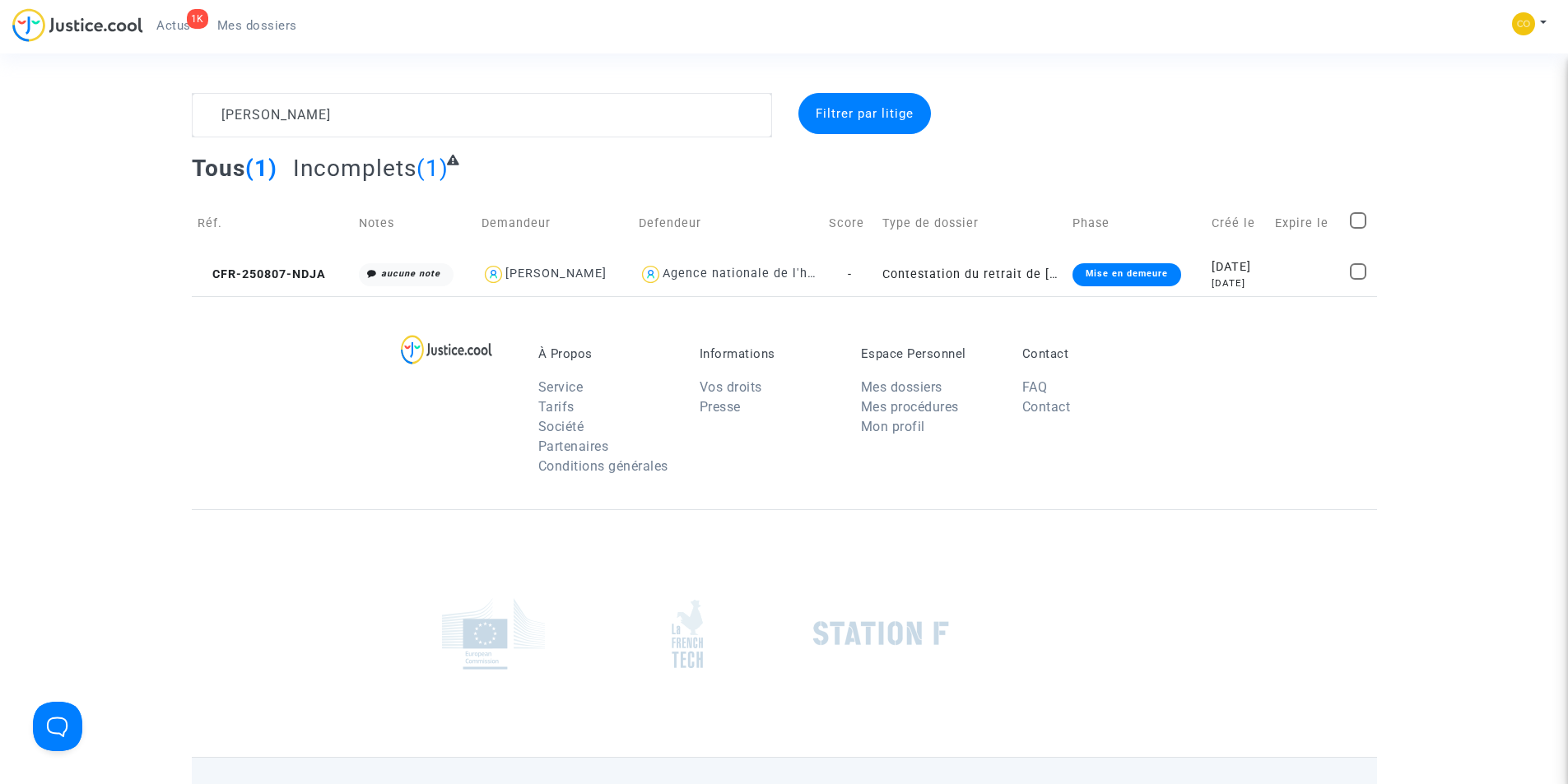
scroll to position [0, 0]
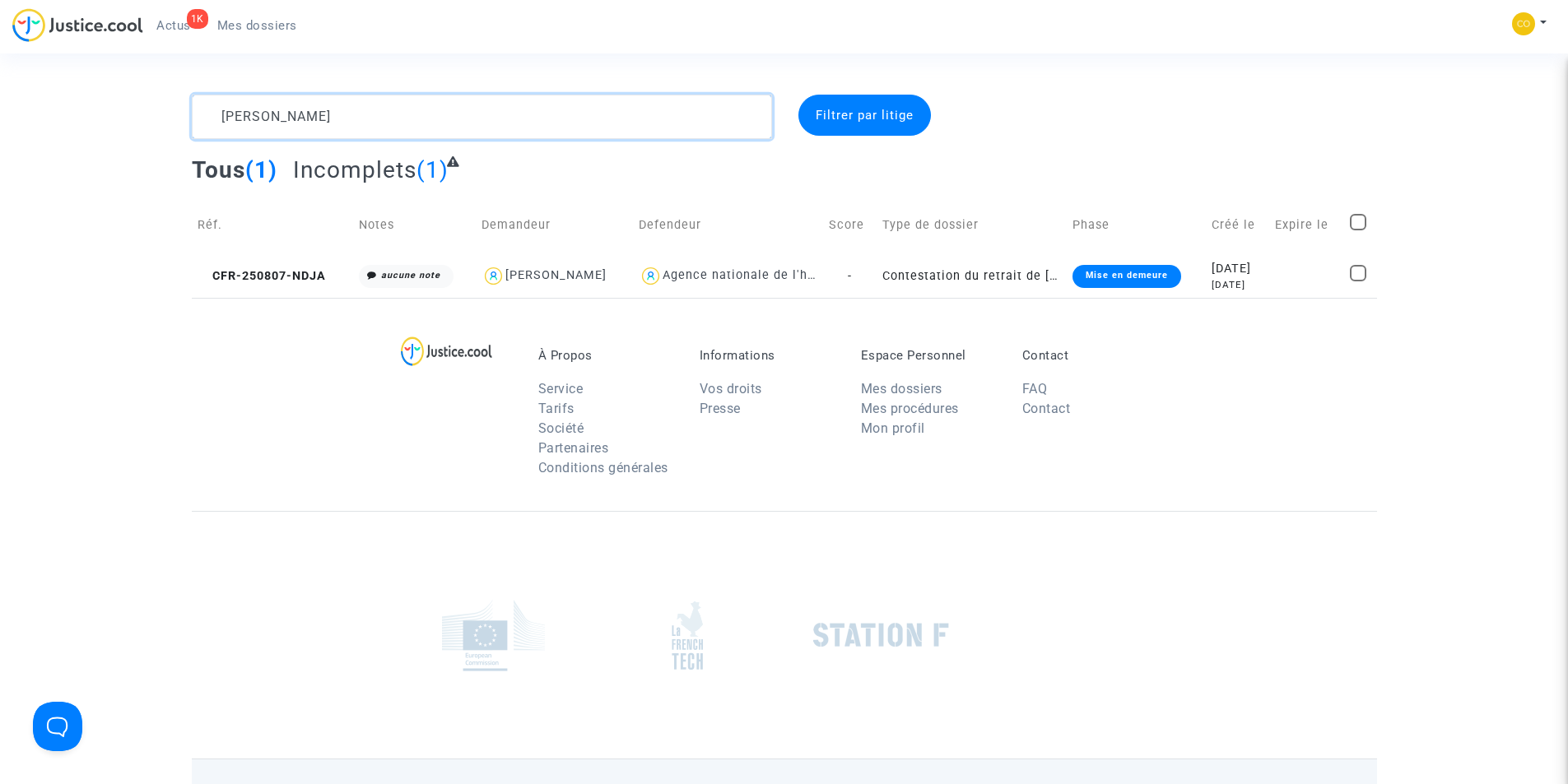
click at [441, 120] on textarea at bounding box center [481, 116] width 580 height 44
paste textarea "LUDOVIC CLEDA"
type textarea "LUDOVIC CLEDA"
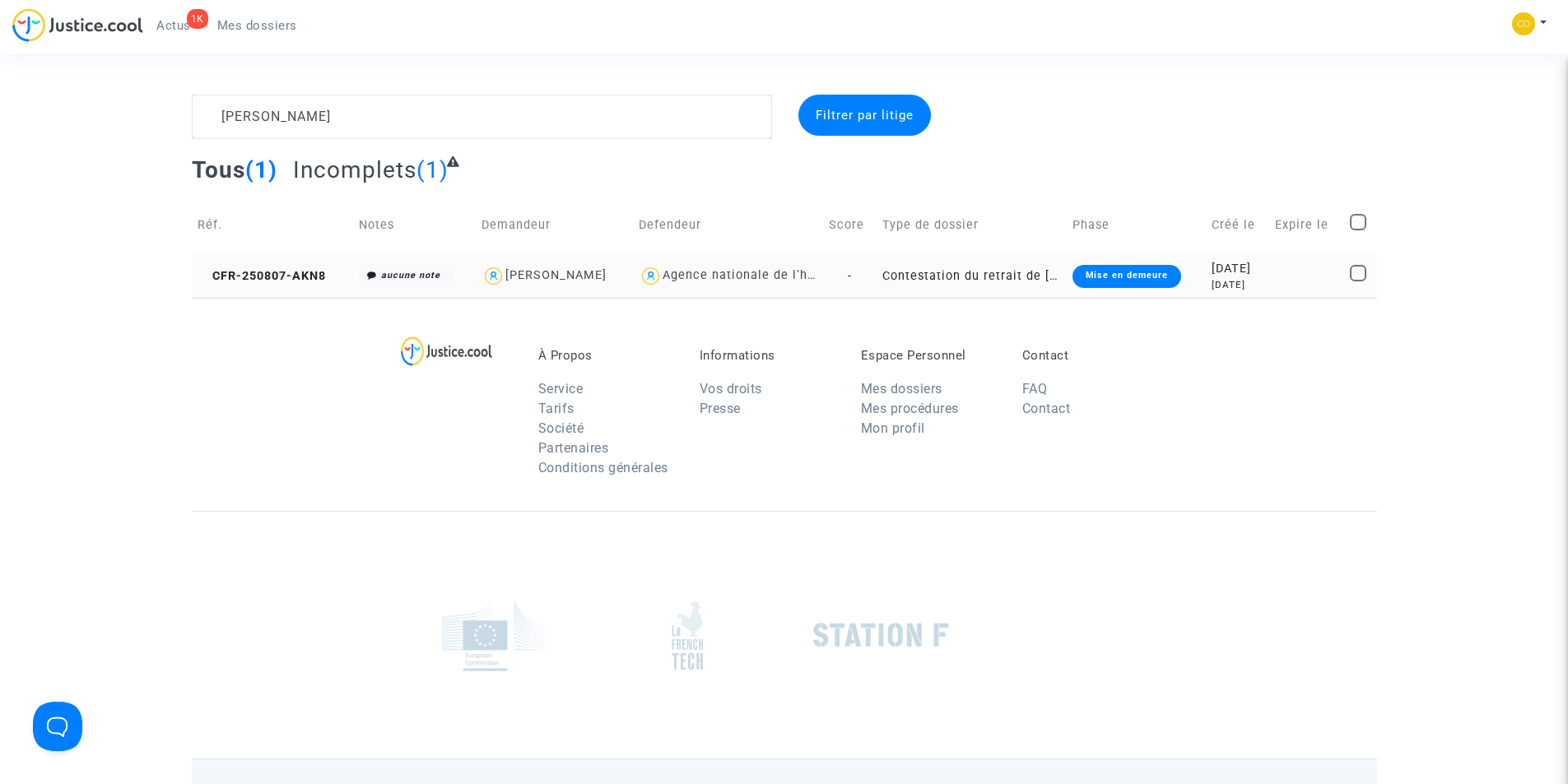
click at [1094, 271] on div "Mise en demeure" at bounding box center [1127, 277] width 109 height 23
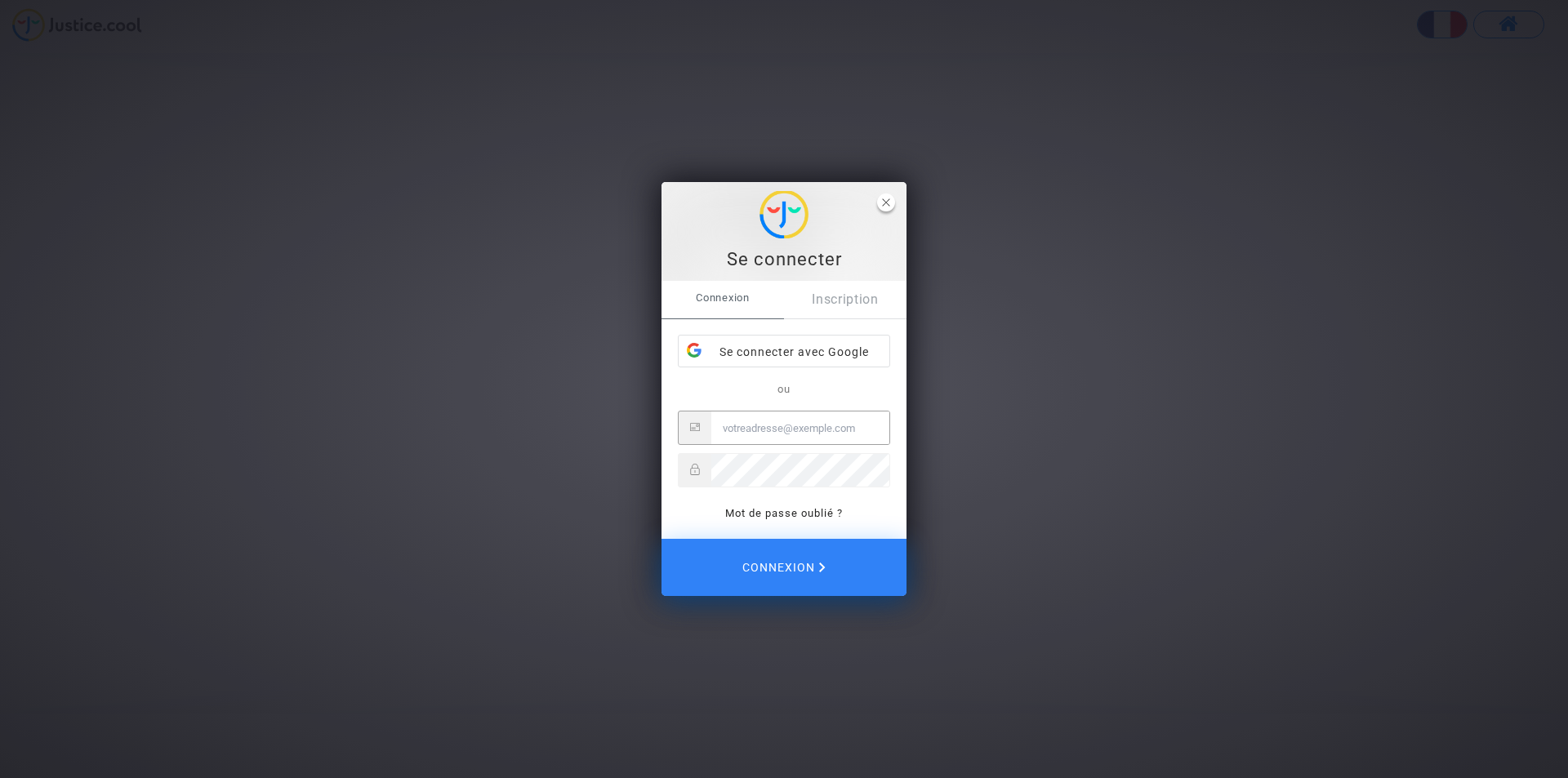
click at [881, 202] on span "close" at bounding box center [886, 202] width 18 height 18
